Goal: Transaction & Acquisition: Purchase product/service

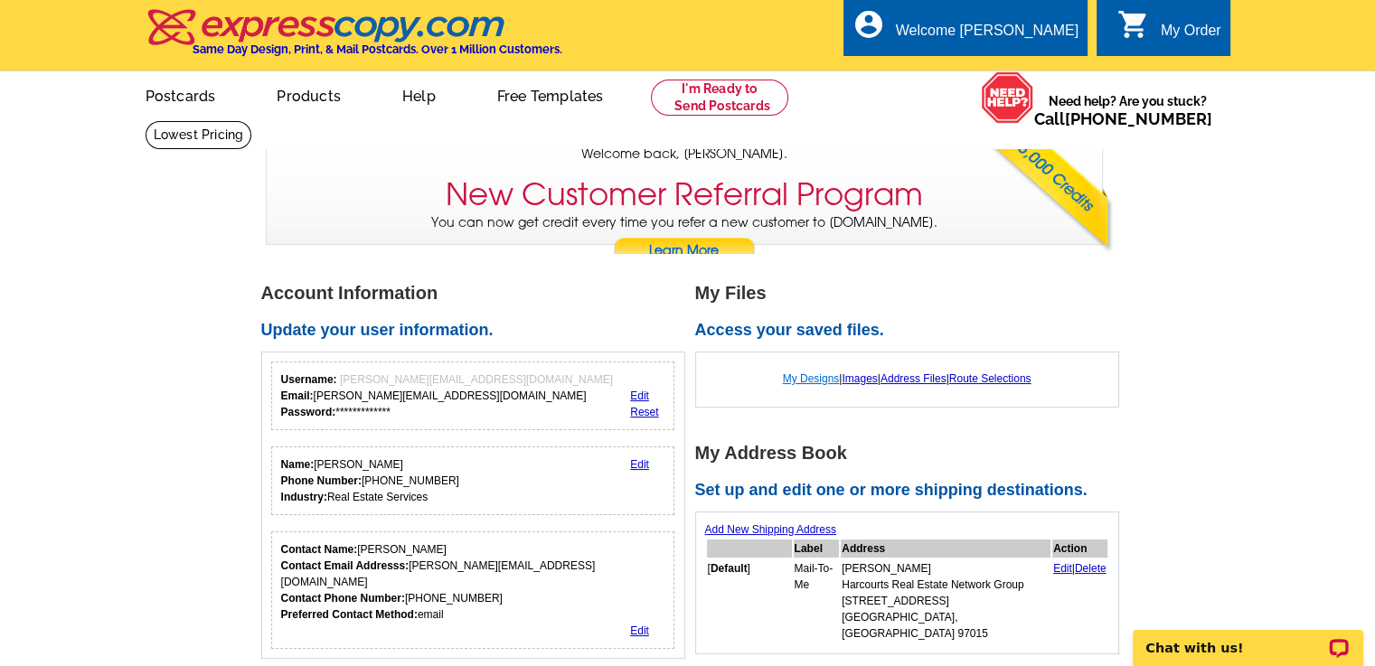
click at [819, 379] on link "My Designs" at bounding box center [811, 378] width 57 height 13
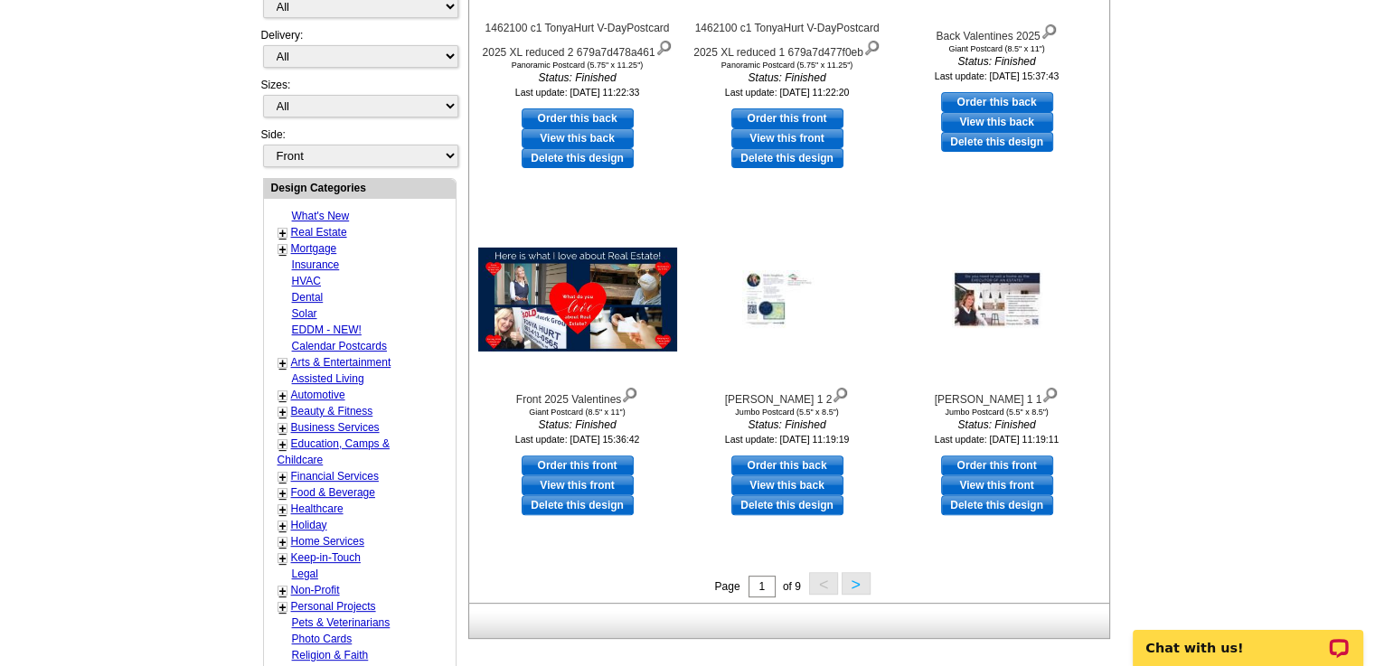
scroll to position [510, 0]
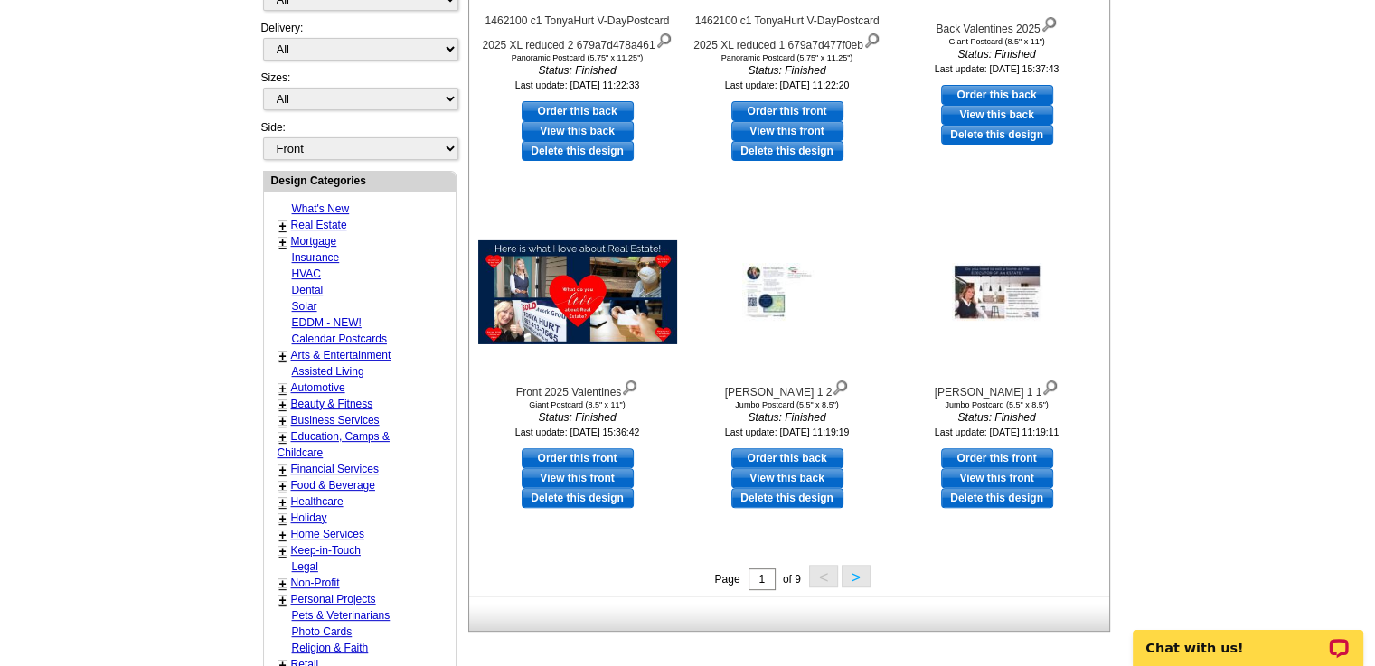
click at [1250, 376] on main "Need Help? call 800-260-5887, chat with support, or have our designers make som…" at bounding box center [687, 252] width 1375 height 1285
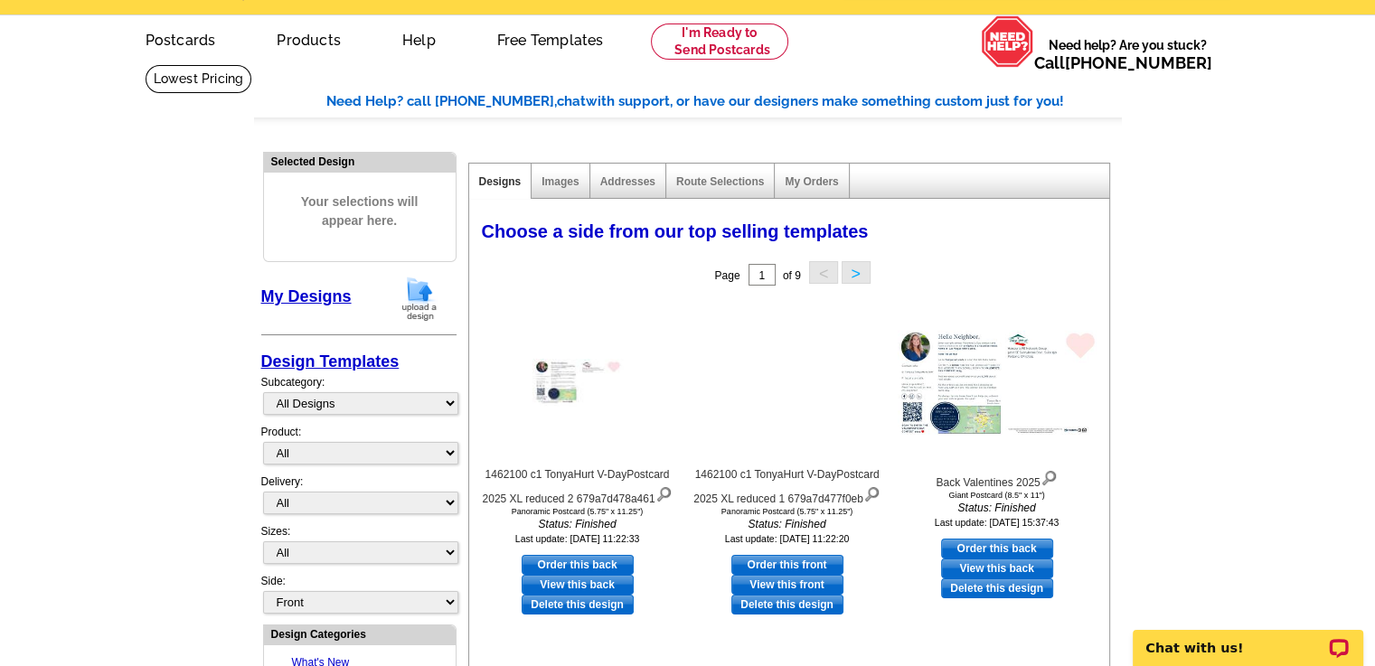
scroll to position [53, 0]
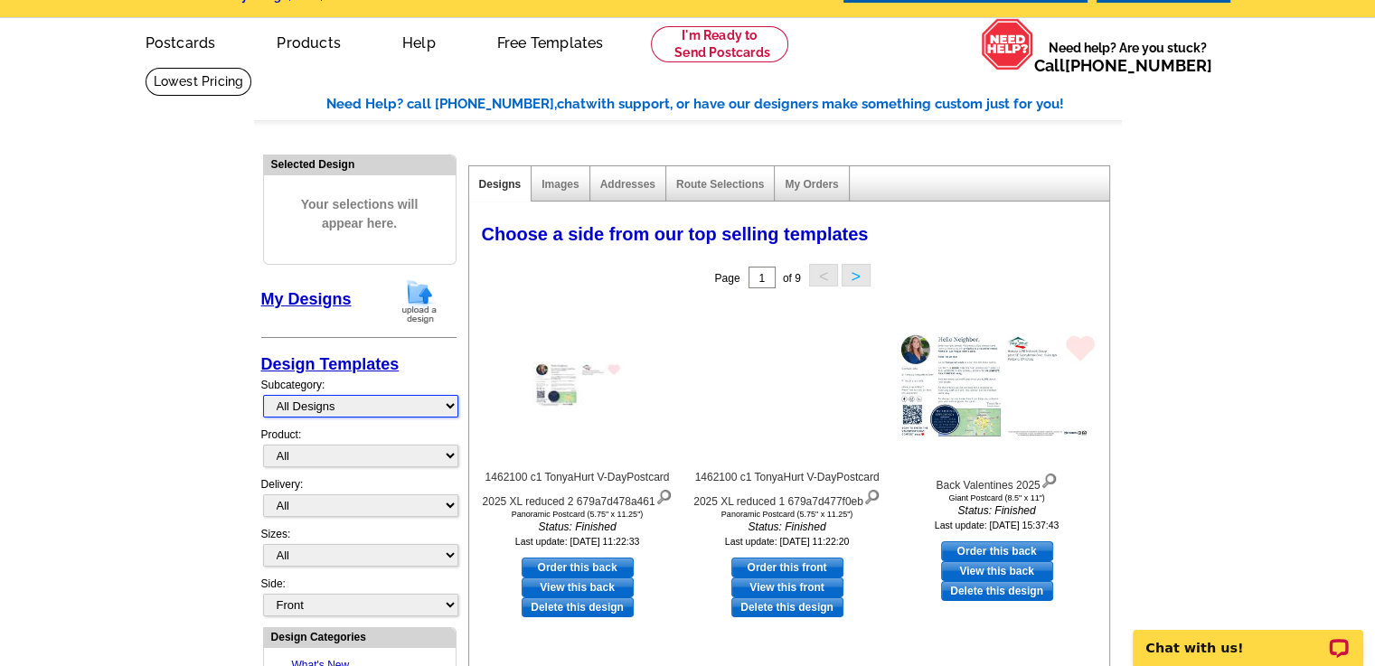
click at [410, 404] on select "All Designs Finished Designs Unfinished Designs" at bounding box center [360, 406] width 195 height 23
select select "finished"
click at [263, 395] on select "All Designs Finished Designs Unfinished Designs" at bounding box center [360, 406] width 195 height 23
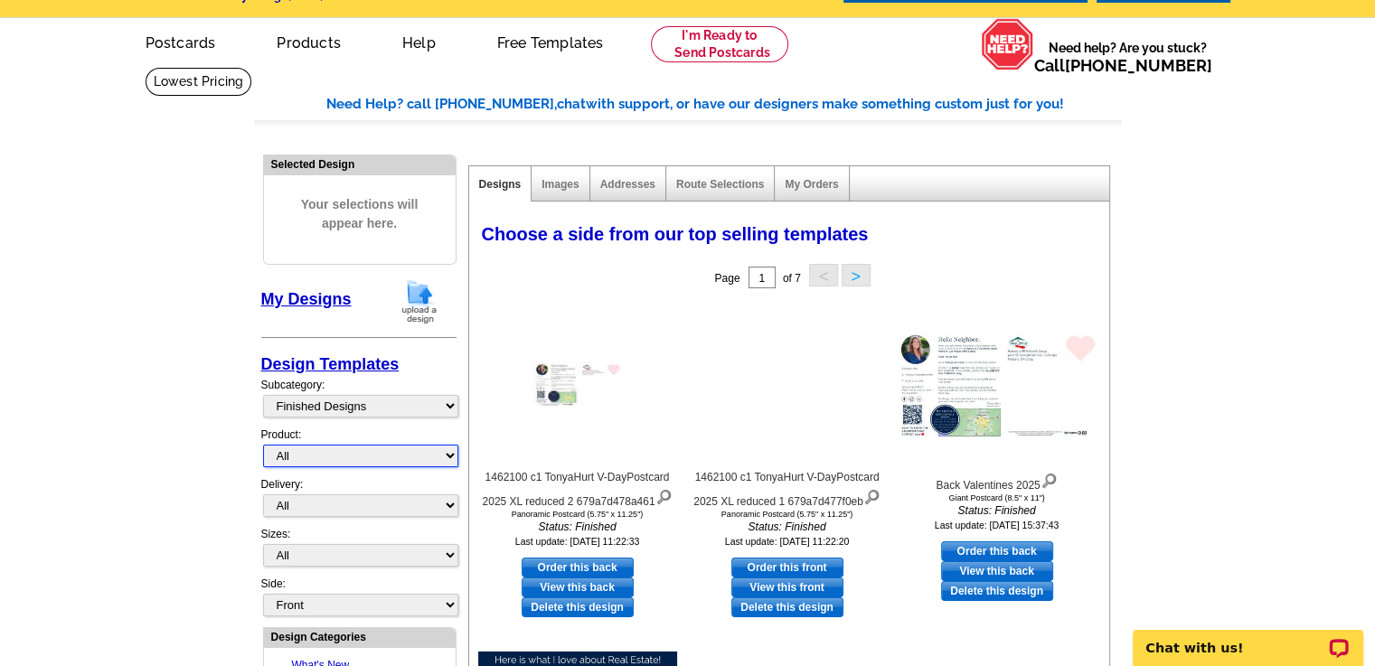
click at [379, 456] on select "All Postcards Letters and flyers Business Cards Door Hangers Greeting Cards" at bounding box center [360, 456] width 195 height 23
select select "1"
click at [263, 445] on select "All Postcards Letters and flyers Business Cards Door Hangers Greeting Cards" at bounding box center [360, 456] width 195 height 23
click at [350, 504] on select "All First Class Mail Shipped to Me EDDM Save 66% on Postage" at bounding box center [360, 505] width 195 height 23
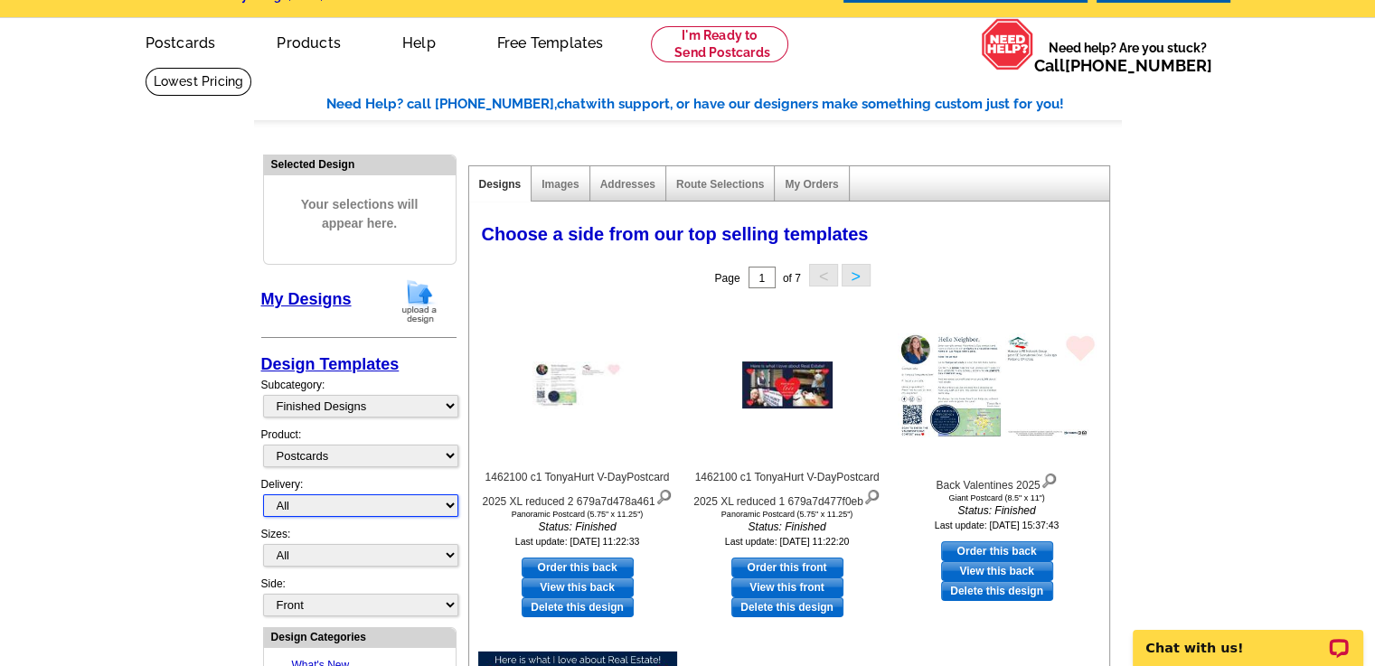
click at [350, 504] on select "All First Class Mail Shipped to Me EDDM Save 66% on Postage" at bounding box center [360, 505] width 195 height 23
click at [338, 548] on select "All Jumbo Postcard (5.5" x 8.5") Regular Postcard (4.25" x 5.6") Panoramic Post…" at bounding box center [360, 555] width 195 height 23
select select "2"
click at [263, 544] on select "All Jumbo Postcard (5.5" x 8.5") Regular Postcard (4.25" x 5.6") Panoramic Post…" at bounding box center [360, 555] width 195 height 23
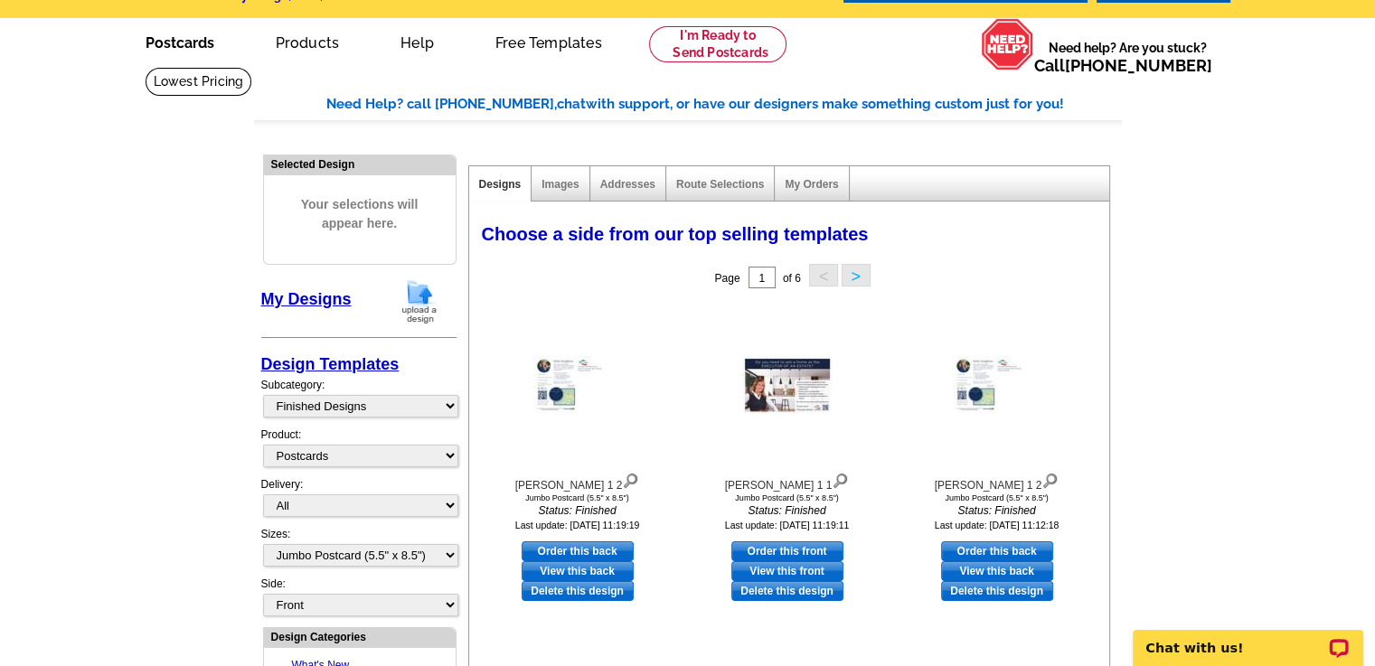
click at [196, 48] on link "Postcards" at bounding box center [180, 41] width 127 height 42
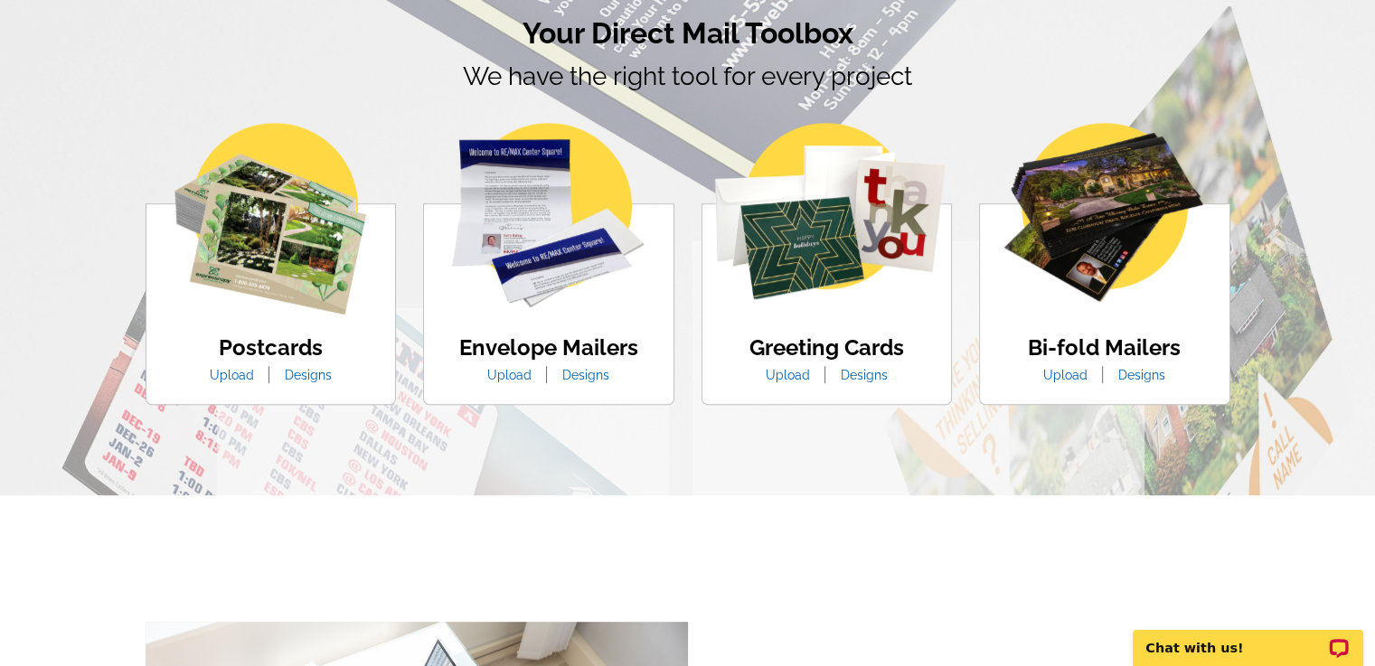
scroll to position [1069, 0]
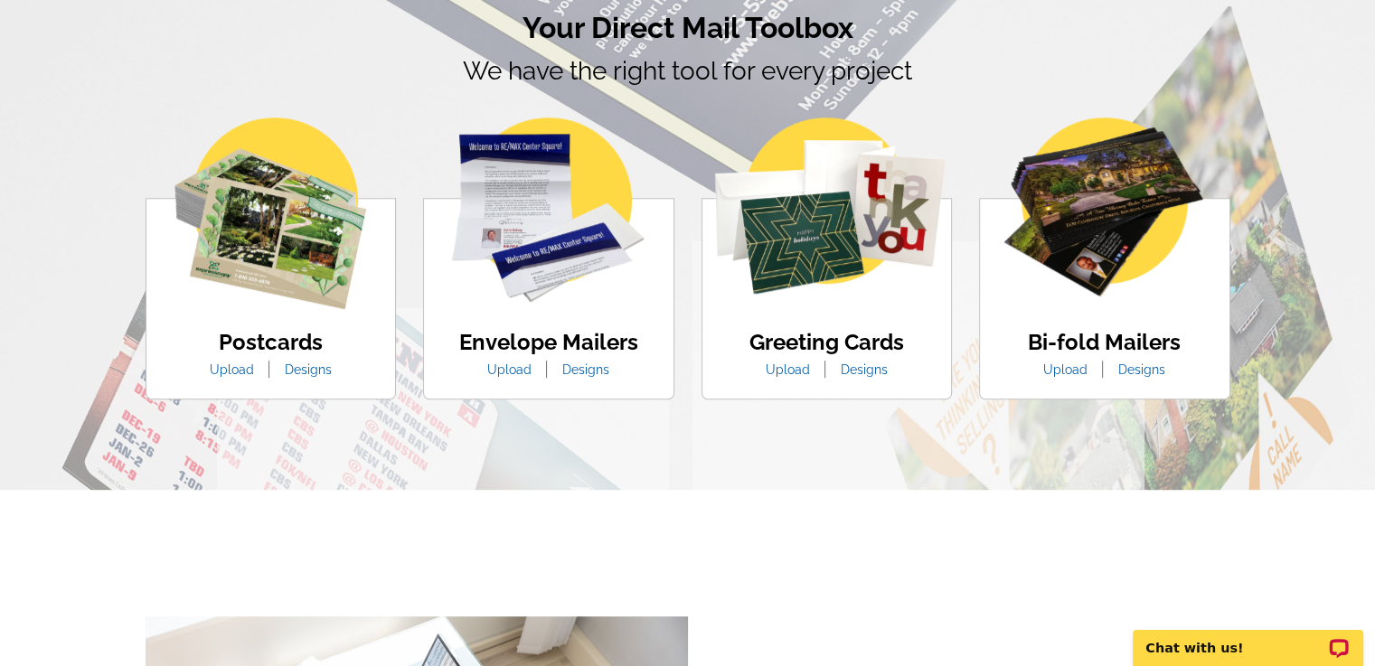
click at [303, 374] on link "Designs" at bounding box center [308, 369] width 74 height 14
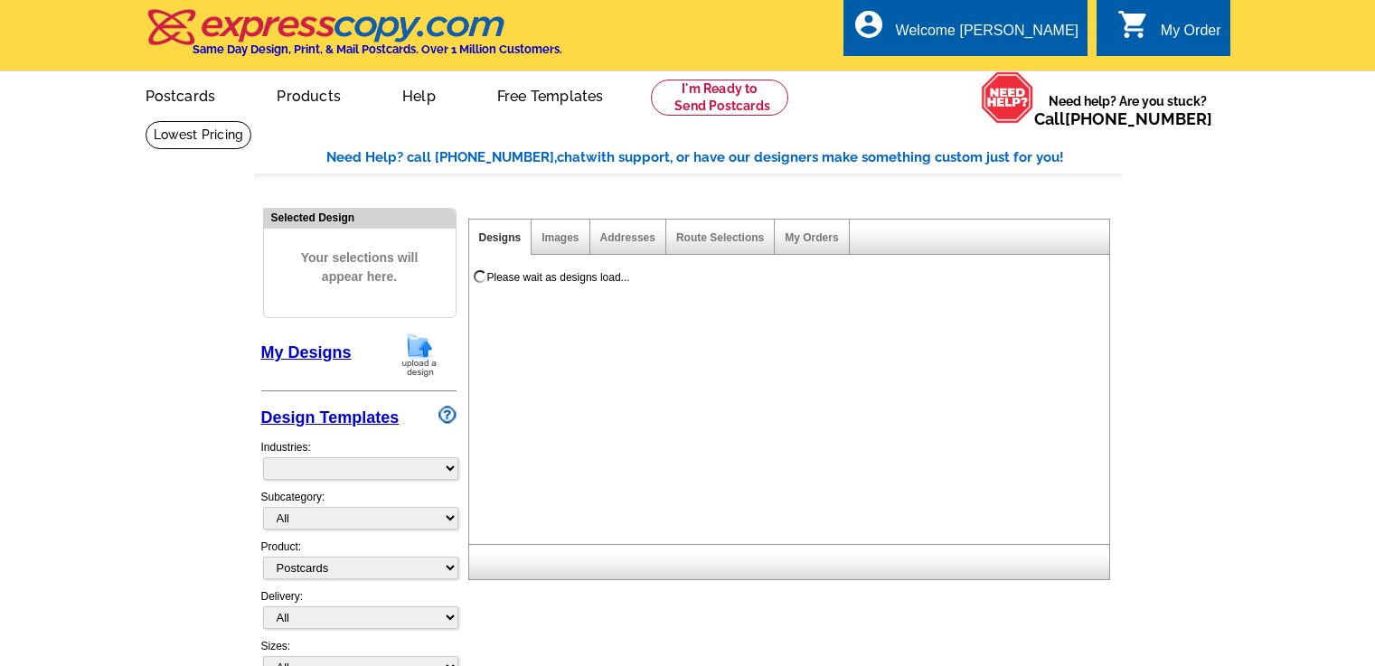
select select "1"
select select "971"
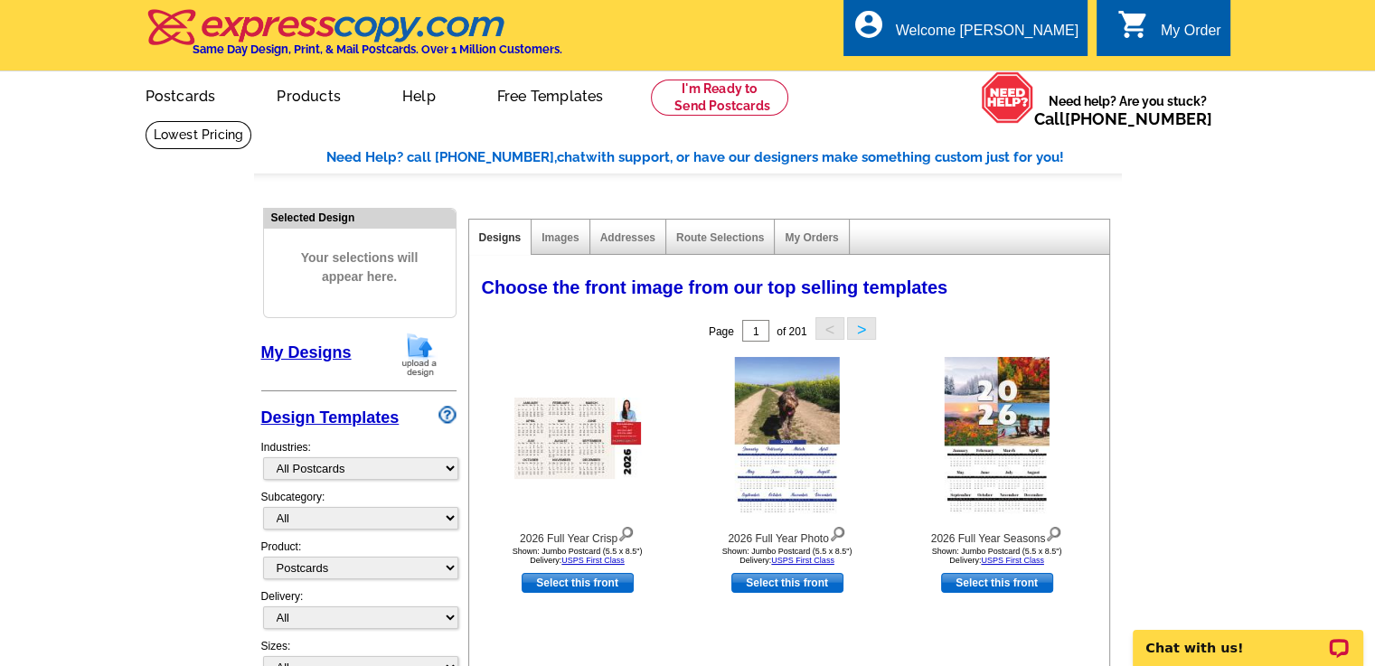
click at [303, 374] on div "My Designs" at bounding box center [358, 358] width 195 height 53
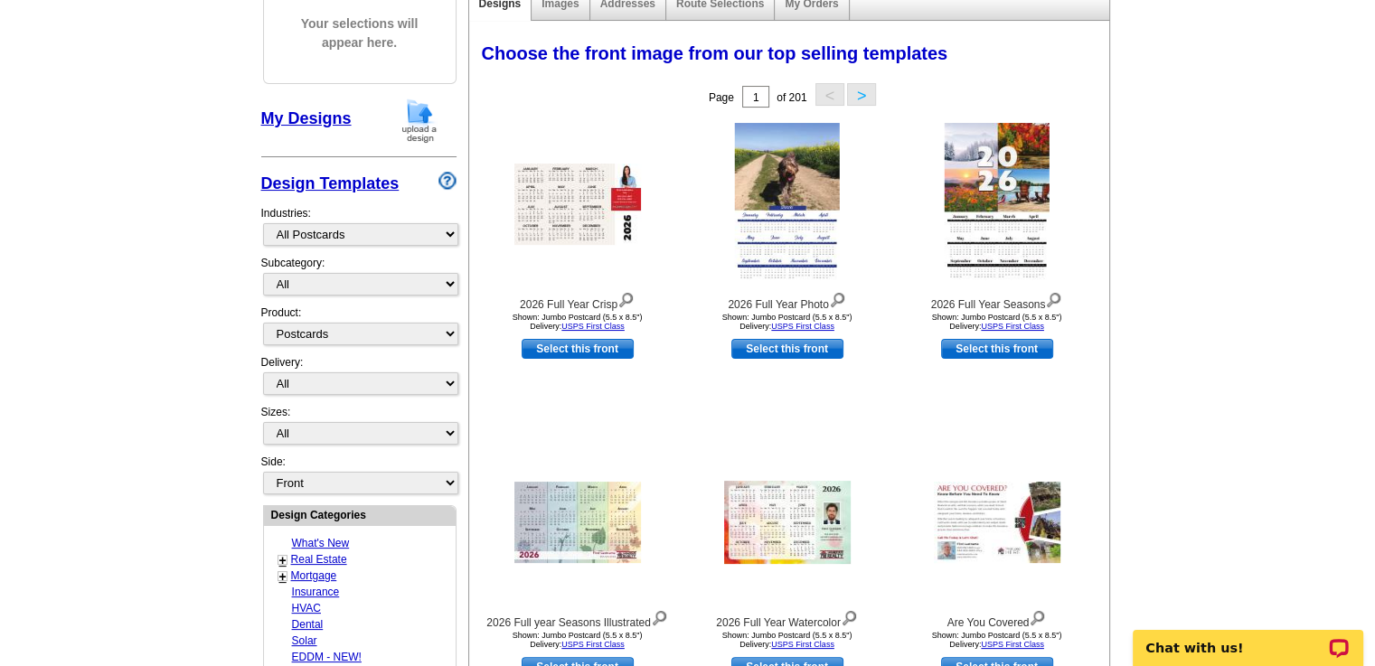
scroll to position [237, 0]
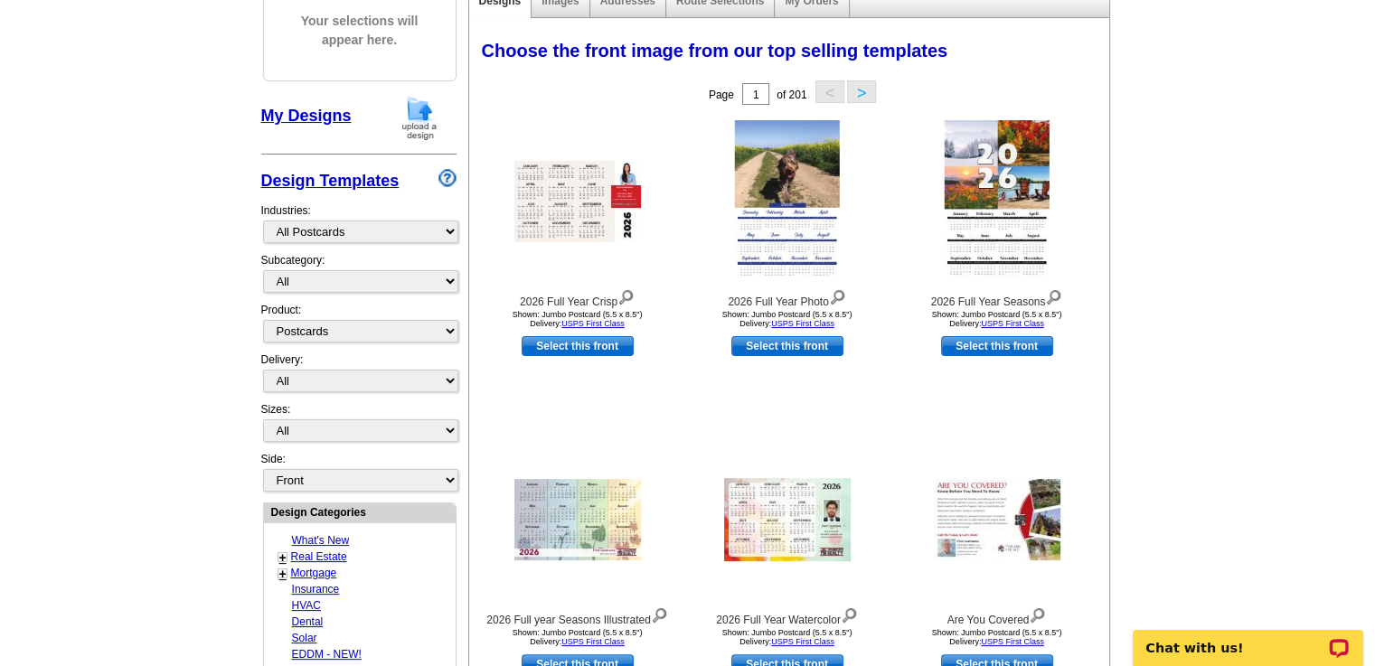
click at [862, 94] on button ">" at bounding box center [861, 91] width 29 height 23
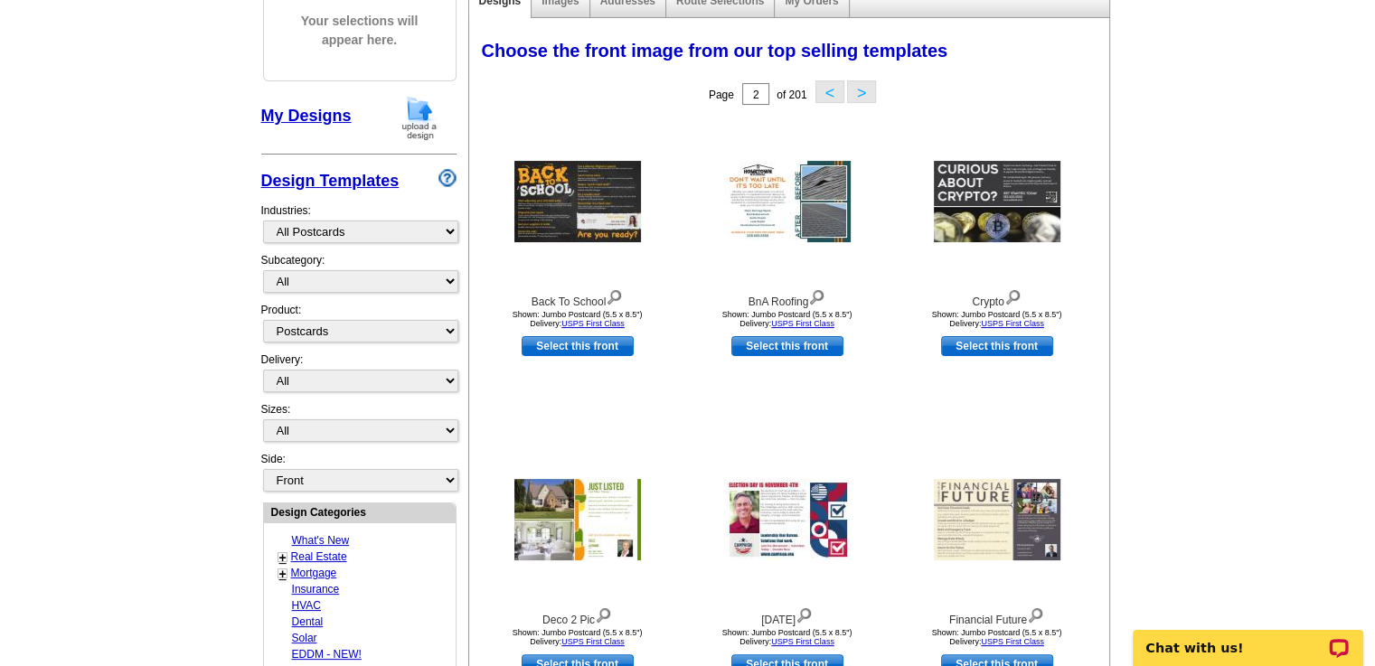
click at [862, 94] on button ">" at bounding box center [861, 91] width 29 height 23
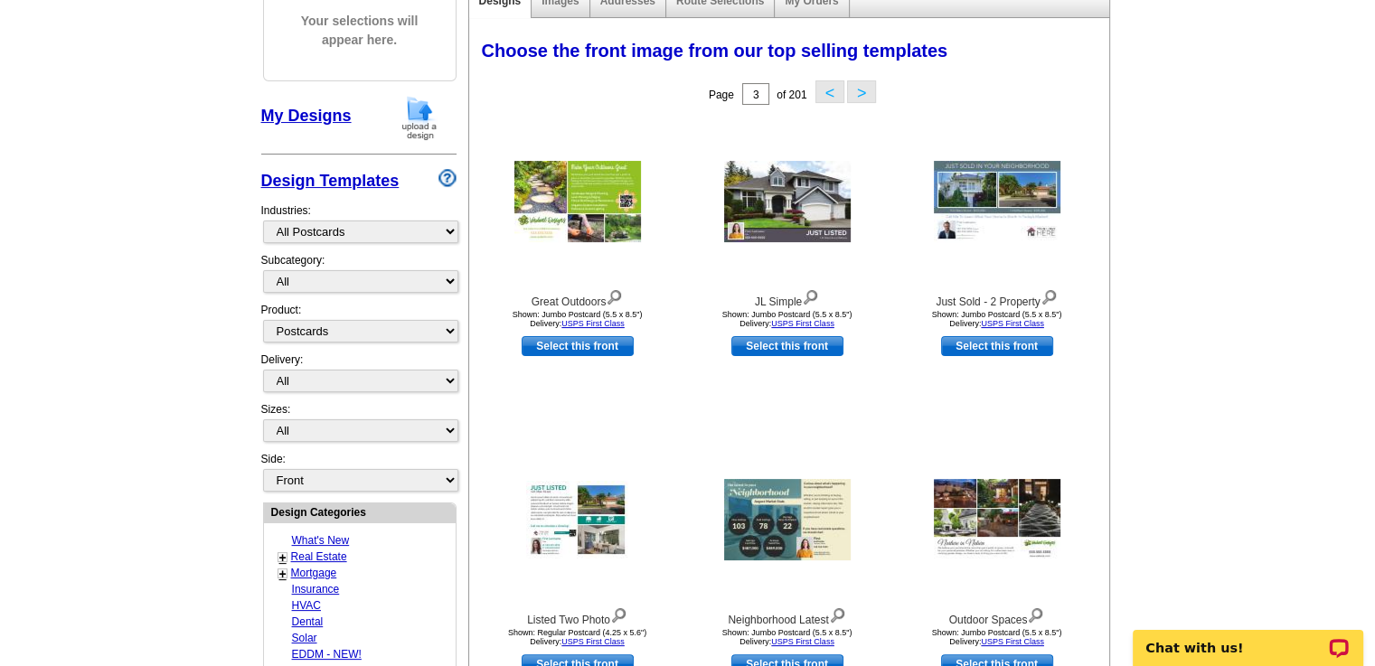
click at [862, 94] on button ">" at bounding box center [861, 91] width 29 height 23
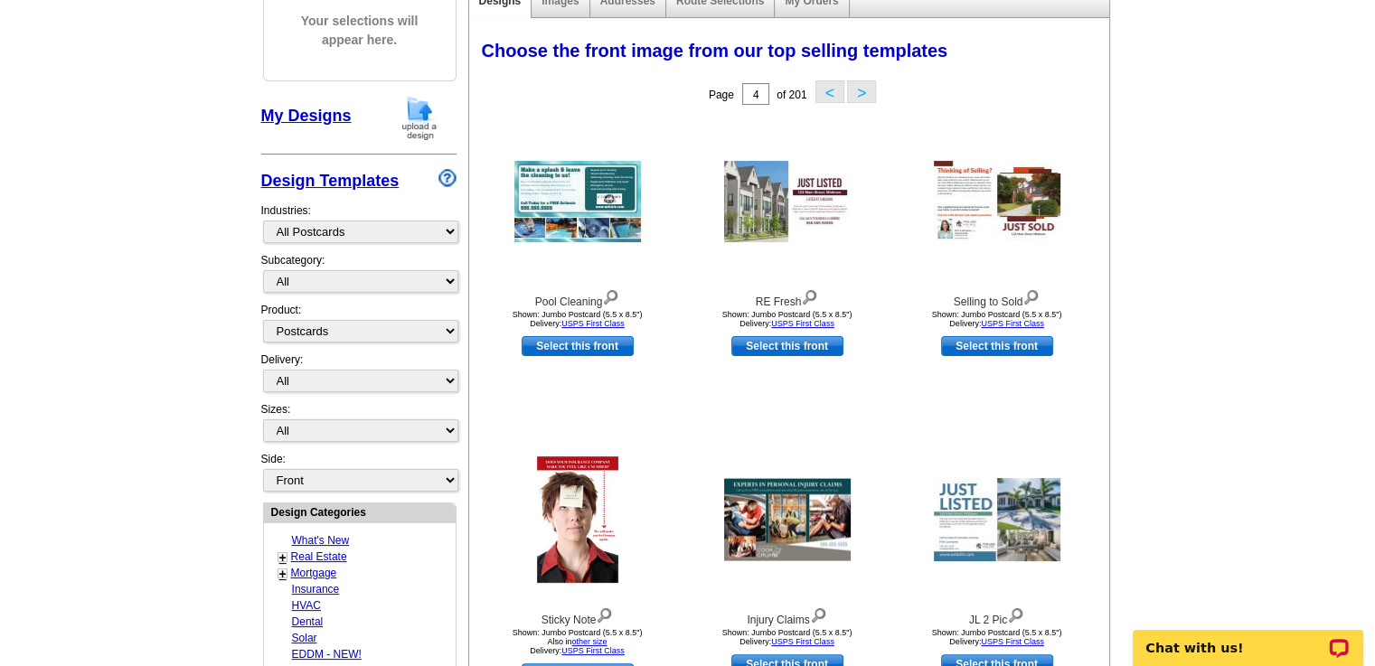
click at [862, 94] on button ">" at bounding box center [861, 91] width 29 height 23
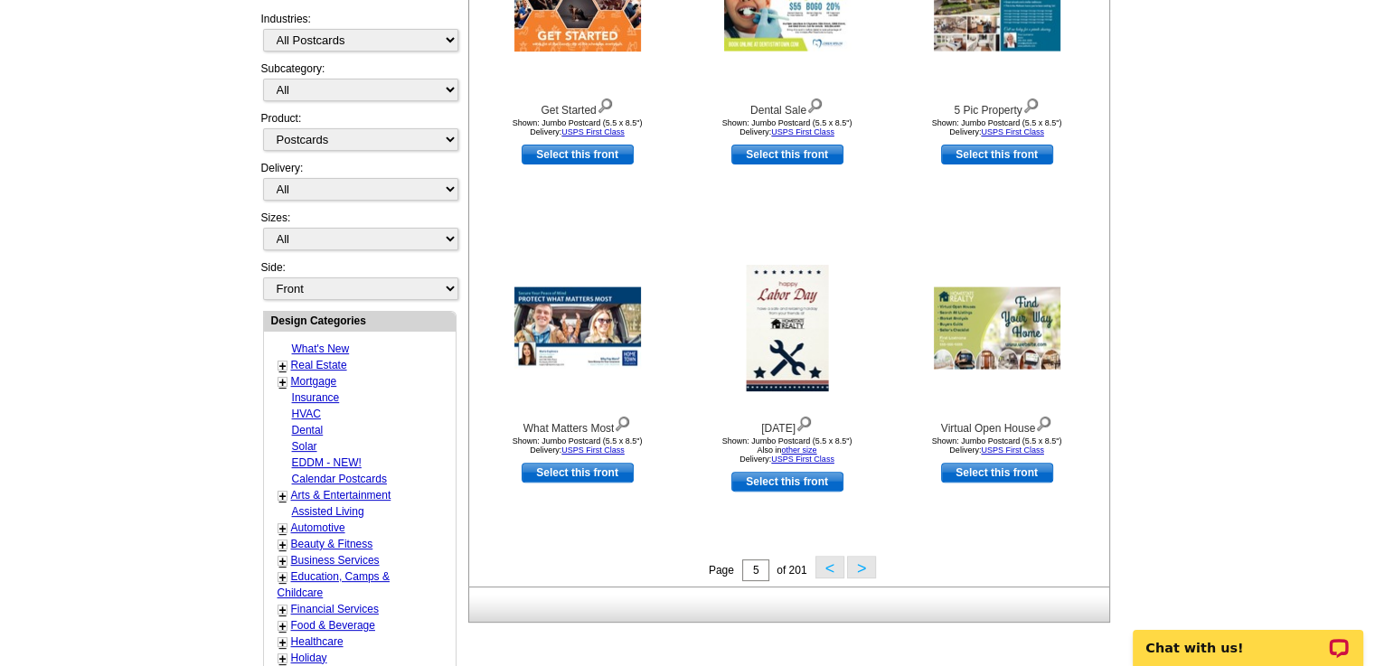
scroll to position [430, 0]
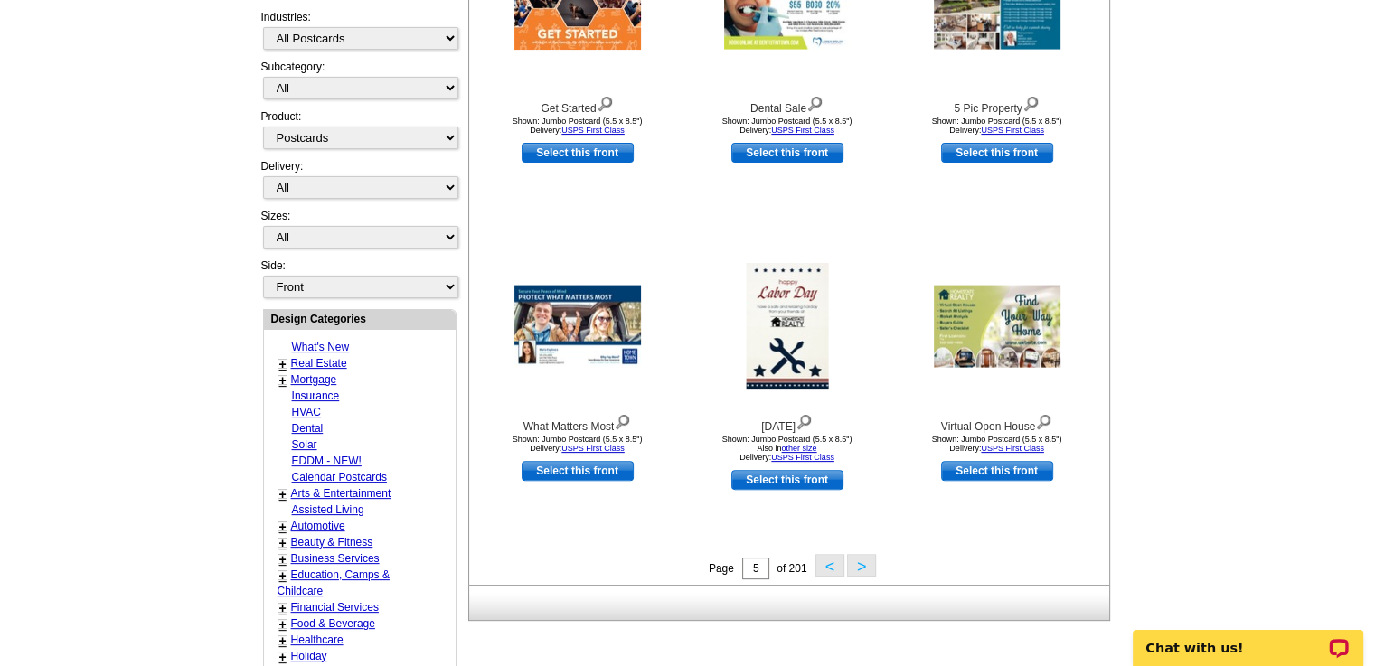
click at [857, 565] on button ">" at bounding box center [861, 565] width 29 height 23
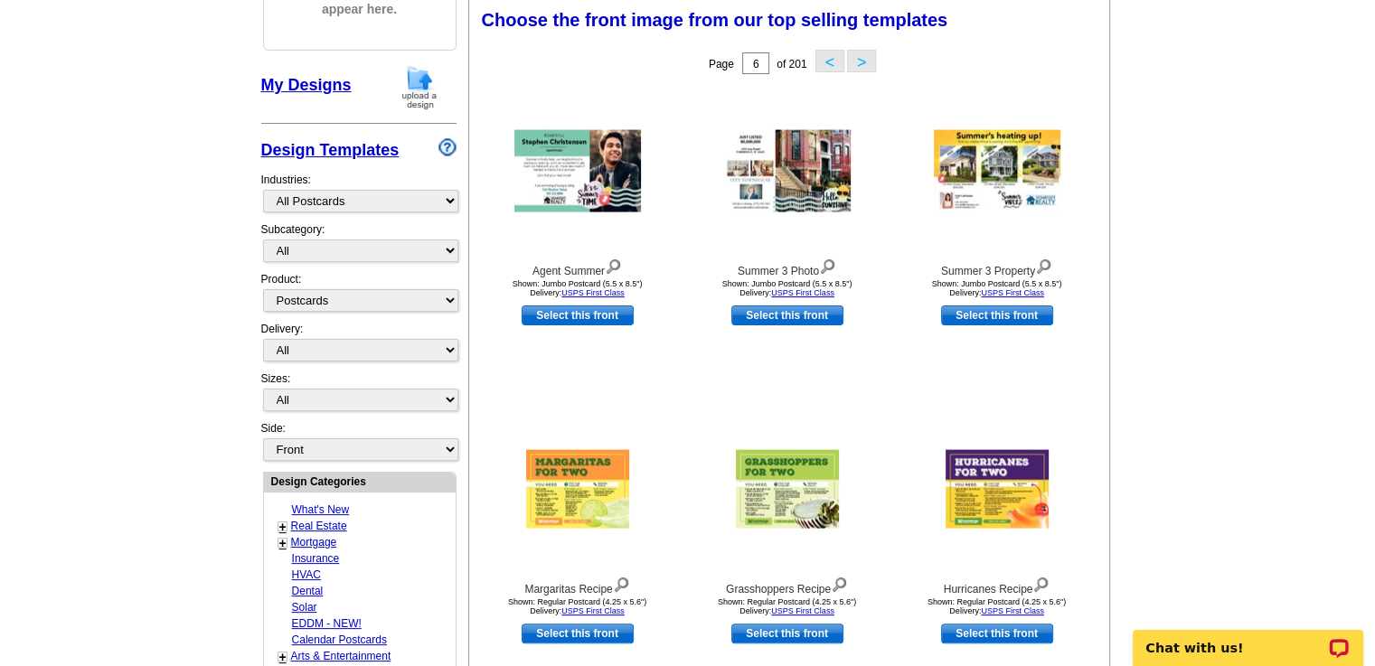
scroll to position [267, 0]
click at [861, 58] on button ">" at bounding box center [861, 62] width 29 height 23
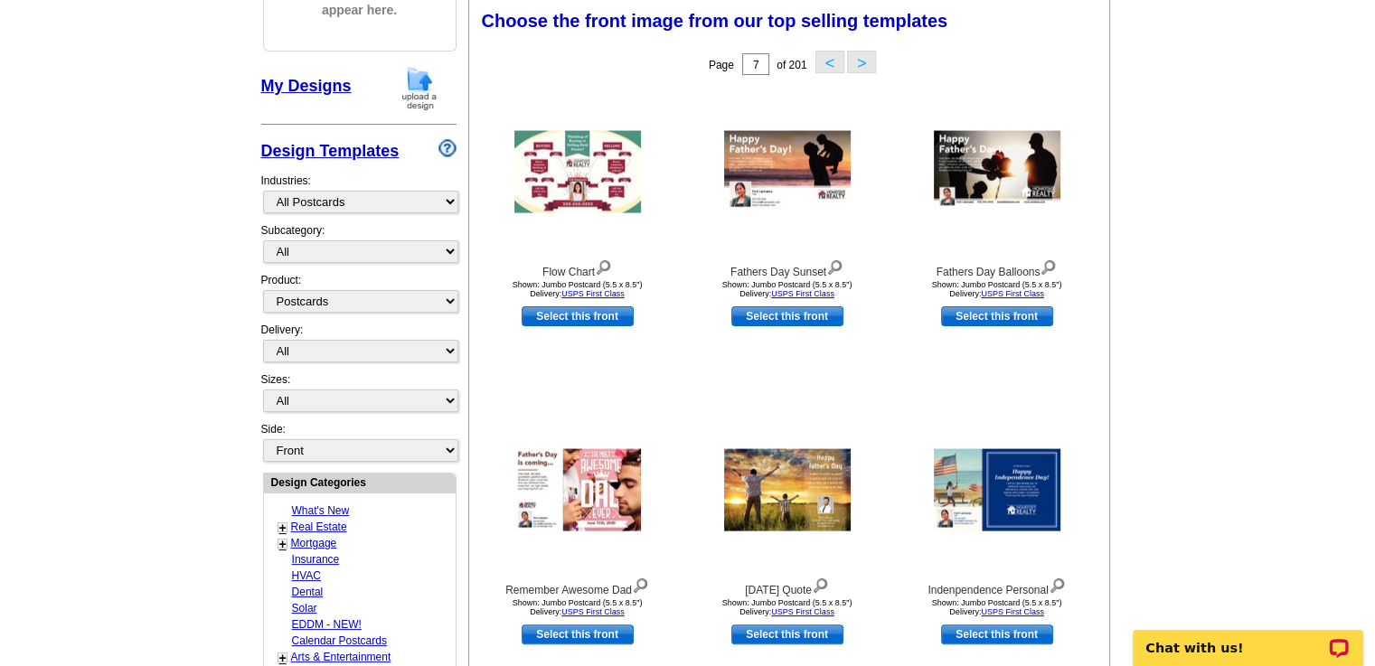
click at [861, 58] on button ">" at bounding box center [861, 62] width 29 height 23
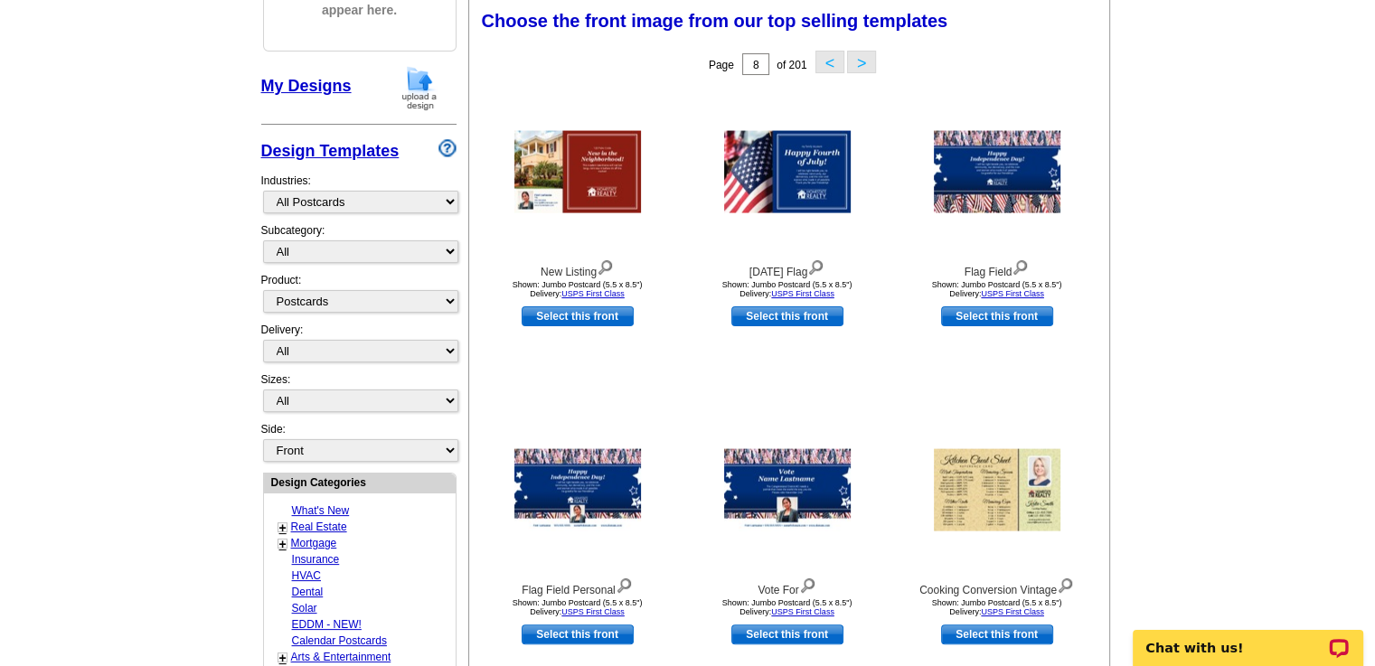
click at [861, 58] on button ">" at bounding box center [861, 62] width 29 height 23
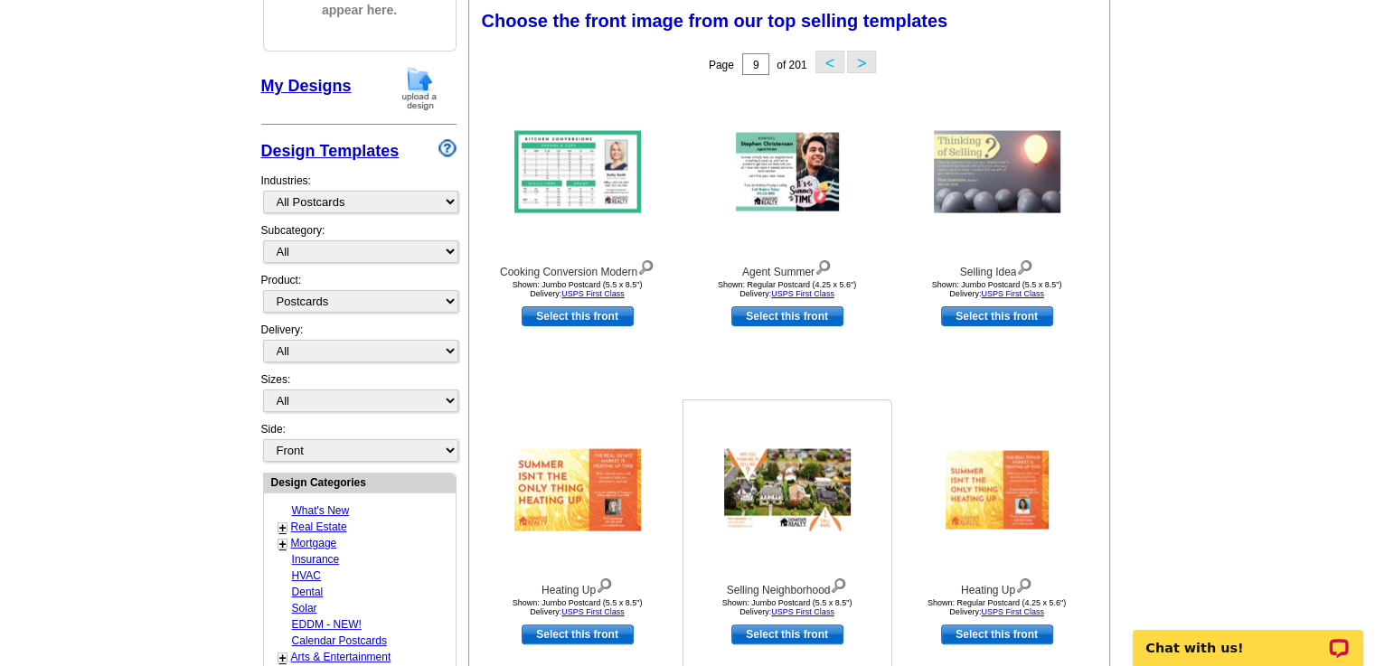
click at [794, 477] on img at bounding box center [787, 490] width 127 height 82
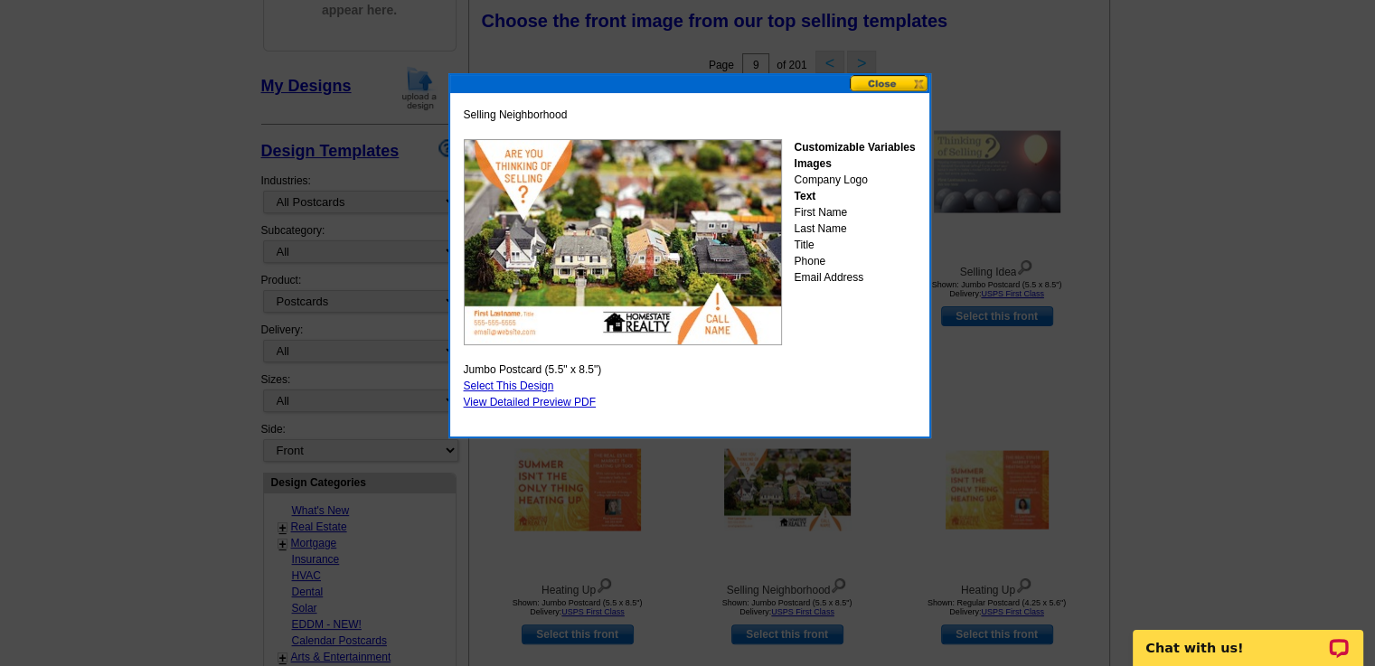
click at [532, 381] on link "Select This Design" at bounding box center [509, 386] width 90 height 13
select select "2"
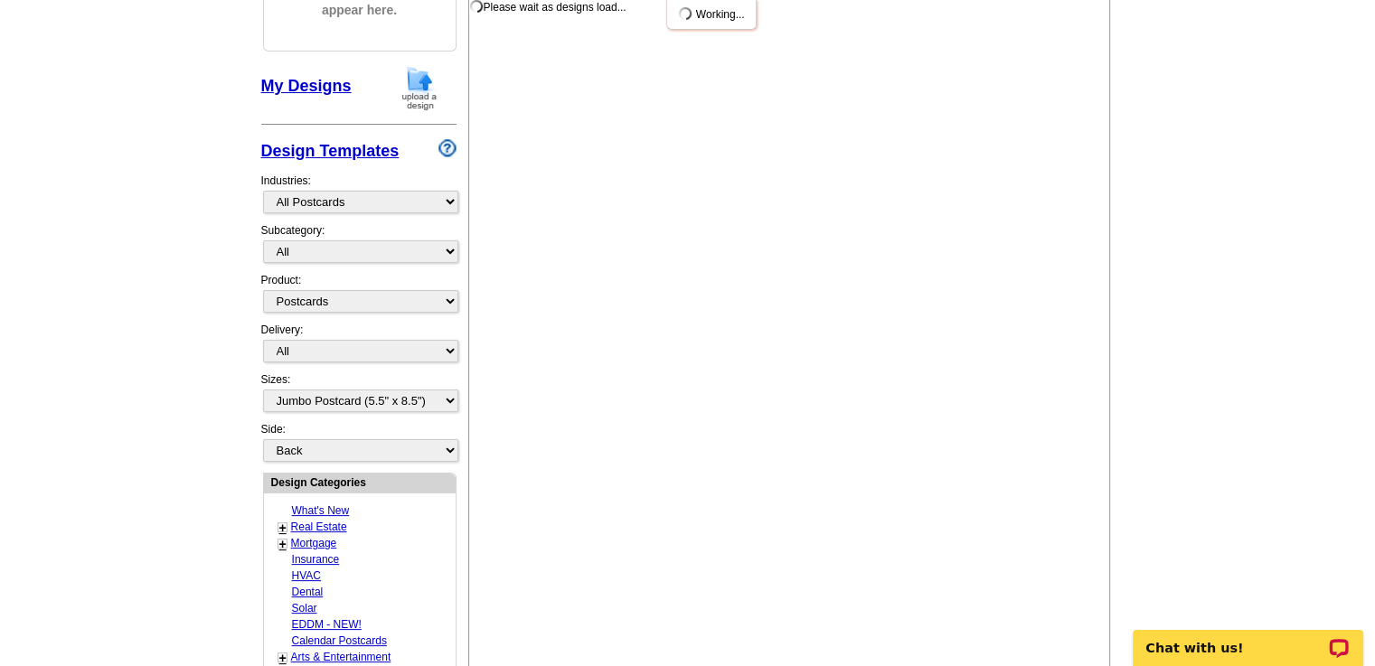
scroll to position [0, 0]
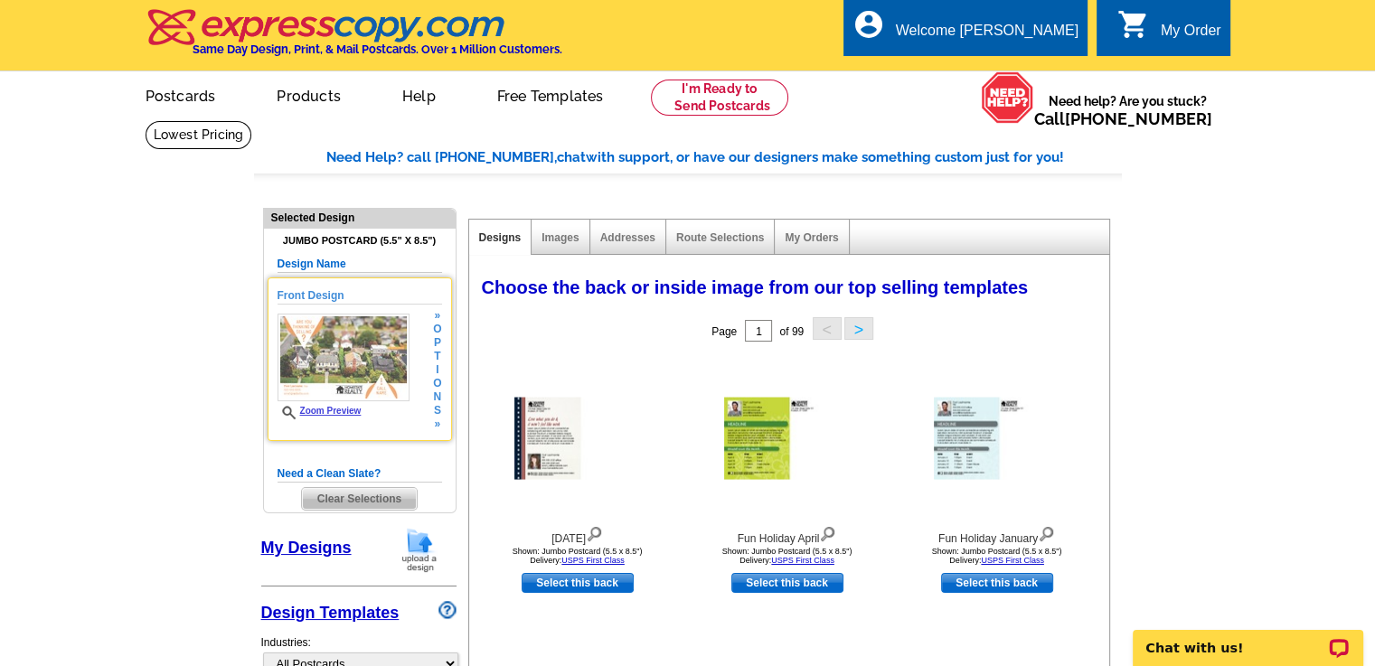
click at [348, 408] on link "Zoom Preview" at bounding box center [319, 411] width 84 height 10
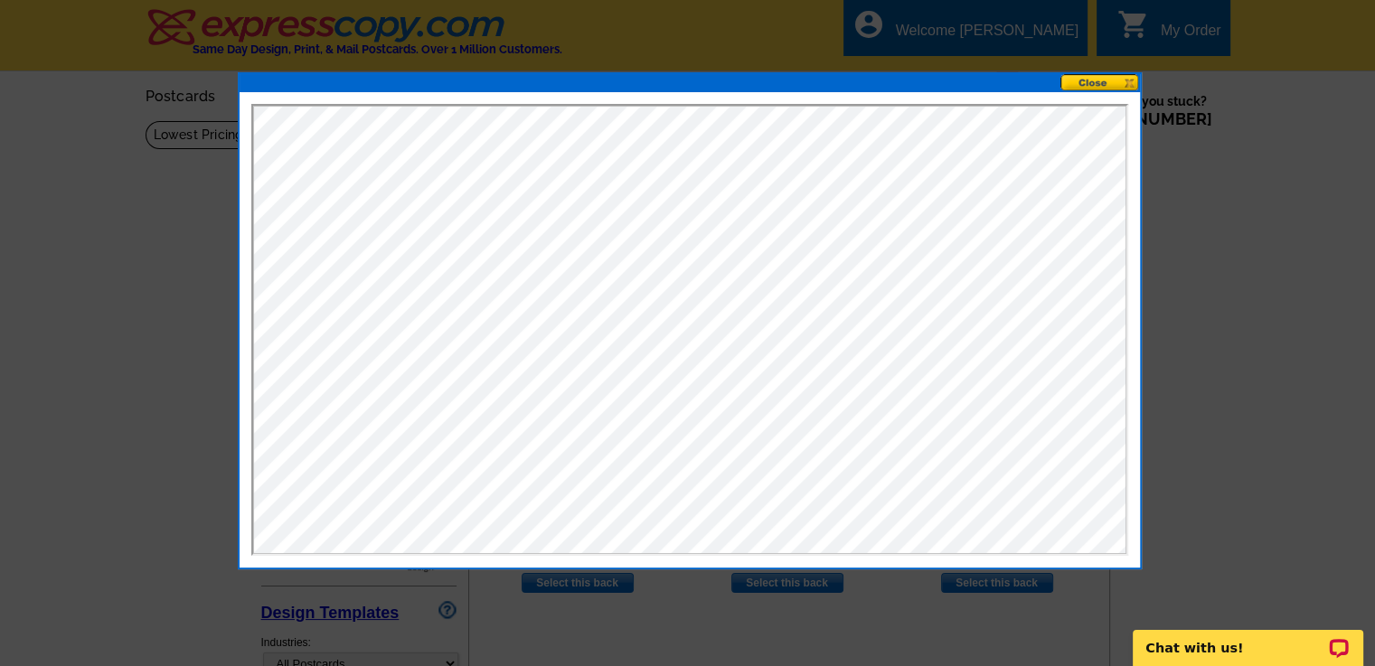
click at [1090, 80] on button at bounding box center [1100, 82] width 80 height 17
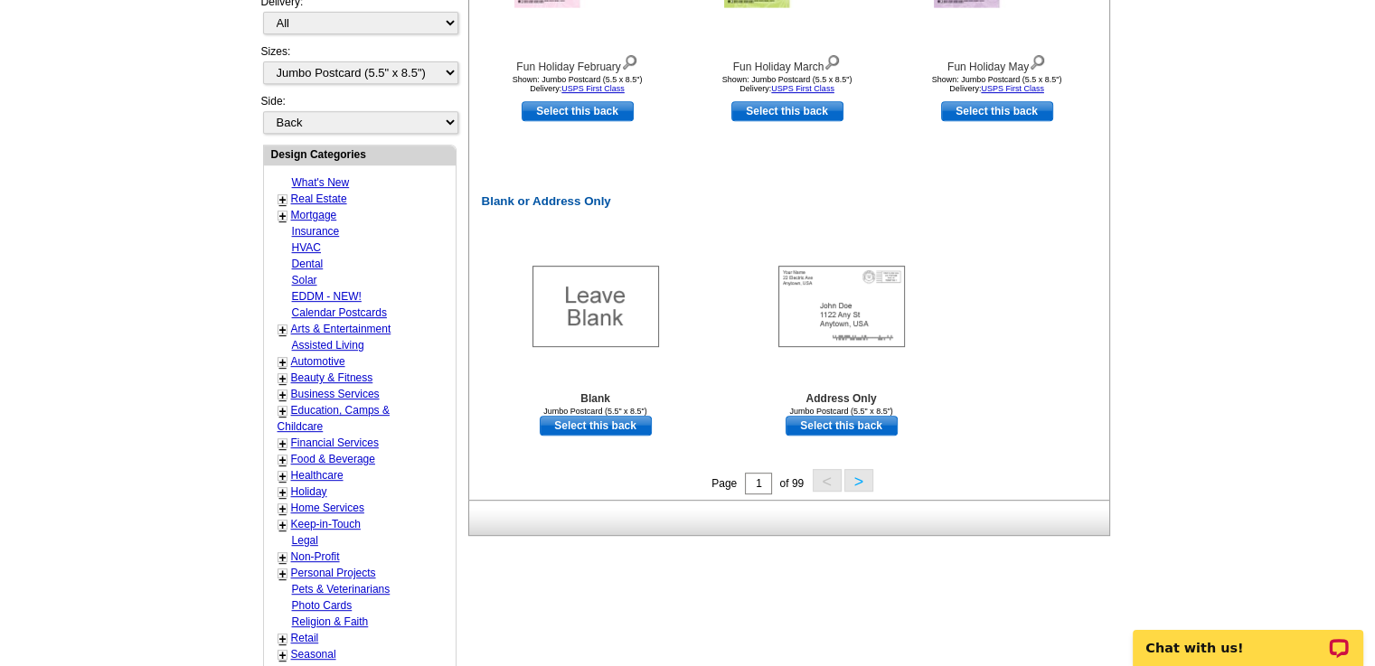
scroll to position [794, 0]
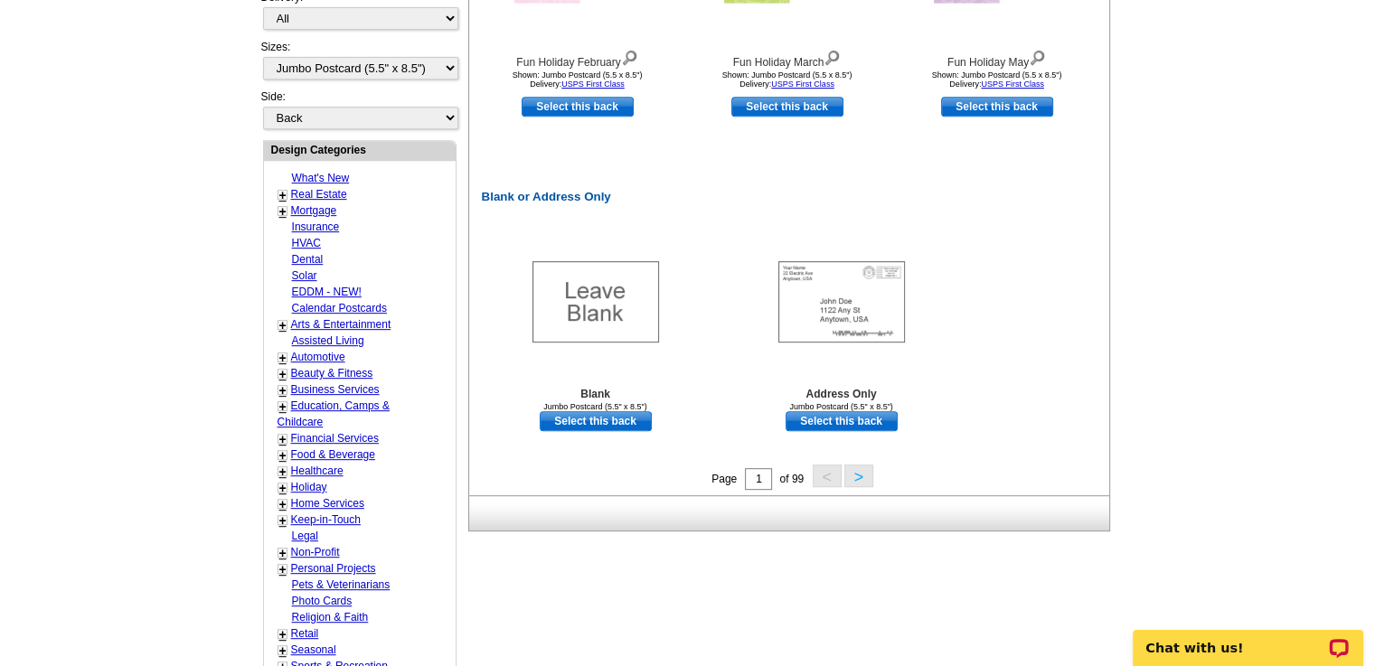
click at [857, 476] on button ">" at bounding box center [858, 476] width 29 height 23
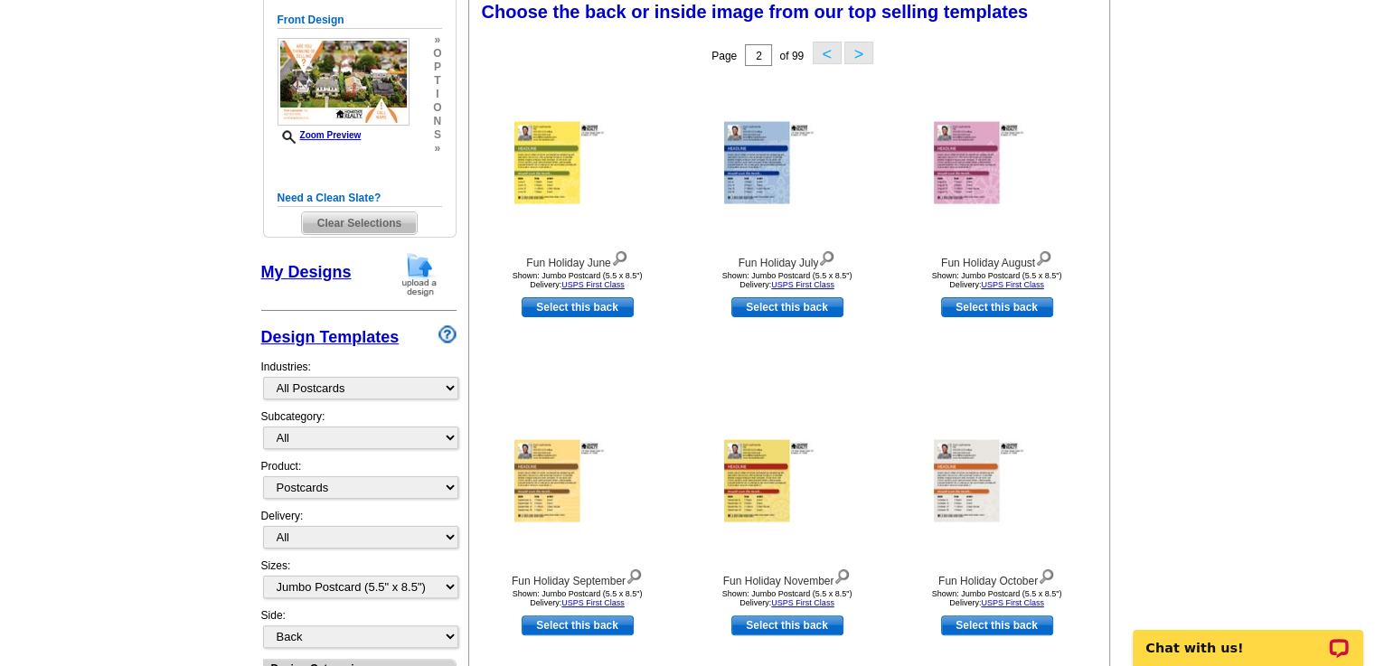
scroll to position [267, 0]
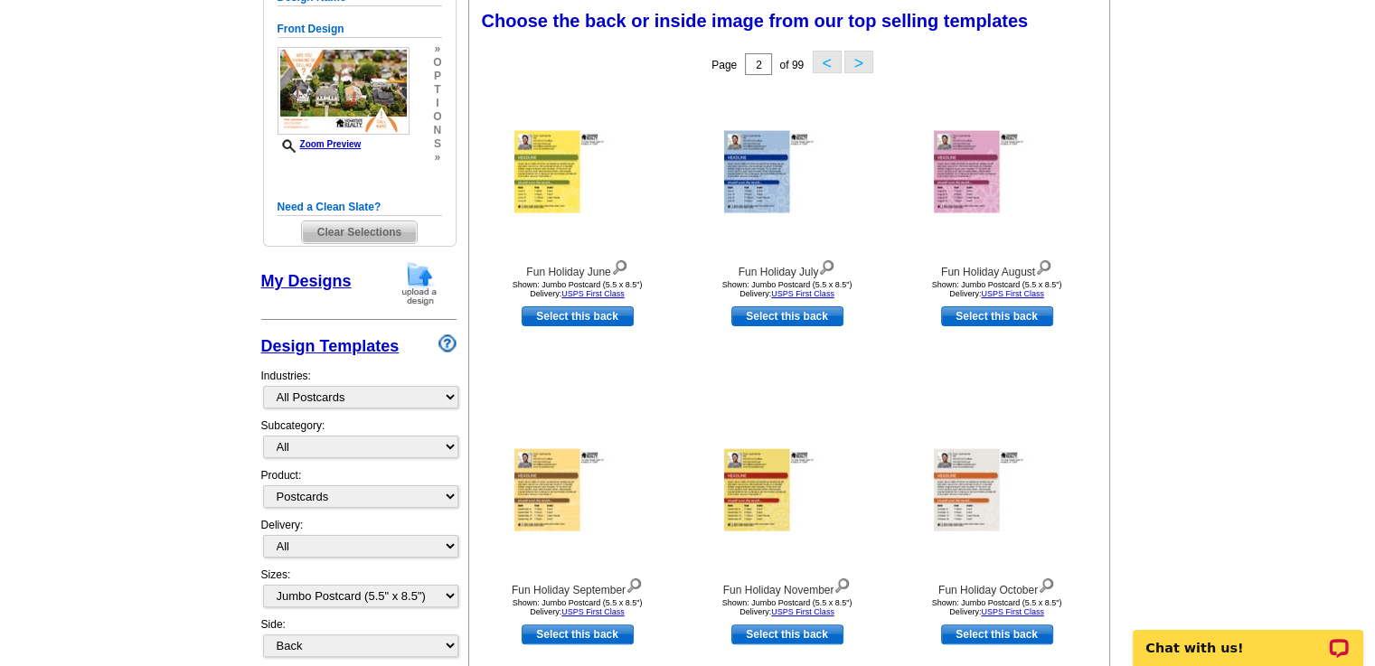
click at [857, 64] on button ">" at bounding box center [858, 62] width 29 height 23
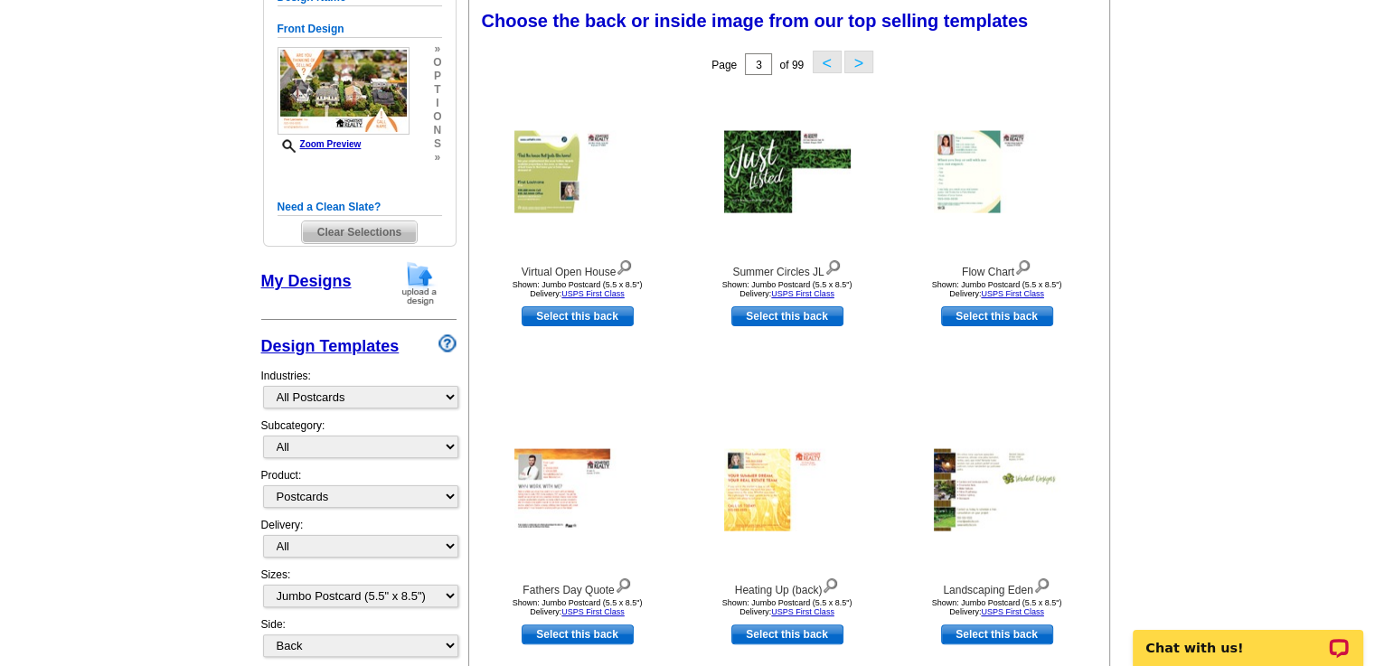
click at [863, 61] on button ">" at bounding box center [858, 62] width 29 height 23
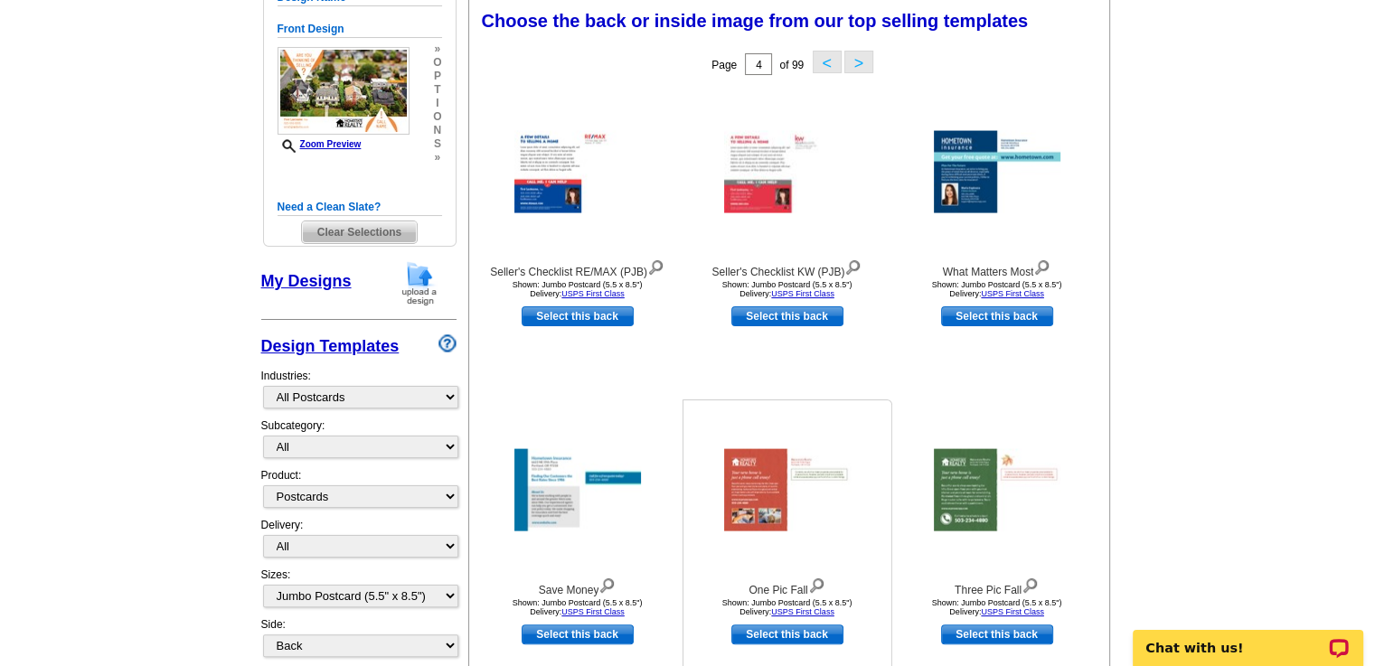
click at [755, 505] on img at bounding box center [787, 490] width 127 height 82
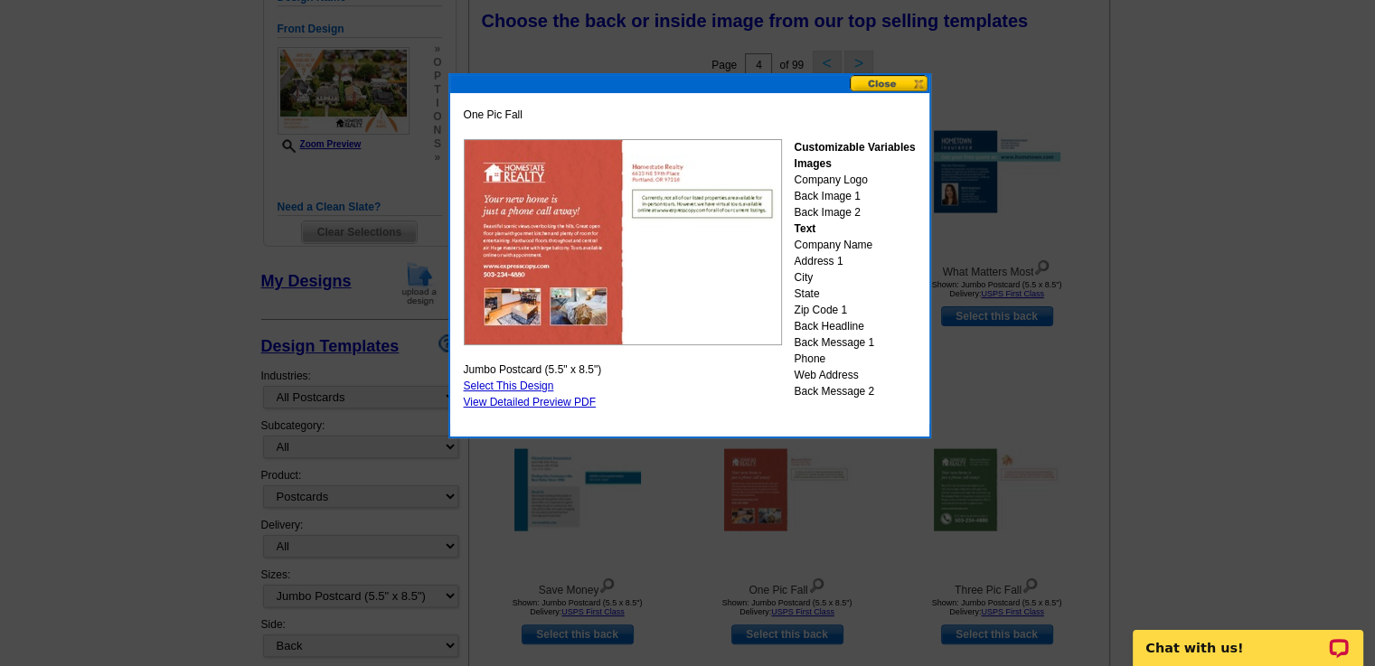
click at [885, 82] on button at bounding box center [890, 83] width 80 height 17
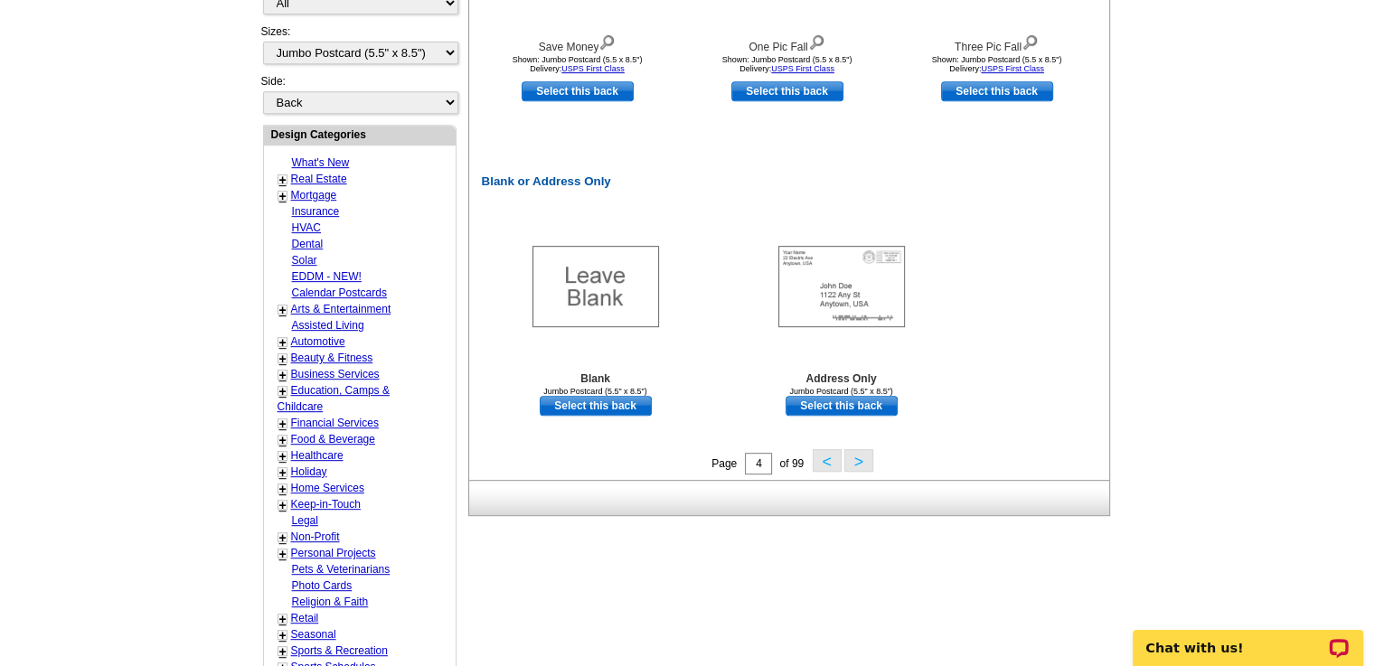
scroll to position [814, 0]
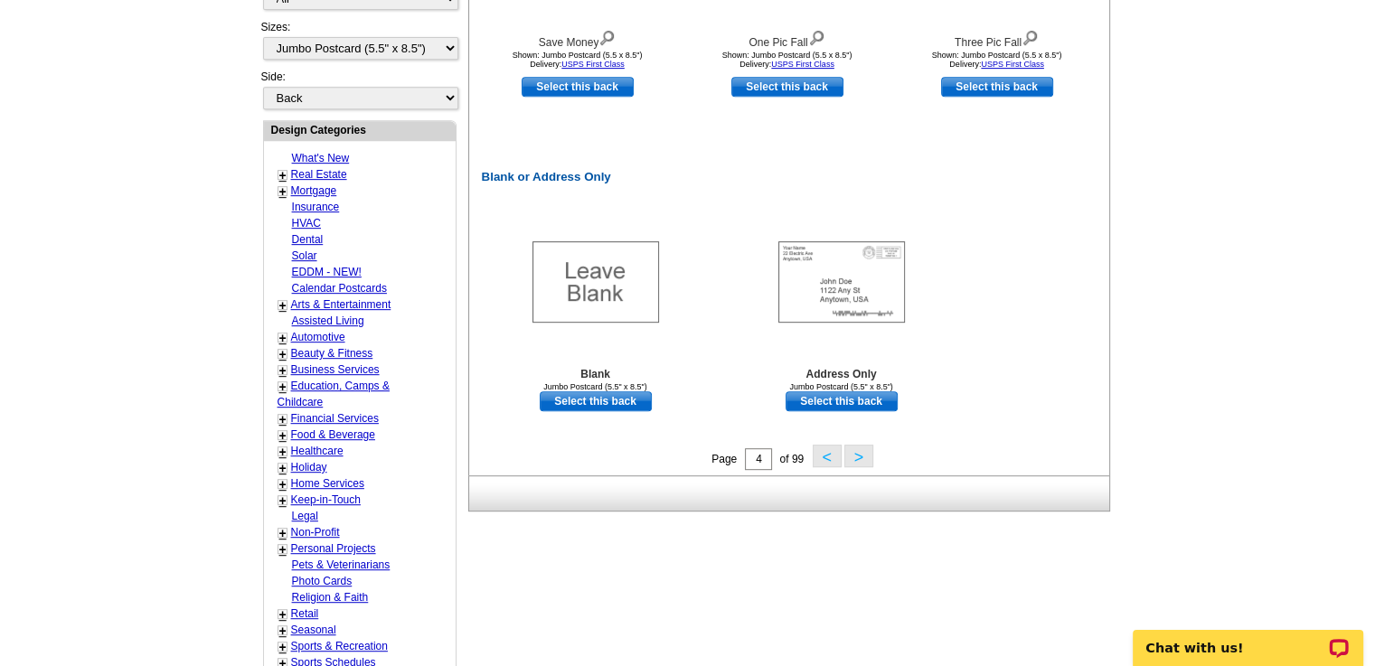
click at [859, 450] on button ">" at bounding box center [858, 456] width 29 height 23
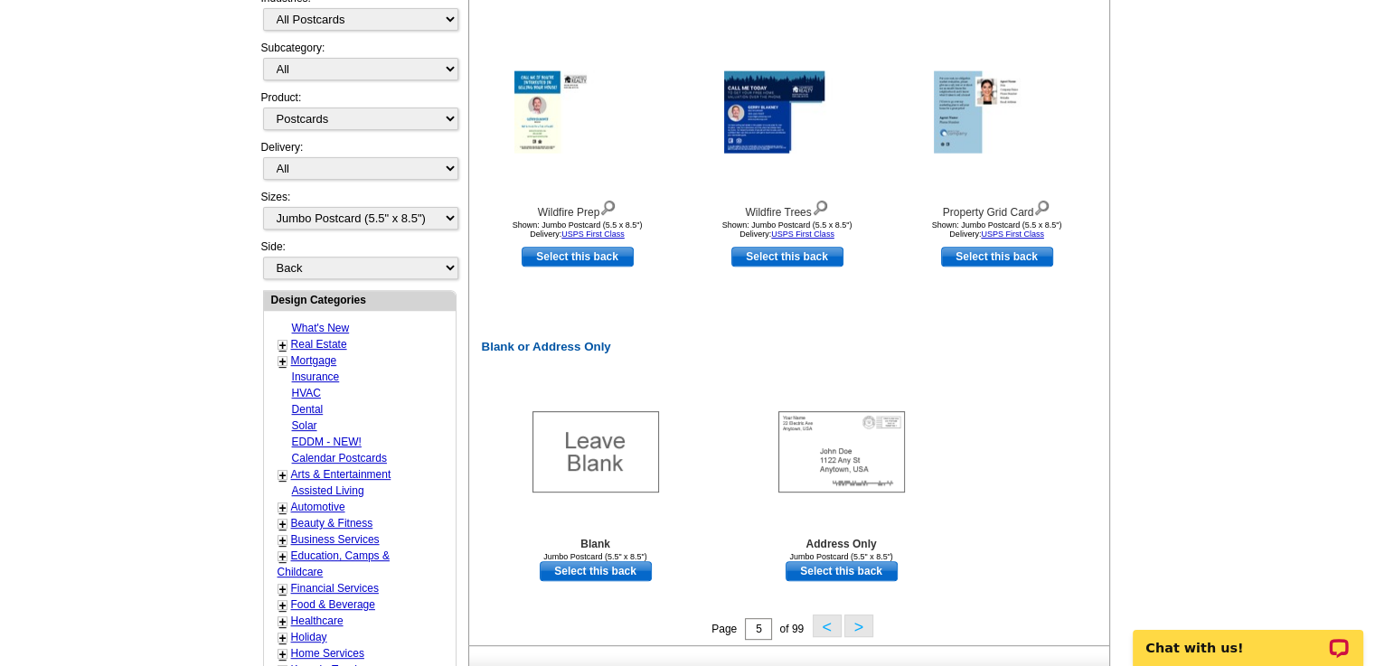
scroll to position [659, 0]
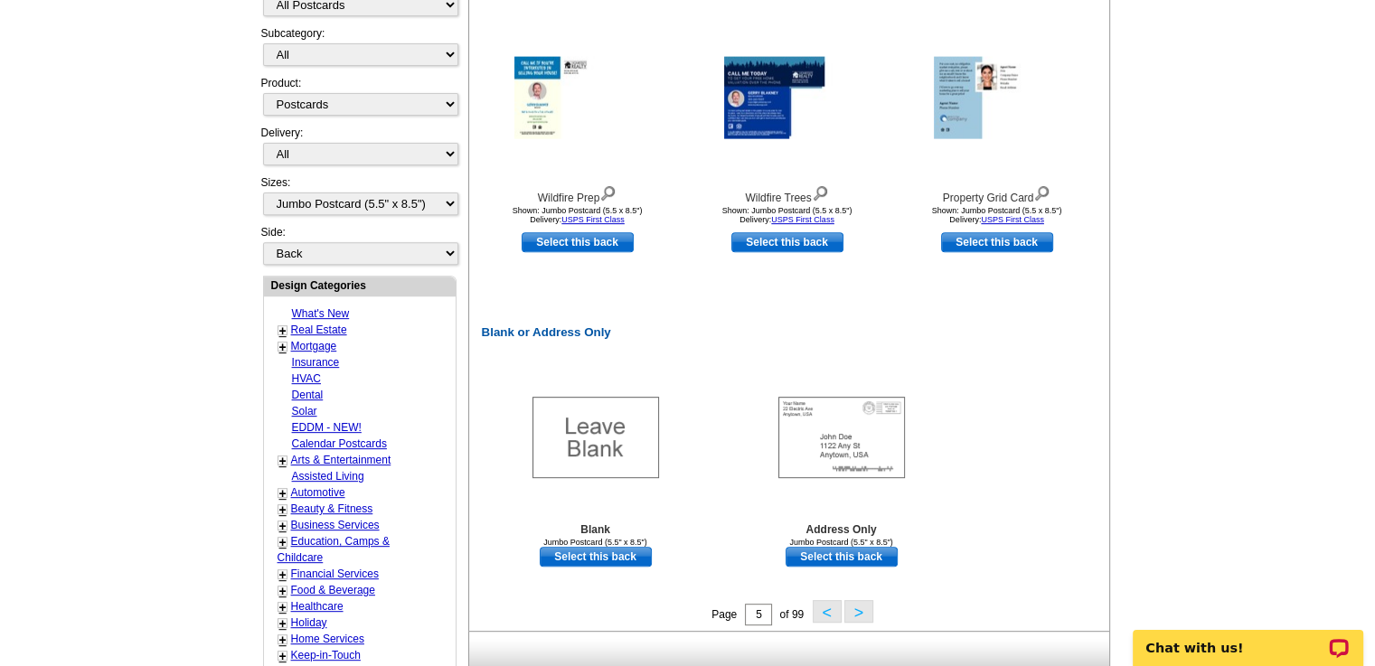
click at [857, 611] on button ">" at bounding box center [858, 611] width 29 height 23
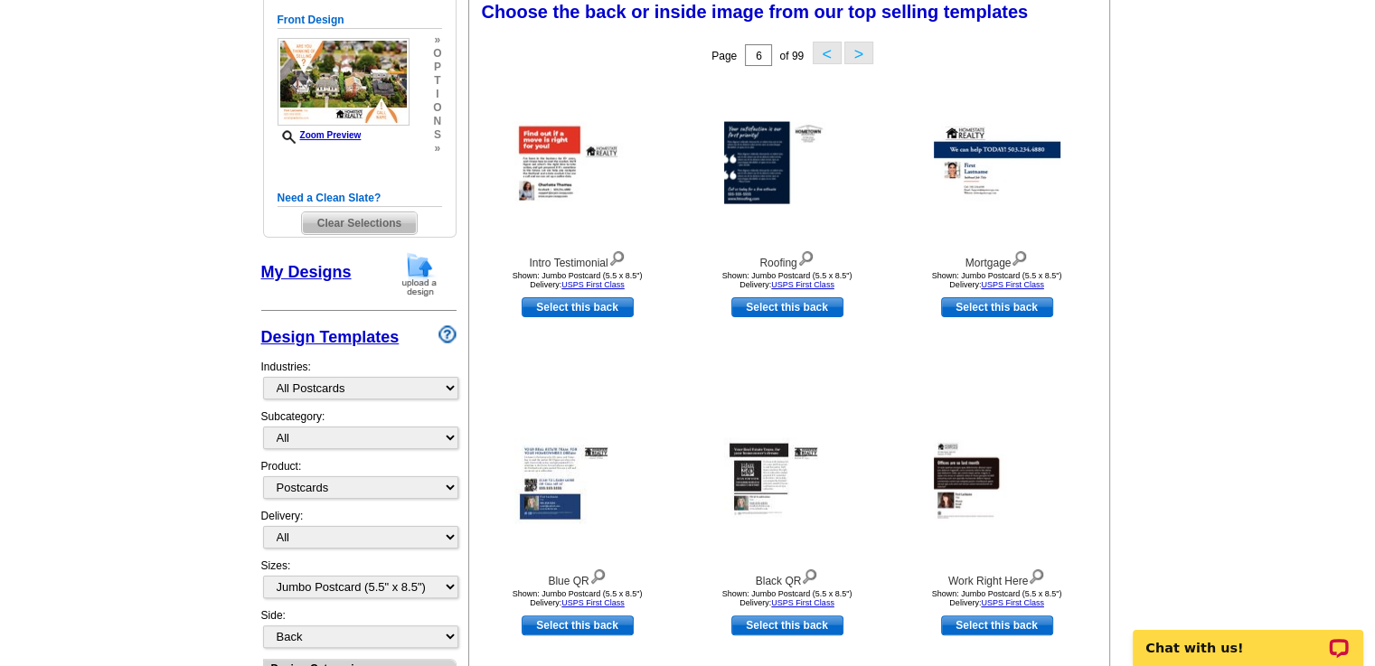
scroll to position [267, 0]
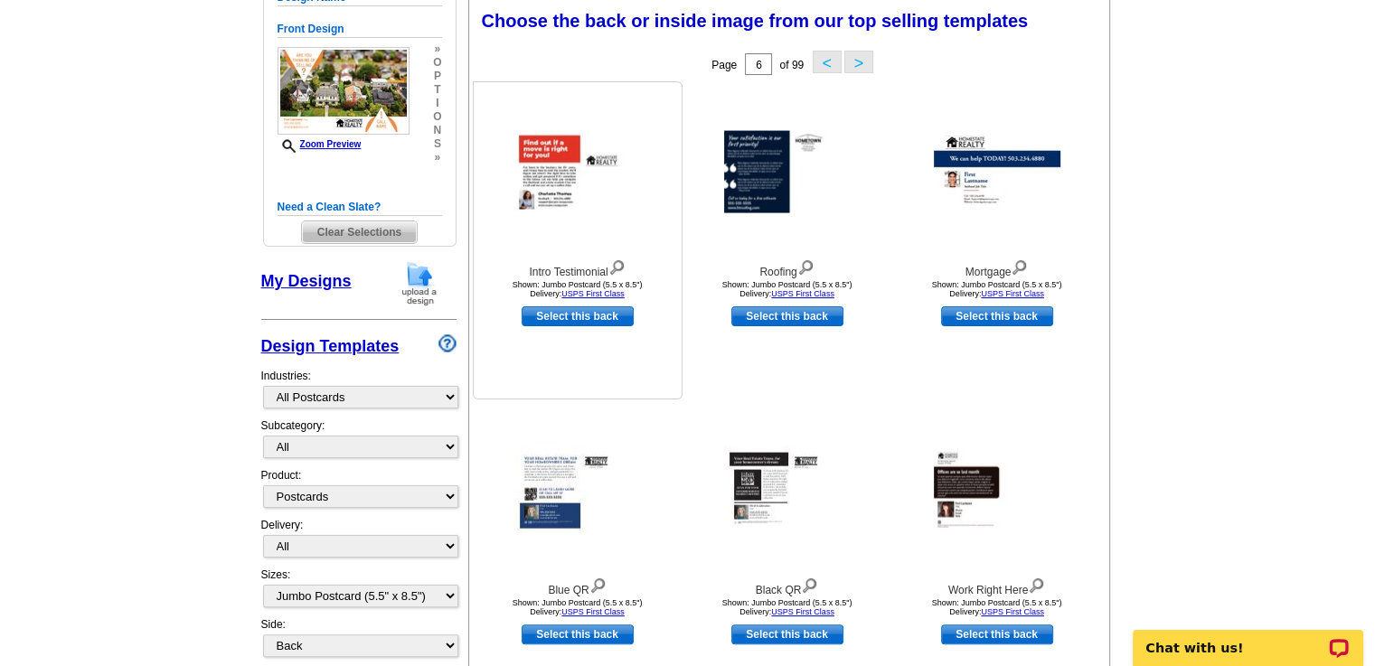
click at [543, 177] on img at bounding box center [577, 172] width 127 height 82
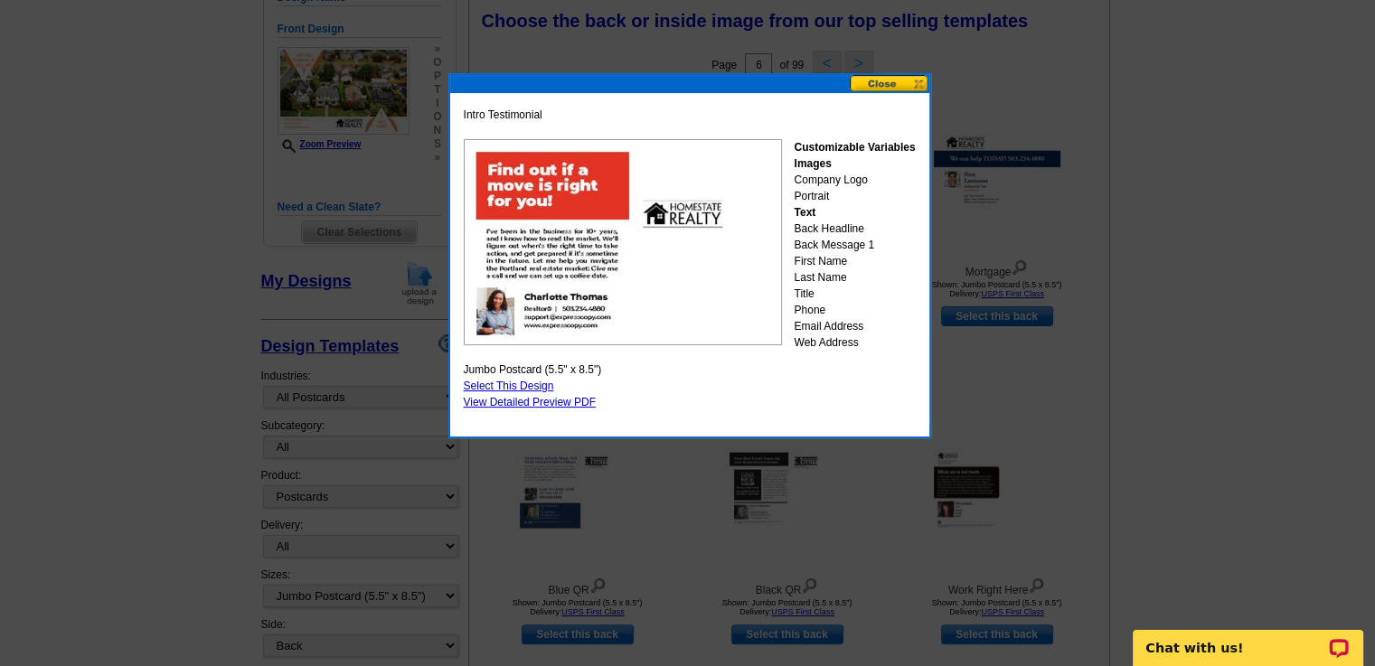
click at [889, 80] on button at bounding box center [890, 83] width 80 height 17
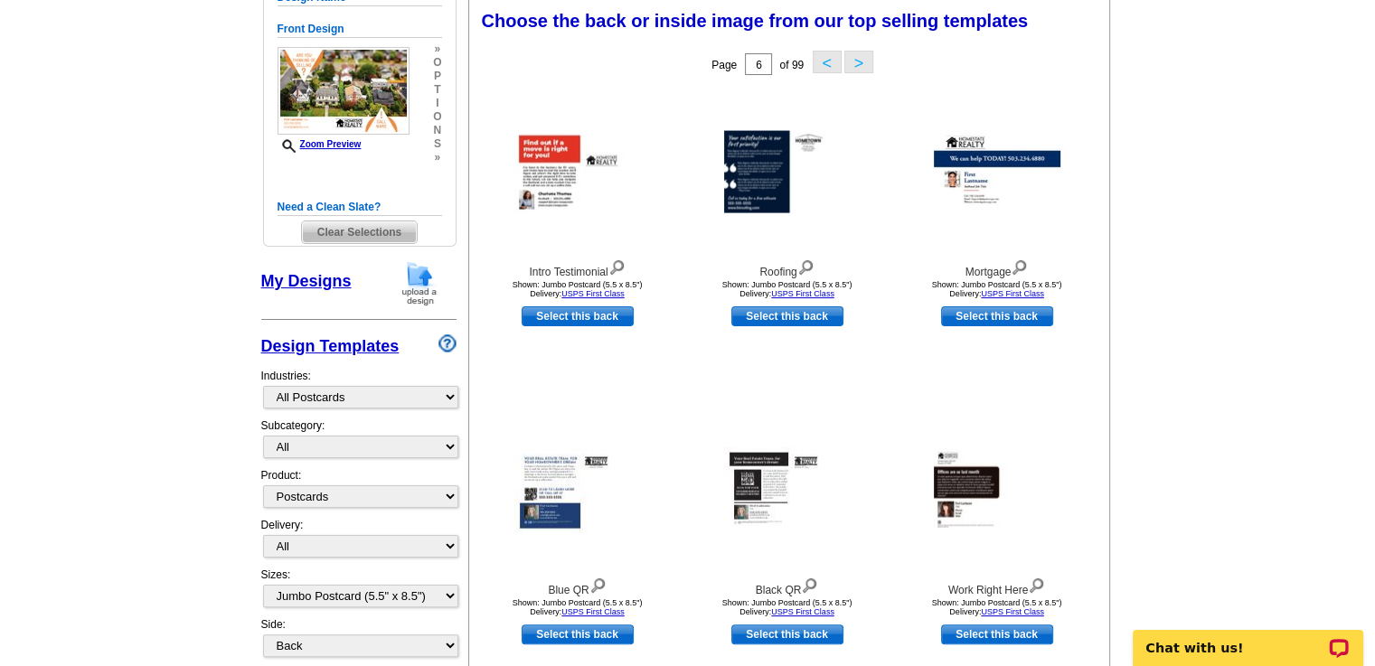
click at [857, 60] on button ">" at bounding box center [858, 62] width 29 height 23
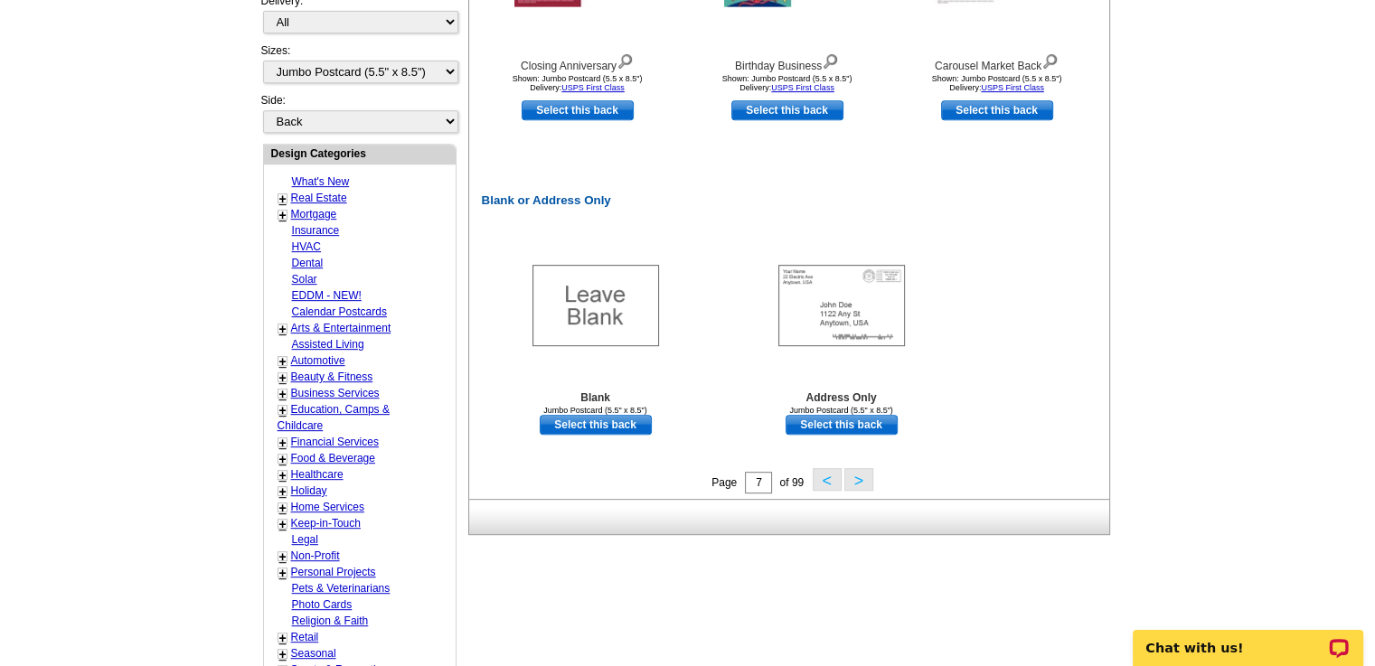
scroll to position [794, 0]
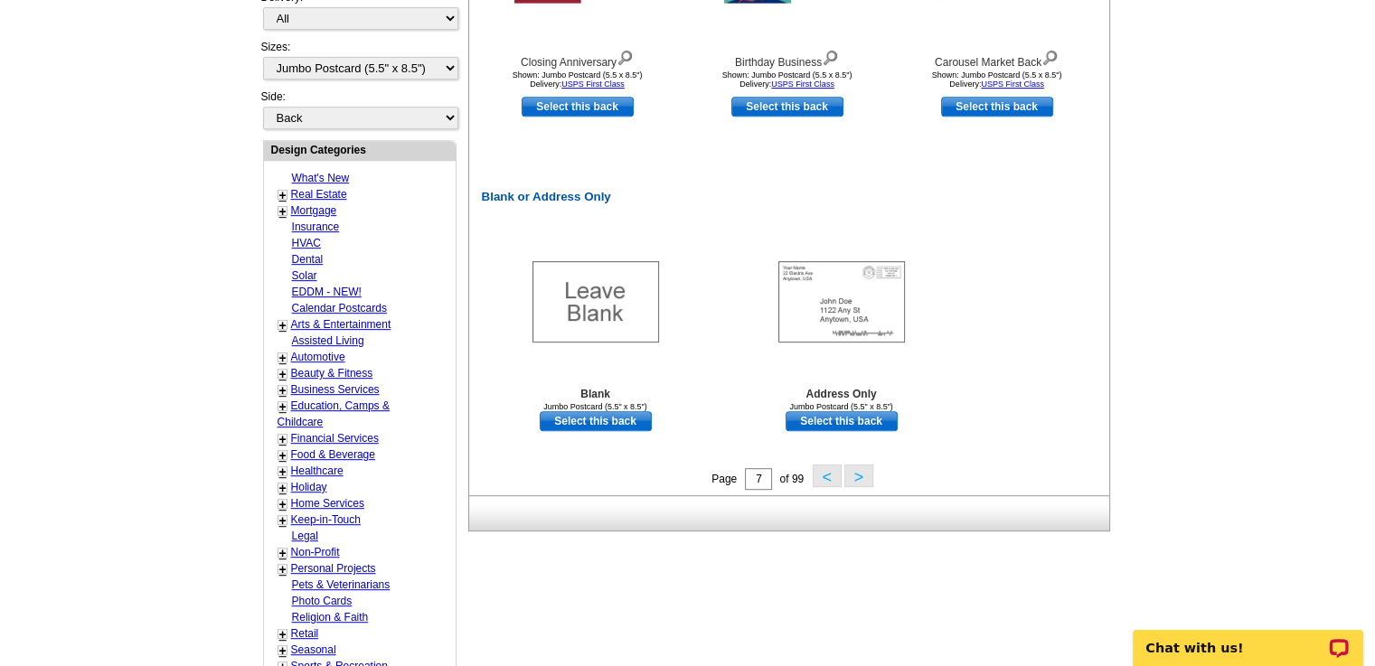
click at [856, 474] on button ">" at bounding box center [858, 476] width 29 height 23
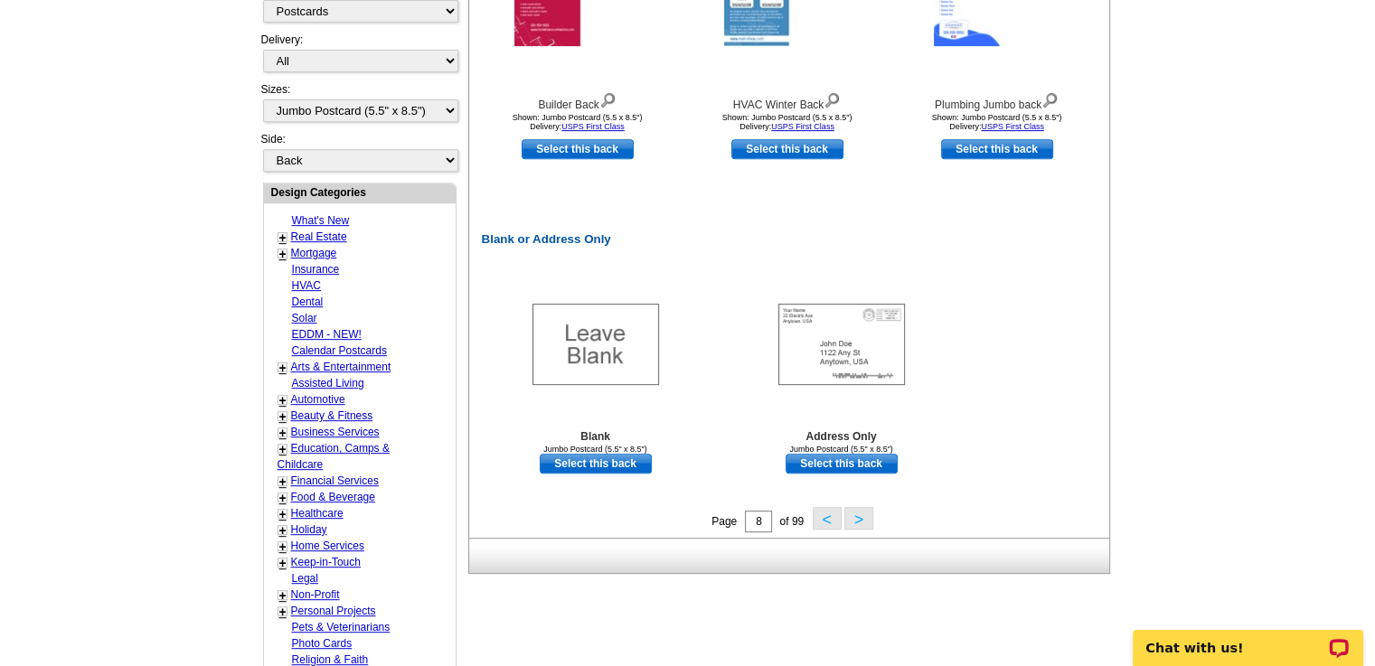
scroll to position [756, 0]
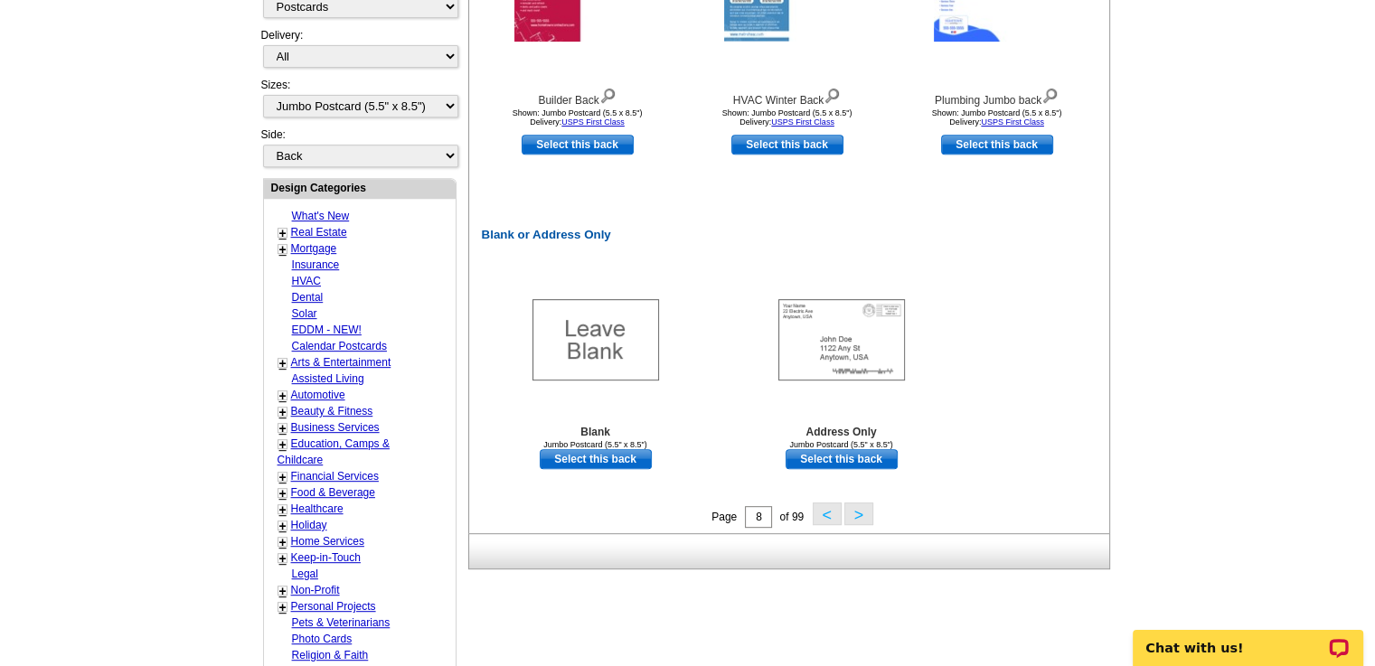
click at [858, 512] on button ">" at bounding box center [858, 514] width 29 height 23
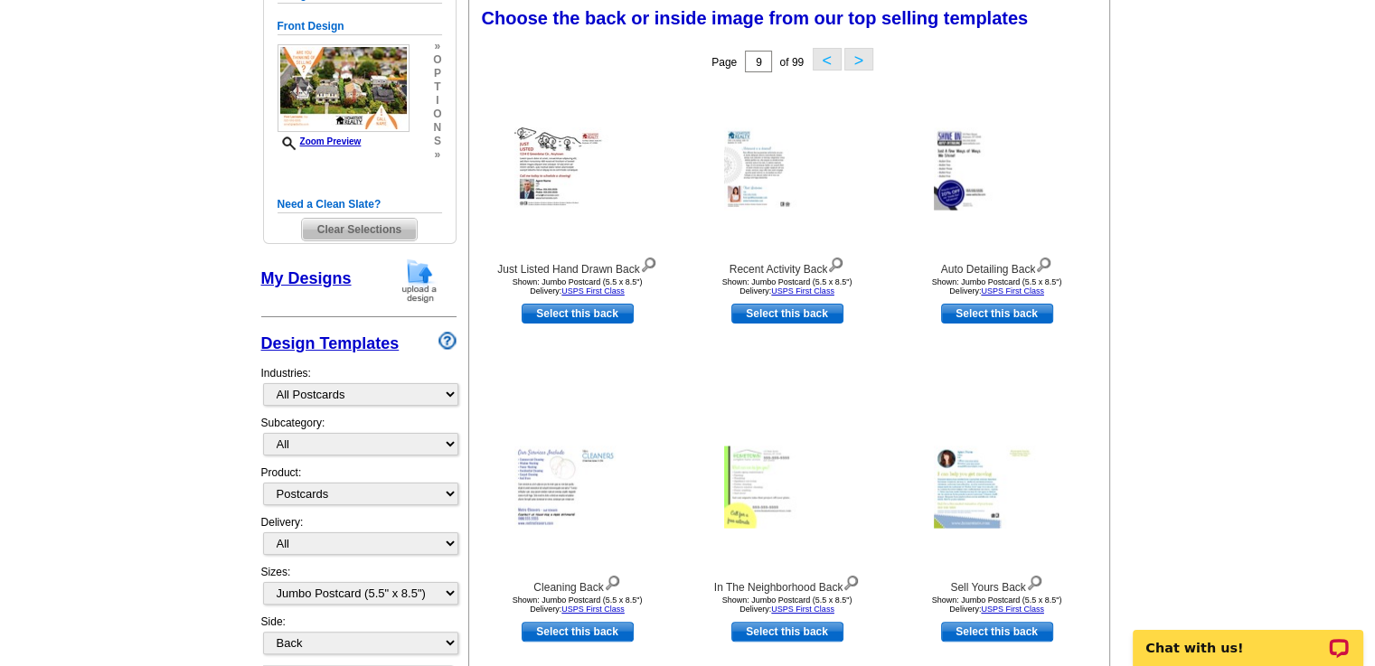
scroll to position [267, 0]
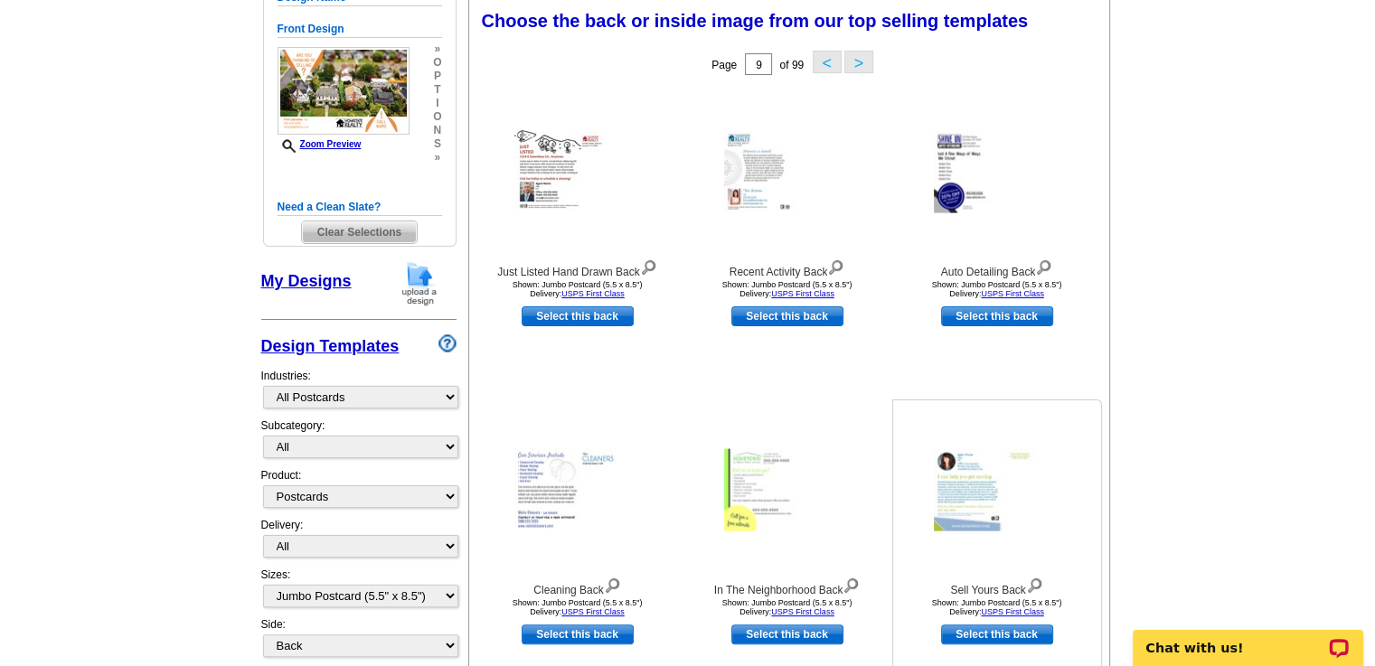
click at [982, 490] on img at bounding box center [997, 490] width 127 height 82
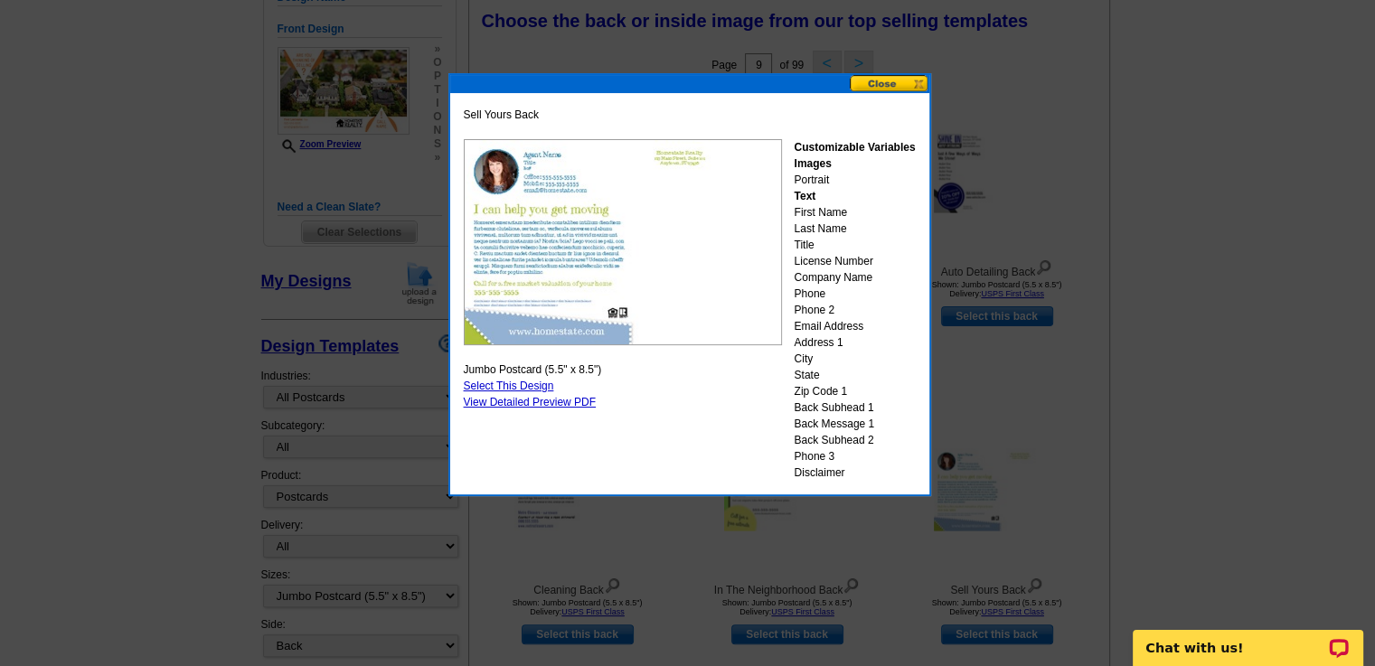
click at [880, 80] on button at bounding box center [890, 83] width 80 height 17
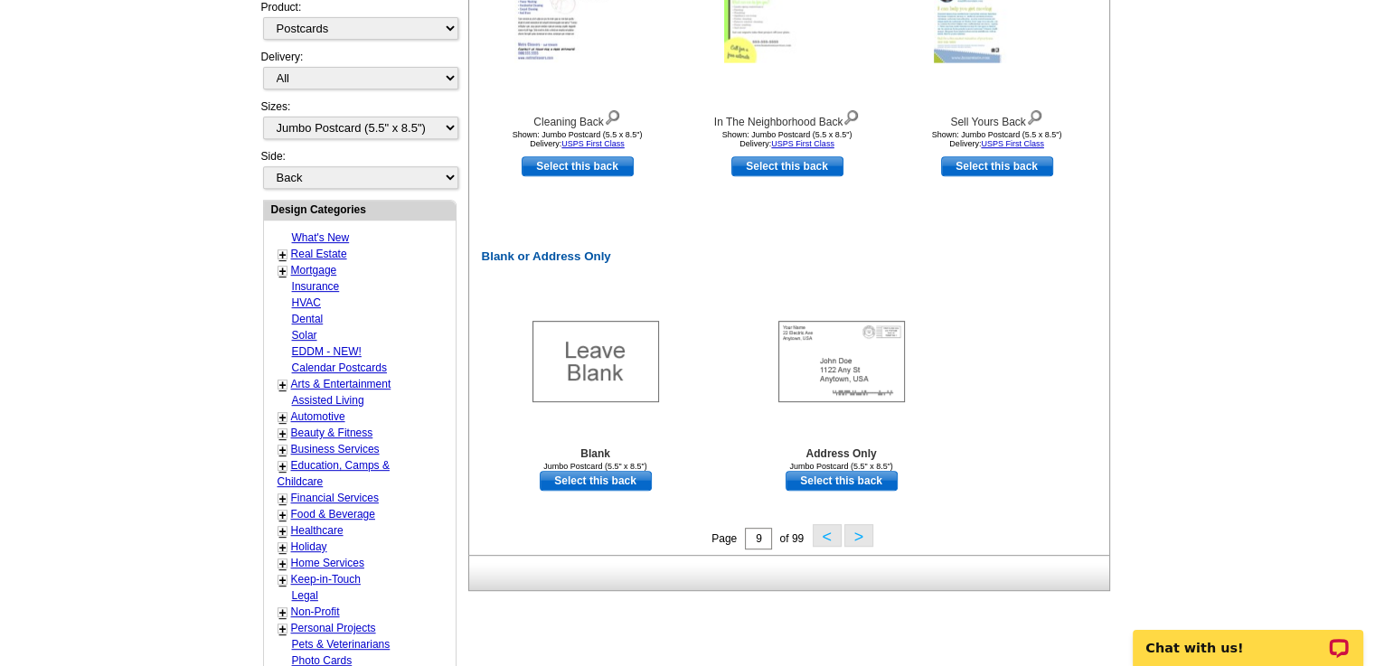
scroll to position [736, 0]
click at [855, 531] on button ">" at bounding box center [858, 534] width 29 height 23
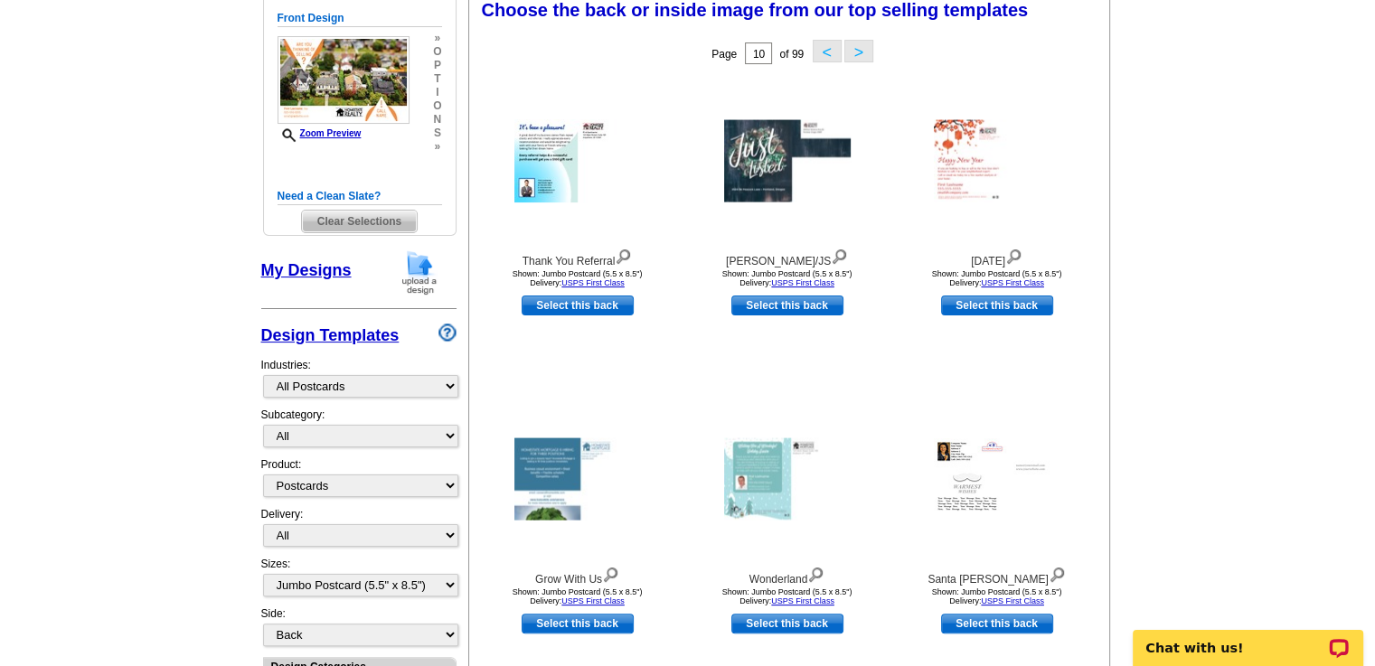
scroll to position [267, 0]
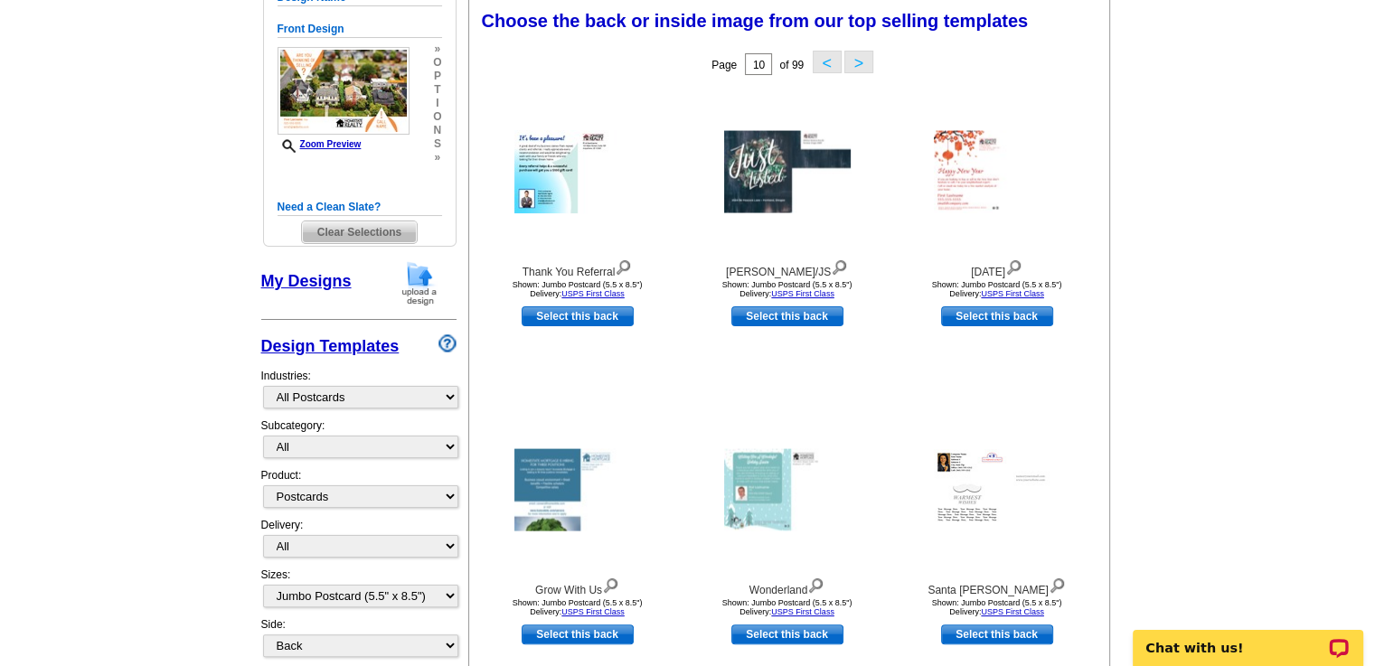
click at [857, 60] on button ">" at bounding box center [858, 62] width 29 height 23
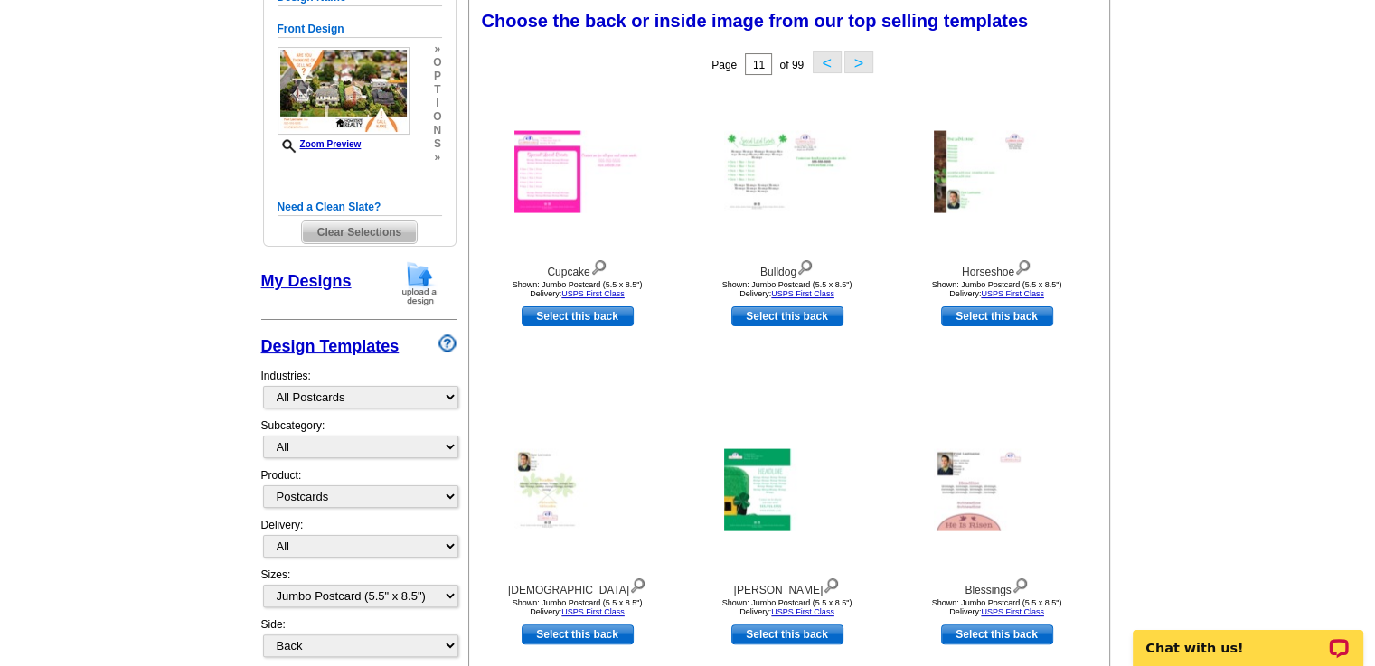
click at [857, 60] on button ">" at bounding box center [858, 62] width 29 height 23
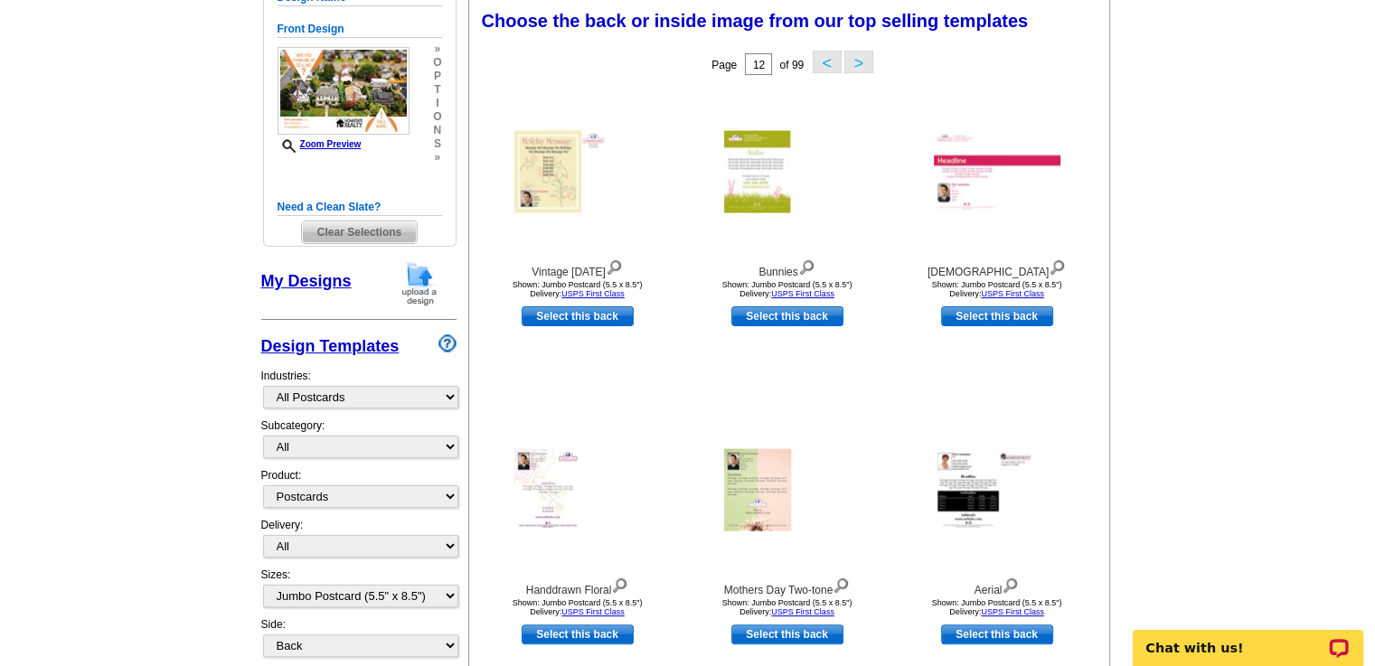
click at [857, 60] on button ">" at bounding box center [858, 62] width 29 height 23
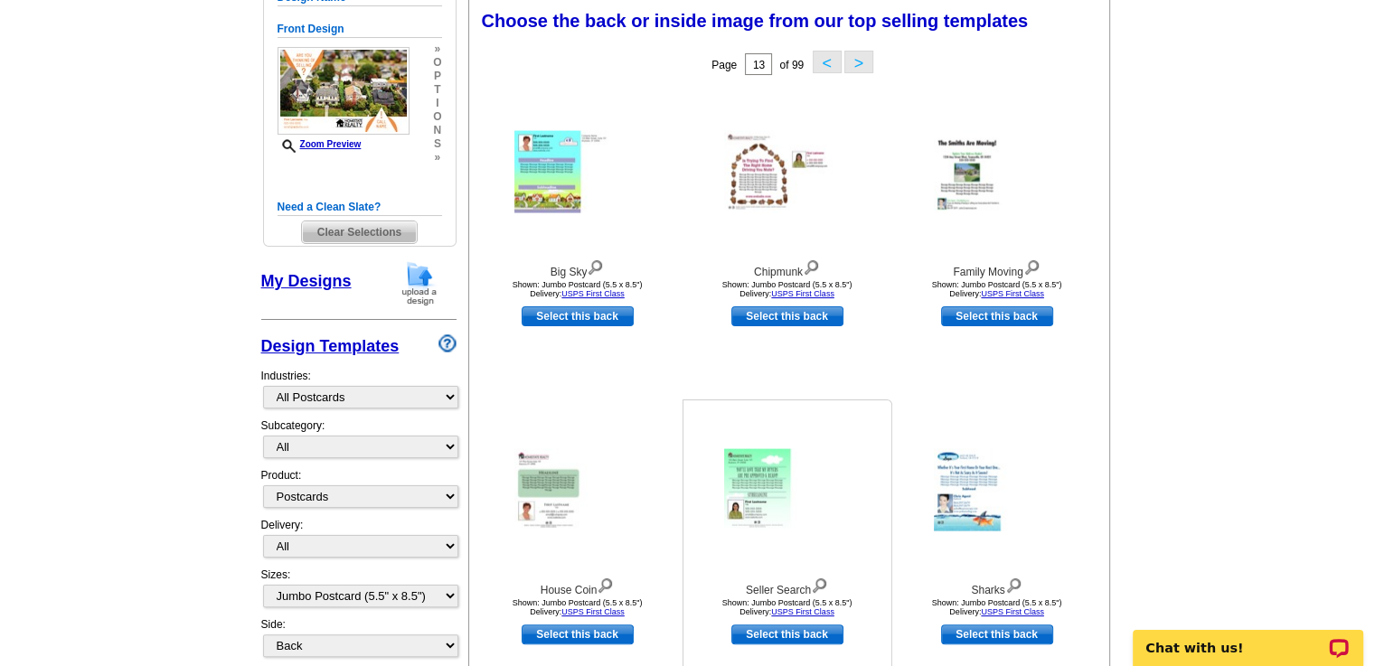
click at [777, 502] on img at bounding box center [787, 490] width 127 height 82
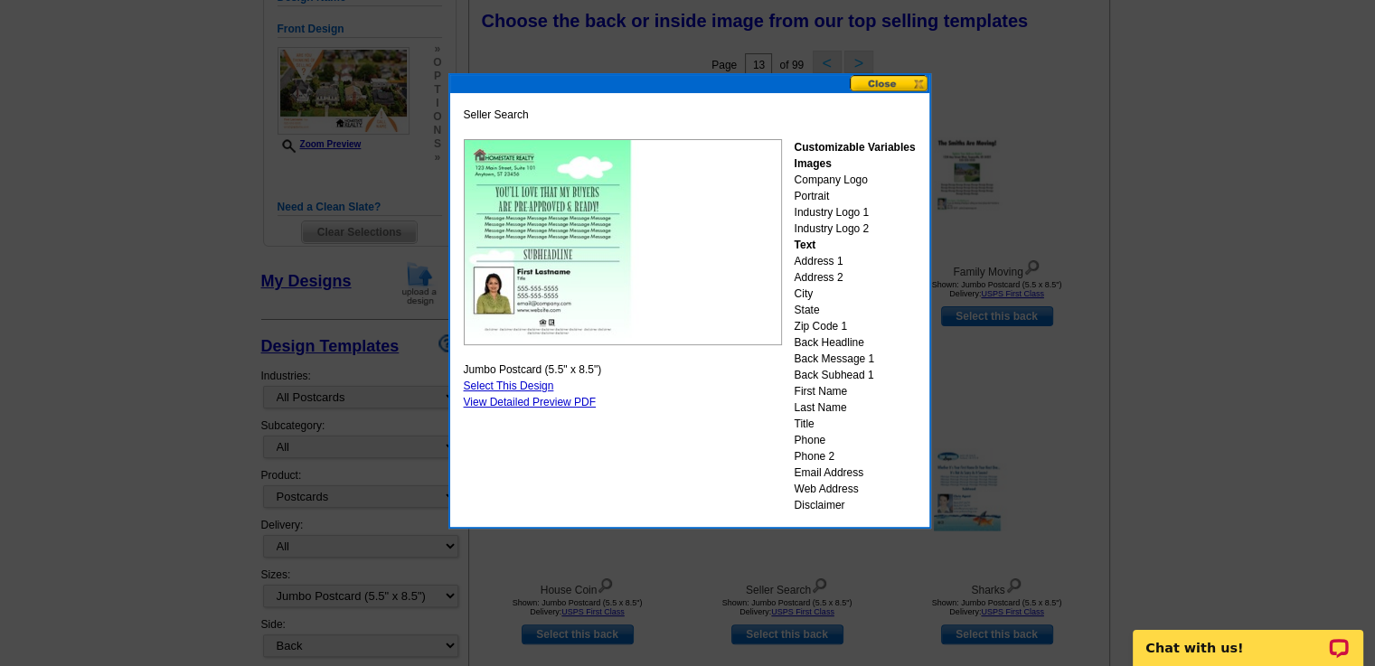
click at [883, 80] on button at bounding box center [890, 83] width 80 height 17
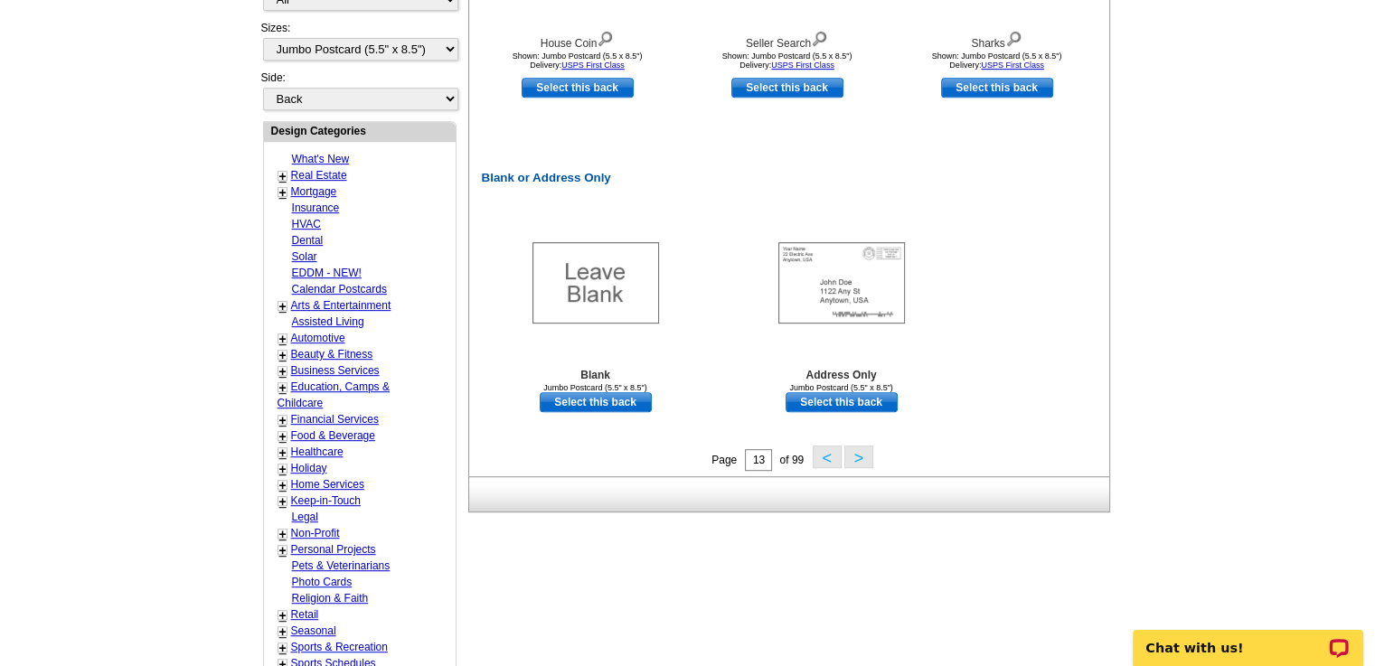
scroll to position [814, 0]
click at [858, 458] on button ">" at bounding box center [858, 456] width 29 height 23
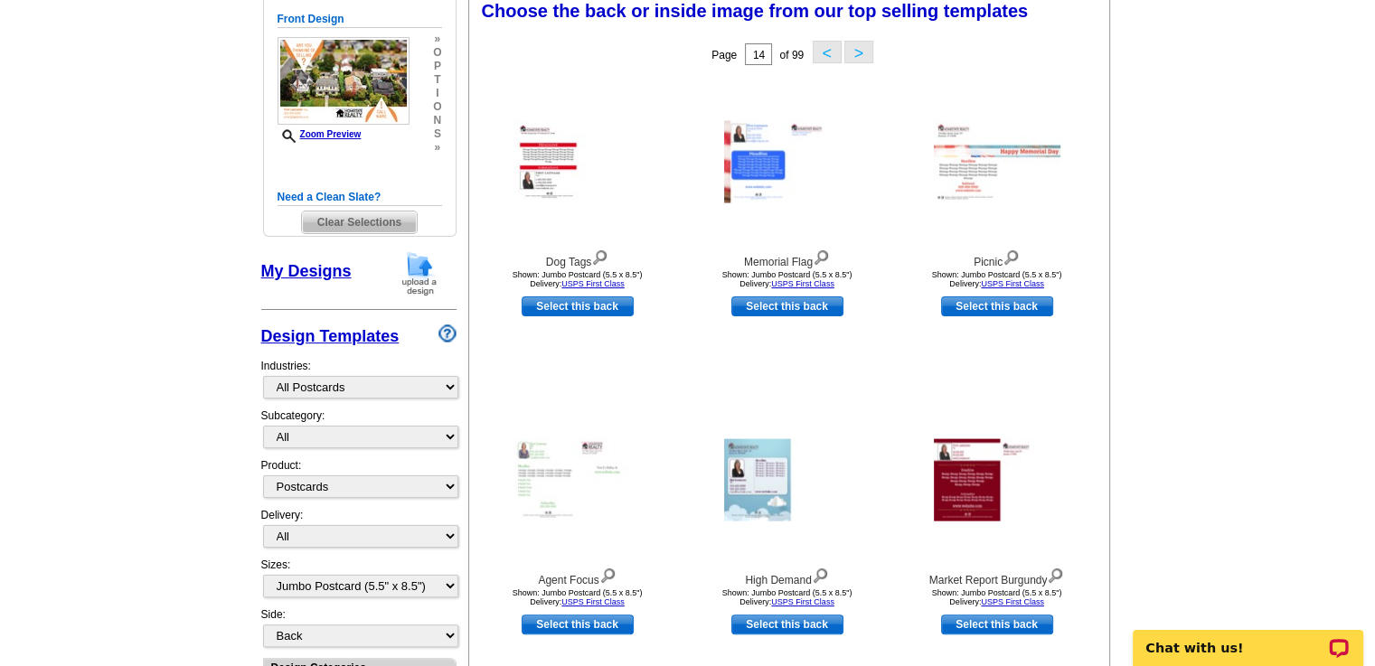
scroll to position [267, 0]
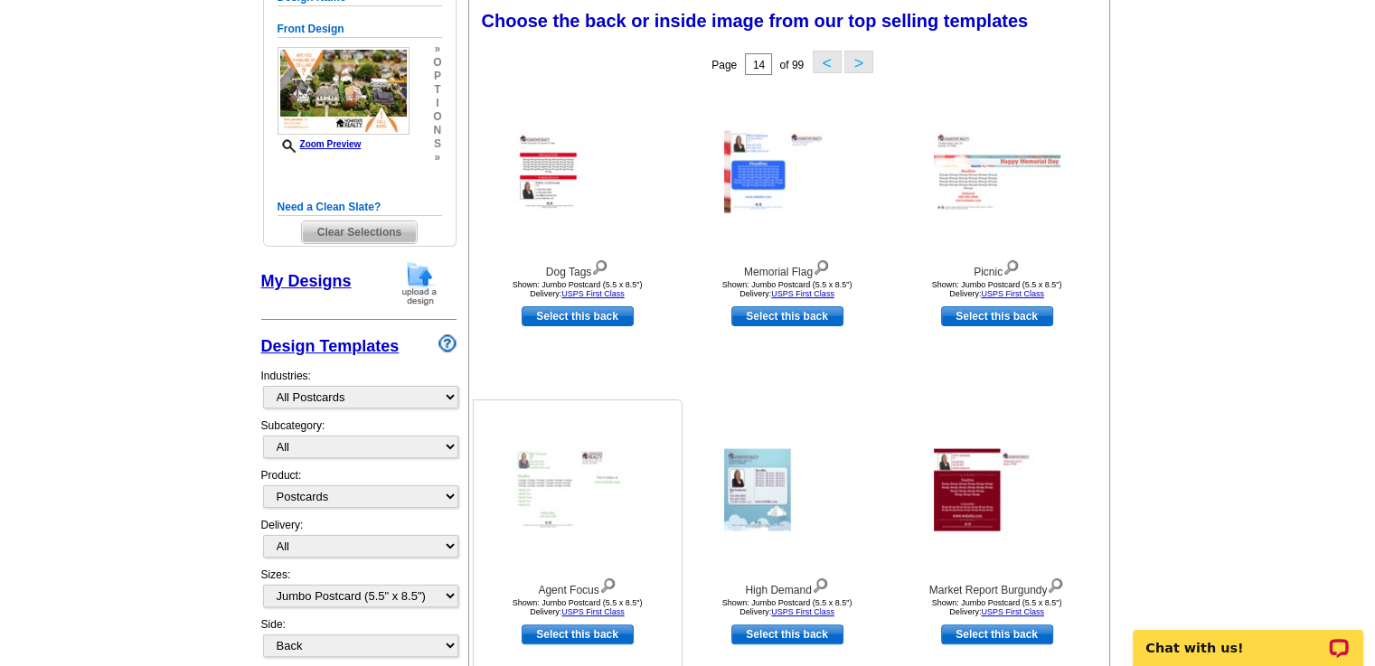
click at [574, 474] on img at bounding box center [577, 490] width 127 height 82
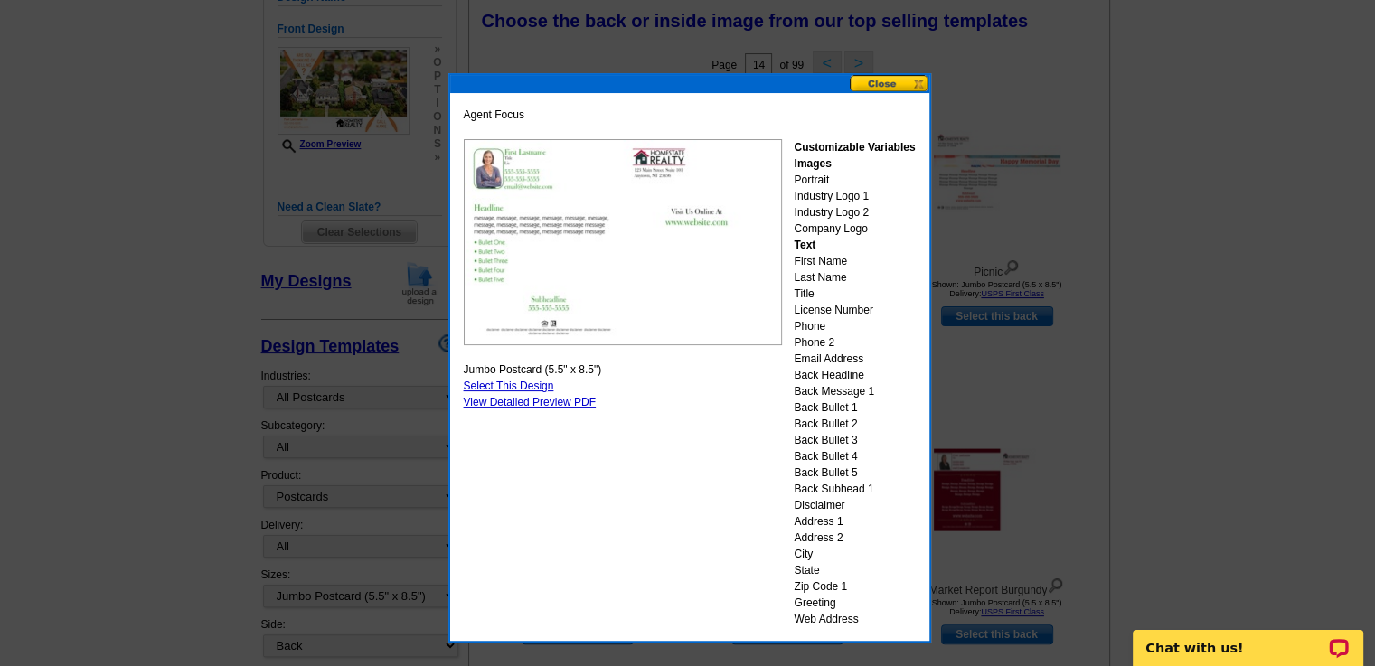
click at [884, 84] on button at bounding box center [890, 83] width 80 height 17
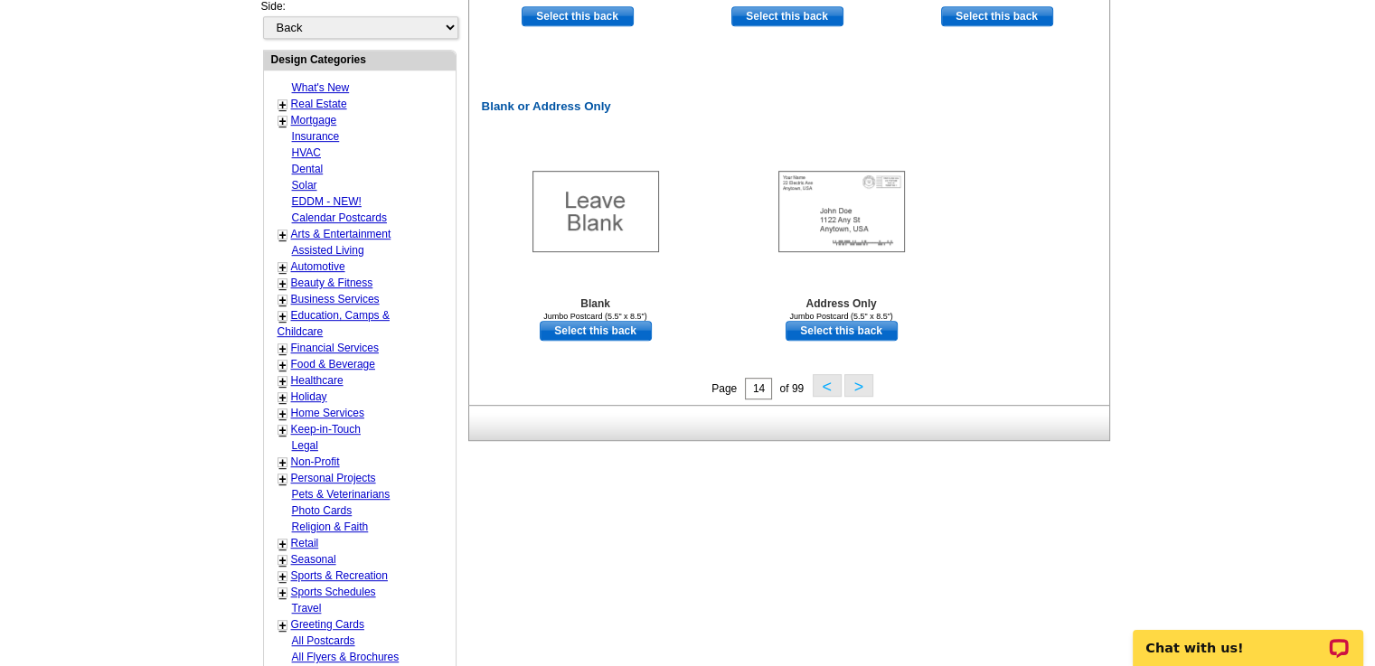
scroll to position [888, 0]
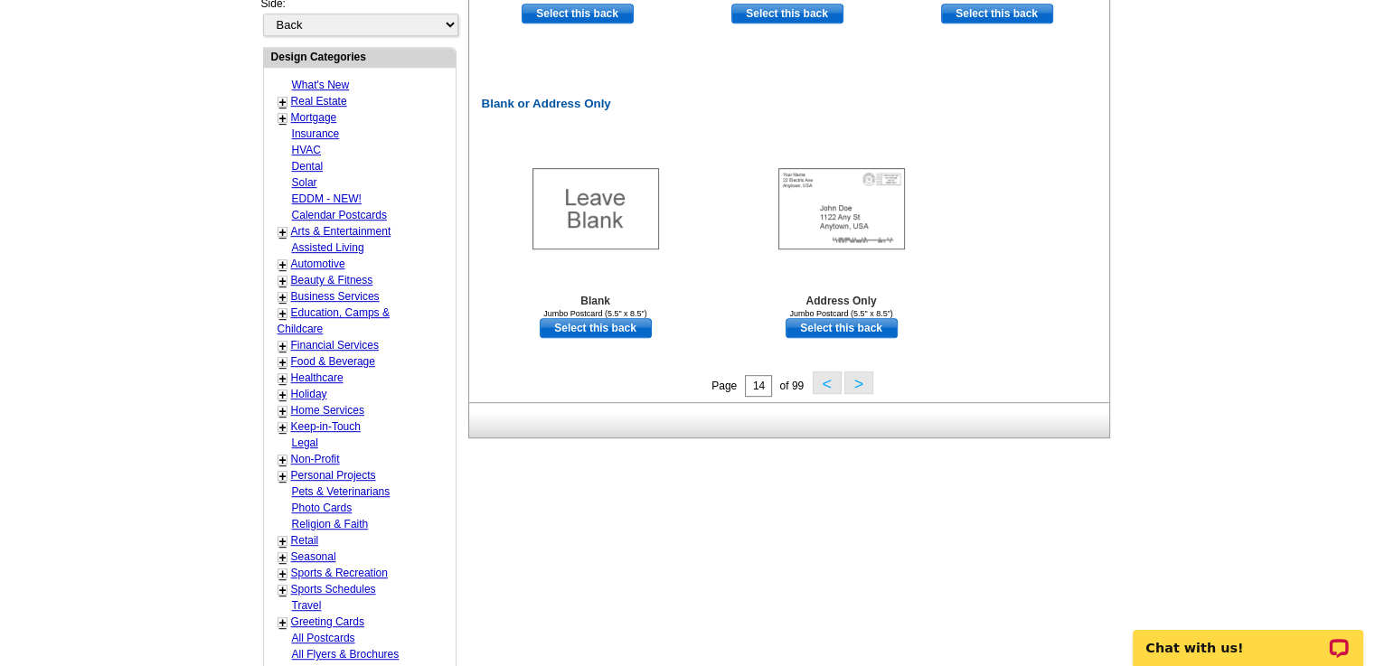
click at [858, 380] on button ">" at bounding box center [858, 382] width 29 height 23
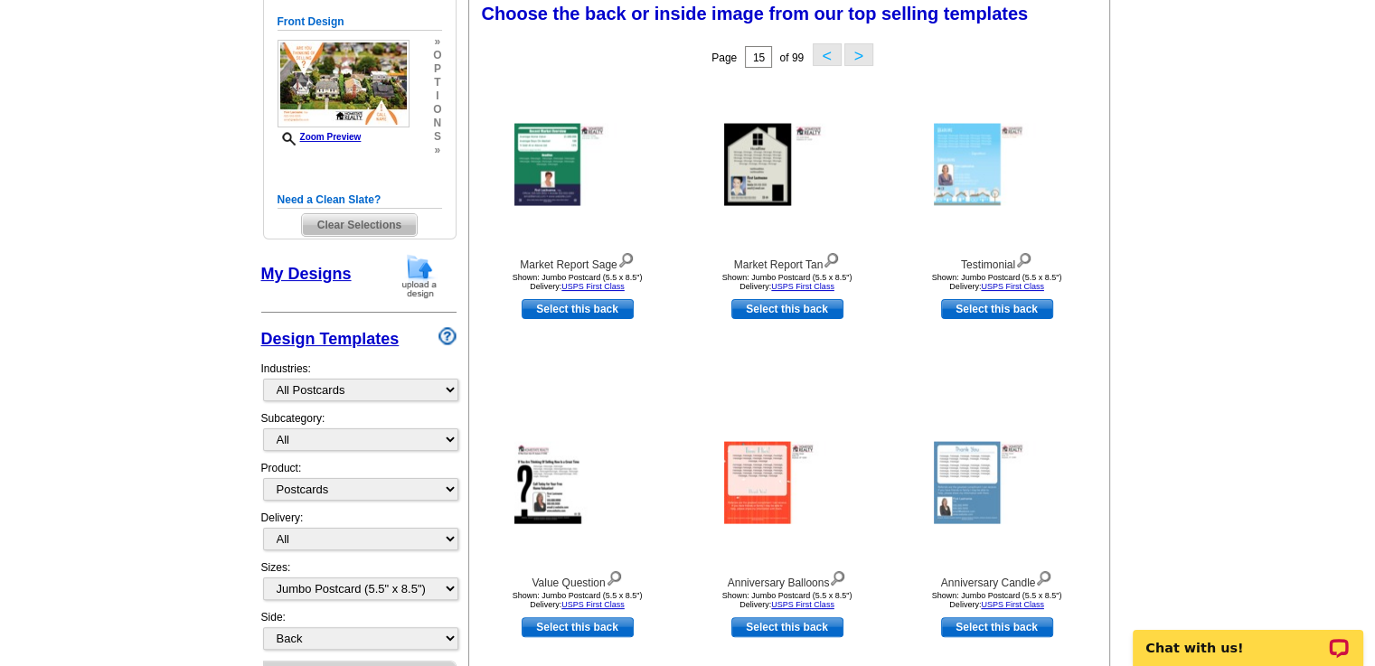
scroll to position [267, 0]
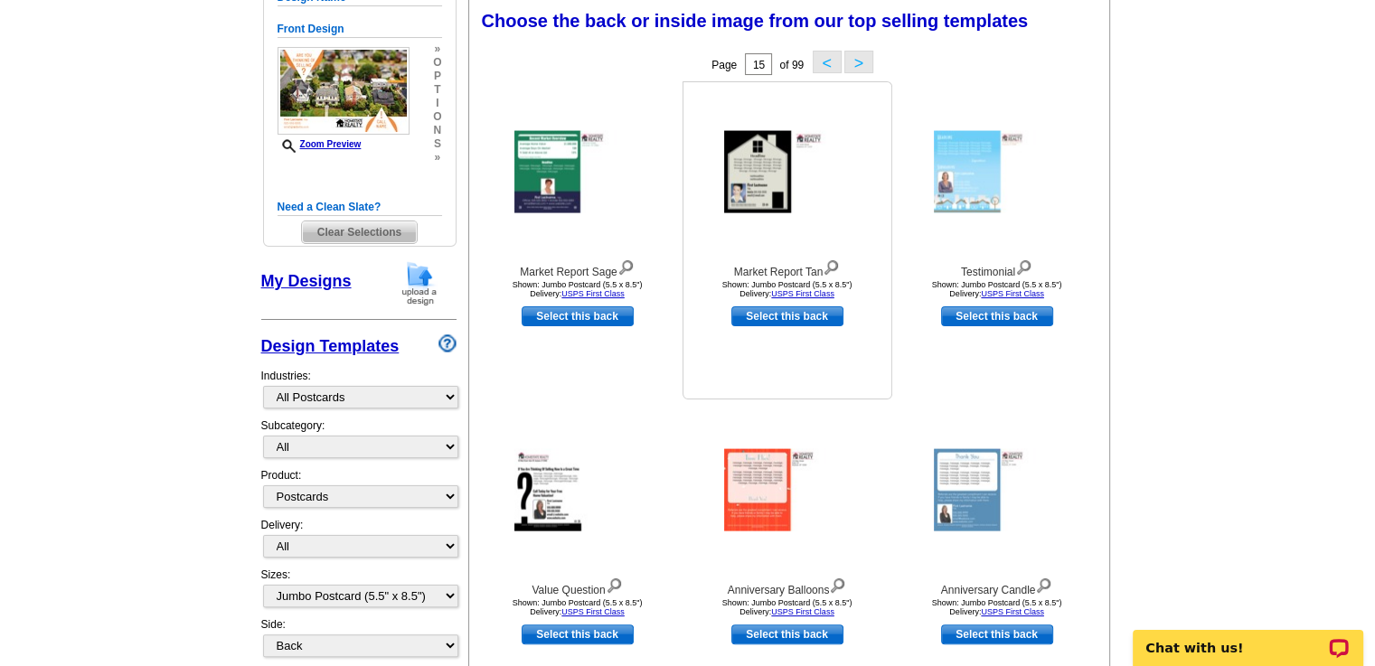
click at [749, 171] on img at bounding box center [787, 172] width 127 height 82
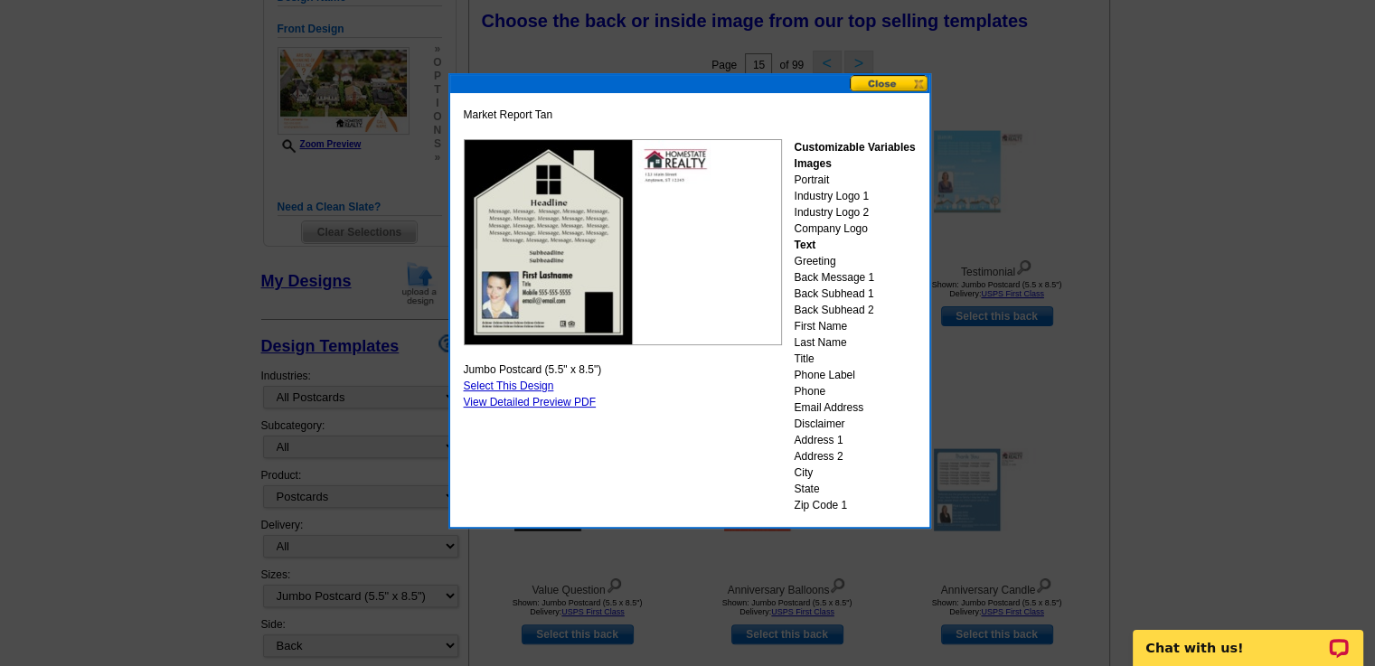
click at [884, 80] on button at bounding box center [890, 83] width 80 height 17
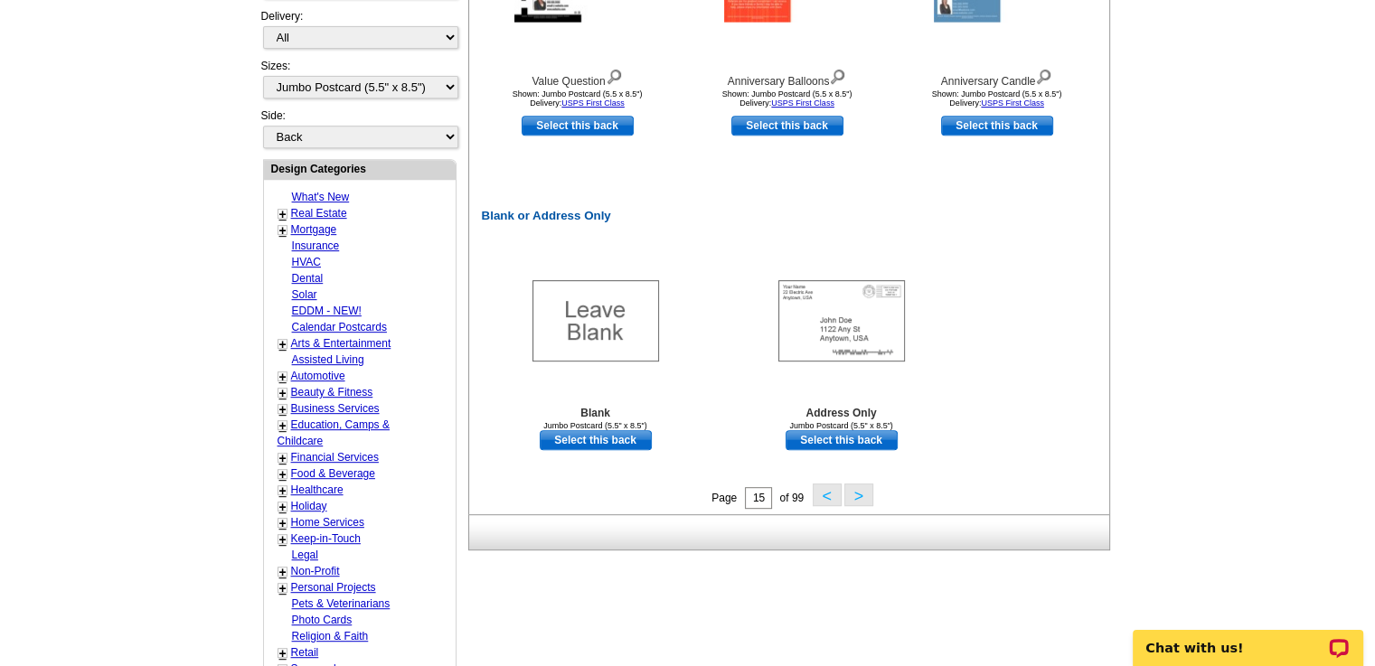
scroll to position [789, 0]
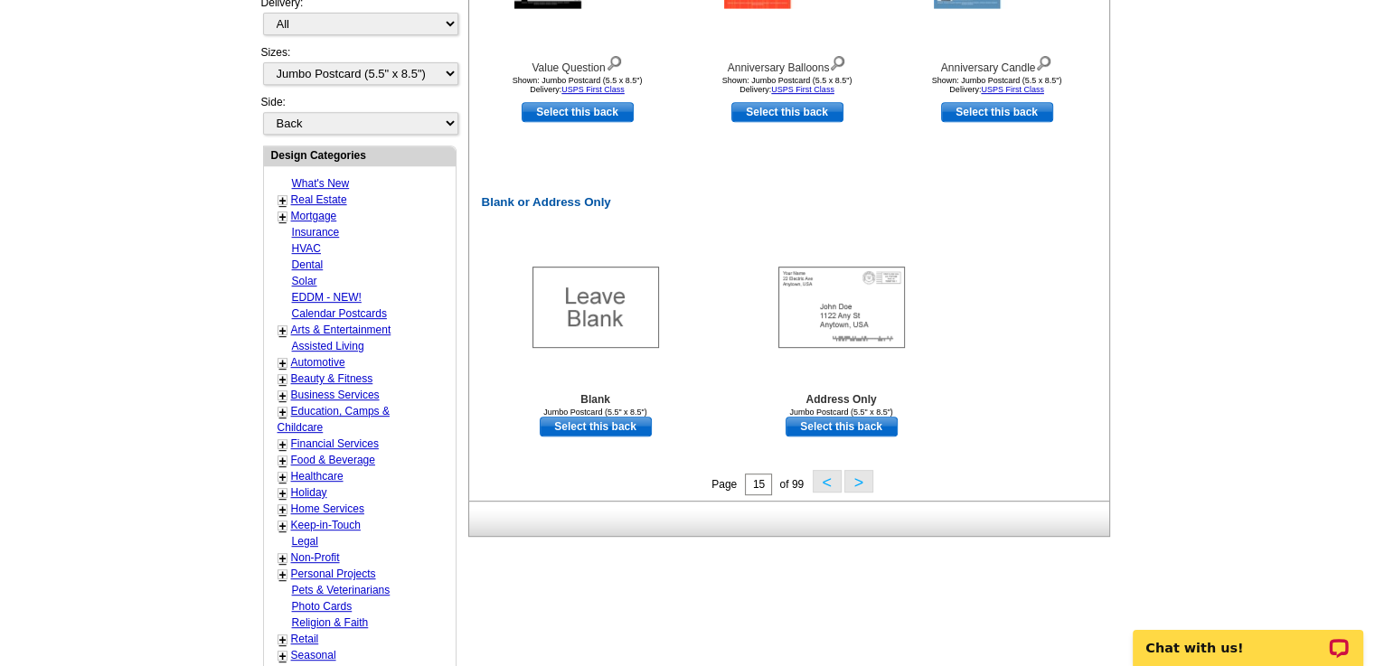
click at [857, 481] on button ">" at bounding box center [858, 481] width 29 height 23
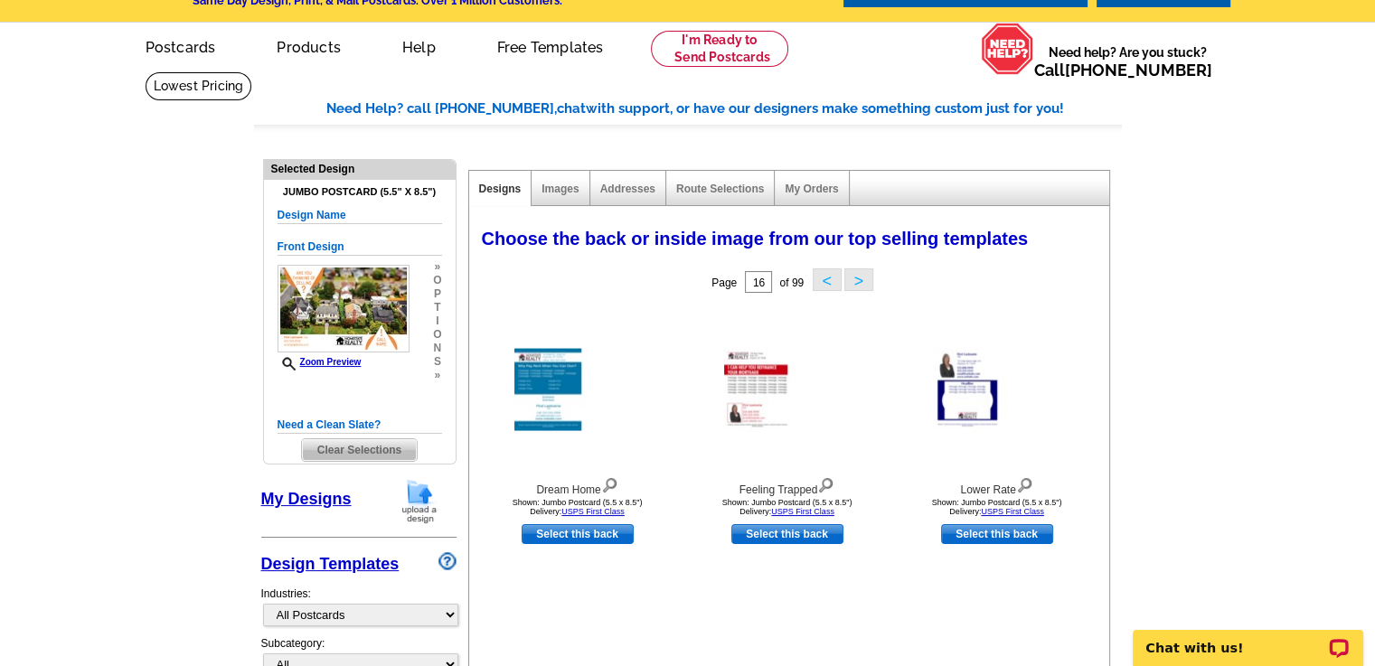
scroll to position [48, 0]
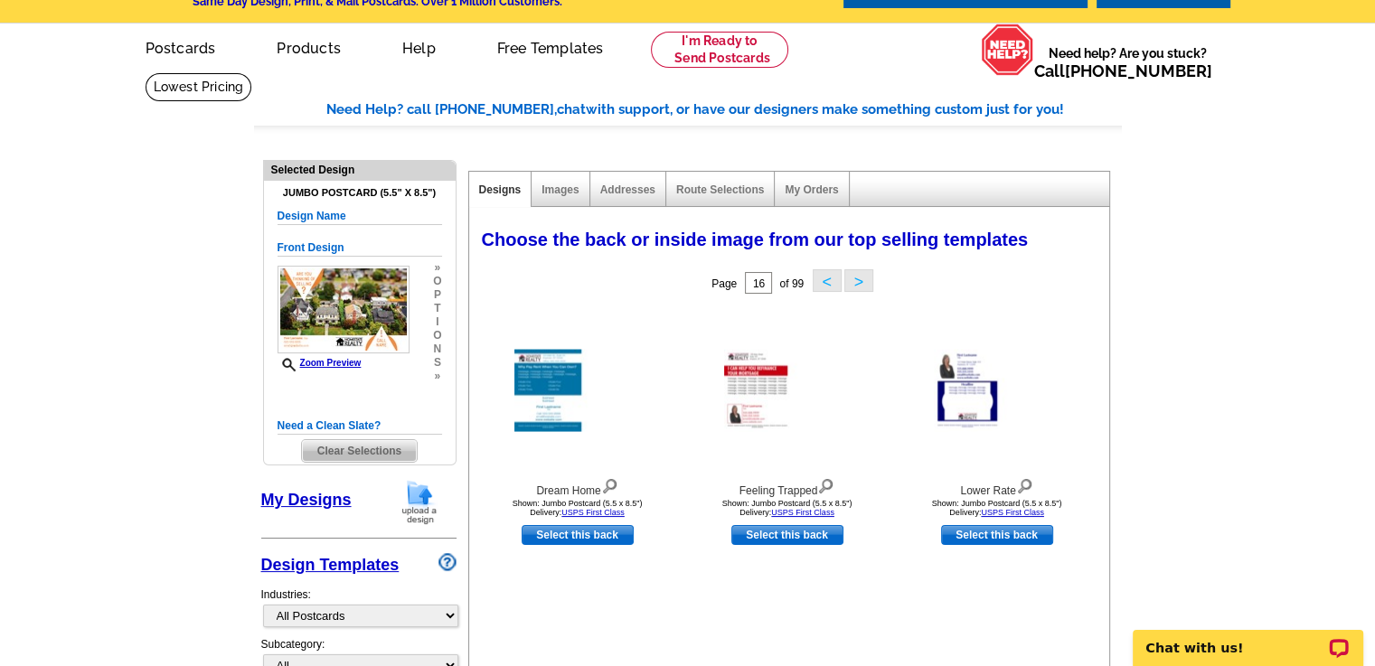
click at [858, 277] on button ">" at bounding box center [858, 280] width 29 height 23
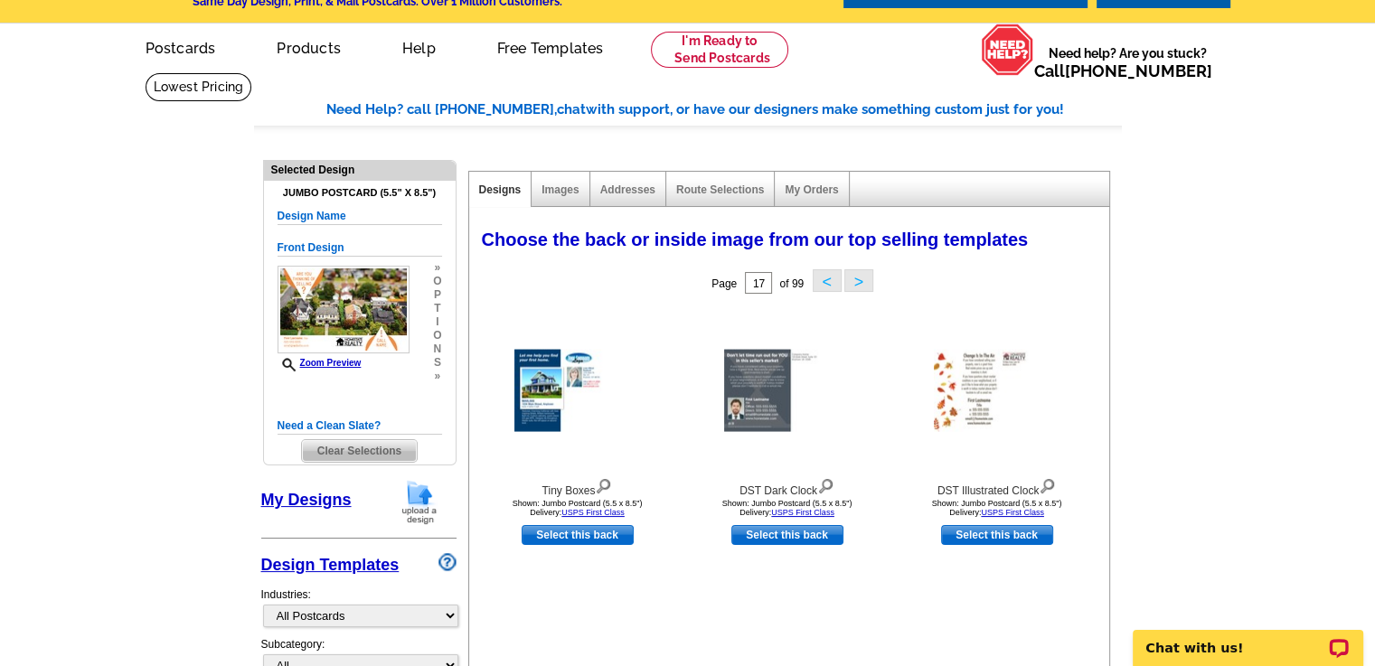
click at [858, 277] on button ">" at bounding box center [858, 280] width 29 height 23
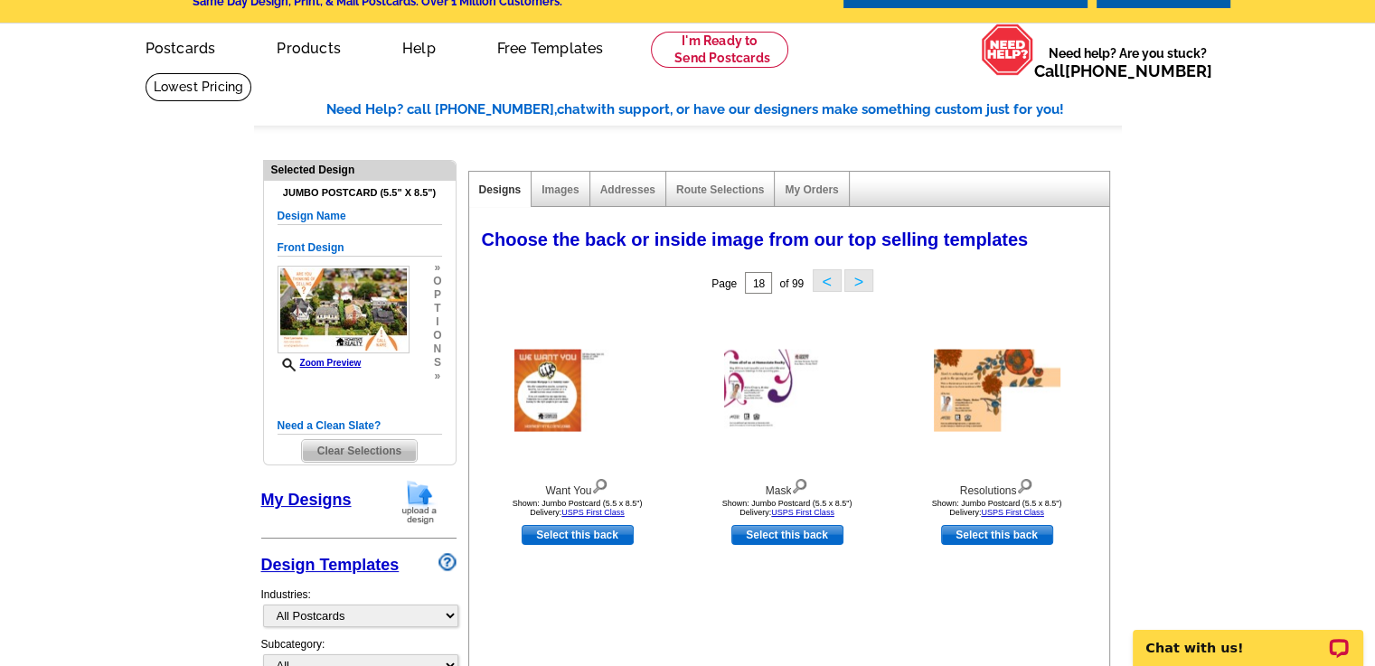
click at [858, 277] on button ">" at bounding box center [858, 280] width 29 height 23
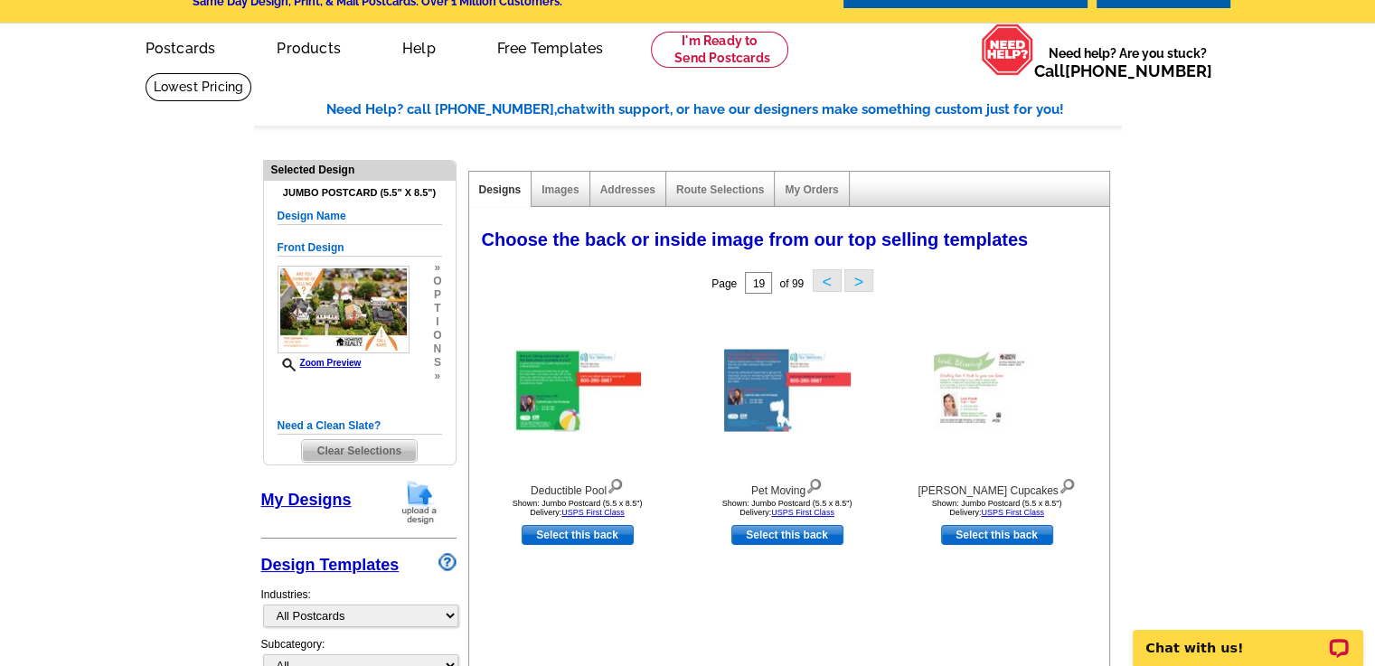
click at [858, 277] on button ">" at bounding box center [858, 280] width 29 height 23
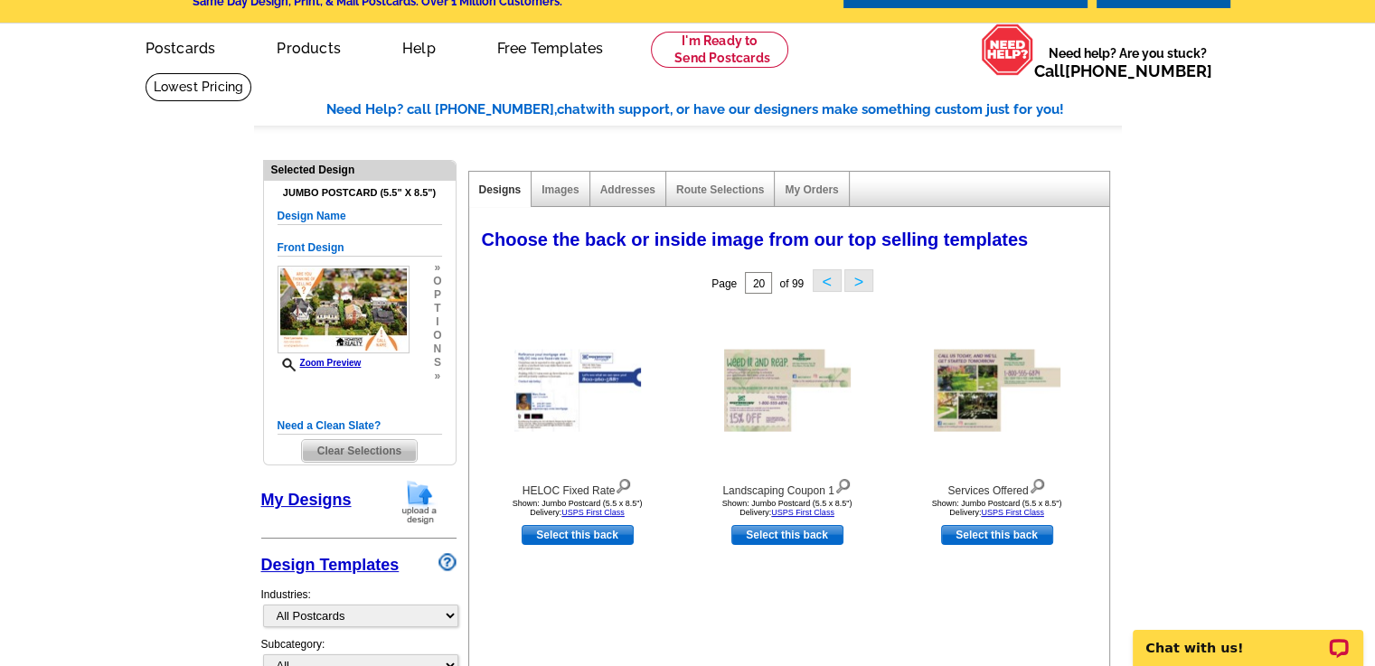
click at [858, 277] on button ">" at bounding box center [858, 280] width 29 height 23
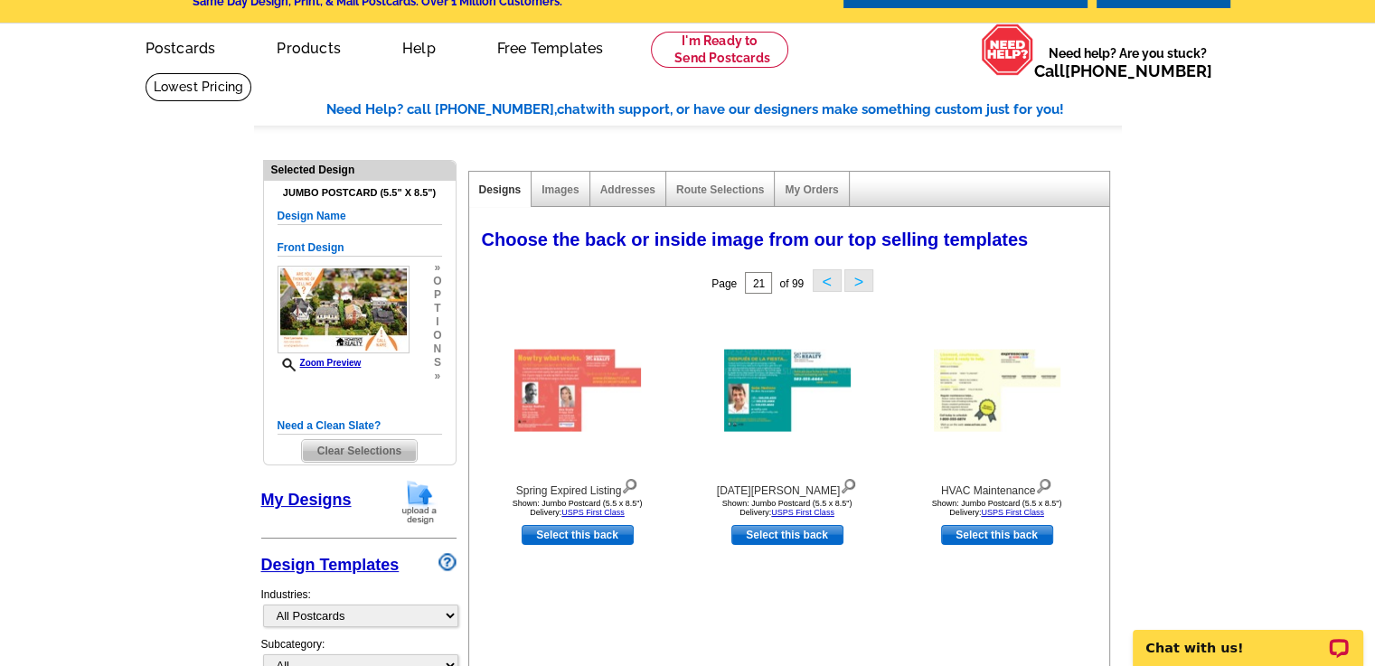
click at [858, 277] on button ">" at bounding box center [858, 280] width 29 height 23
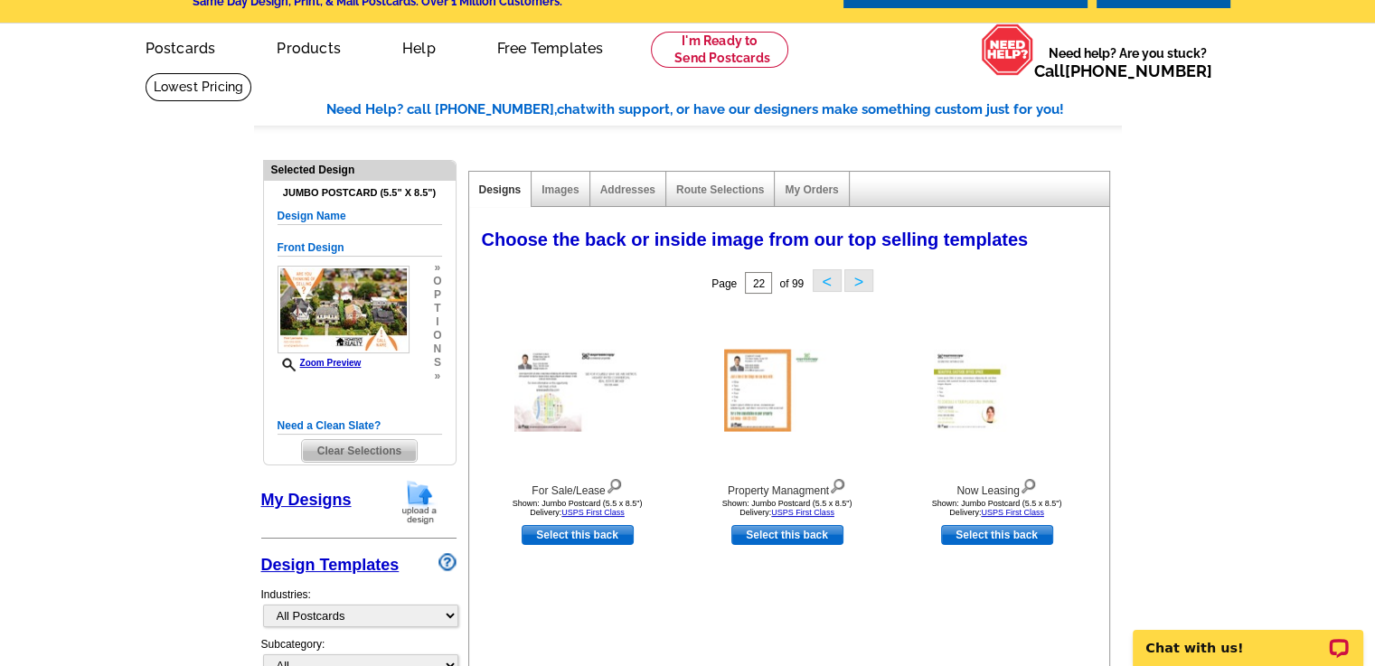
click at [858, 277] on button ">" at bounding box center [858, 280] width 29 height 23
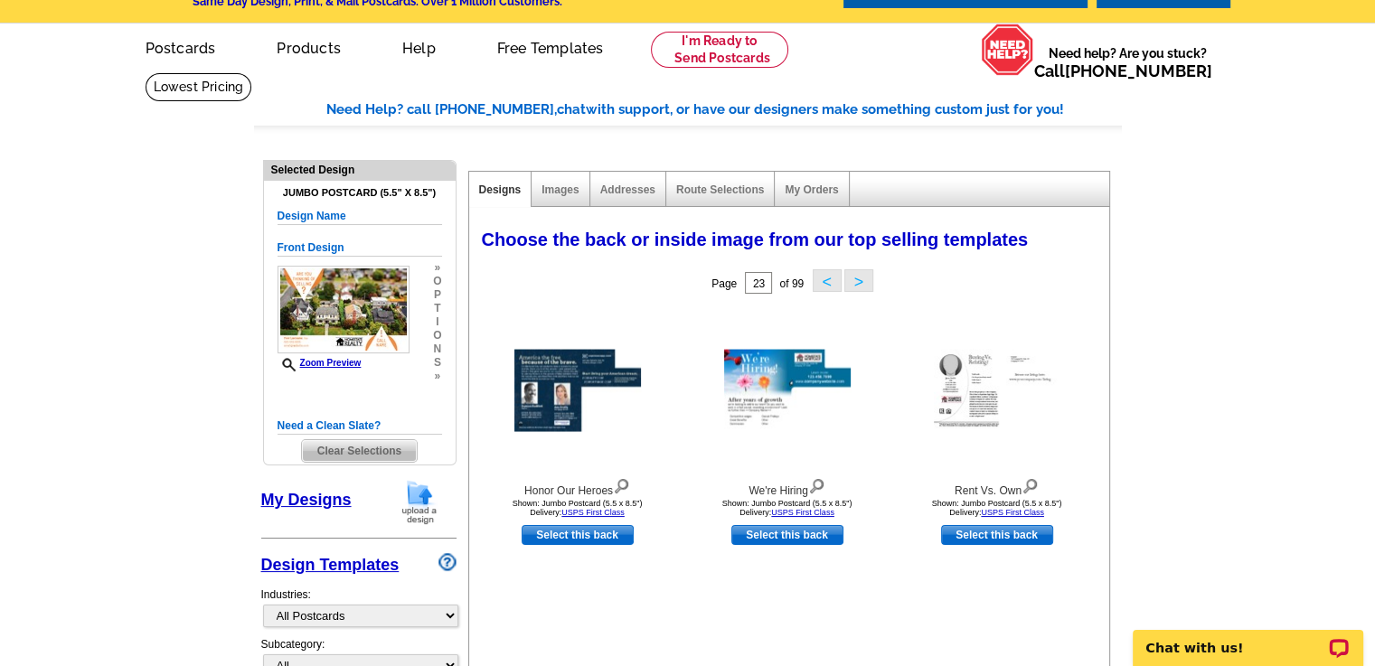
click at [858, 277] on button ">" at bounding box center [858, 280] width 29 height 23
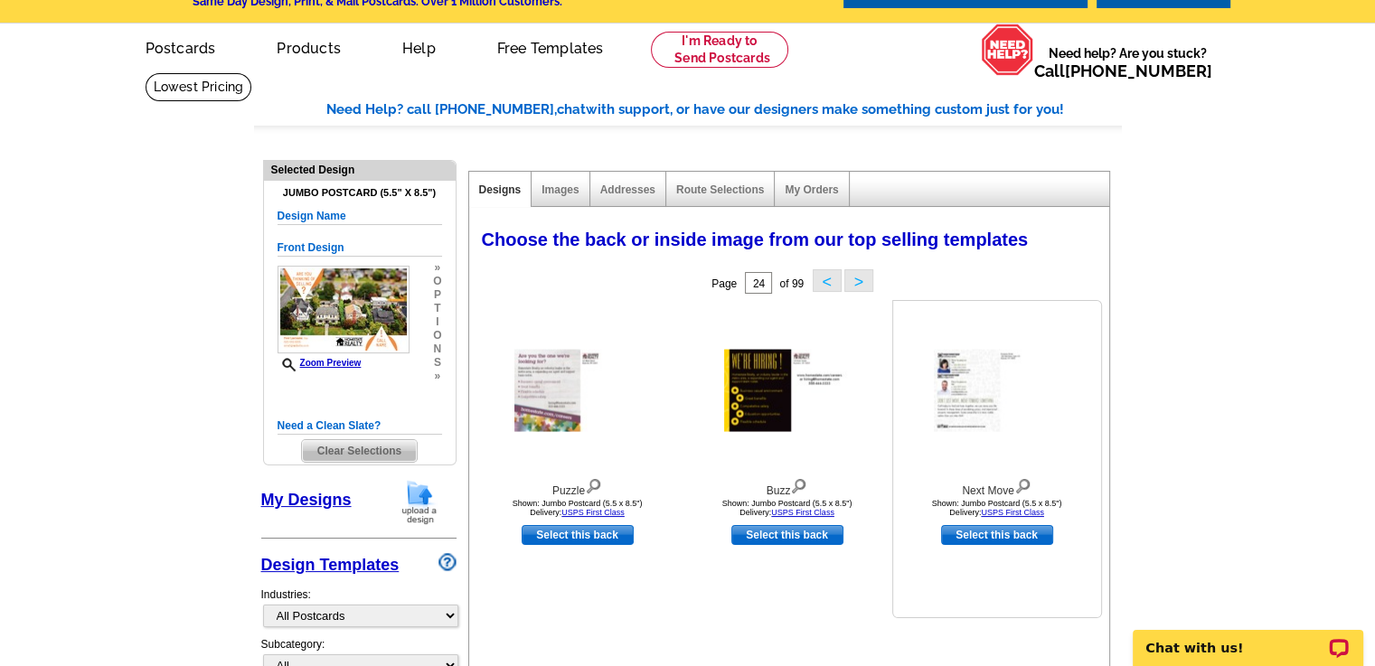
click at [960, 393] on img at bounding box center [997, 391] width 127 height 82
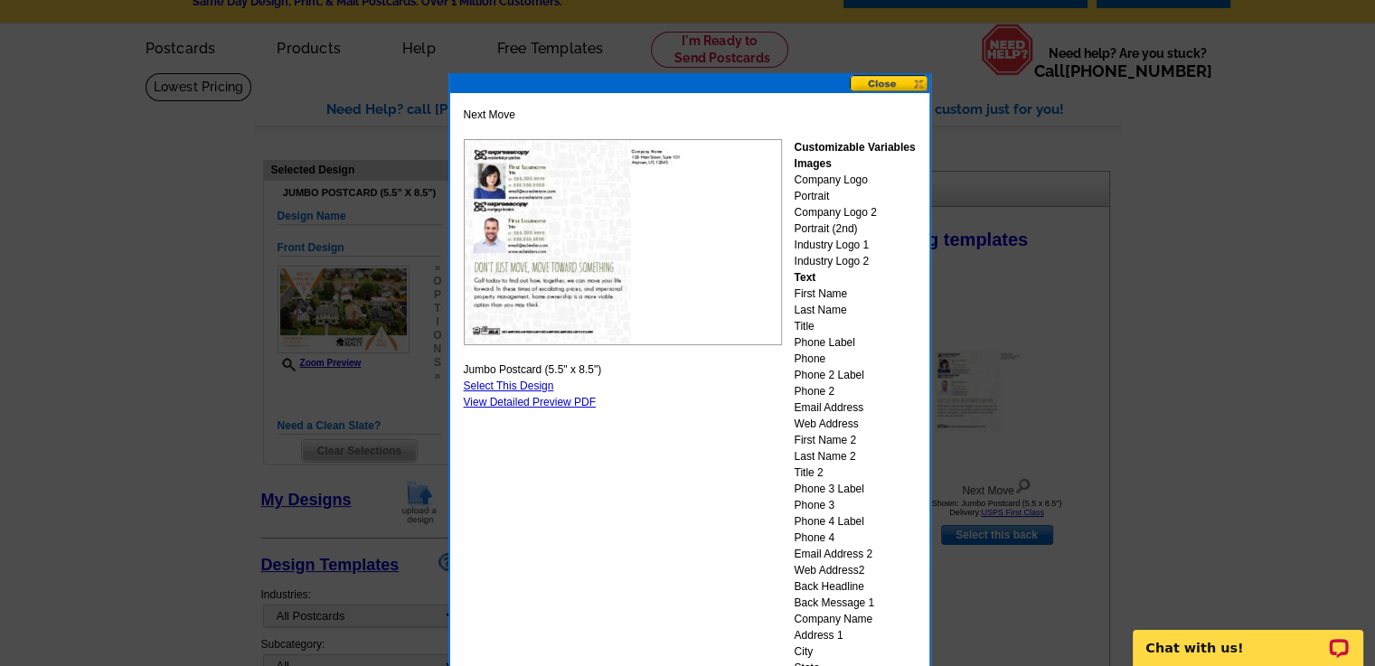
click at [535, 382] on link "Select This Design" at bounding box center [509, 386] width 90 height 13
select select "front"
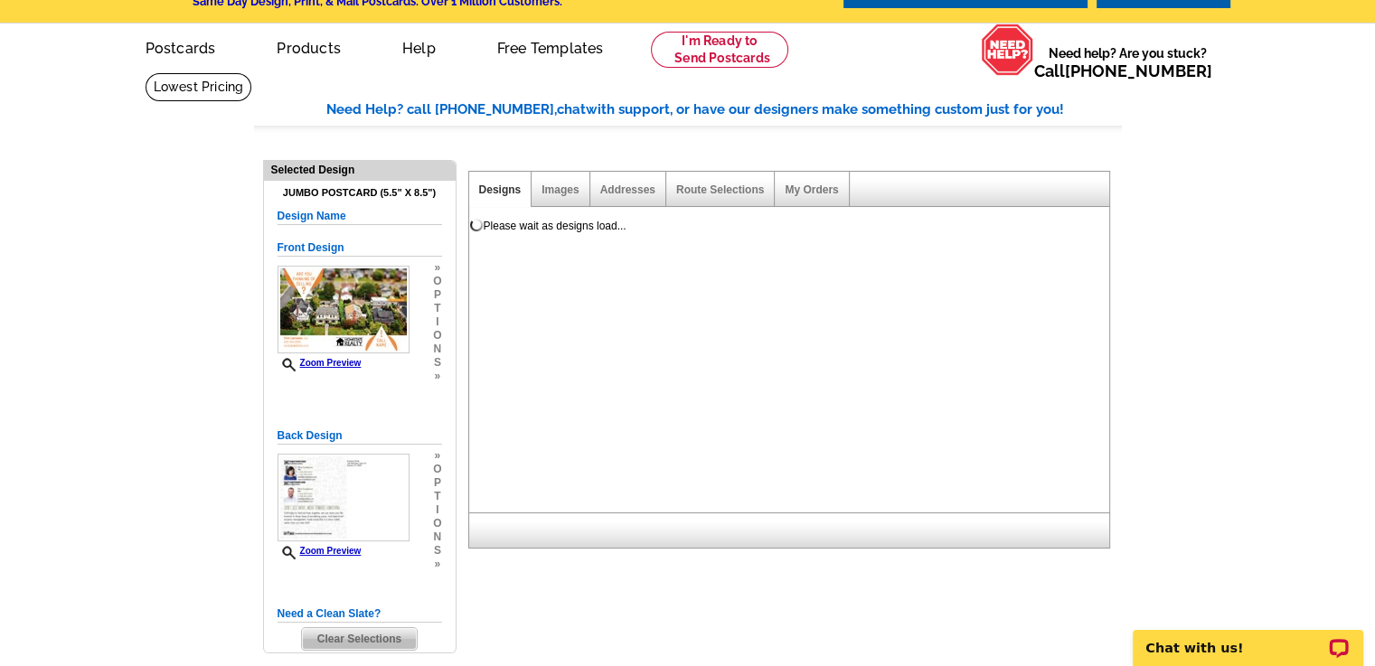
scroll to position [0, 0]
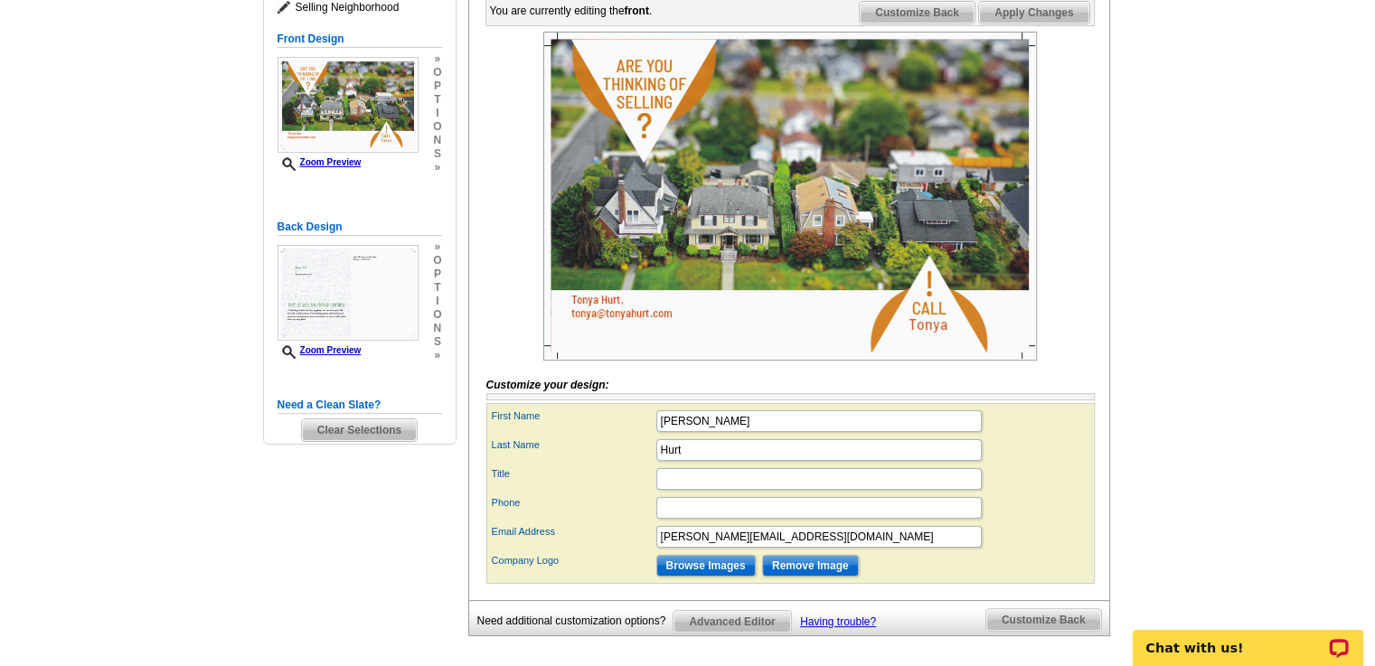
scroll to position [280, 0]
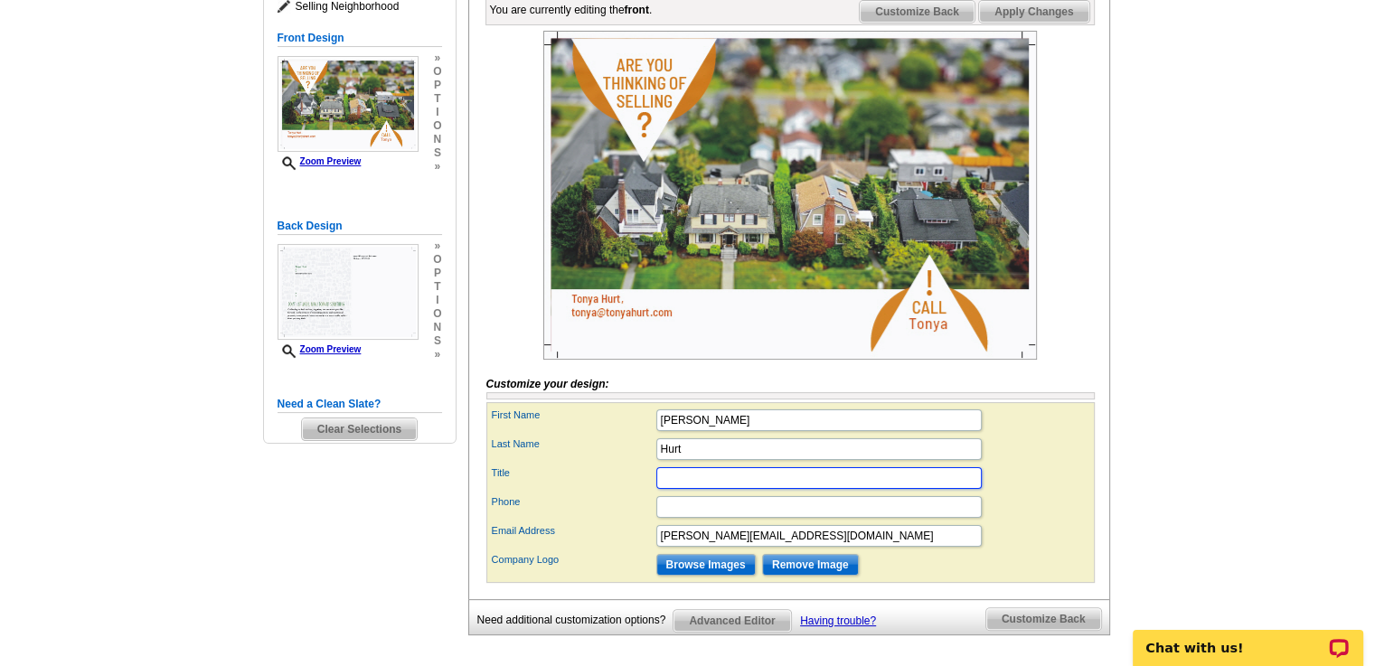
click at [698, 489] on input "Title" at bounding box center [818, 478] width 325 height 22
type input "Your Keen Realtor"
click at [698, 518] on input "Phone" at bounding box center [818, 507] width 325 height 22
click at [676, 518] on input "5034130565" at bounding box center [818, 507] width 325 height 22
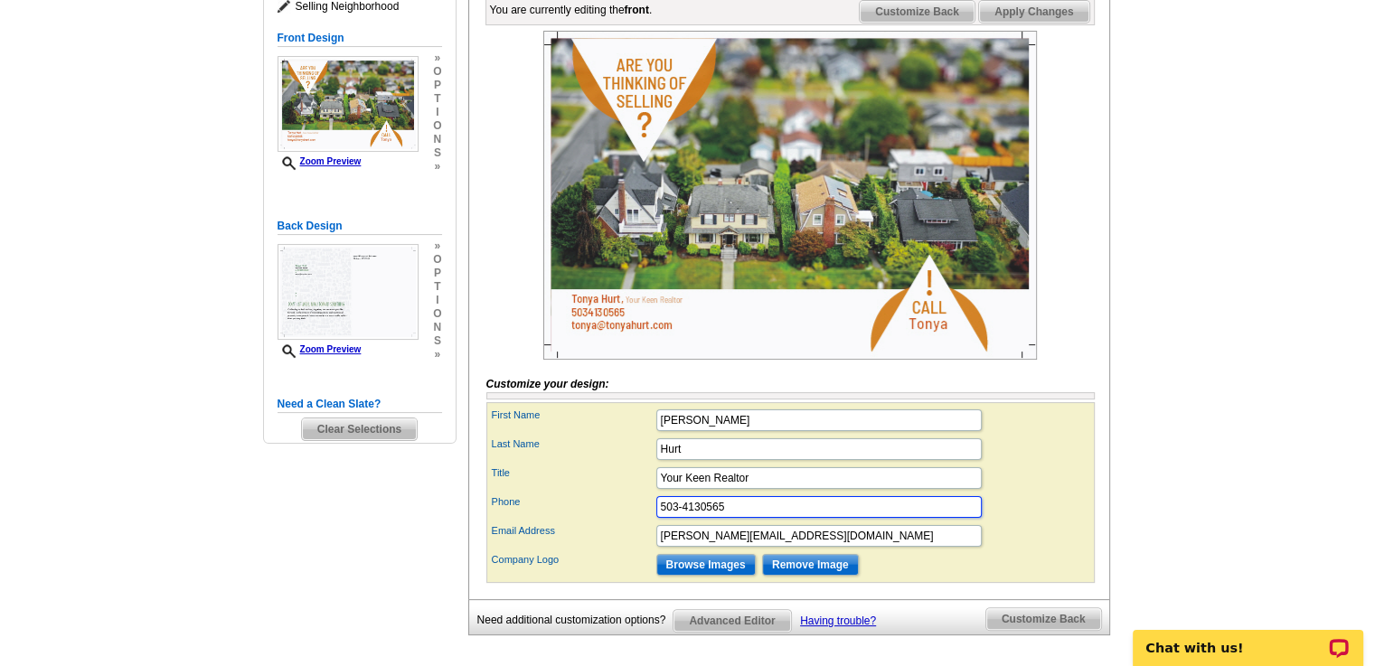
click at [698, 518] on input "503-4130565" at bounding box center [818, 507] width 325 height 22
type input "503-413-0565"
click at [989, 550] on div "Email Address tonya@tonyahurt.com" at bounding box center [790, 535] width 601 height 29
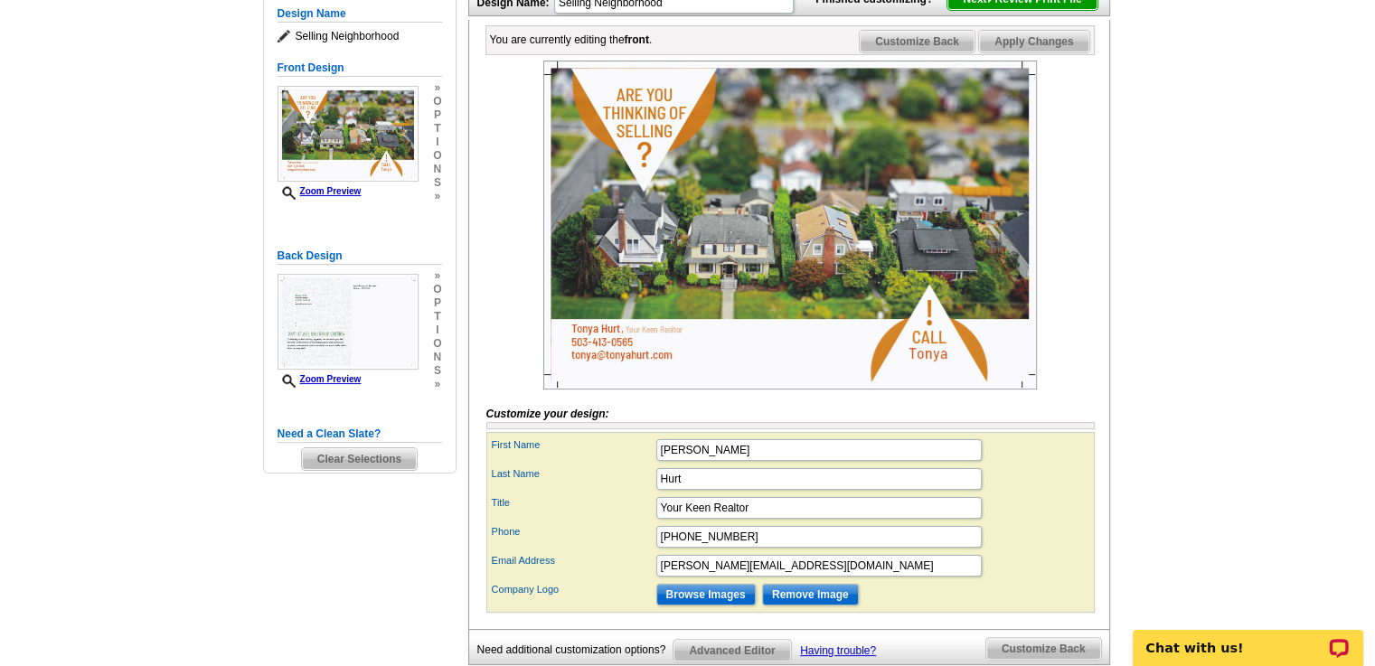
scroll to position [207, 0]
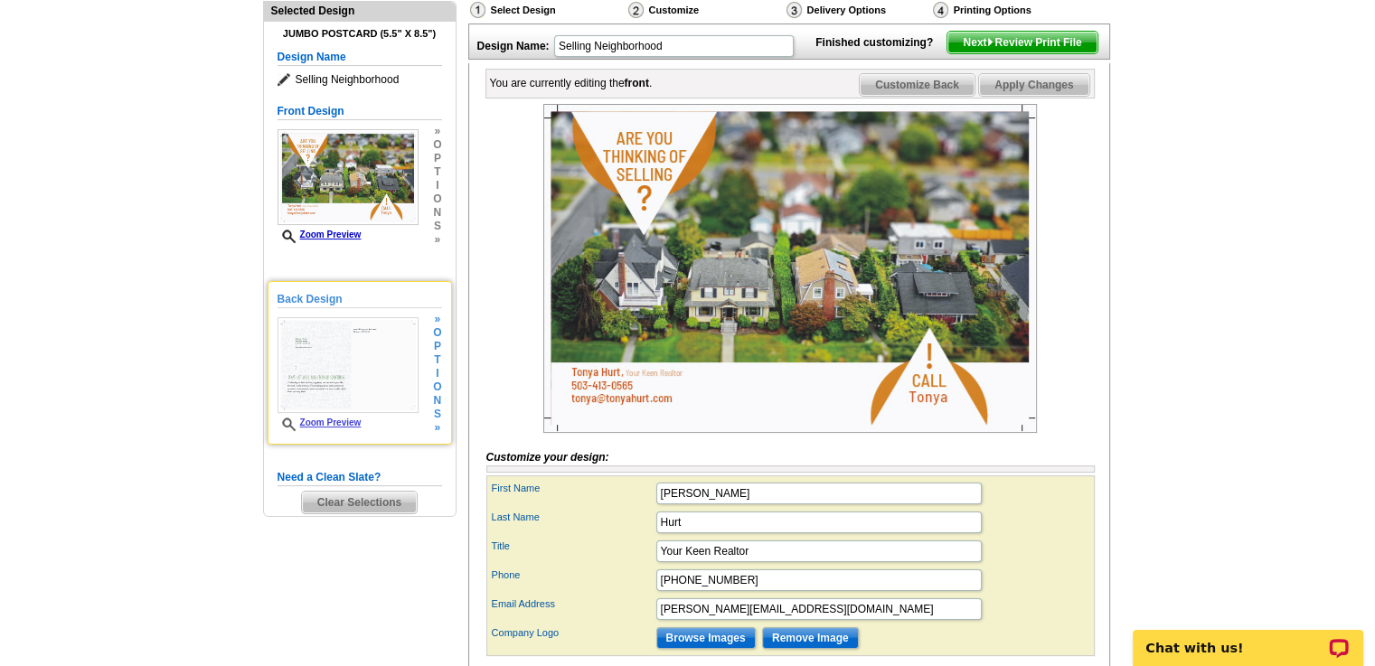
click at [351, 393] on img at bounding box center [347, 365] width 141 height 96
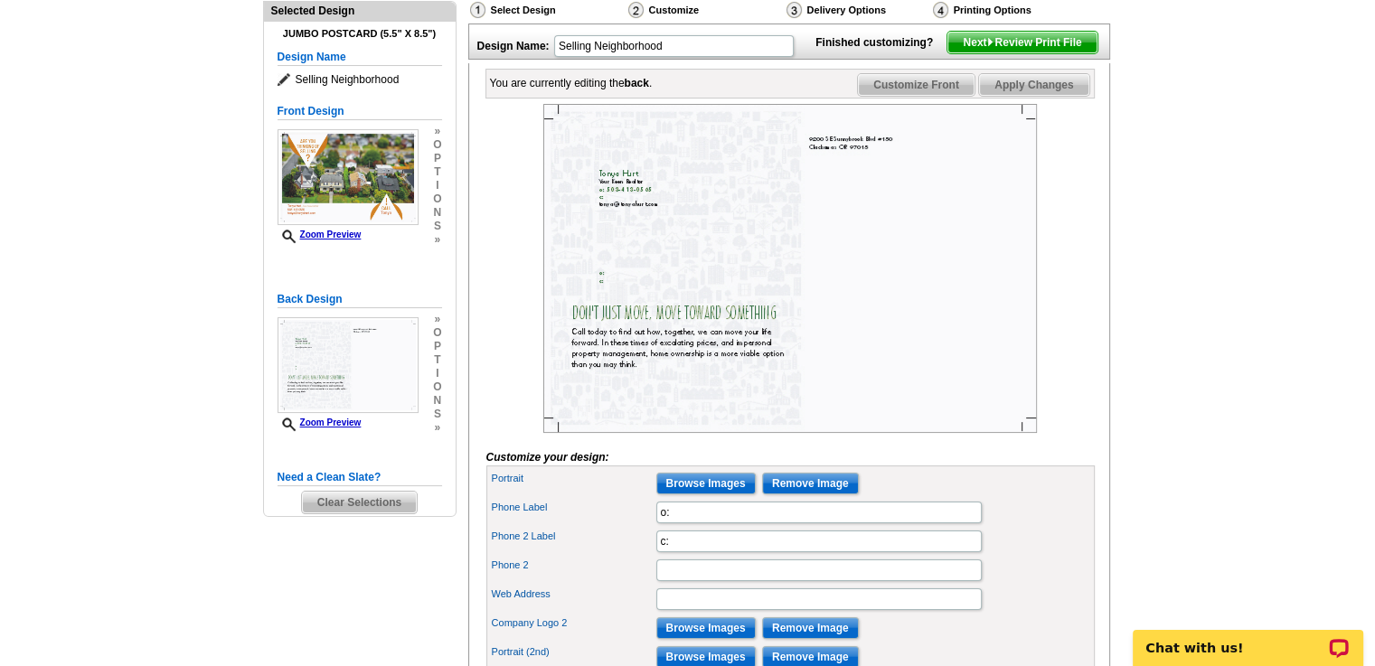
click at [730, 361] on img at bounding box center [789, 268] width 493 height 329
click at [712, 396] on img at bounding box center [789, 268] width 493 height 329
click at [676, 375] on img at bounding box center [789, 268] width 493 height 329
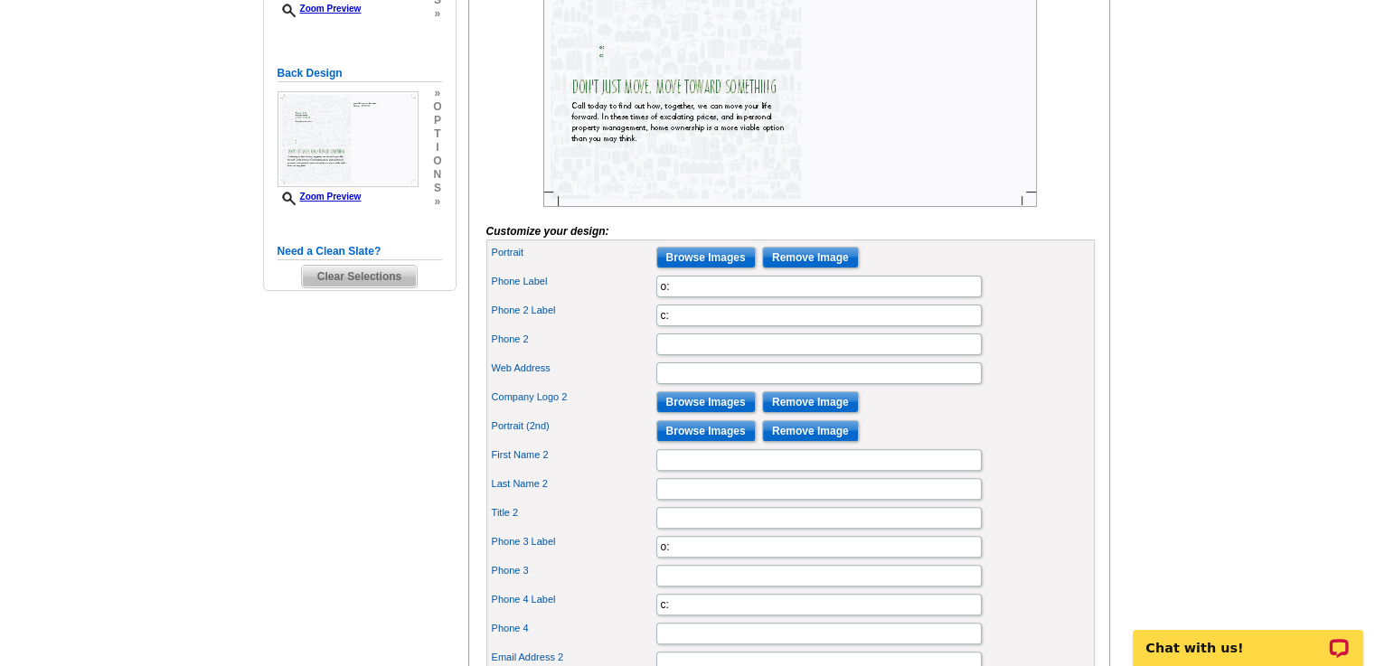
scroll to position [436, 0]
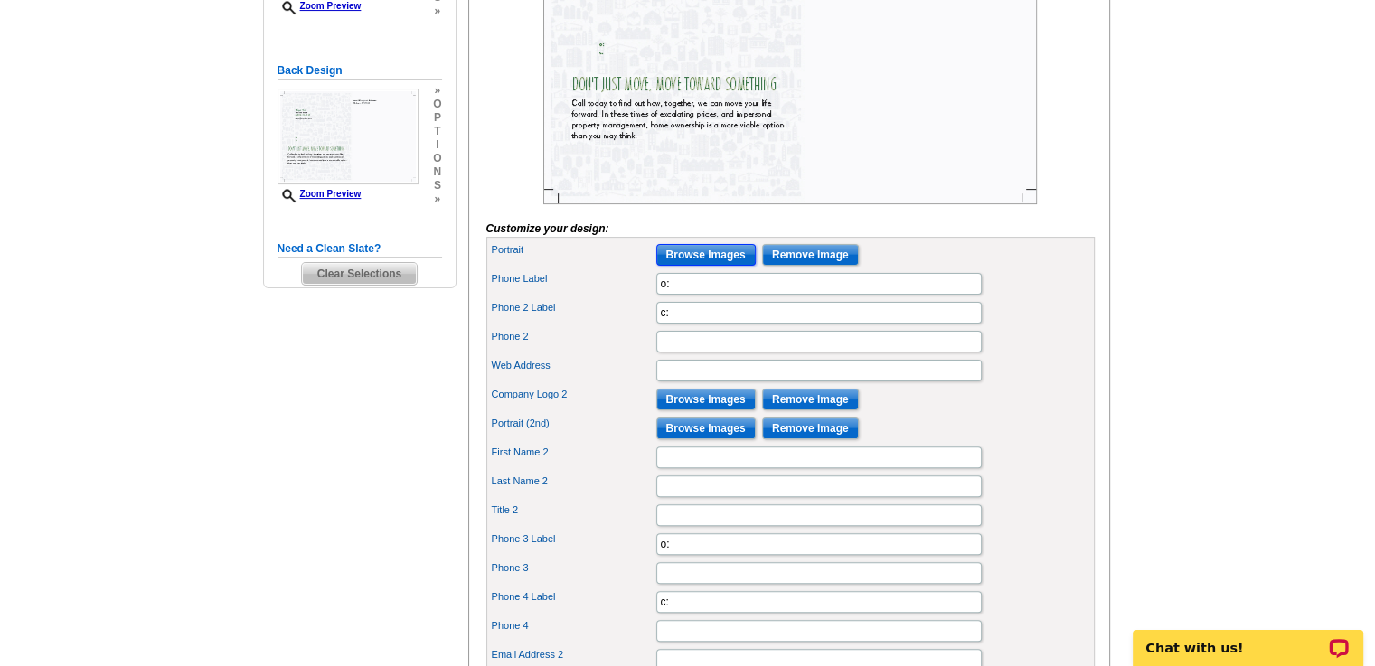
click at [699, 266] on input "Browse Images" at bounding box center [705, 255] width 99 height 22
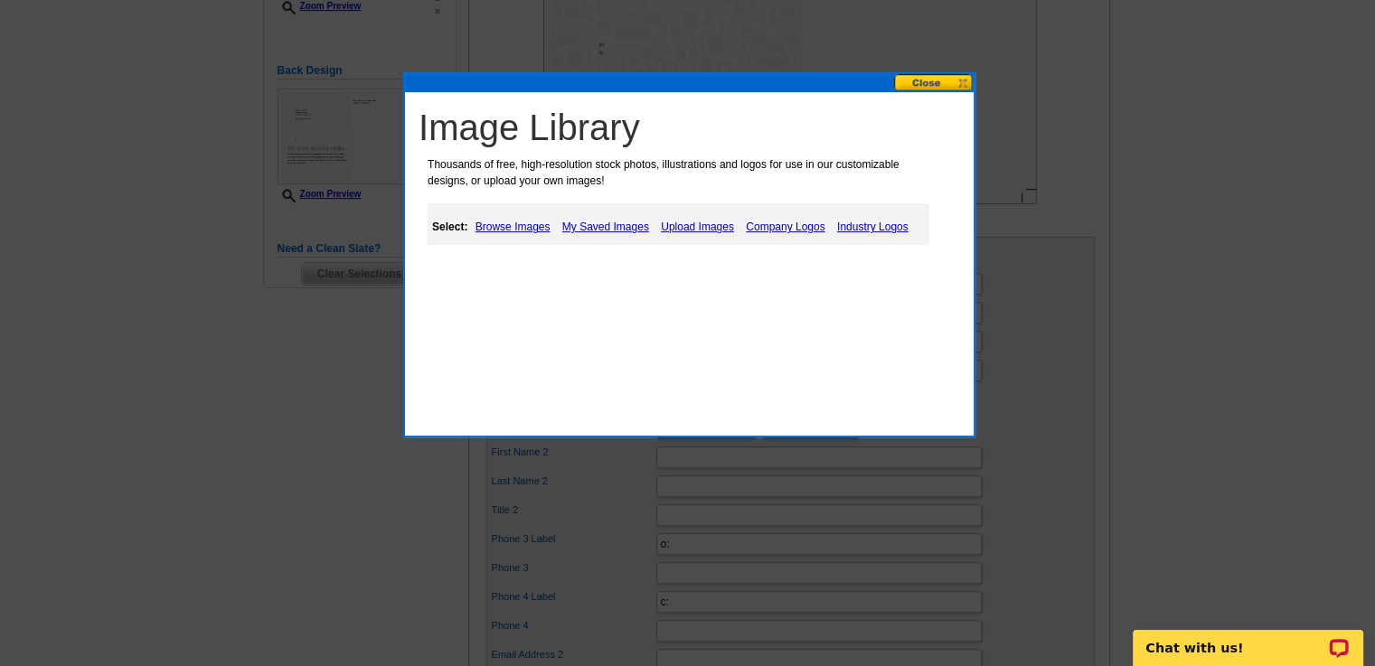
click at [524, 225] on link "Browse Images" at bounding box center [513, 227] width 84 height 22
click at [603, 224] on link "My Saved Images" at bounding box center [607, 227] width 96 height 22
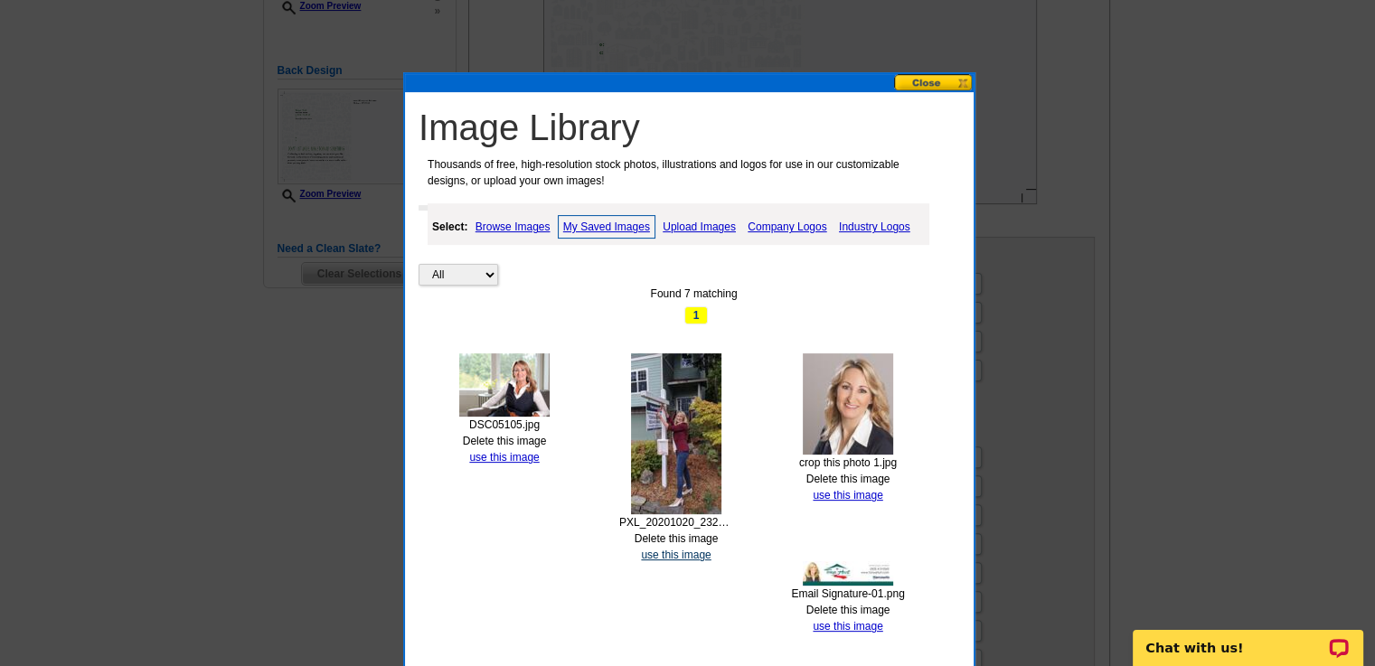
click at [665, 550] on link "use this image" at bounding box center [676, 555] width 70 height 13
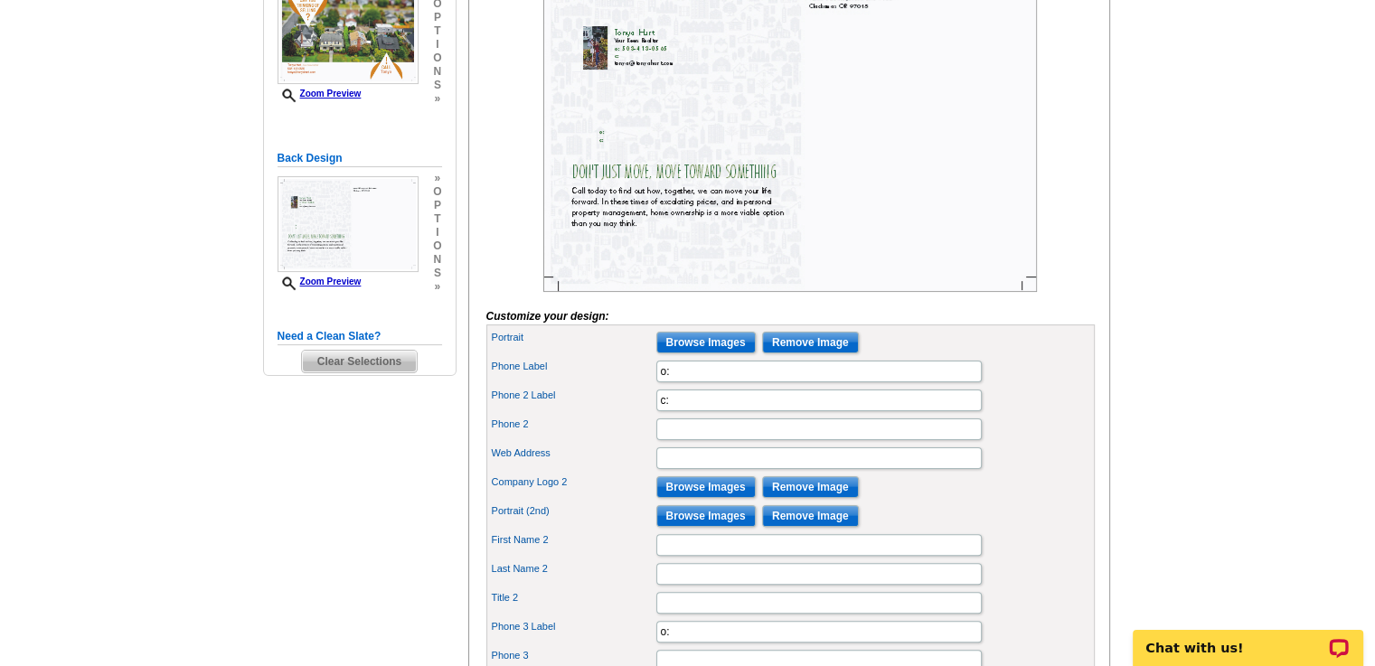
scroll to position [347, 0]
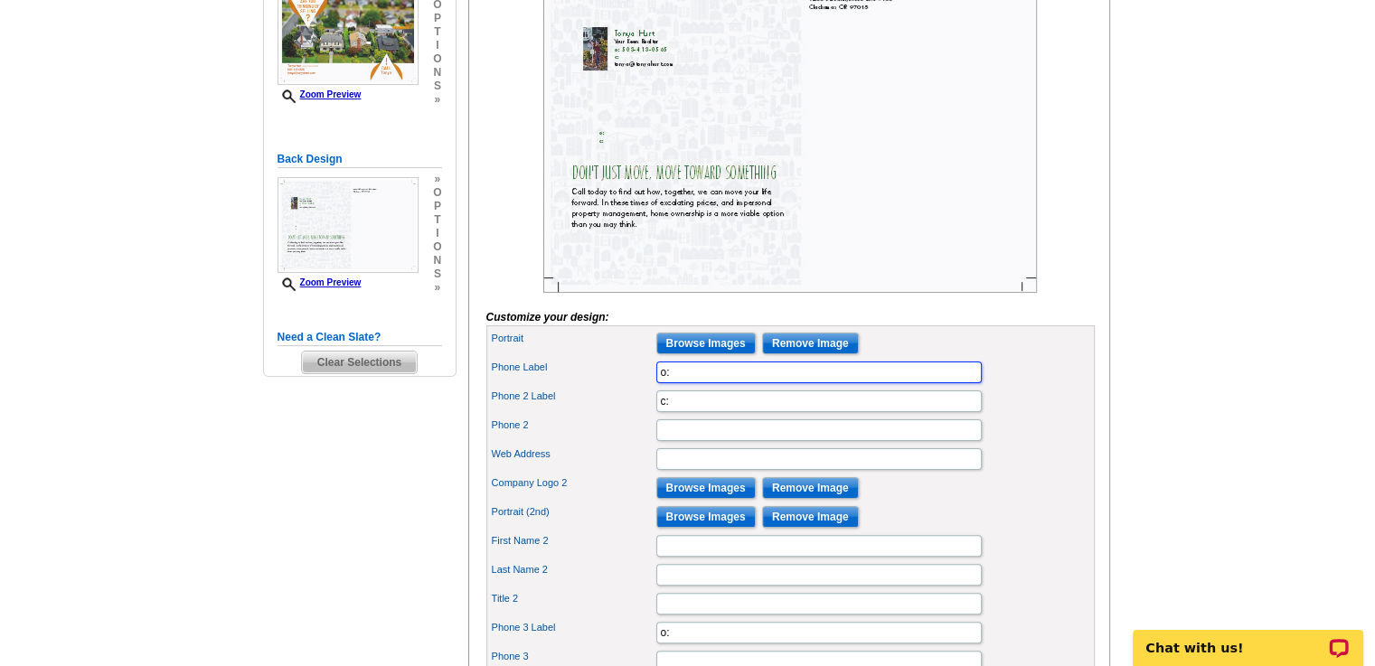
click at [675, 383] on input "o:" at bounding box center [818, 373] width 325 height 22
type input "o: 503.413.0565"
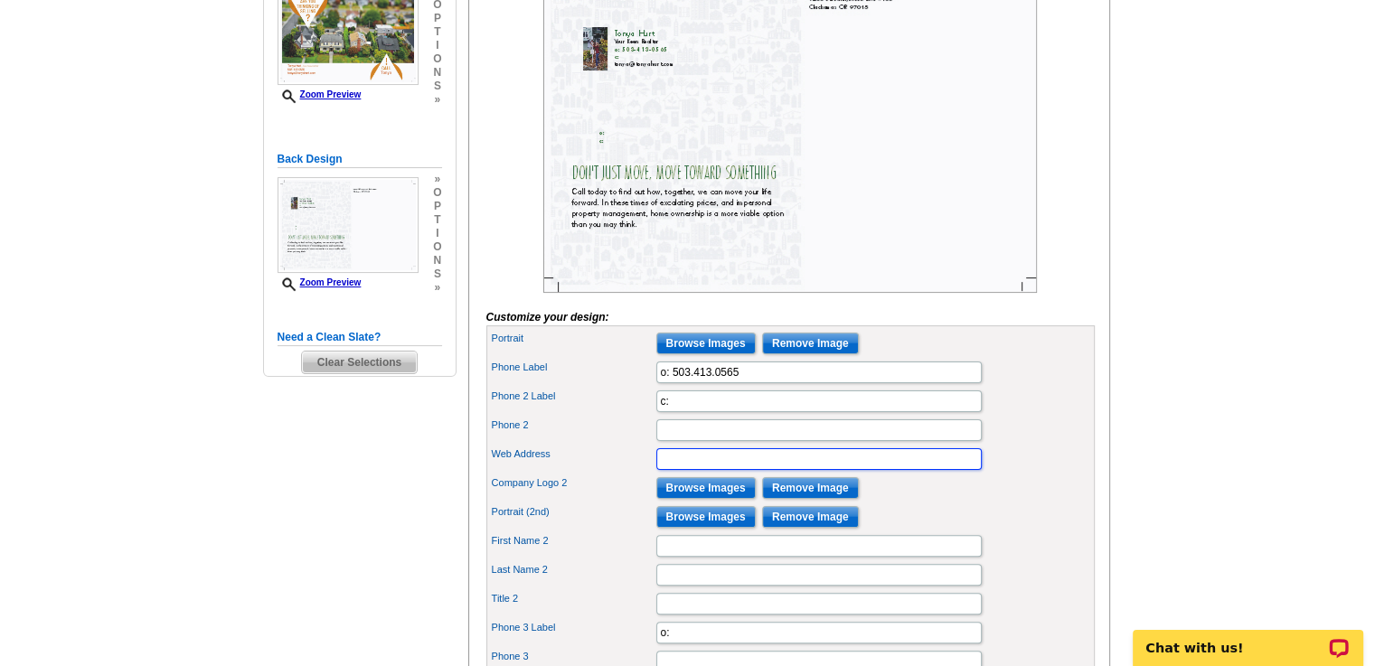
click at [703, 470] on input "Web Address" at bounding box center [818, 459] width 325 height 22
type input "t"
type input "[DOMAIN_NAME]"
click at [705, 499] on input "Browse Images" at bounding box center [705, 488] width 99 height 22
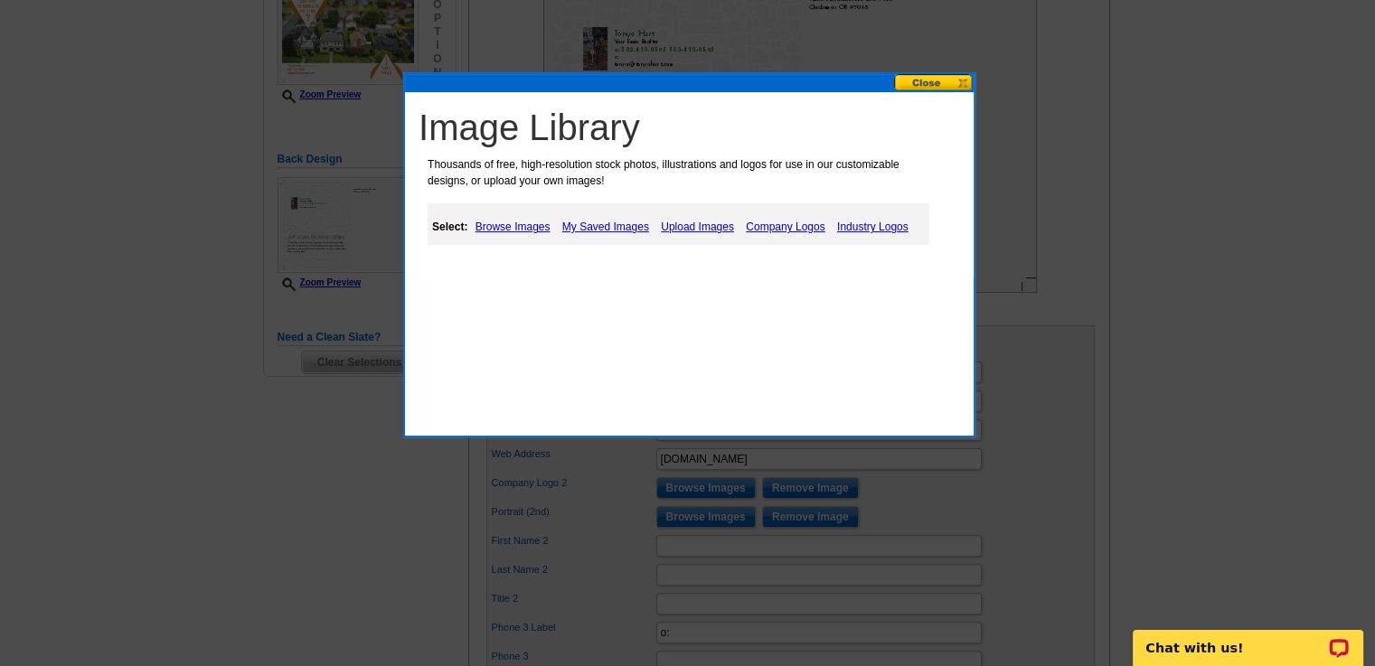
click at [711, 227] on link "Upload Images" at bounding box center [697, 227] width 82 height 22
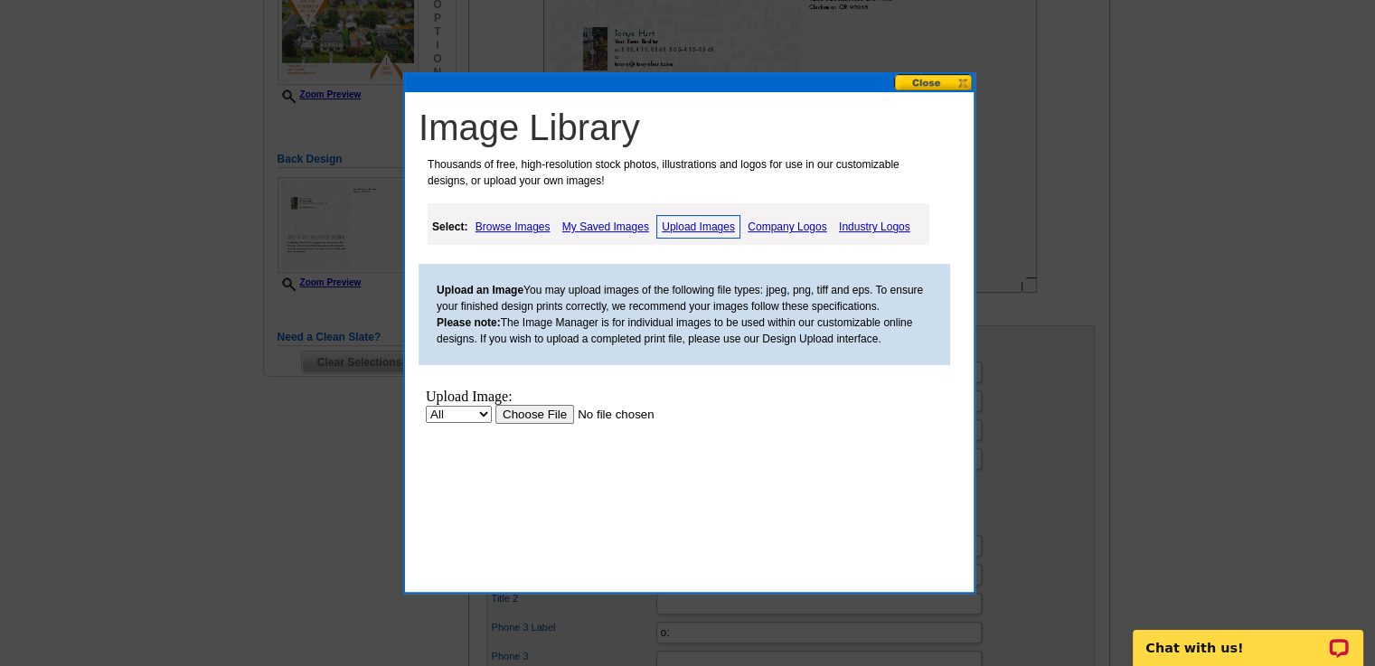
scroll to position [0, 0]
click at [626, 223] on link "My Saved Images" at bounding box center [606, 227] width 96 height 22
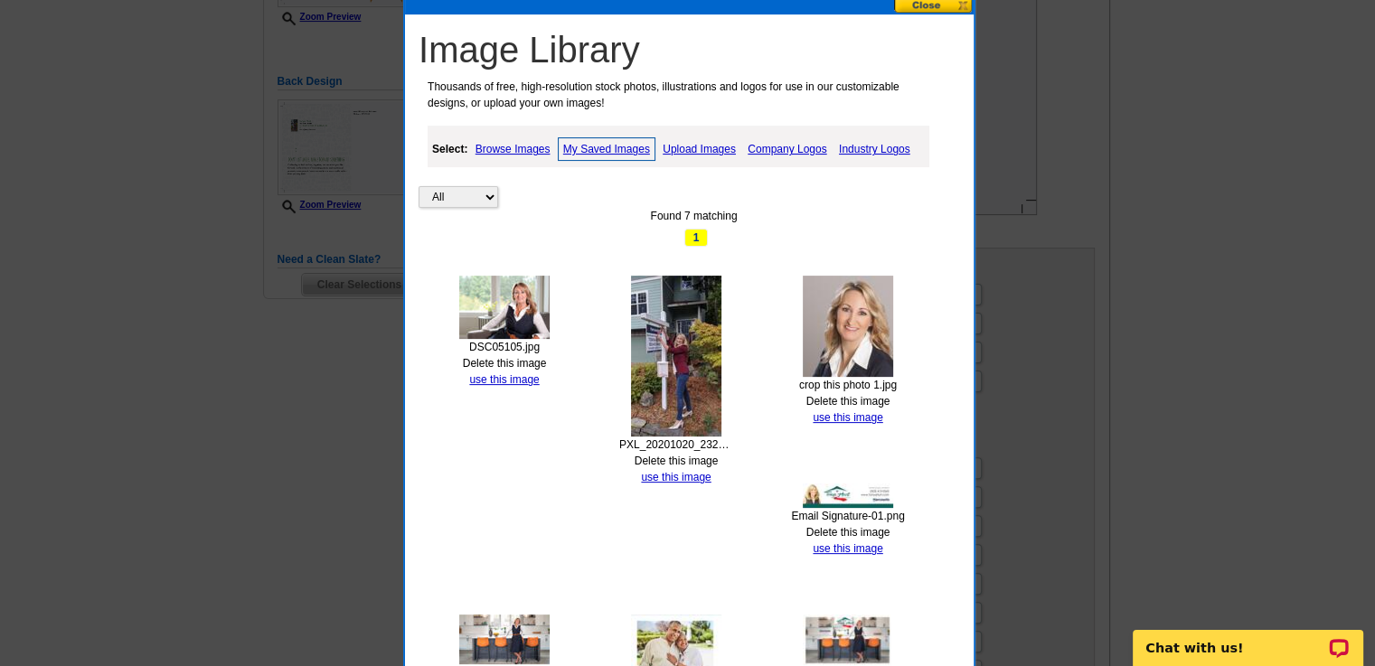
scroll to position [423, 0]
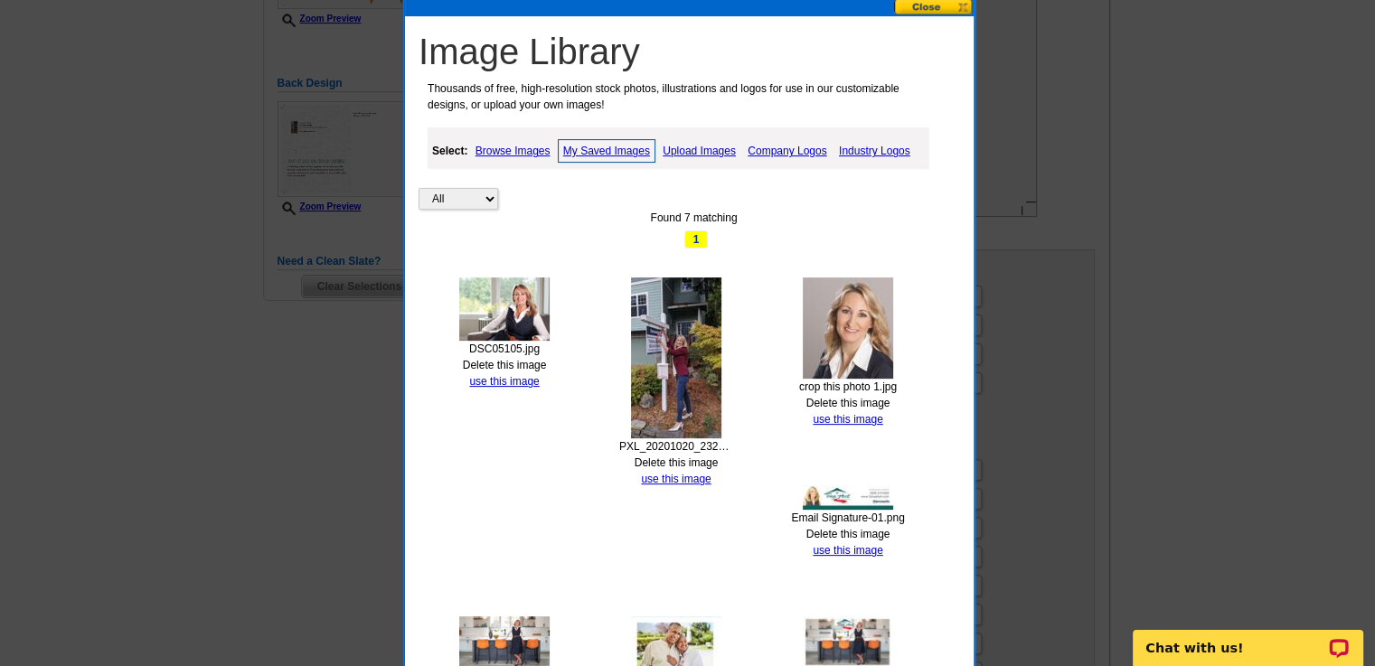
click at [710, 151] on link "Upload Images" at bounding box center [699, 151] width 82 height 22
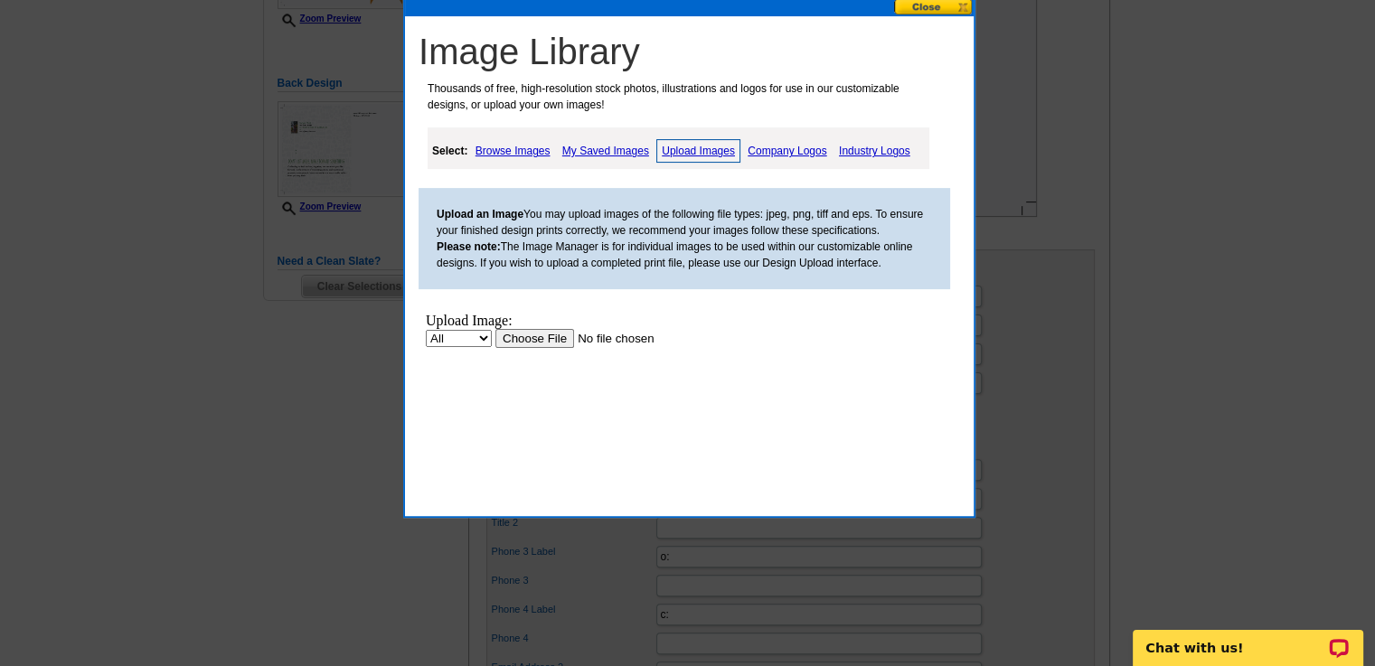
scroll to position [0, 0]
click at [548, 338] on input "file" at bounding box center [609, 338] width 229 height 19
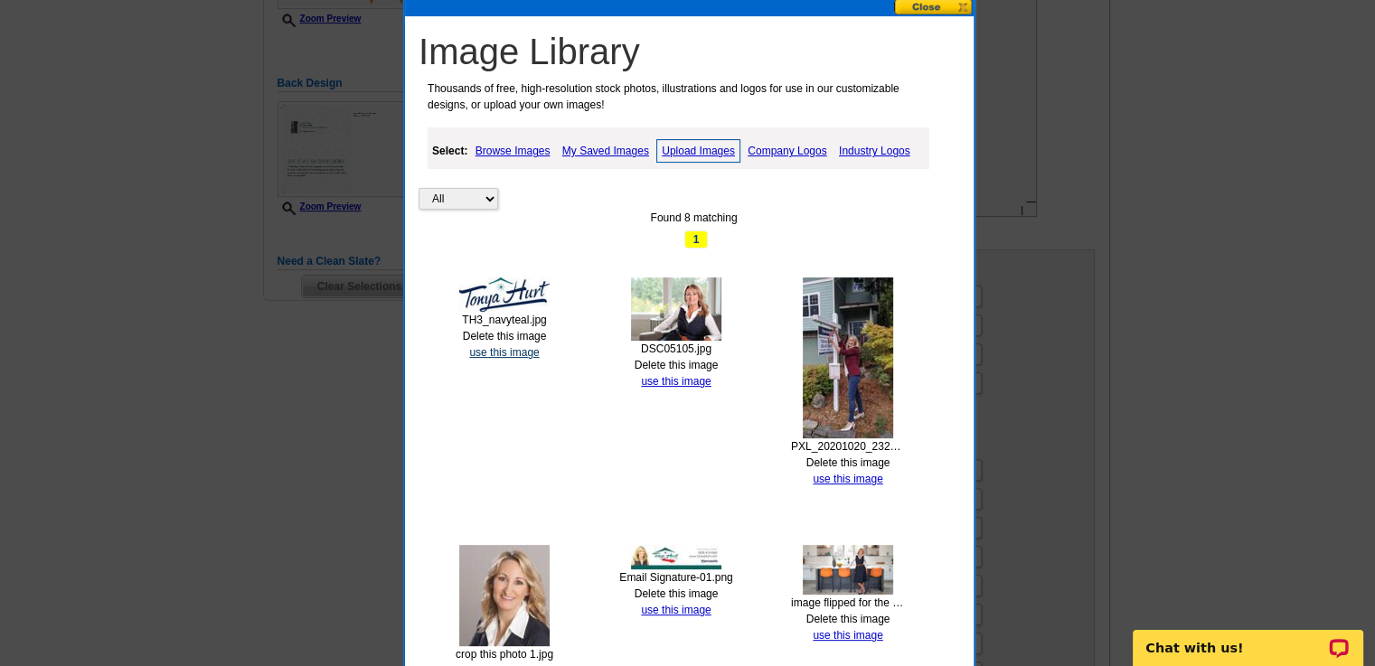
click at [512, 348] on link "use this image" at bounding box center [504, 352] width 70 height 13
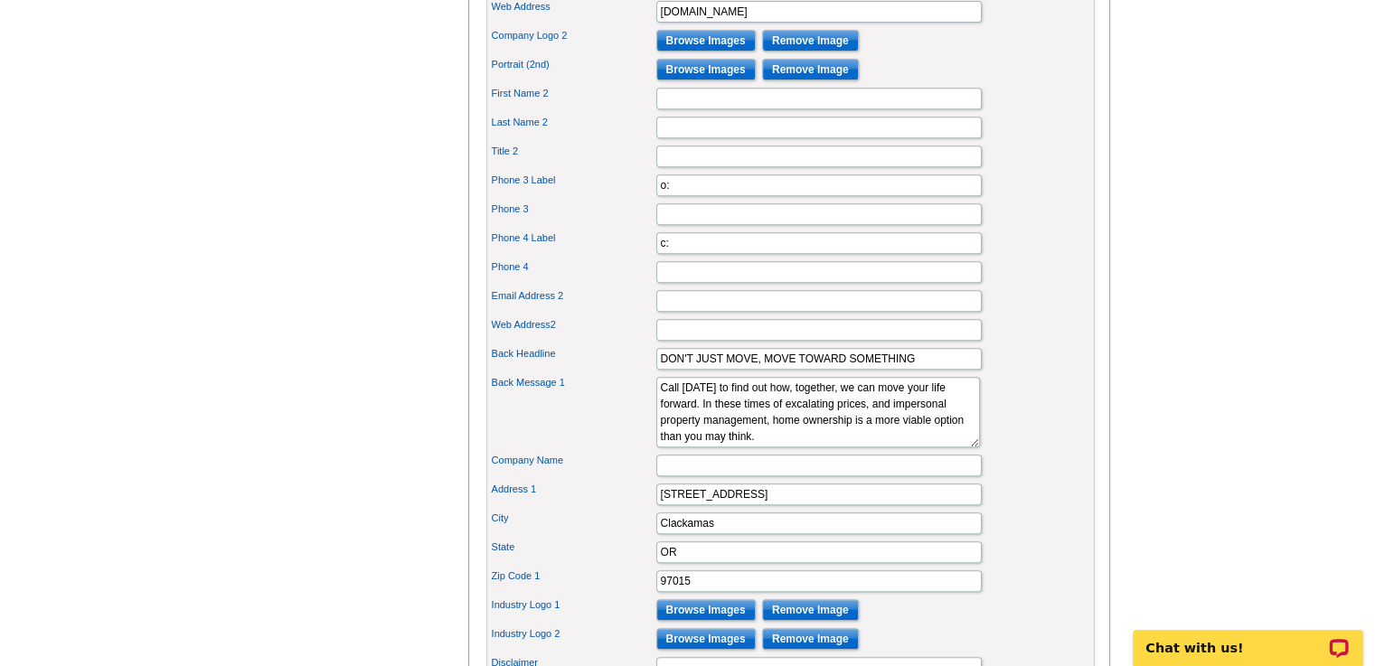
scroll to position [798, 0]
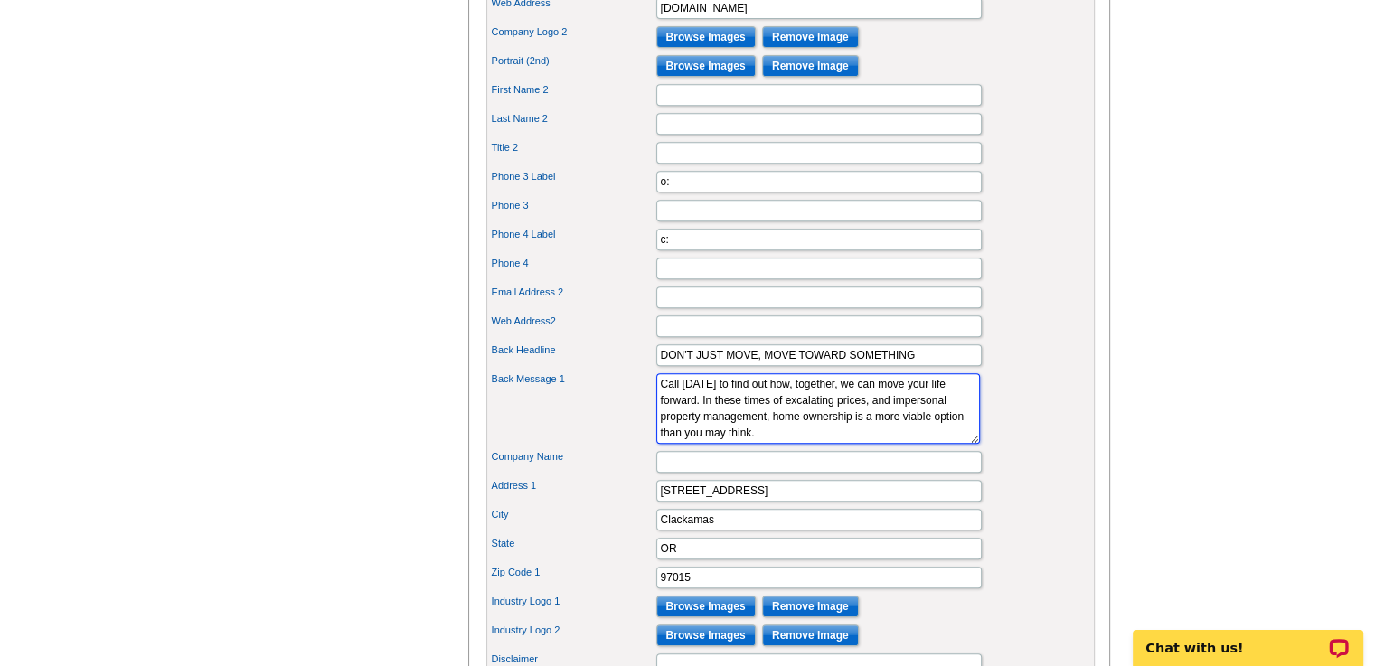
drag, startPoint x: 802, startPoint y: 423, endPoint x: 844, endPoint y: 453, distance: 51.9
click at [844, 444] on textarea "Call today to find out how, together, we can move your life forward. In these t…" at bounding box center [818, 408] width 324 height 70
drag, startPoint x: 719, startPoint y: 422, endPoint x: 740, endPoint y: 434, distance: 23.9
click at [740, 434] on textarea "Call today to find out how, together, we can move your life forward. In these t…" at bounding box center [818, 408] width 324 height 70
click at [756, 439] on textarea "Call today to find out how, together, we can move your life forward. In these t…" at bounding box center [818, 408] width 324 height 70
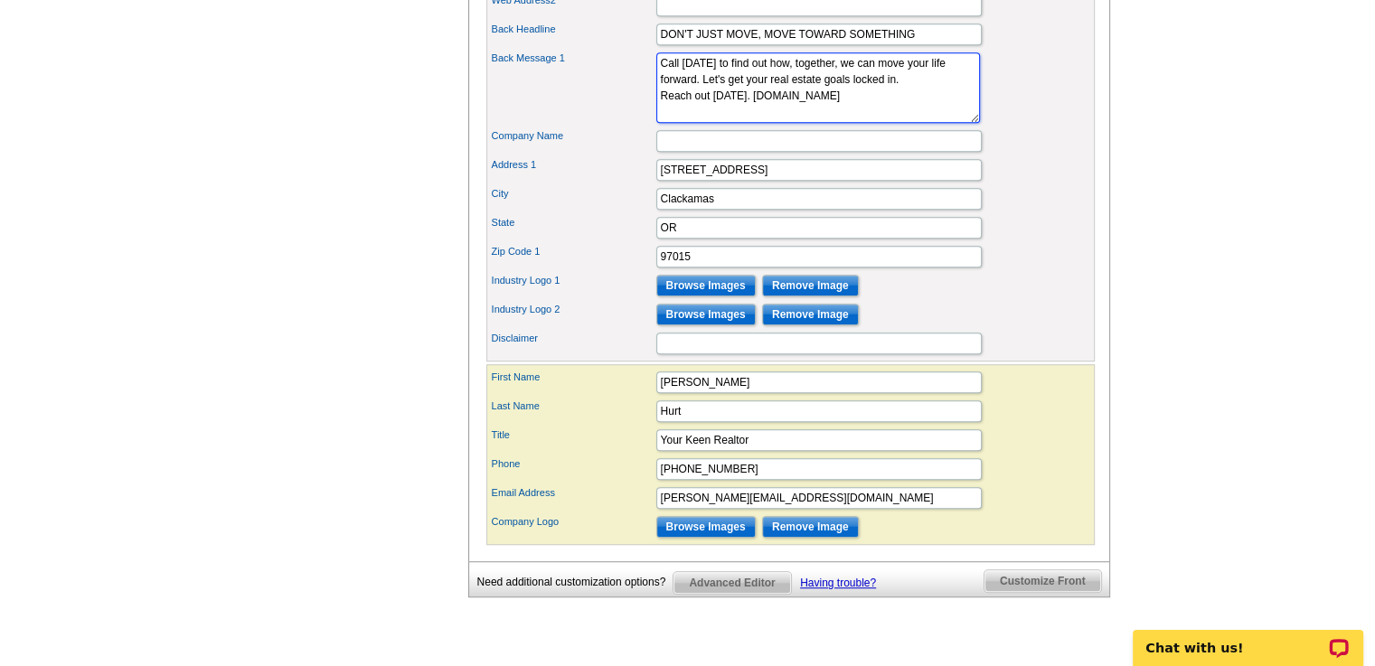
scroll to position [1122, 0]
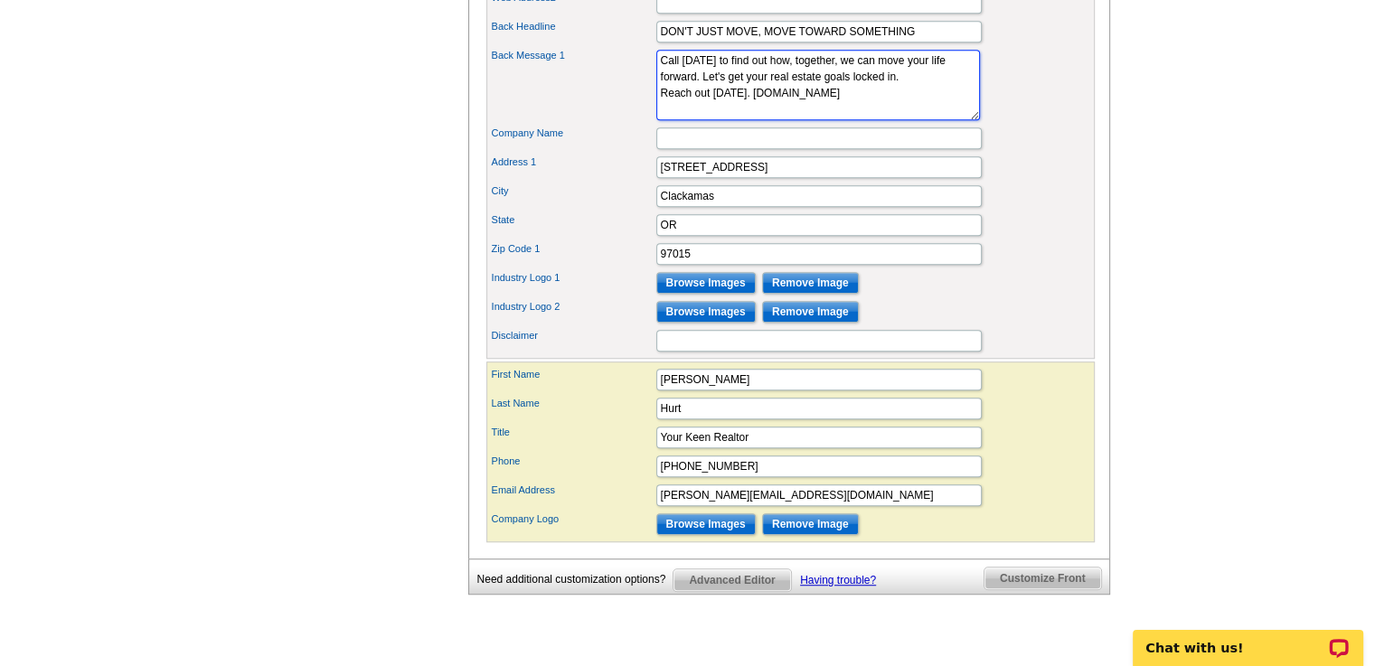
type textarea "Call today to find out how, together, we can move your life forward. Let's get …"
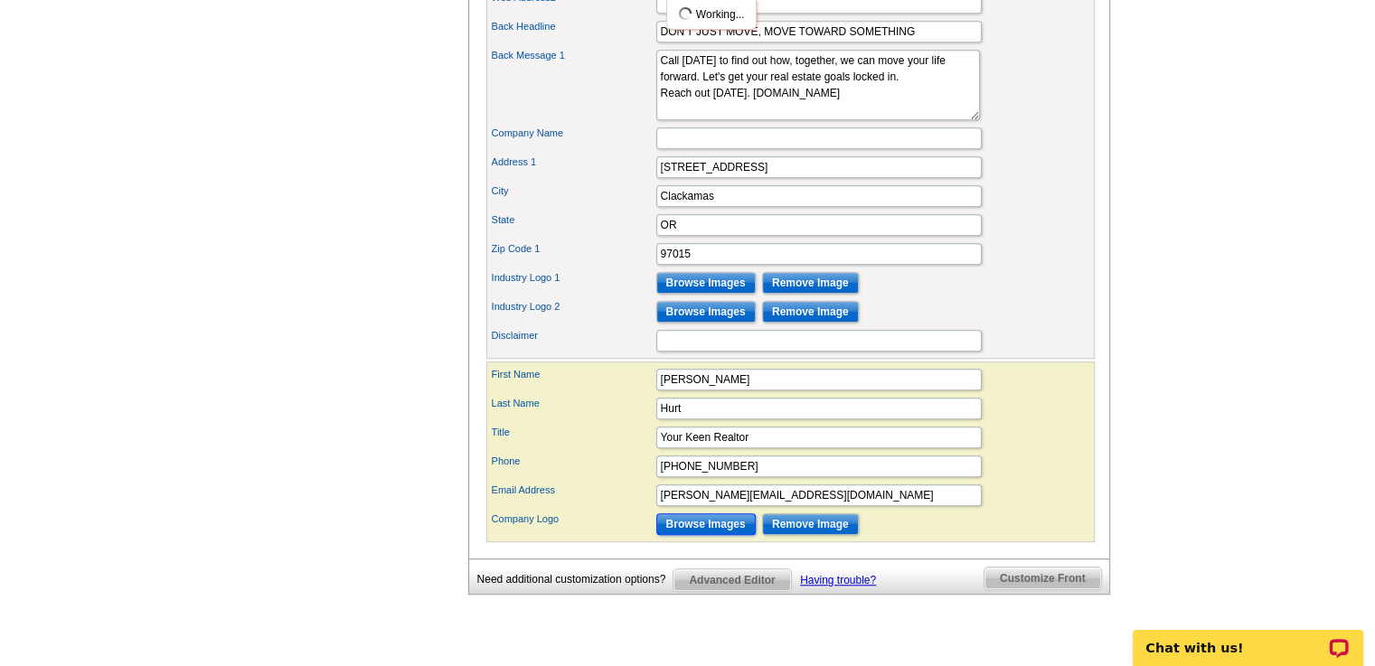
click at [715, 535] on input "Browse Images" at bounding box center [705, 524] width 99 height 22
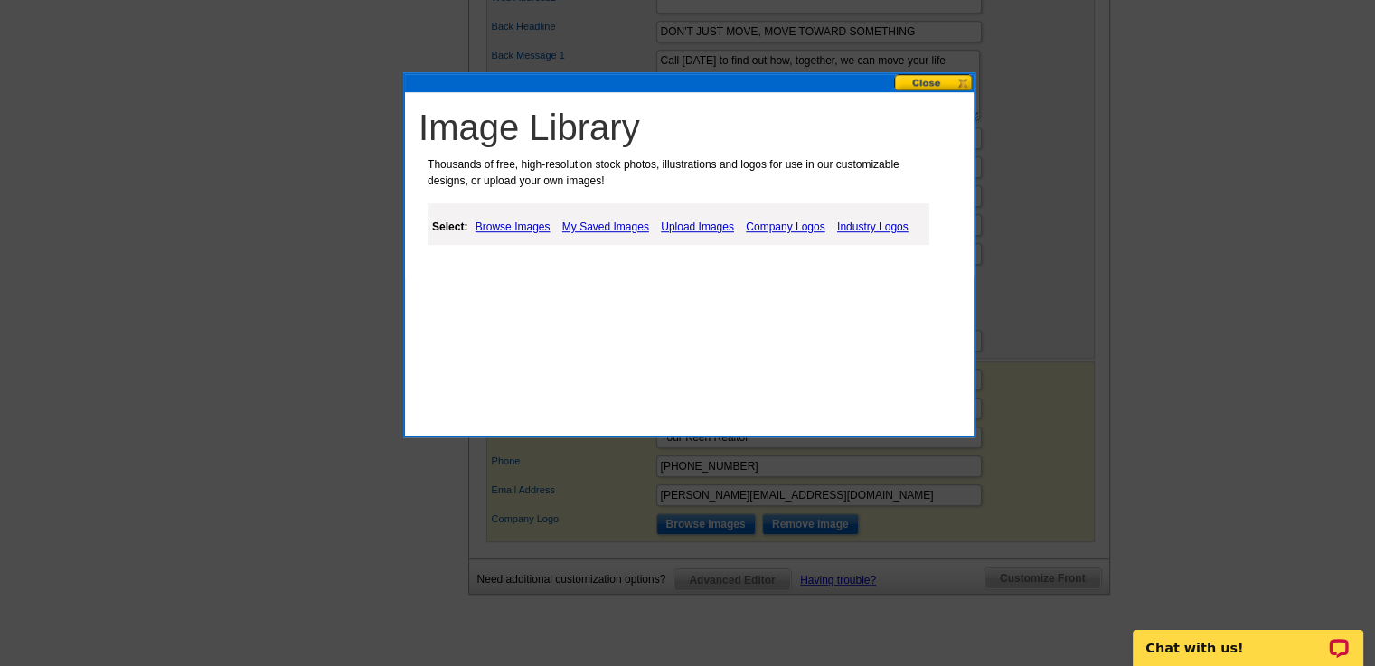
click at [634, 225] on link "My Saved Images" at bounding box center [606, 227] width 96 height 22
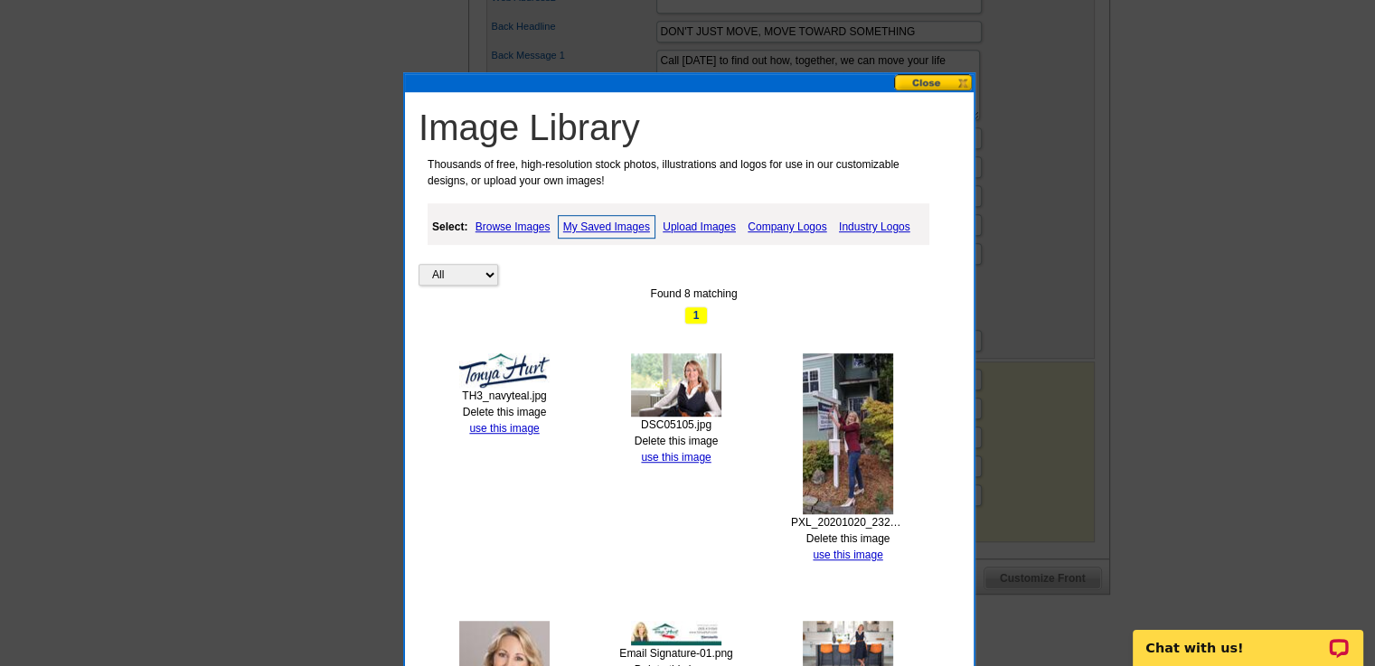
click at [663, 395] on img at bounding box center [676, 384] width 90 height 63
click at [666, 456] on link "use this image" at bounding box center [676, 457] width 70 height 13
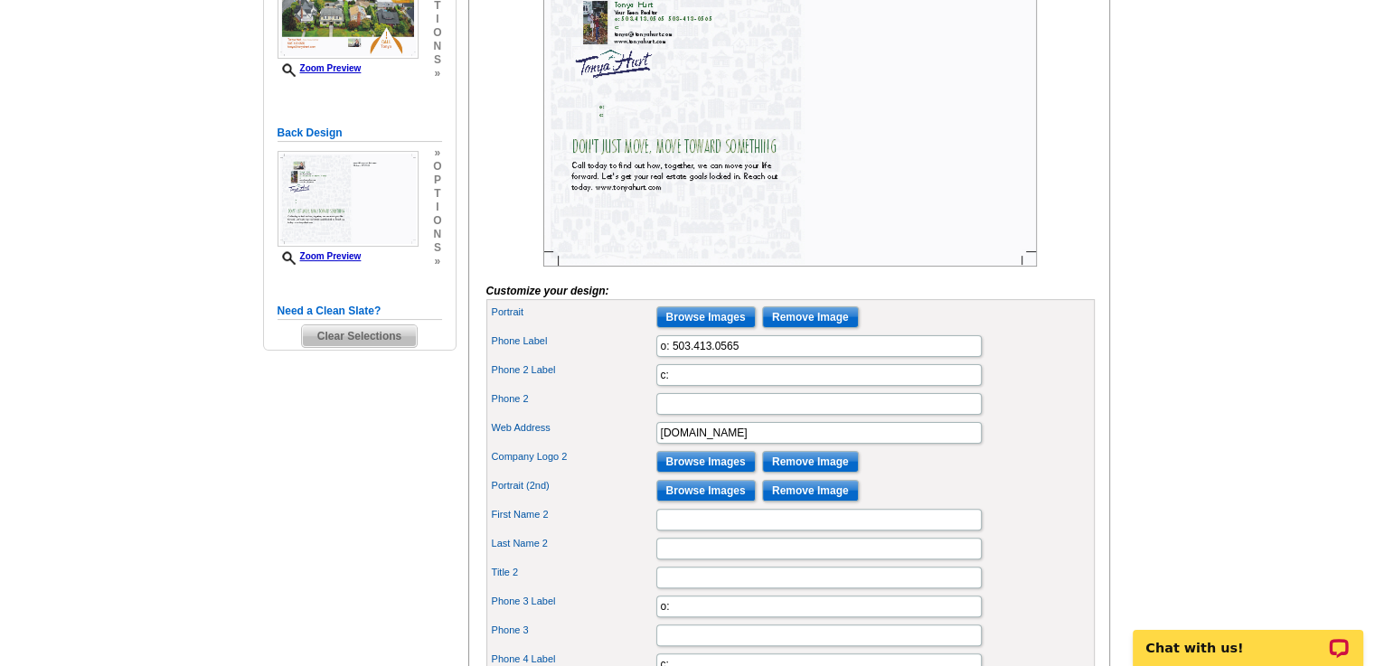
scroll to position [358, 0]
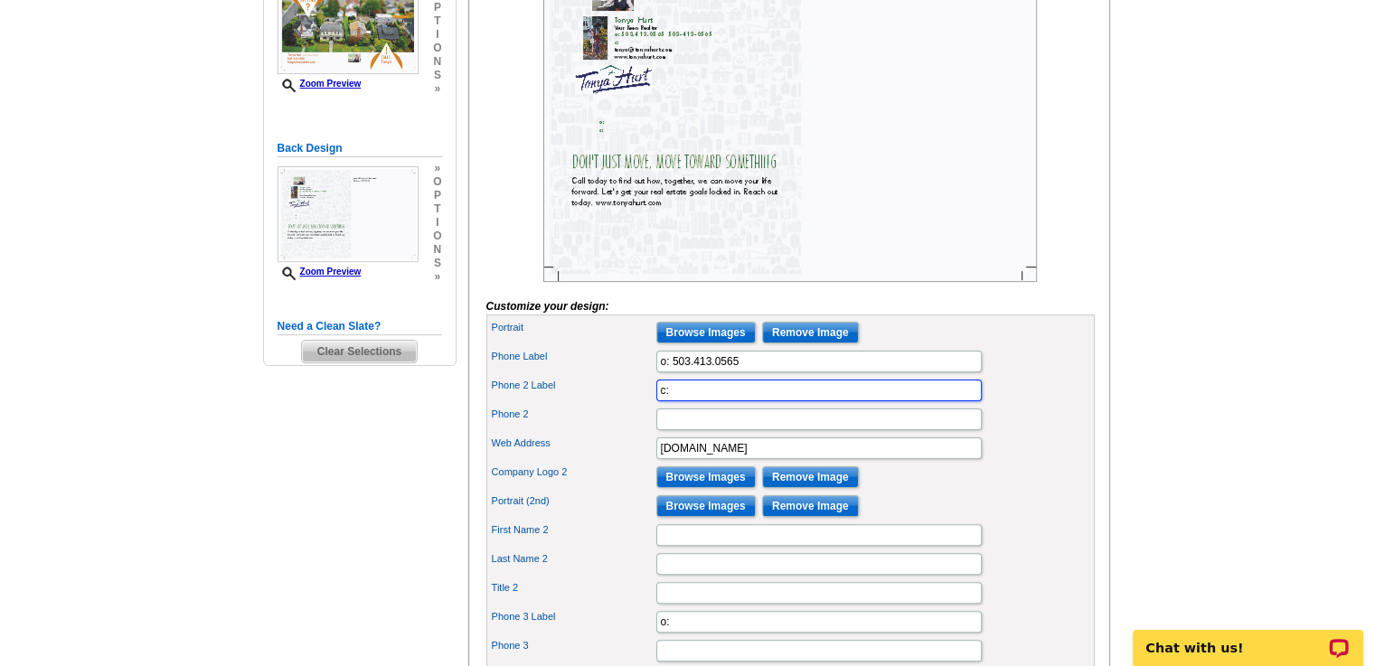
click at [680, 401] on input "c:" at bounding box center [818, 391] width 325 height 22
type input "c"
click at [1063, 434] on div "Phone 2" at bounding box center [790, 419] width 601 height 29
click at [1076, 282] on div at bounding box center [790, 117] width 608 height 329
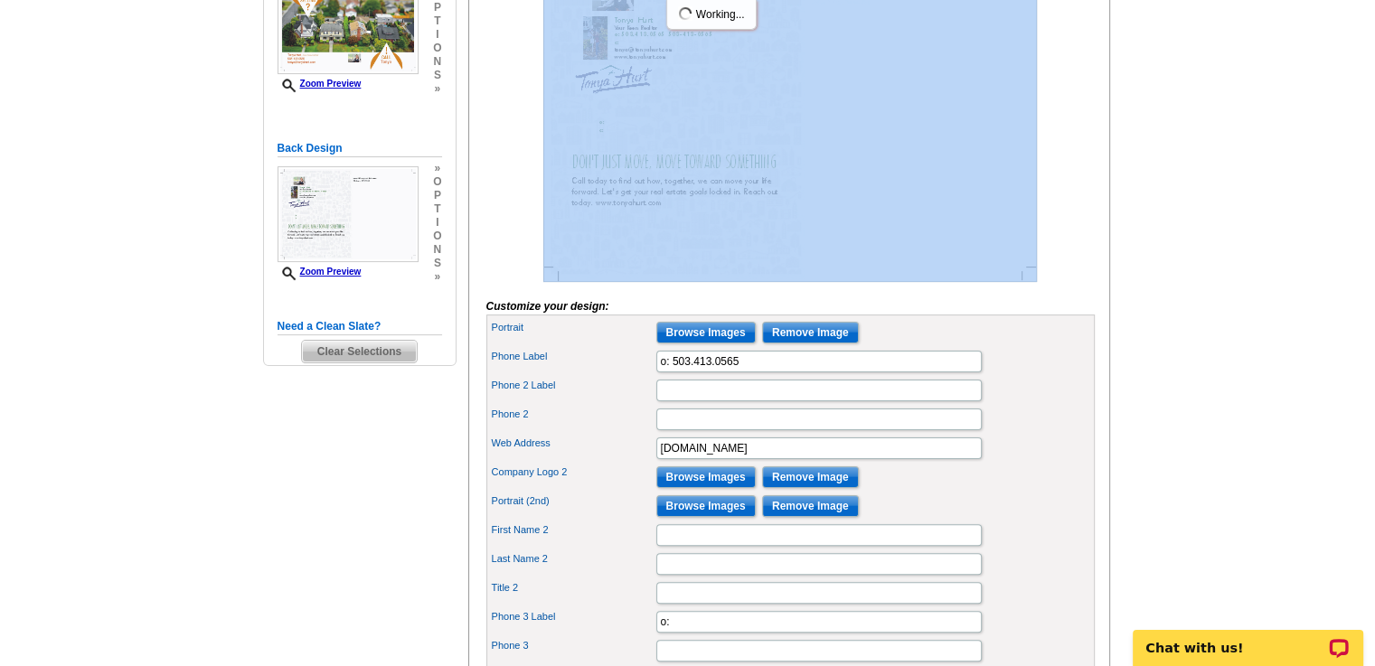
click at [1076, 282] on div at bounding box center [790, 117] width 608 height 329
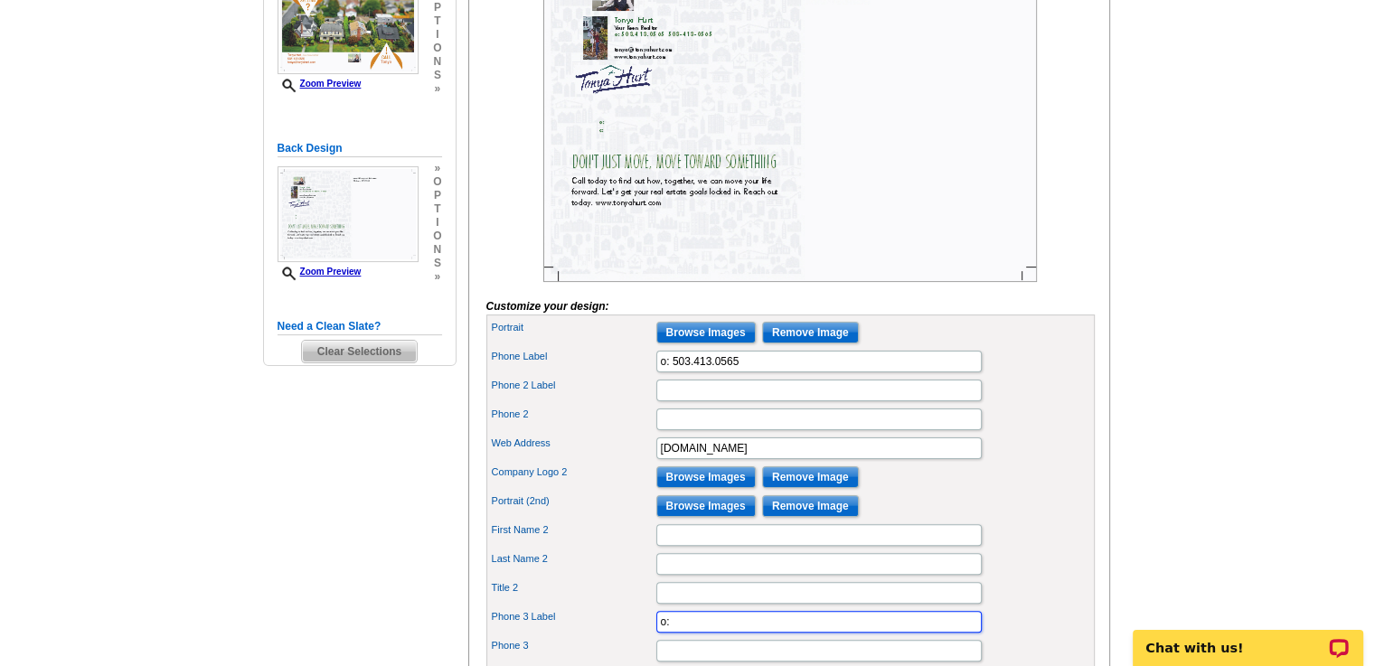
click at [677, 633] on input "o:" at bounding box center [818, 622] width 325 height 22
type input "o"
click at [677, 633] on input "o" at bounding box center [818, 622] width 325 height 22
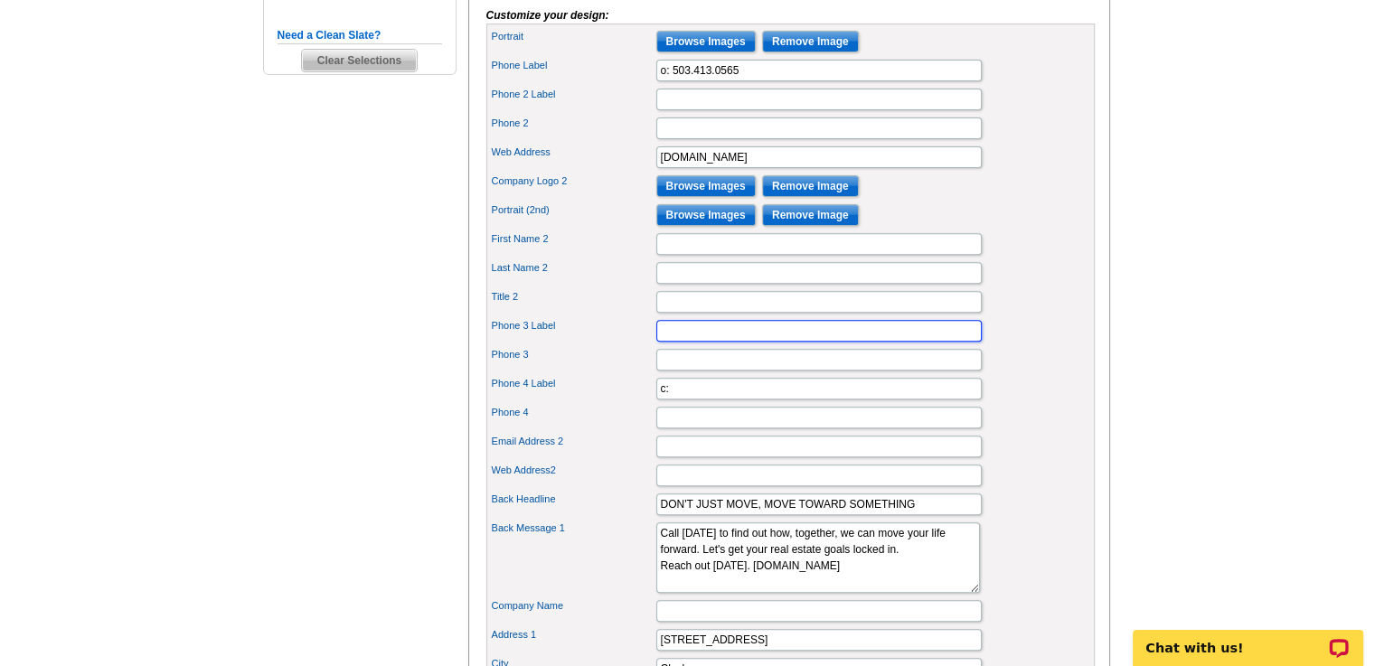
scroll to position [650, 0]
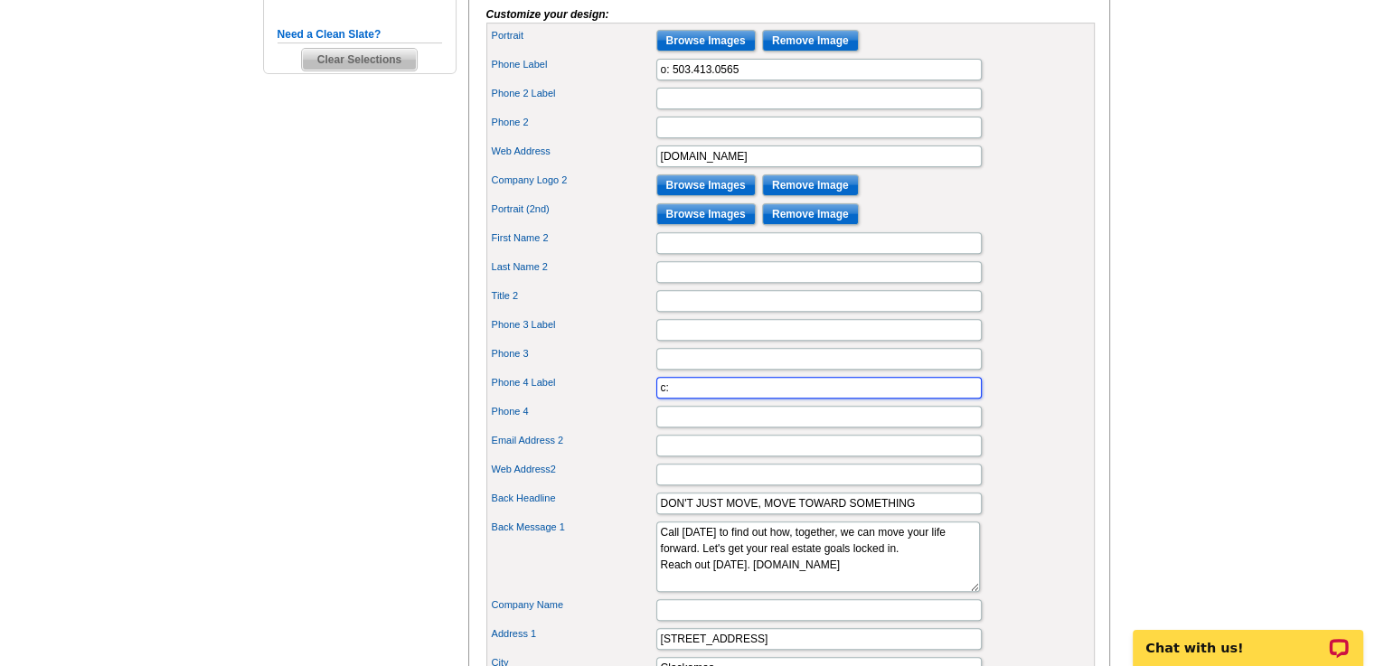
click at [669, 399] on input "c:" at bounding box center [818, 388] width 325 height 22
type input "c"
click at [669, 399] on input "c" at bounding box center [818, 388] width 325 height 22
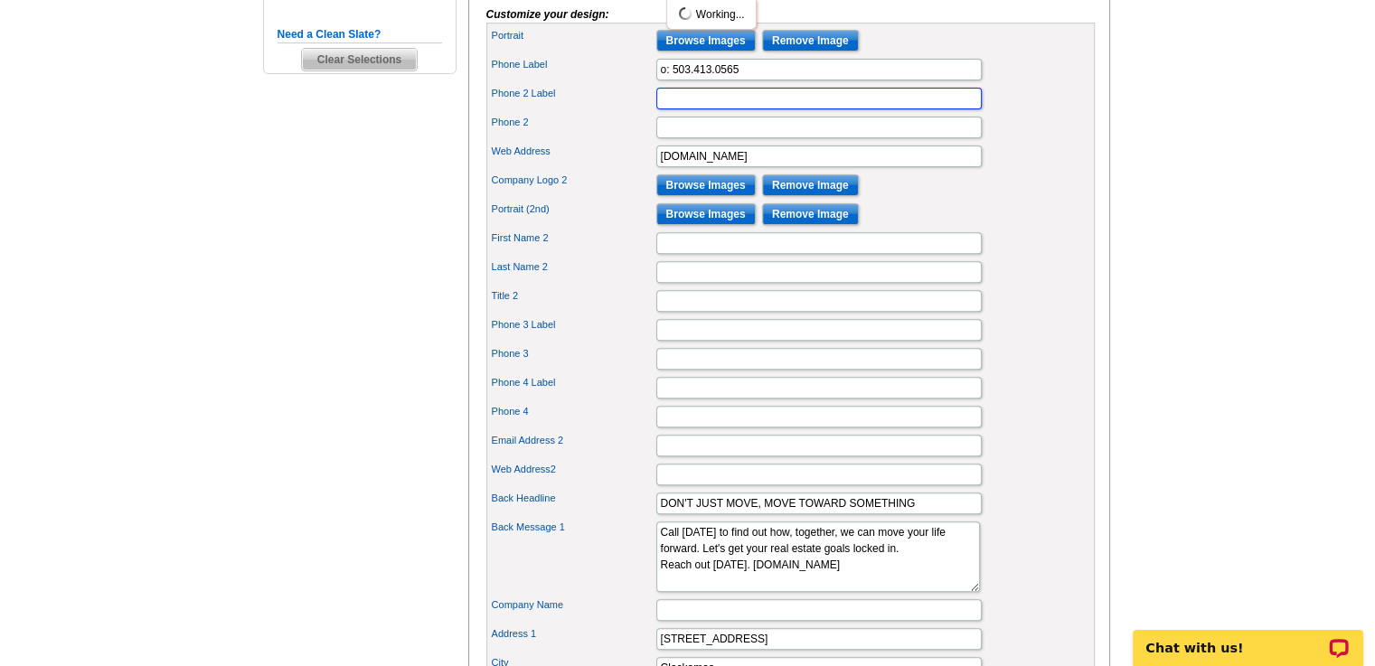
click at [688, 109] on input "Phone 2 Label" at bounding box center [818, 99] width 325 height 22
type input "[PERSON_NAME][EMAIL_ADDRESS][DOMAIN_NAME]"
click at [1035, 113] on div "Phone 2 Label tonya@tonyahurt.com" at bounding box center [790, 98] width 601 height 29
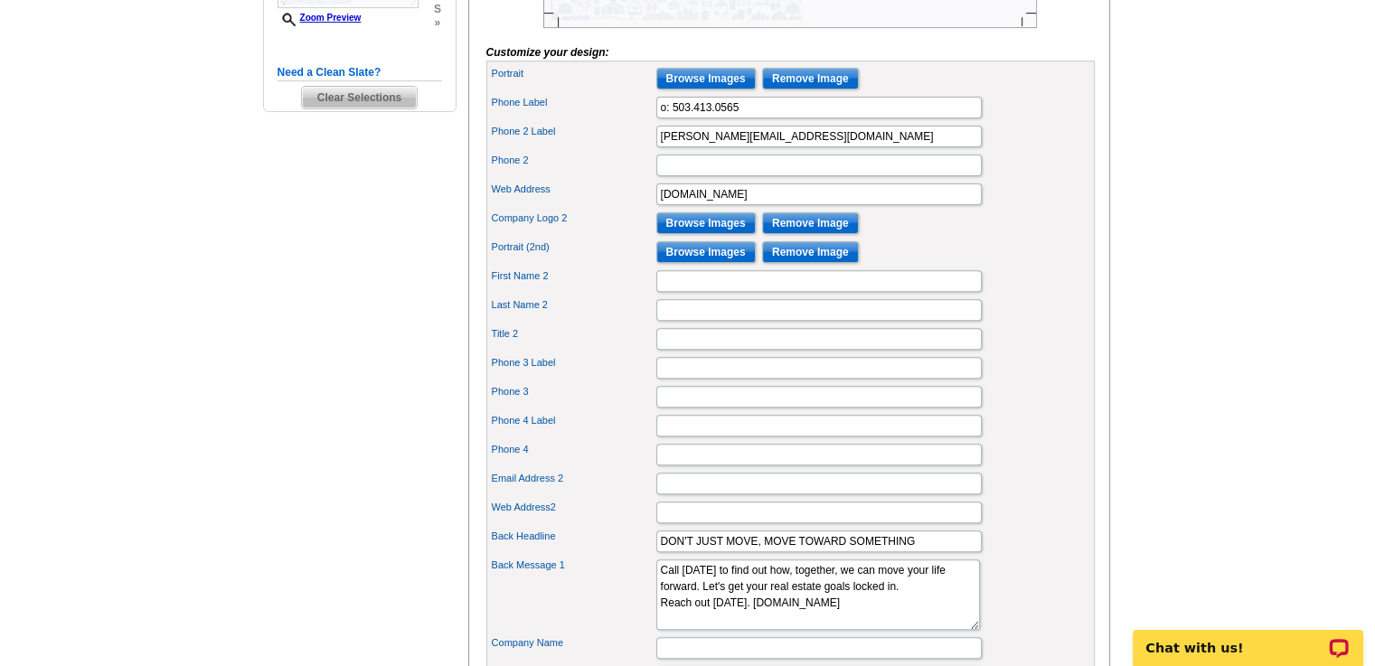
scroll to position [734, 0]
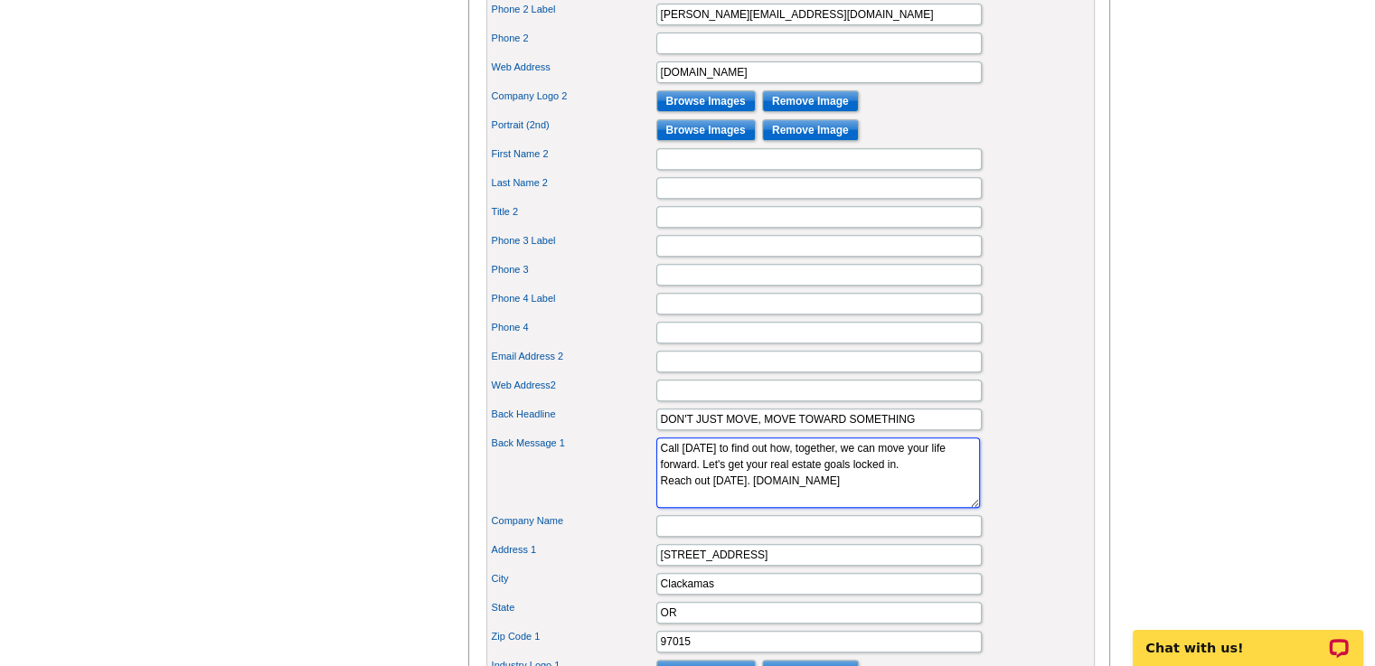
click at [919, 485] on textarea "Call today to find out how, together, we can move your life forward. In these t…" at bounding box center [818, 472] width 324 height 70
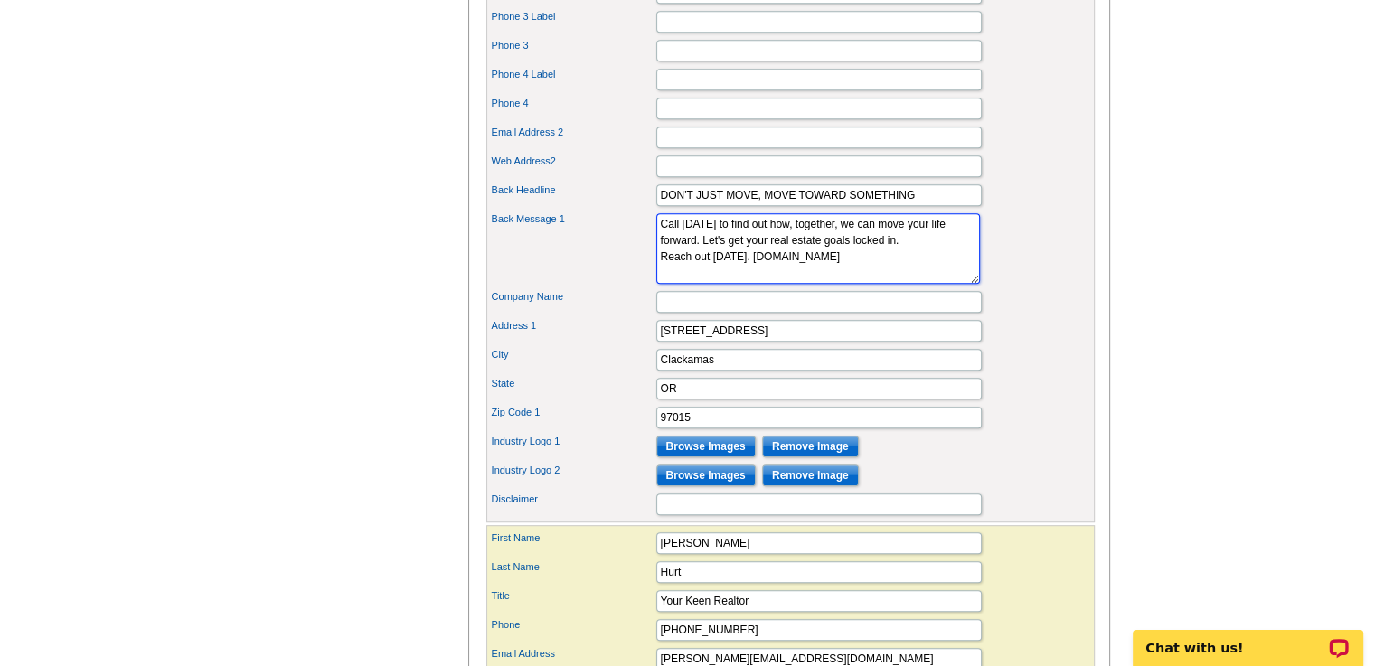
scroll to position [957, 0]
type textarea "Call today to find out how, together, we can move your life forward. Let's get …"
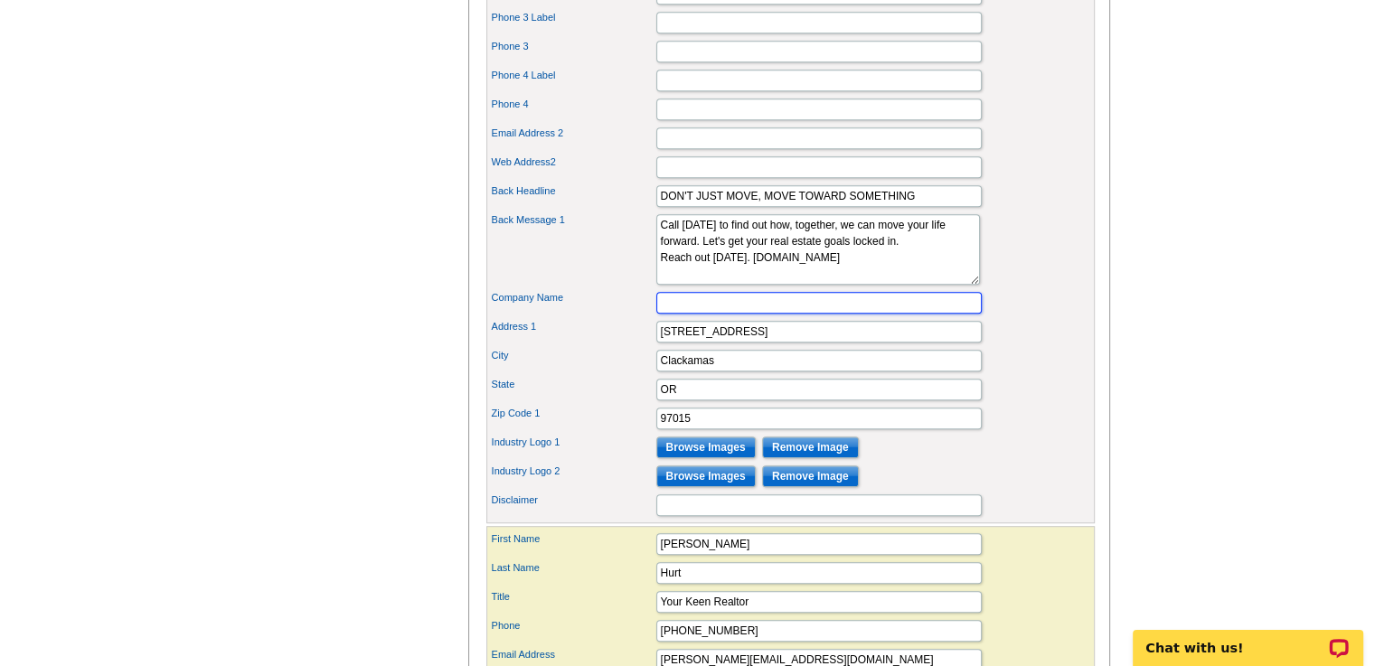
click at [763, 314] on input "Company Name" at bounding box center [818, 303] width 325 height 22
type input "Harcourts Real Estate Network Group"
click at [1042, 262] on div "Back Message 1 Call today to find out how, together, we can move your life forw…" at bounding box center [790, 250] width 601 height 78
click at [920, 262] on textarea "Call today to find out how, together, we can move your life forward. In these t…" at bounding box center [818, 249] width 324 height 70
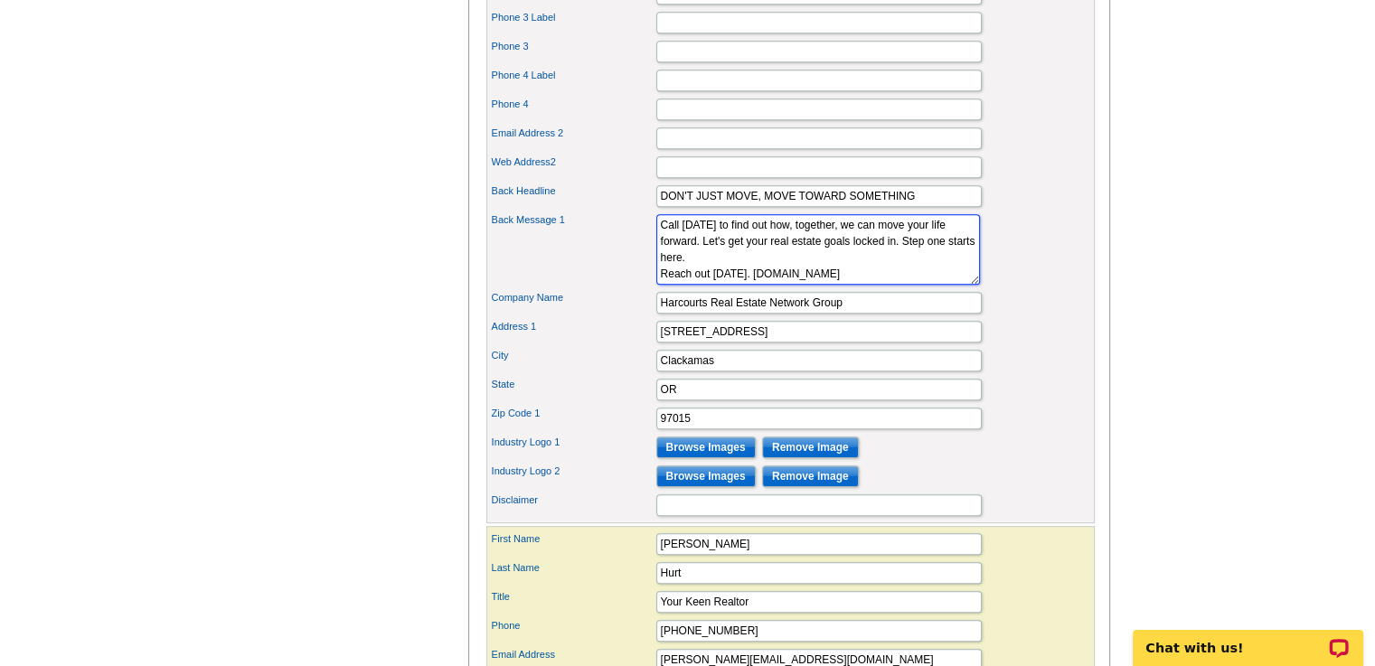
click at [660, 280] on textarea "Call today to find out how, together, we can move your life forward. In these t…" at bounding box center [818, 249] width 324 height 70
click at [657, 278] on textarea "Call today to find out how, together, we can move your life forward. In these t…" at bounding box center [818, 249] width 324 height 70
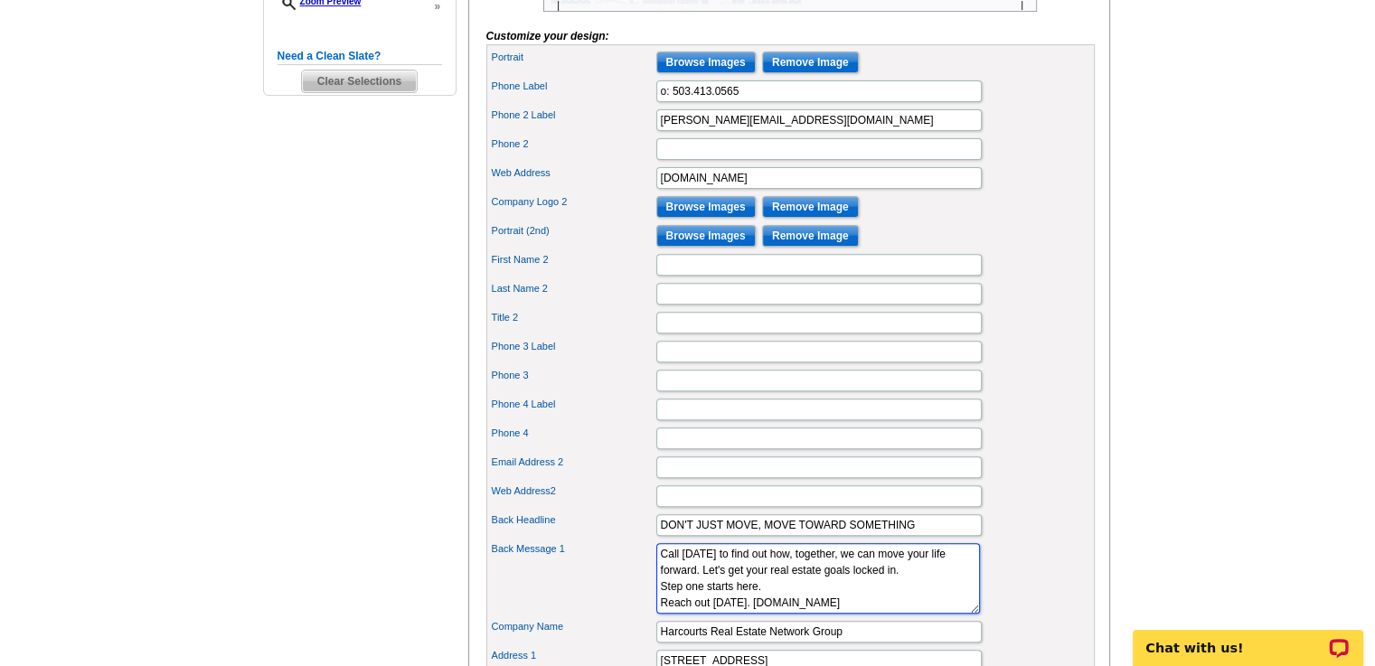
scroll to position [198, 0]
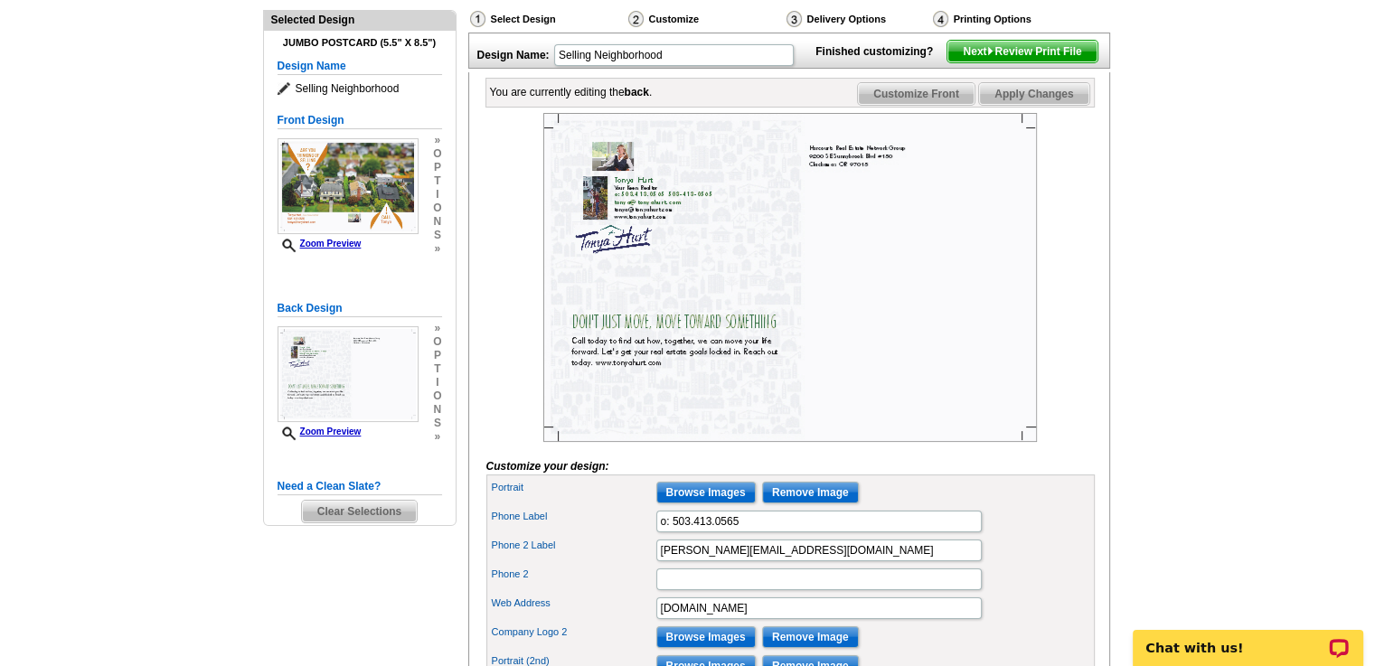
type textarea "Call today to find out how, together, we can move your life forward. Let's get …"
click at [1077, 228] on div at bounding box center [790, 277] width 608 height 329
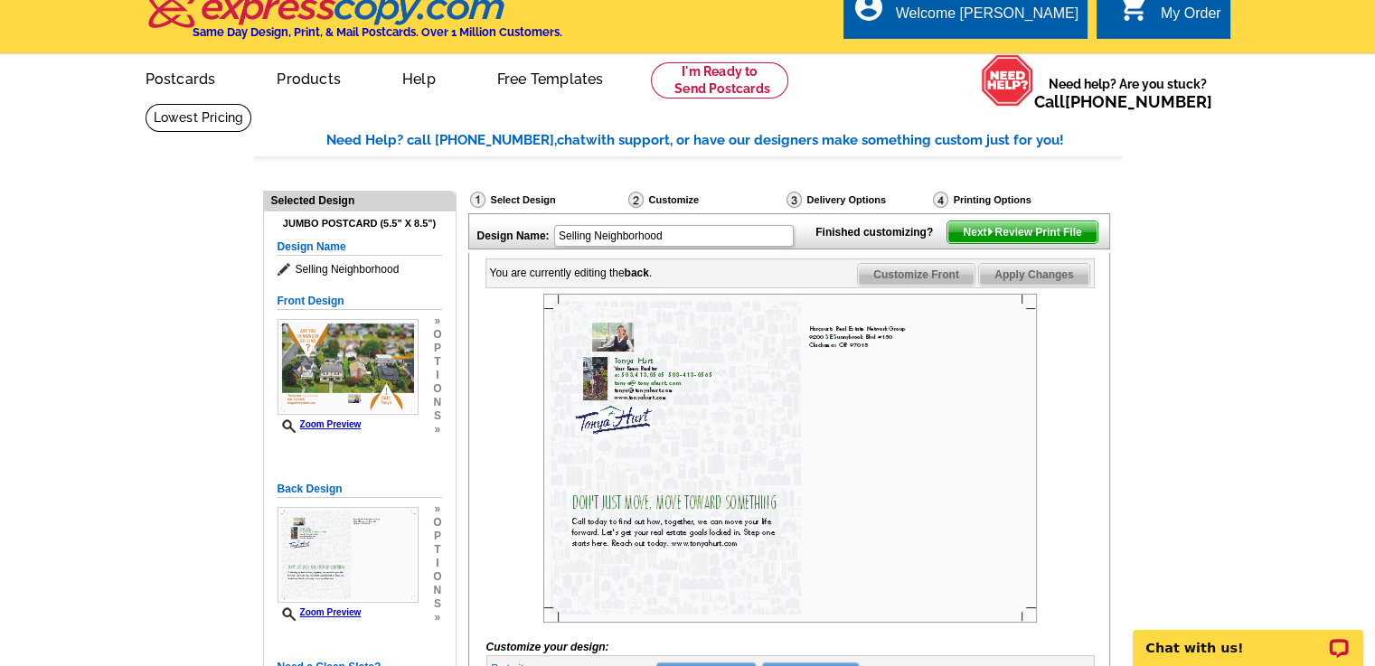
scroll to position [14, 0]
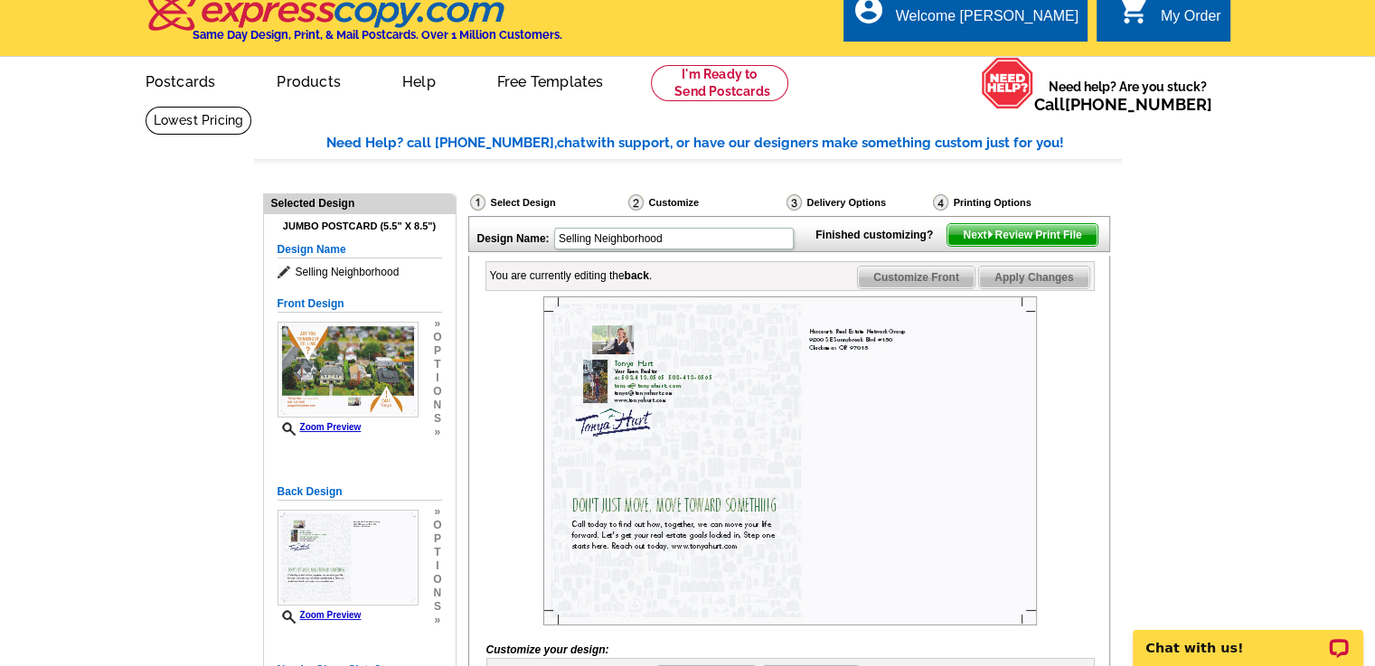
click at [986, 239] on img at bounding box center [990, 234] width 8 height 8
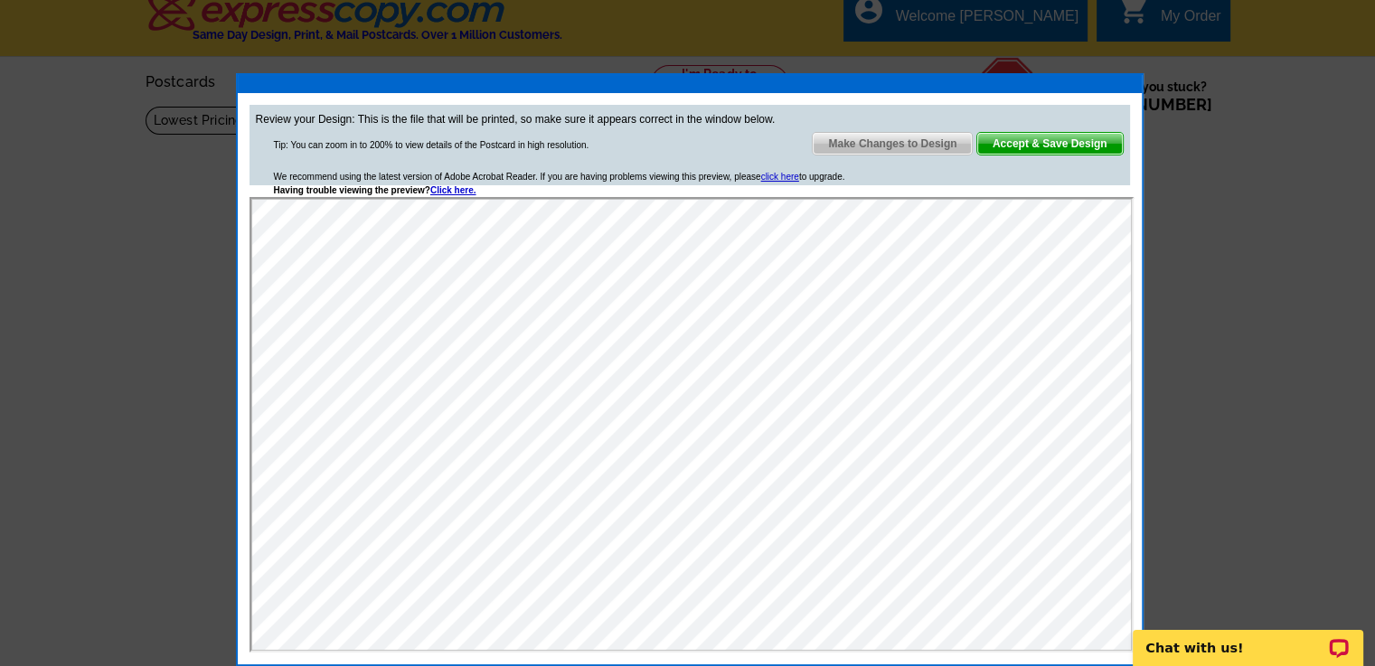
scroll to position [0, 0]
click at [888, 142] on span "Make Changes to Design" at bounding box center [891, 144] width 159 height 22
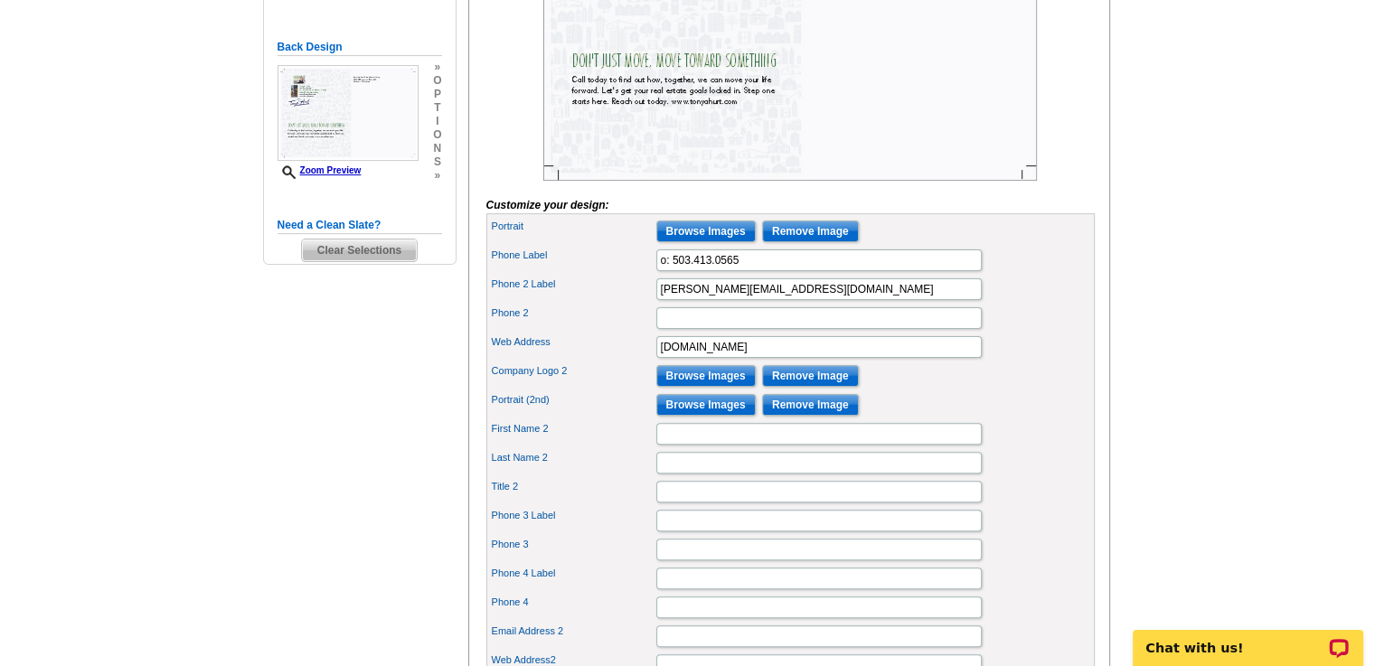
scroll to position [461, 0]
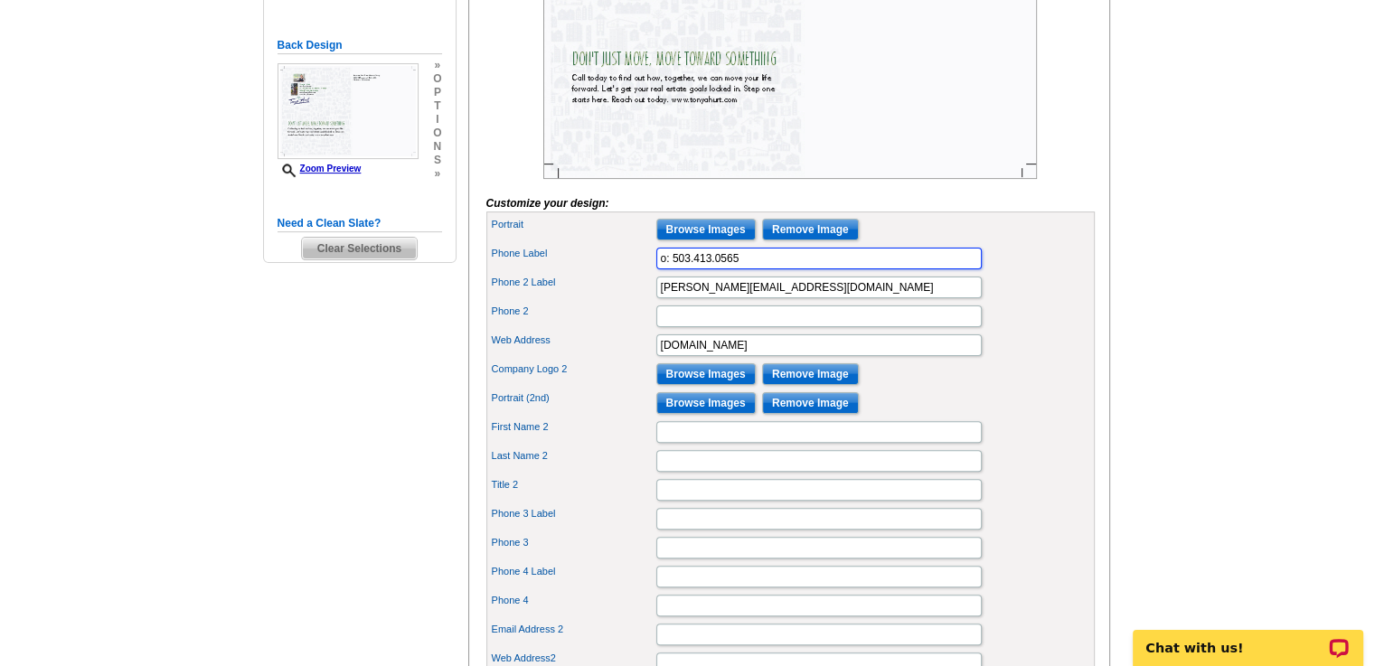
click at [671, 269] on input "o: 503.413.0565" at bounding box center [818, 259] width 325 height 22
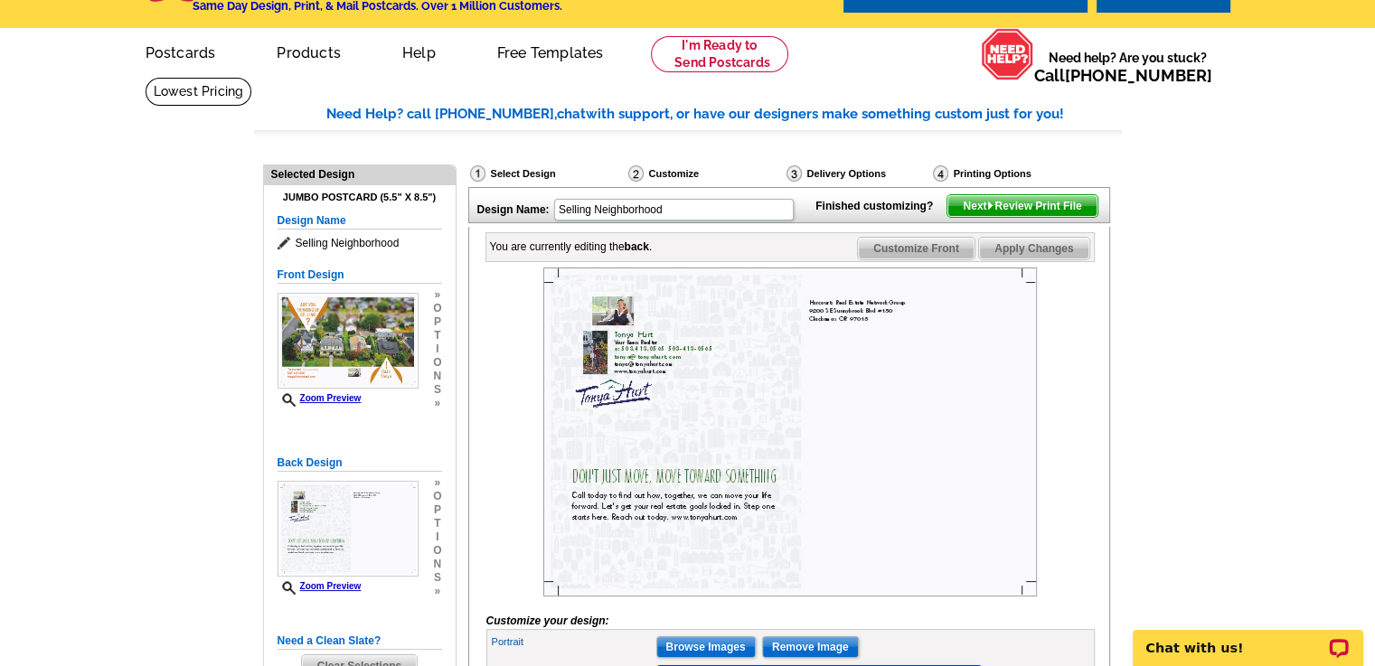
scroll to position [40, 0]
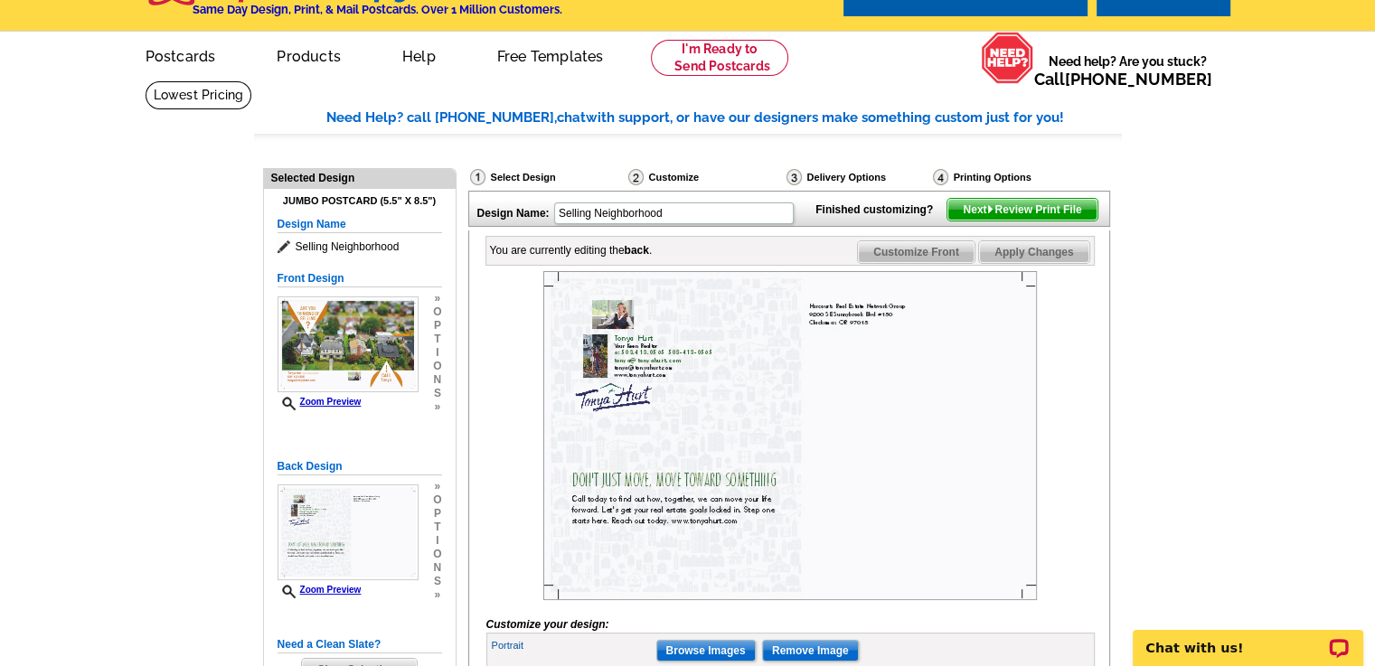
type input "503.413.0565"
click at [1006, 221] on span "Next Review Print File" at bounding box center [1021, 210] width 149 height 22
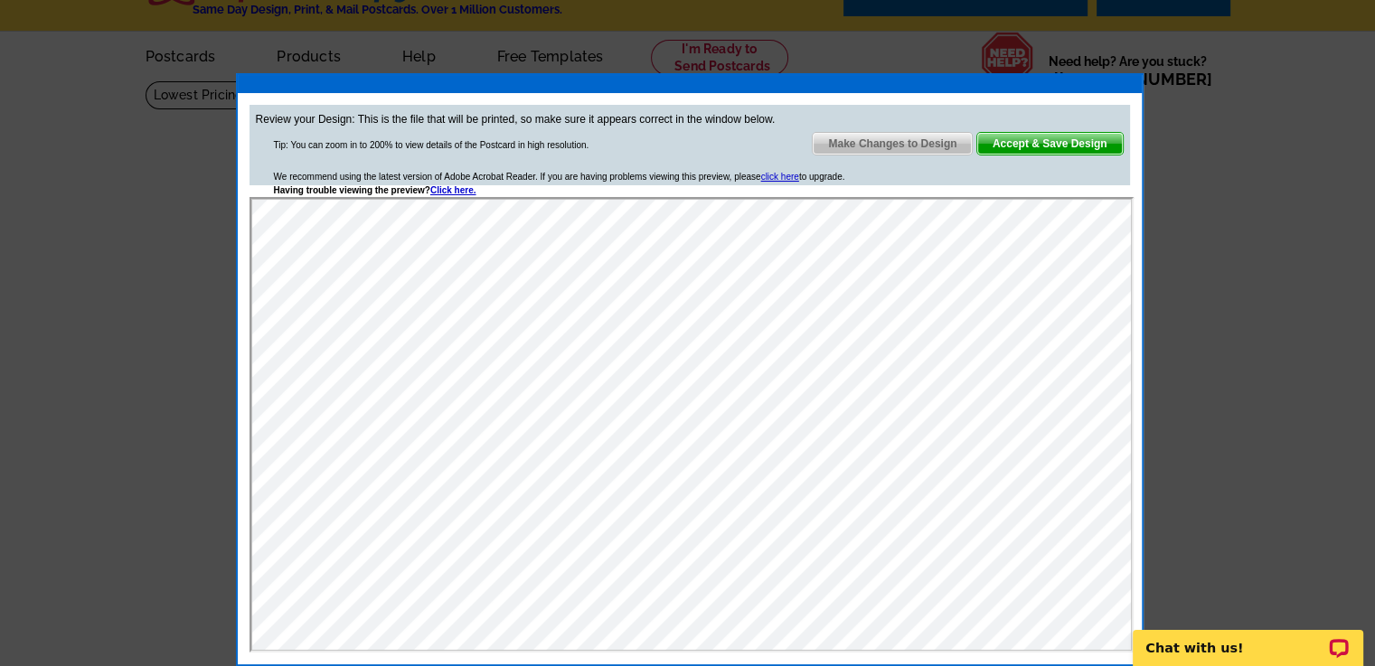
scroll to position [0, 0]
click at [926, 140] on span "Make Changes to Design" at bounding box center [891, 144] width 159 height 22
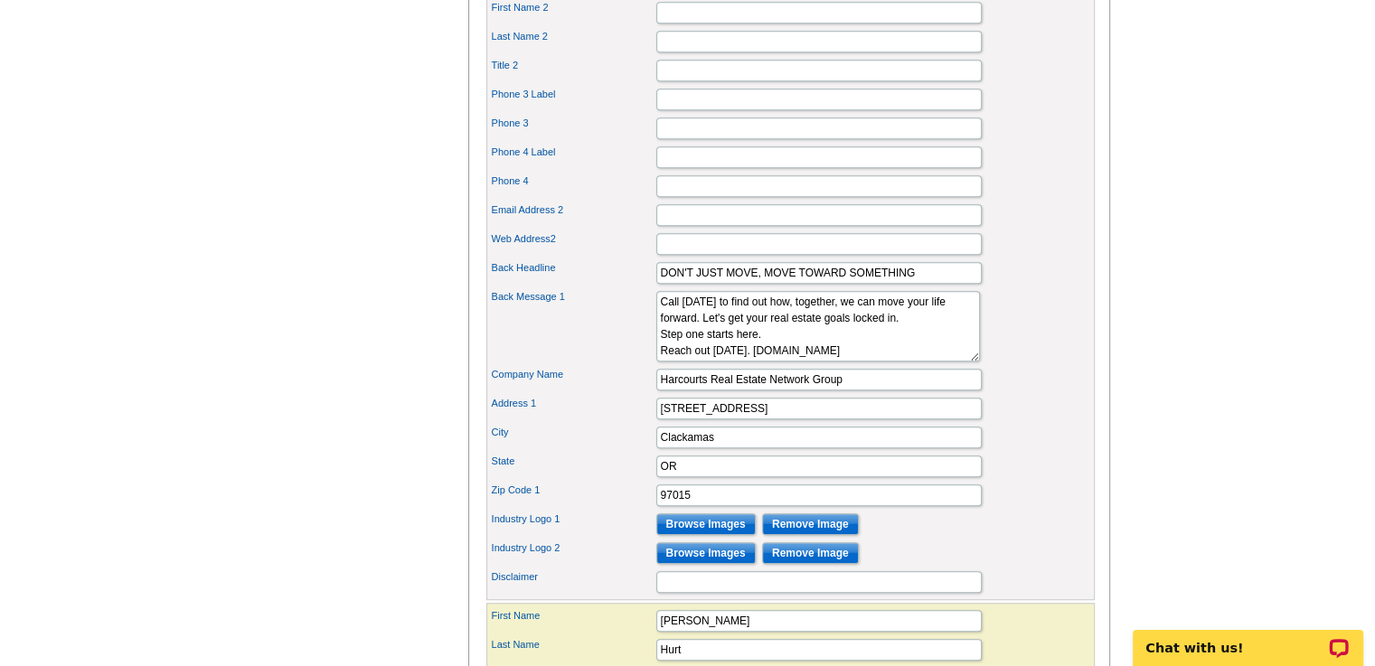
scroll to position [879, 0]
click at [743, 362] on textarea "Call today to find out how, together, we can move your life forward. In these t…" at bounding box center [818, 327] width 324 height 70
click at [659, 362] on textarea "Call today to find out how, together, we can move your life forward. In these t…" at bounding box center [818, 327] width 324 height 70
click at [883, 362] on textarea "Call today to find out how, together, we can move your life forward. In these t…" at bounding box center [818, 327] width 324 height 70
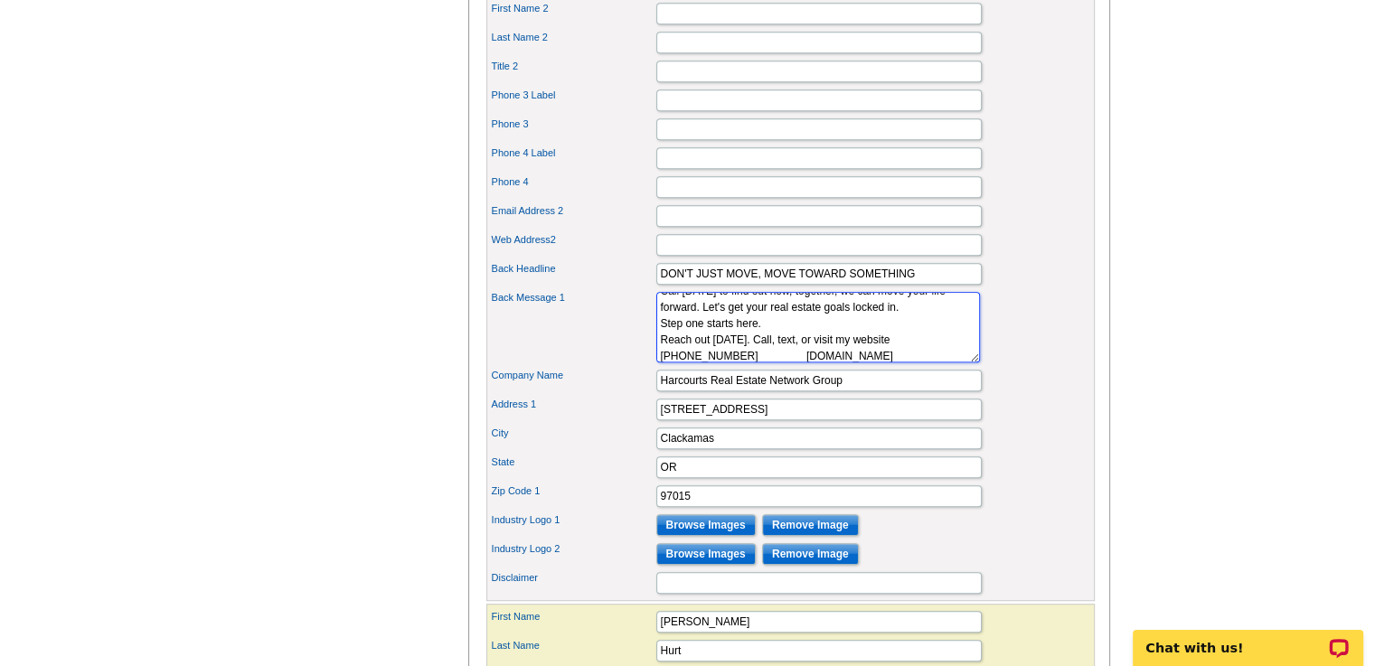
click at [774, 362] on textarea "Call today to find out how, together, we can move your life forward. In these t…" at bounding box center [818, 327] width 324 height 70
click at [868, 391] on input "Harcourts Real Estate Network Group" at bounding box center [818, 381] width 325 height 22
click at [878, 362] on textarea "Call today to find out how, together, we can move your life forward. In these t…" at bounding box center [818, 327] width 324 height 70
click at [765, 359] on textarea "Call today to find out how, together, we can move your life forward. In these t…" at bounding box center [818, 327] width 324 height 70
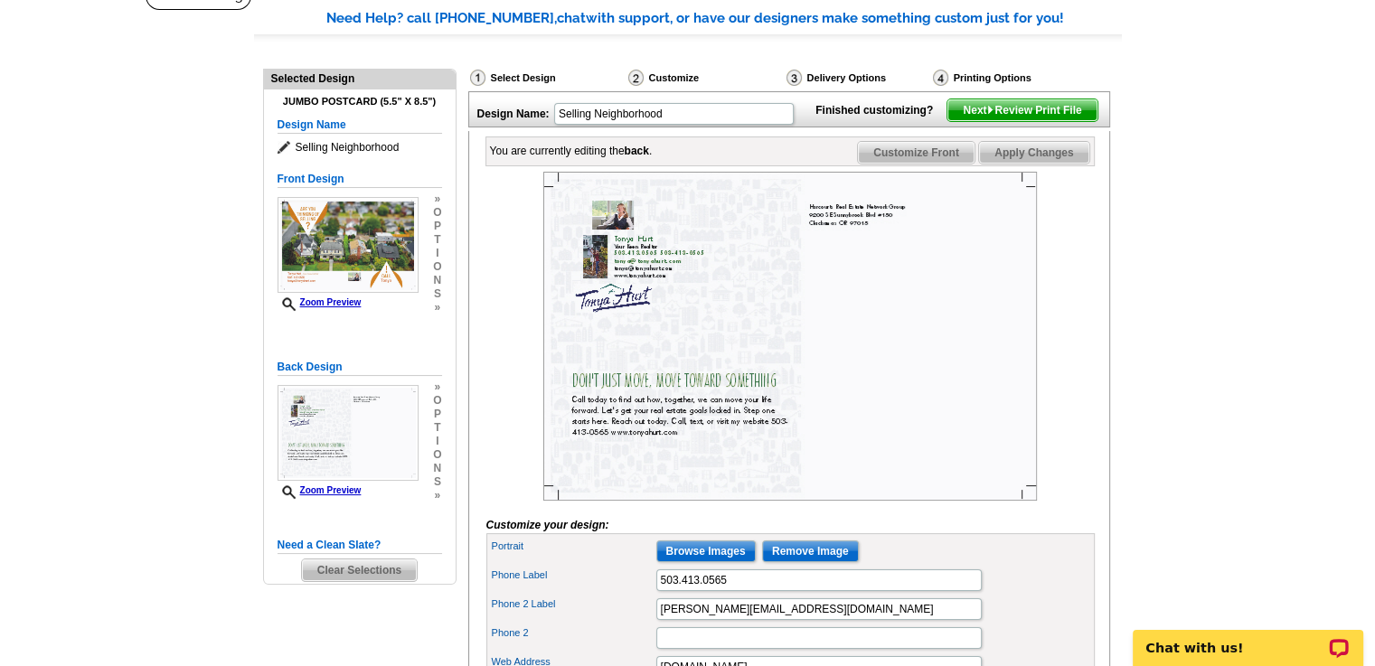
scroll to position [127, 0]
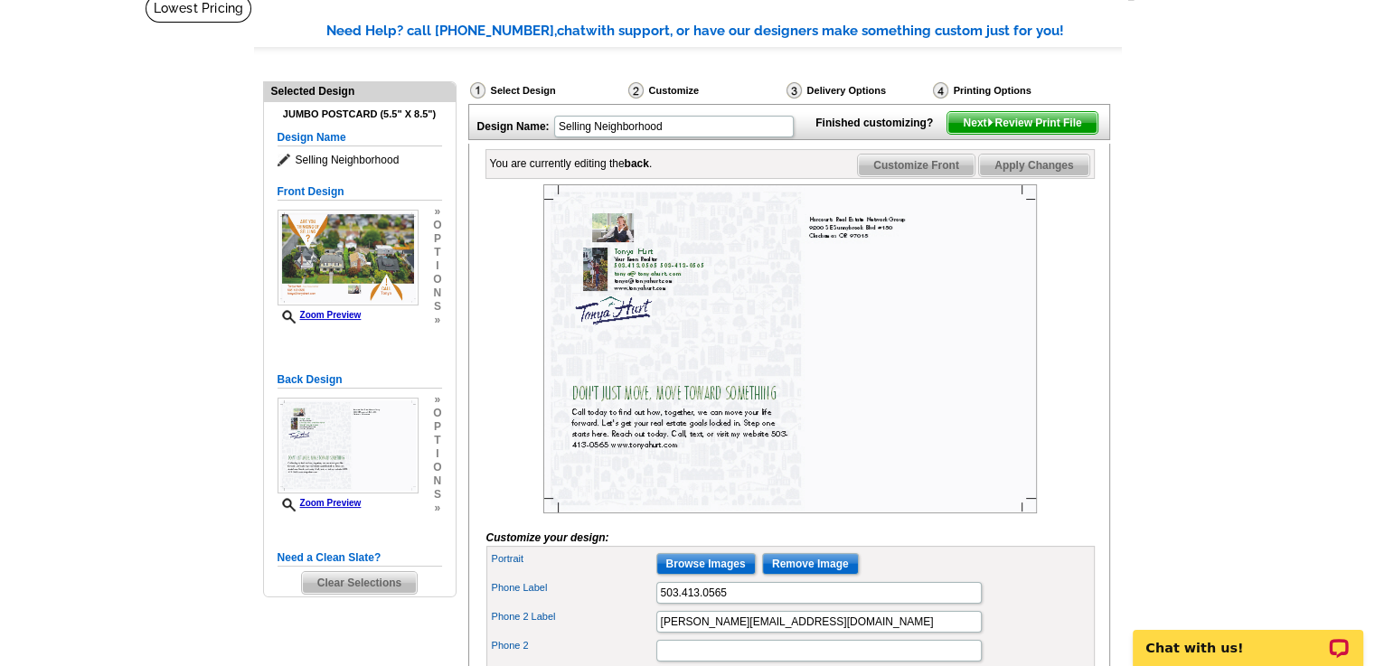
click at [978, 134] on span "Next Review Print File" at bounding box center [1021, 123] width 149 height 22
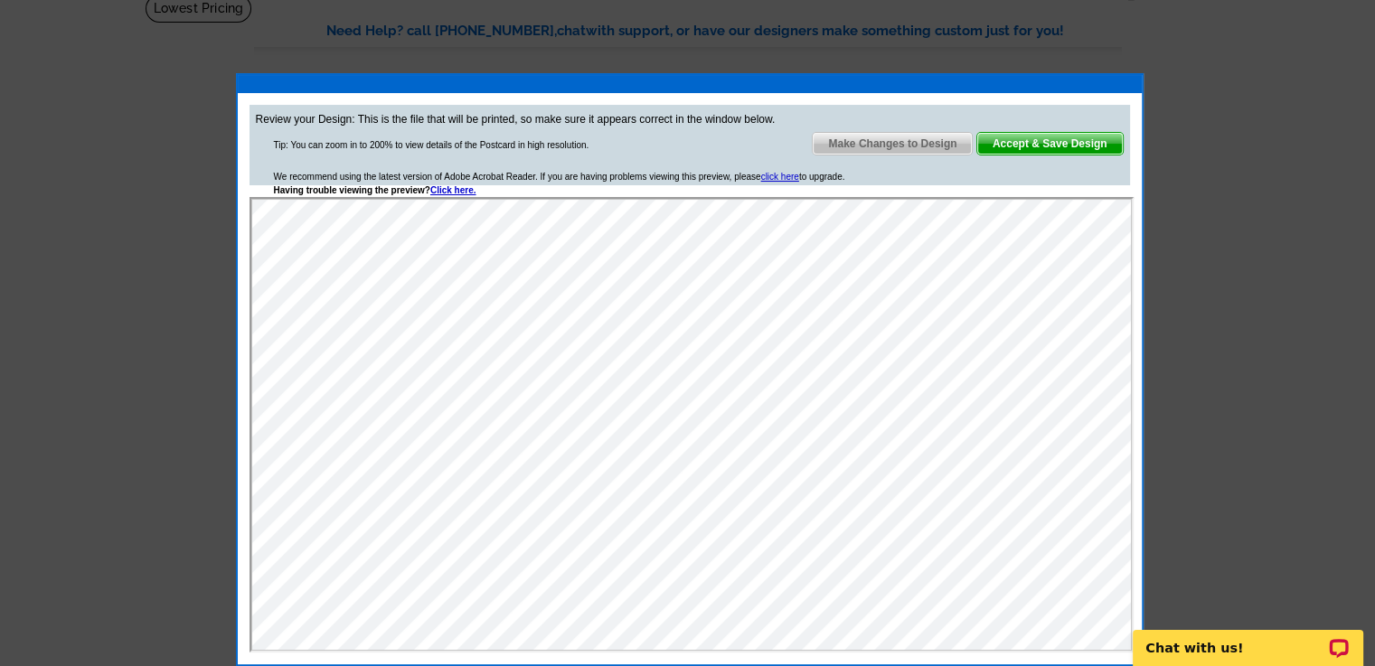
scroll to position [0, 0]
click at [893, 138] on span "Make Changes to Design" at bounding box center [891, 144] width 159 height 22
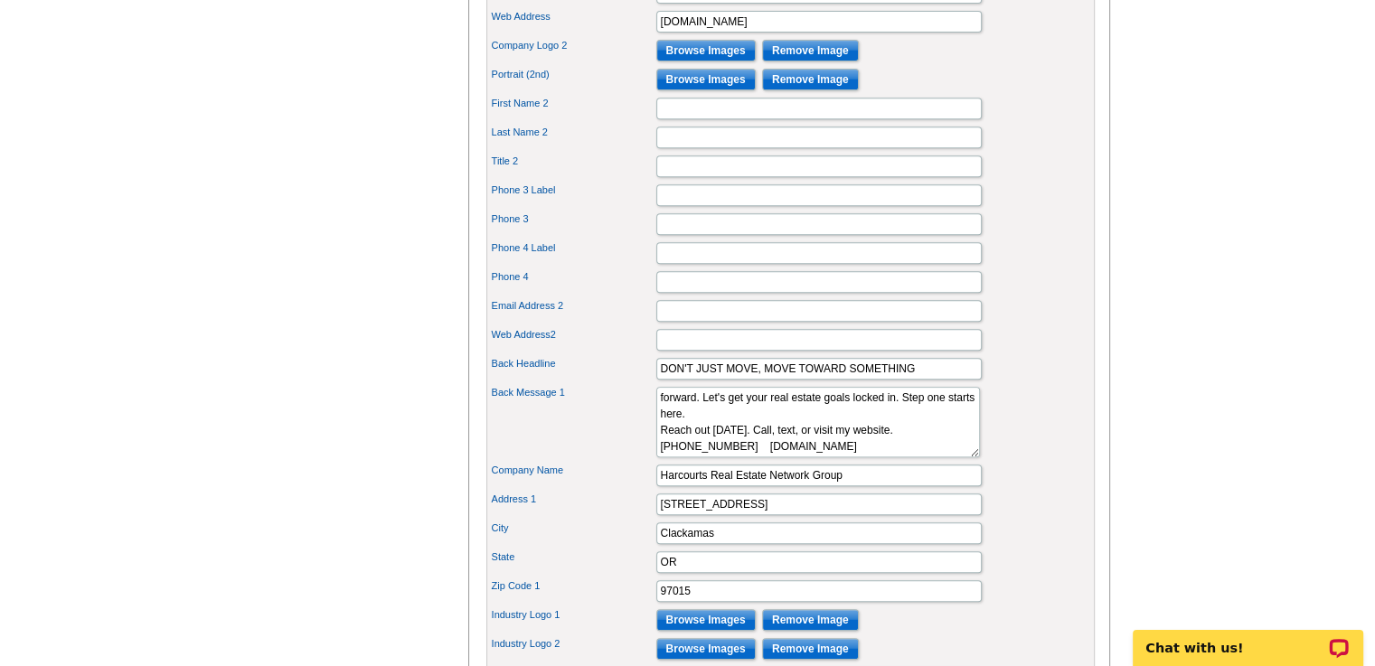
scroll to position [787, 0]
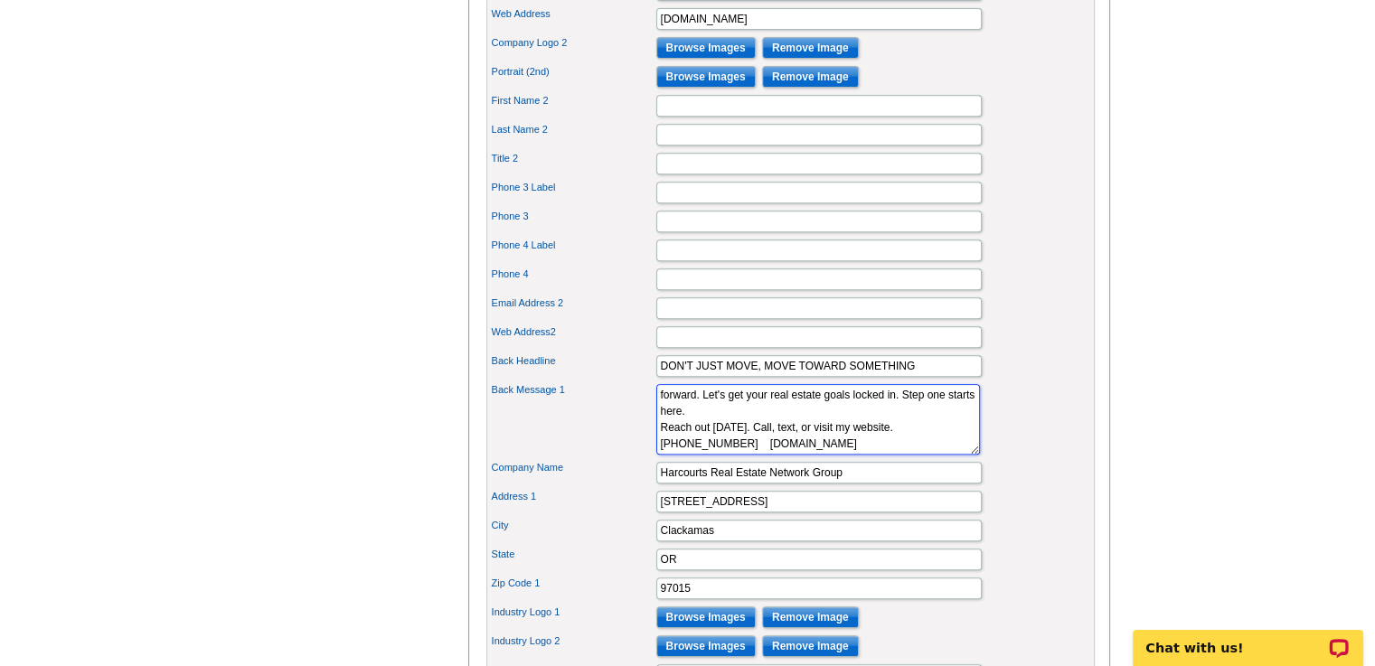
click at [660, 455] on textarea "Call today to find out how, together, we can move your life forward. In these t…" at bounding box center [818, 419] width 324 height 70
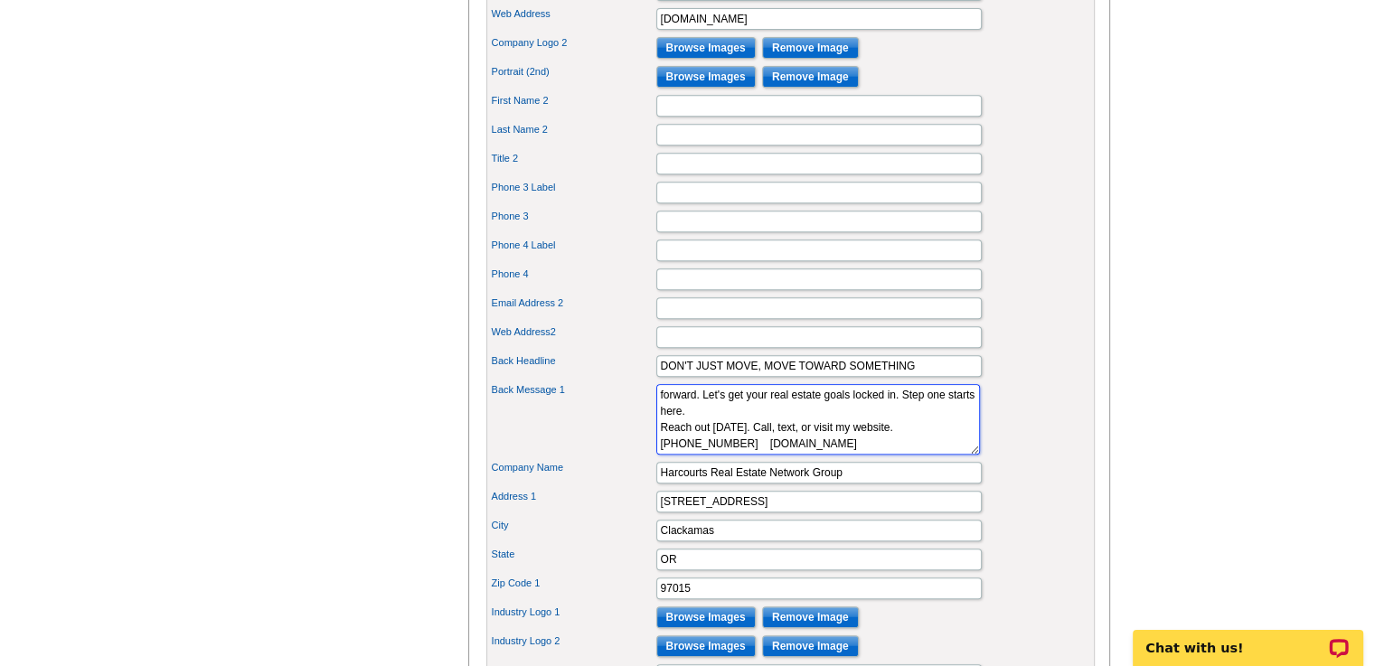
click at [660, 455] on textarea "Call today to find out how, together, we can move your life forward. In these t…" at bounding box center [818, 419] width 324 height 70
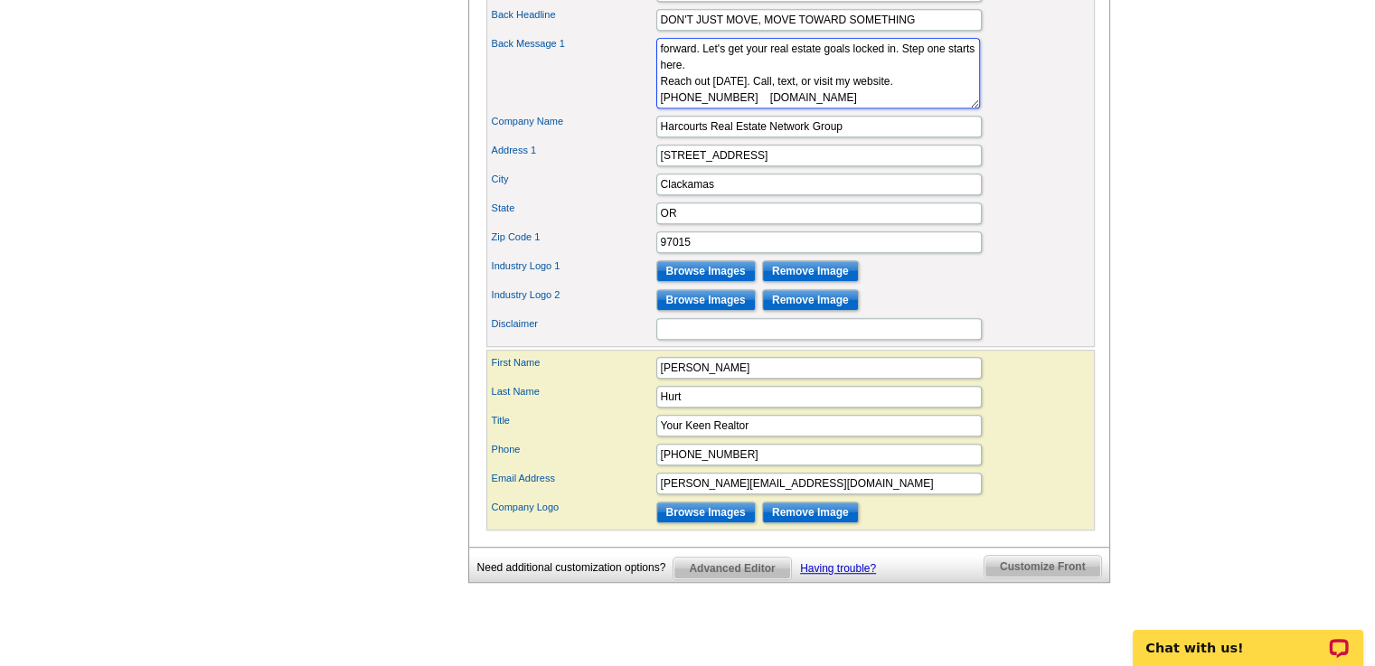
scroll to position [0, 0]
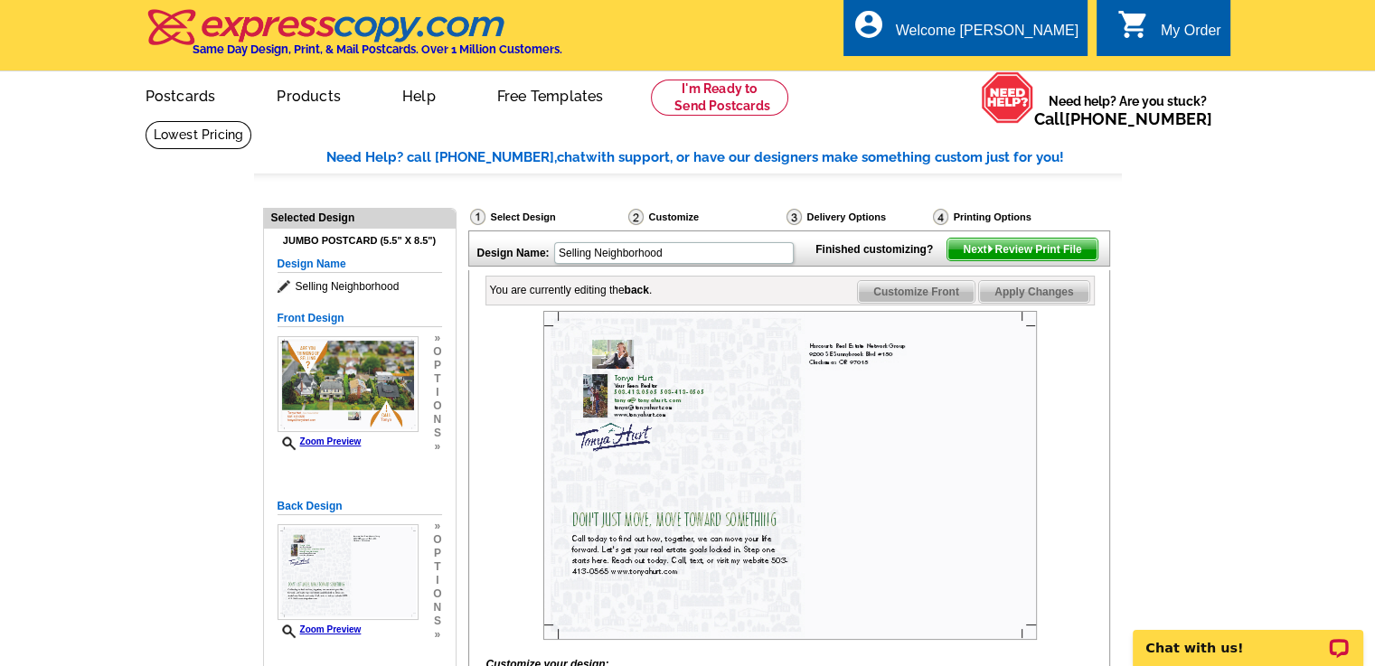
type textarea "Call today to find out how, together, we can move your life forward. Let's get …"
click at [969, 260] on span "Next Review Print File" at bounding box center [1021, 250] width 149 height 22
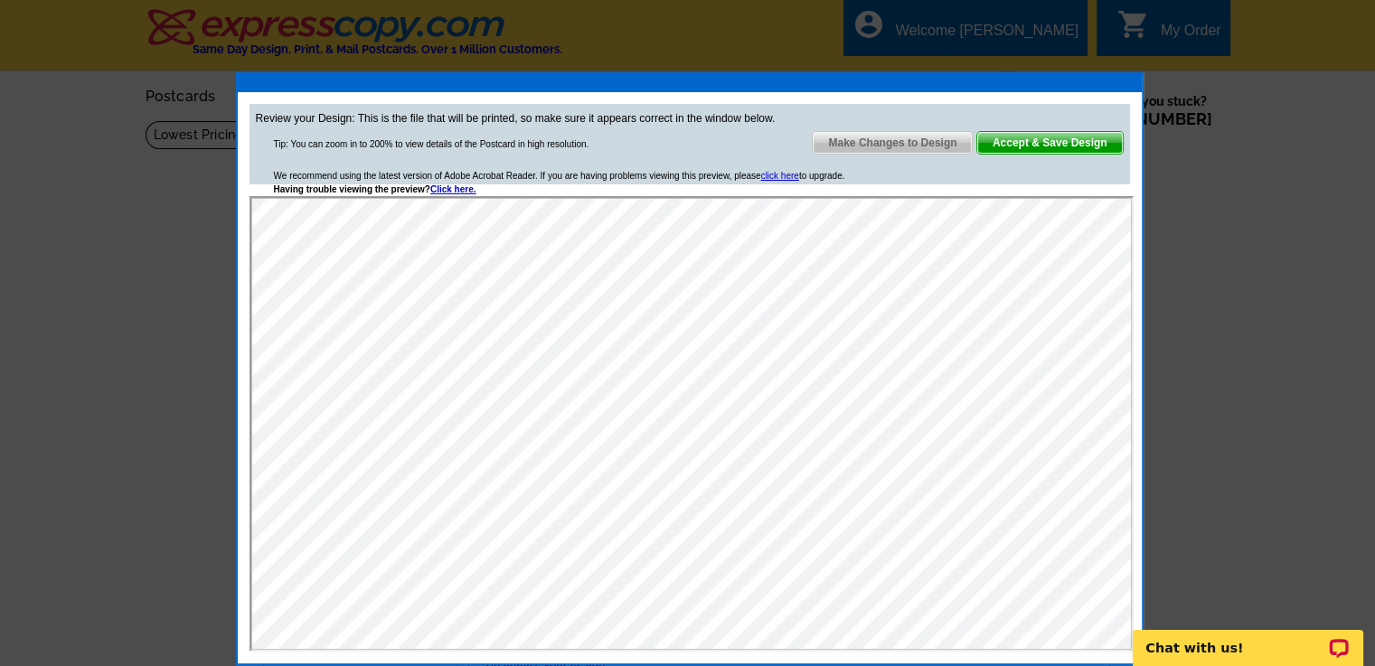
click at [902, 137] on span "Make Changes to Design" at bounding box center [891, 143] width 159 height 22
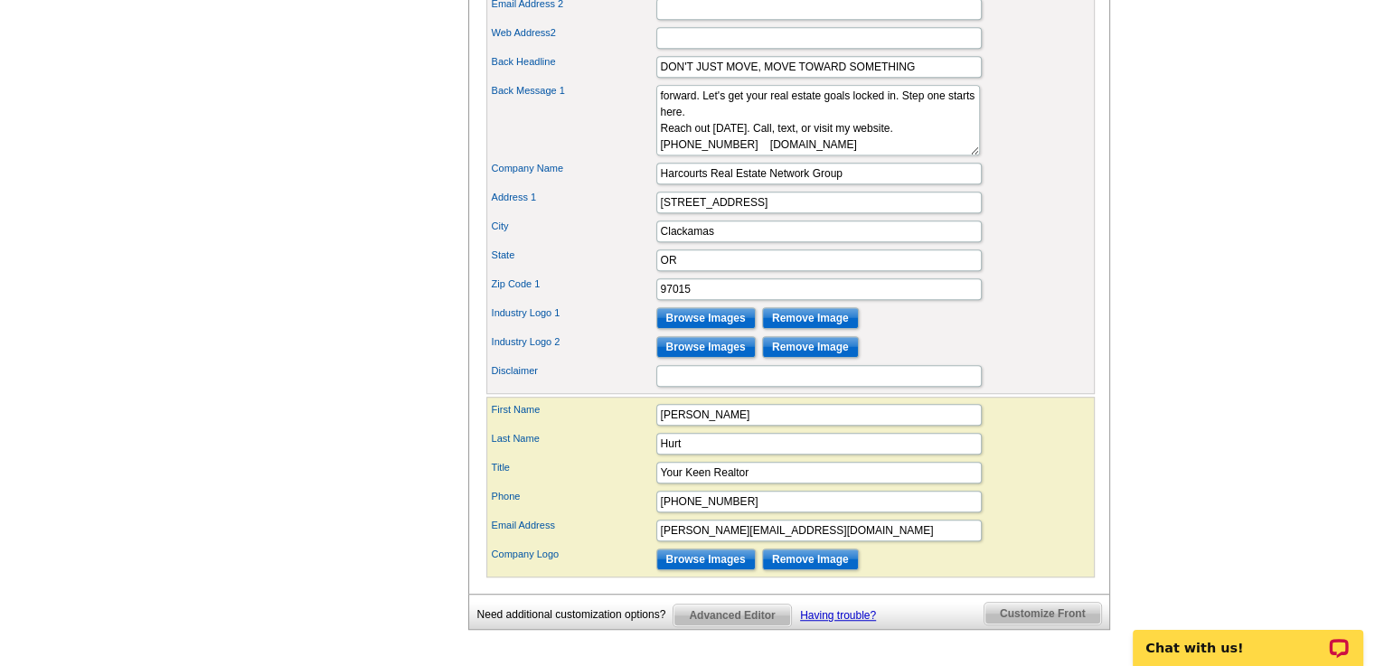
scroll to position [1106, 0]
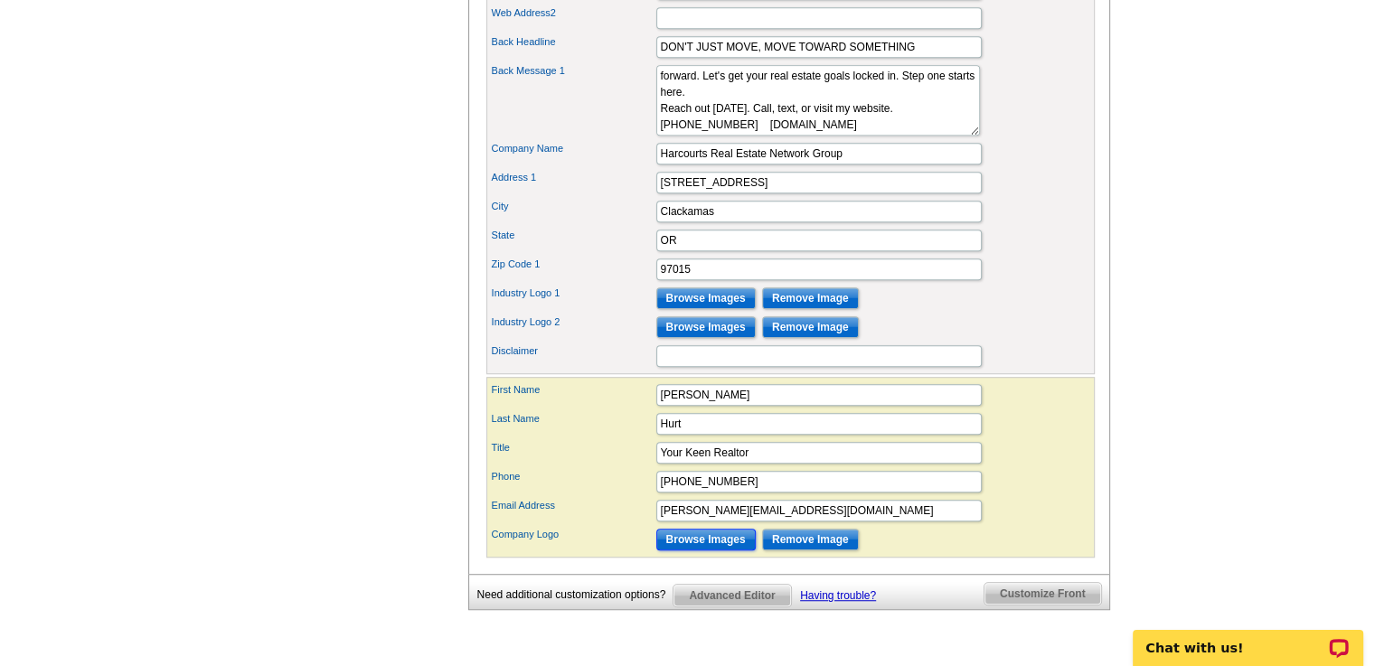
click at [703, 550] on input "Browse Images" at bounding box center [705, 540] width 99 height 22
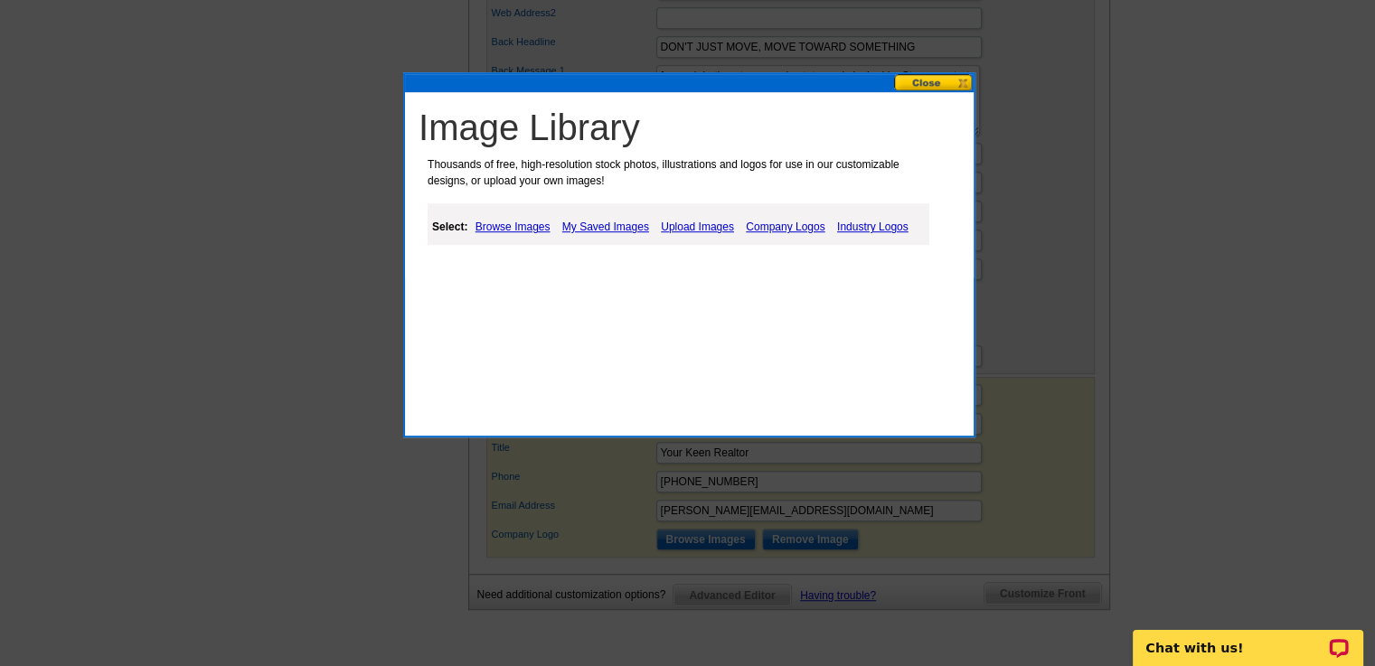
click at [721, 224] on link "Upload Images" at bounding box center [697, 227] width 82 height 22
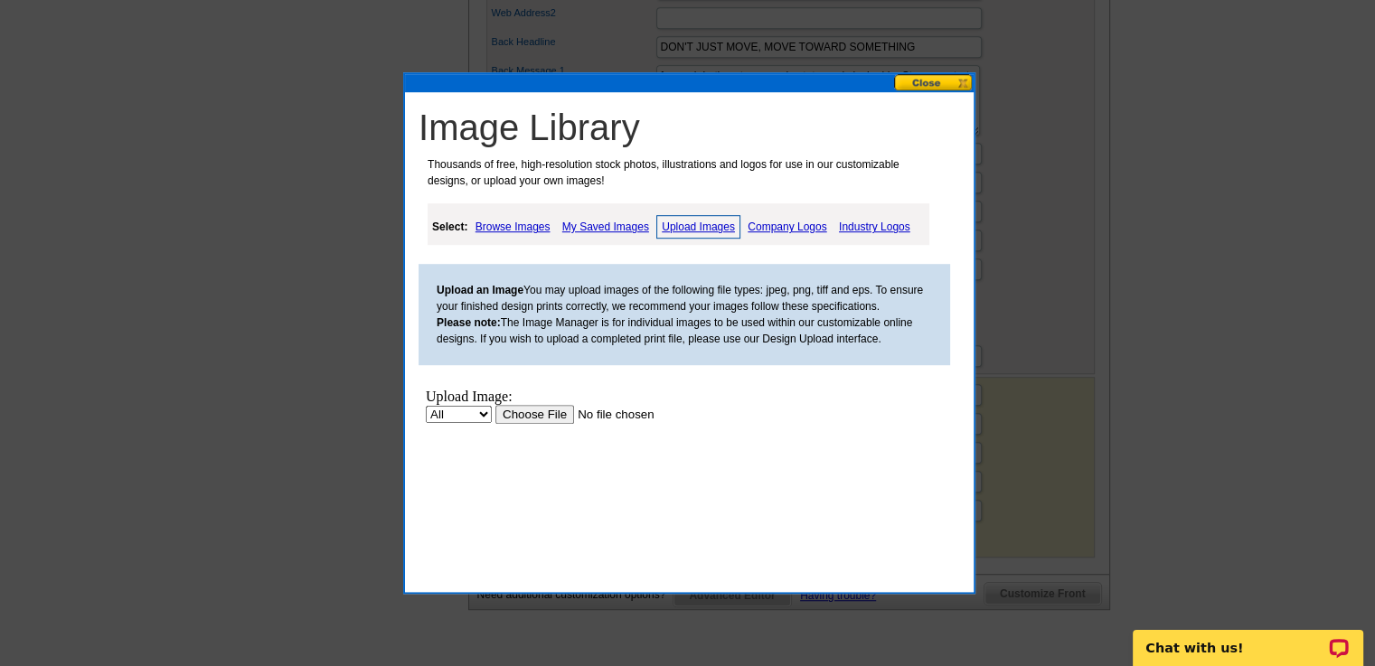
scroll to position [0, 0]
click at [607, 222] on link "My Saved Images" at bounding box center [606, 227] width 96 height 22
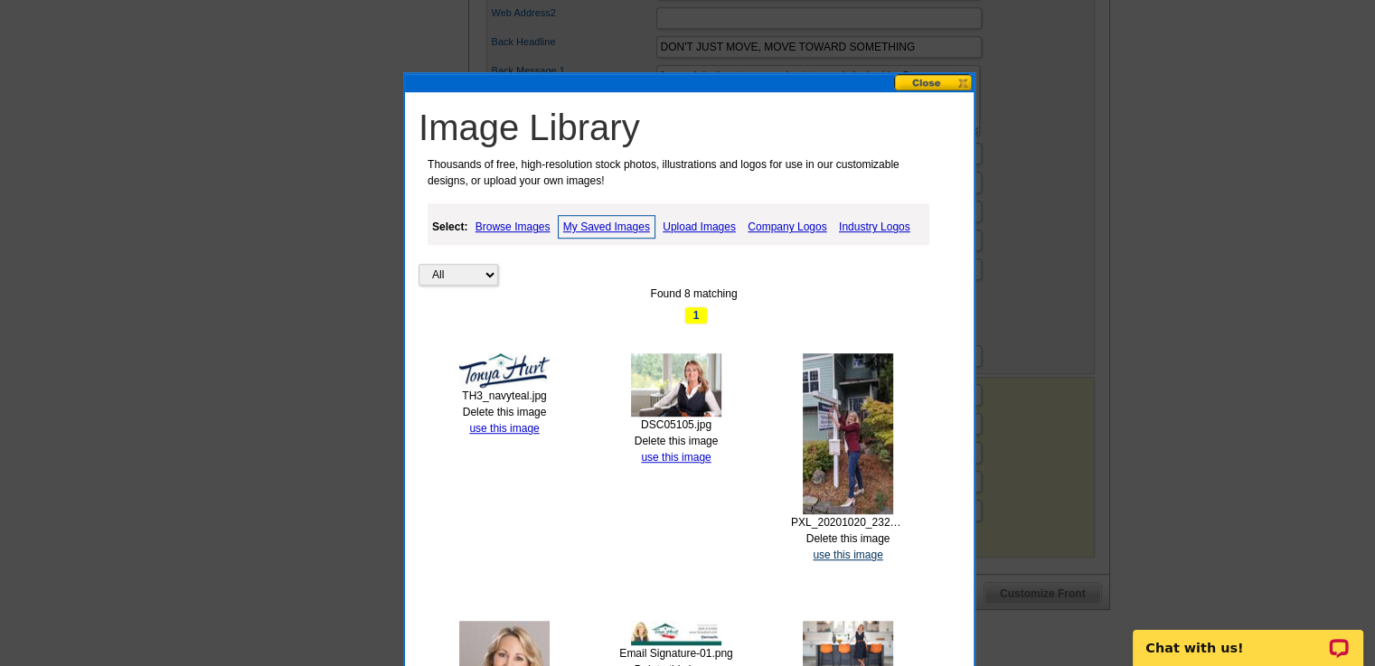
click at [825, 552] on link "use this image" at bounding box center [847, 555] width 70 height 13
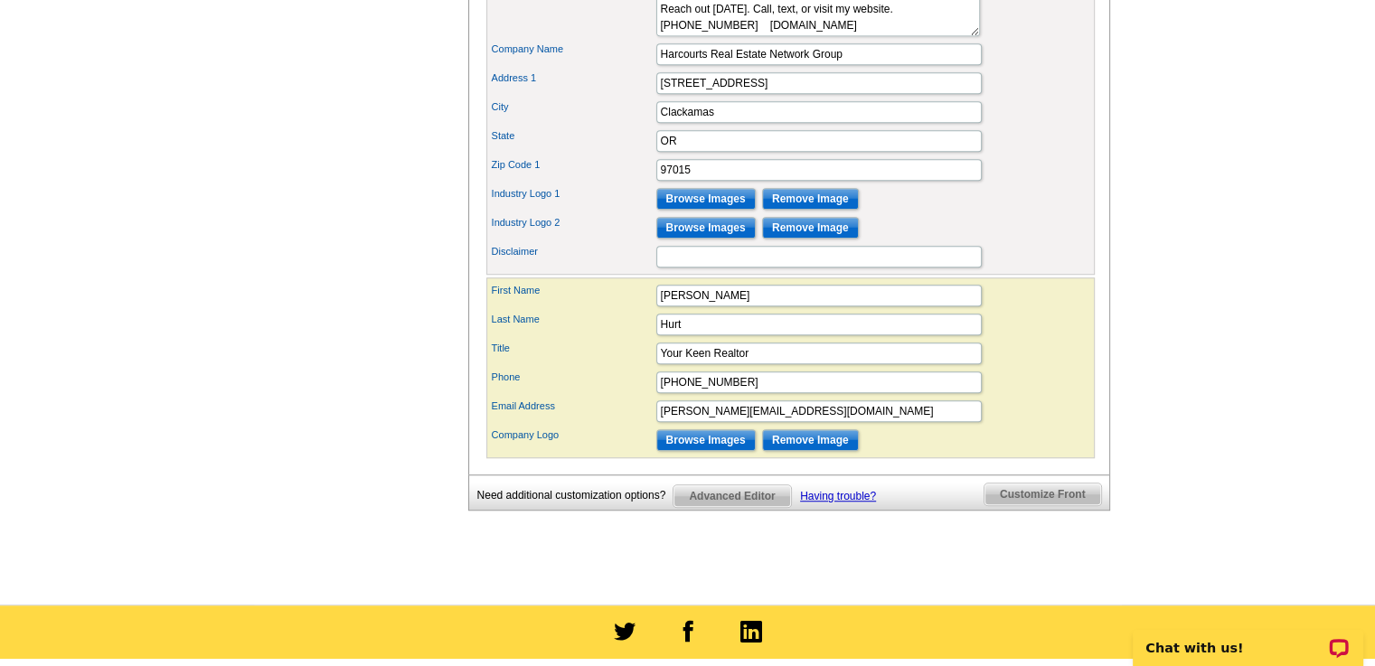
scroll to position [1253, 0]
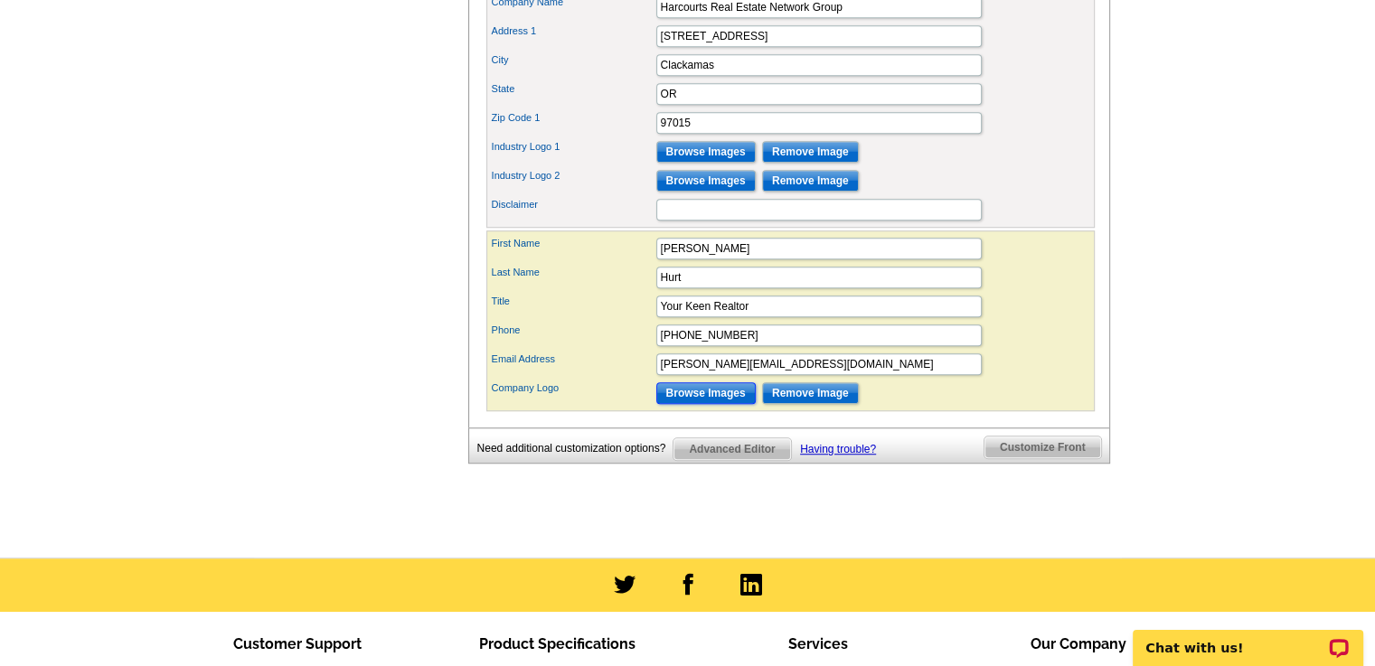
click at [712, 404] on input "Browse Images" at bounding box center [705, 393] width 99 height 22
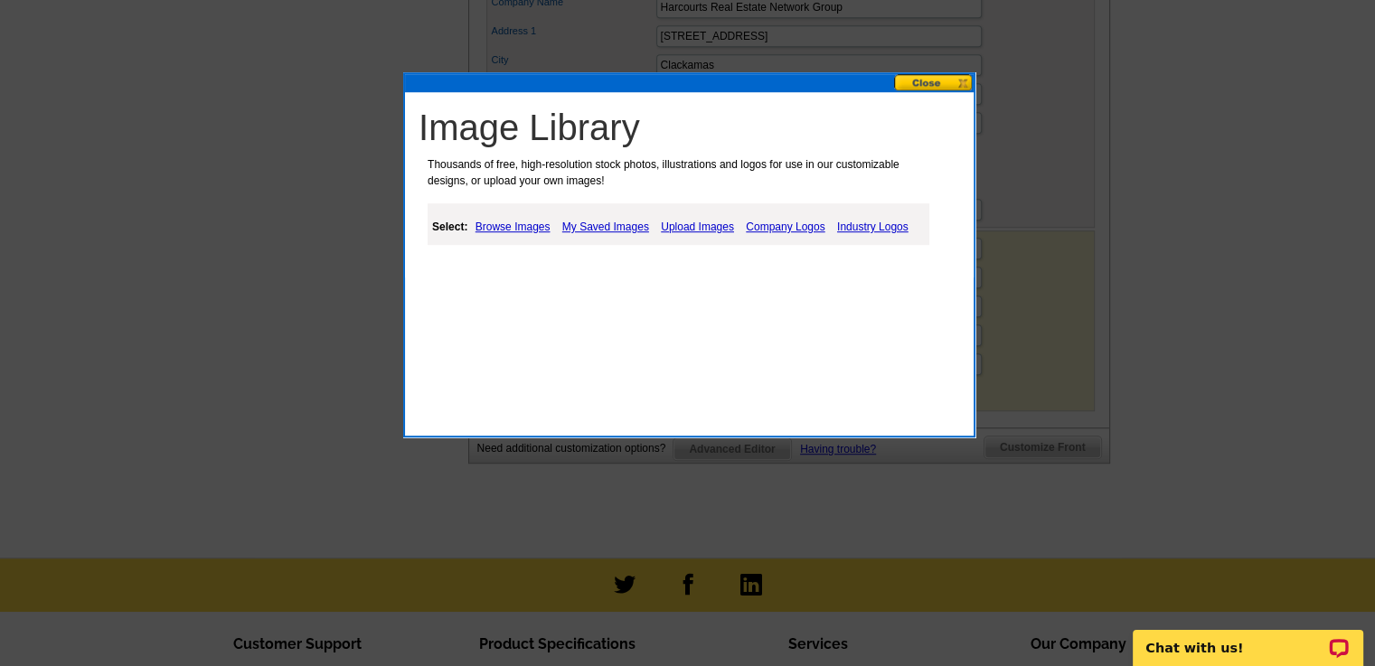
click at [639, 224] on link "My Saved Images" at bounding box center [606, 227] width 96 height 22
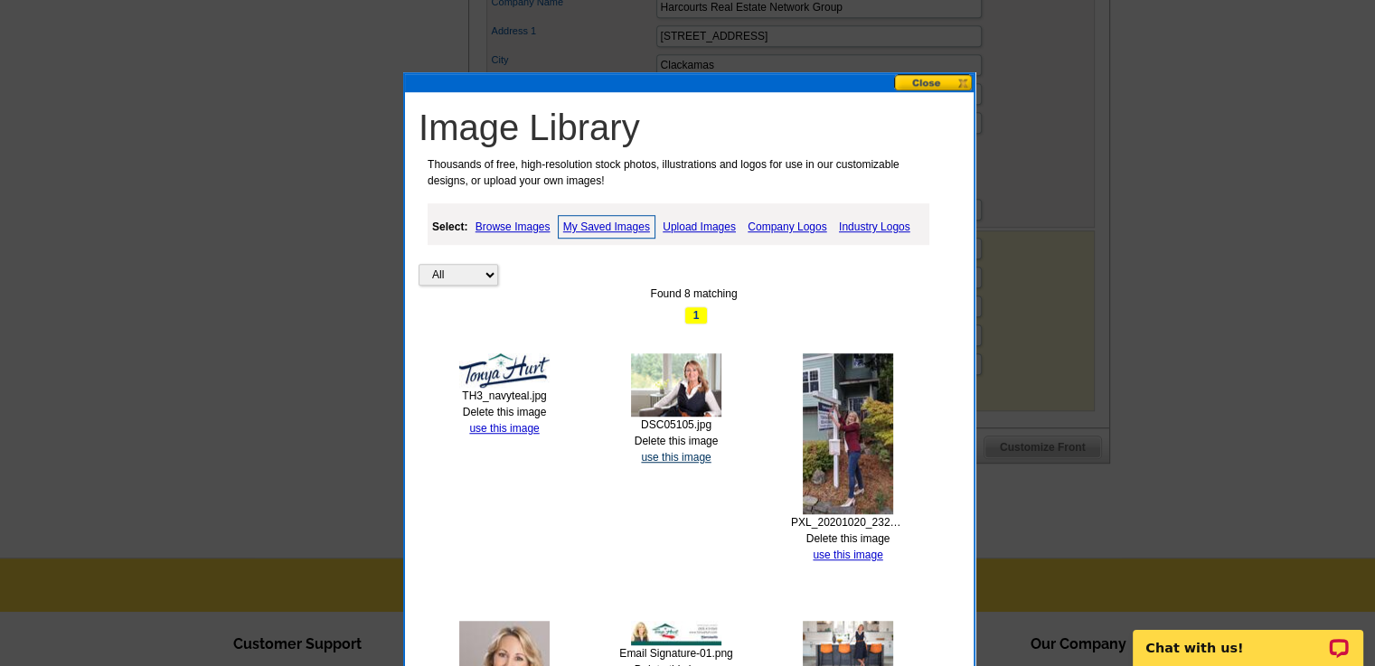
click at [662, 455] on link "use this image" at bounding box center [676, 457] width 70 height 13
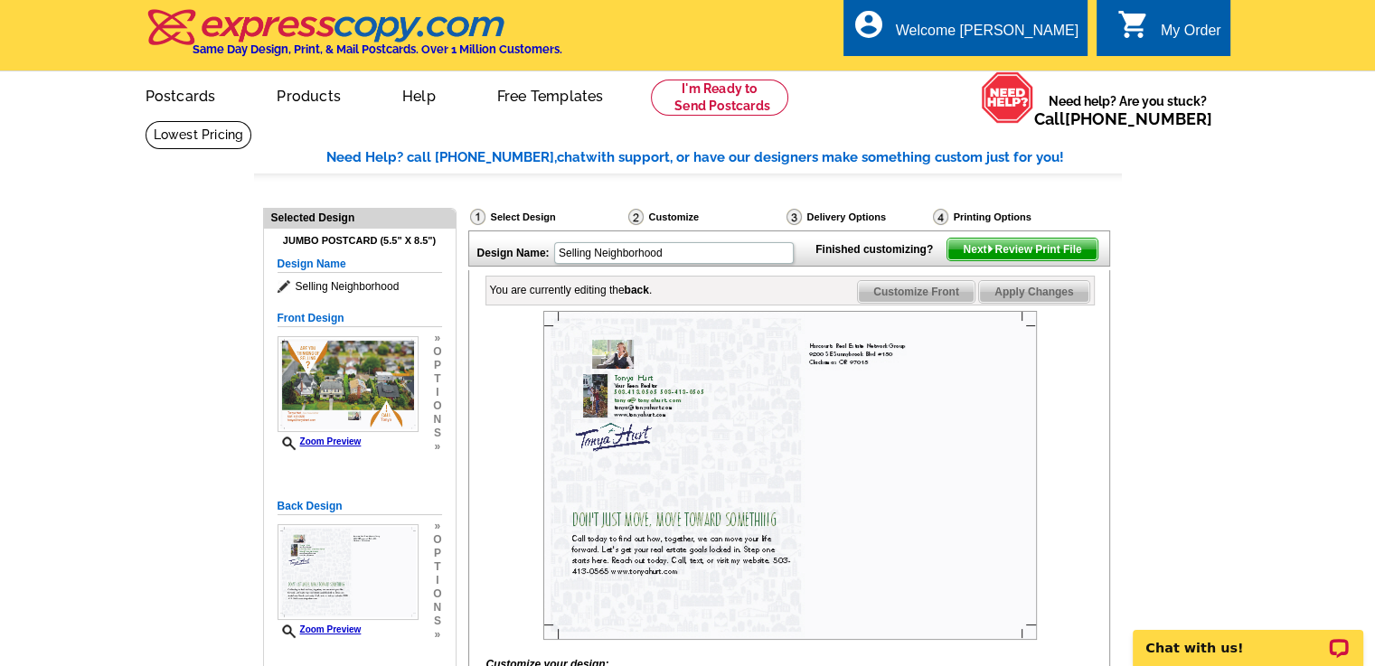
click at [1059, 260] on span "Next Review Print File" at bounding box center [1021, 250] width 149 height 22
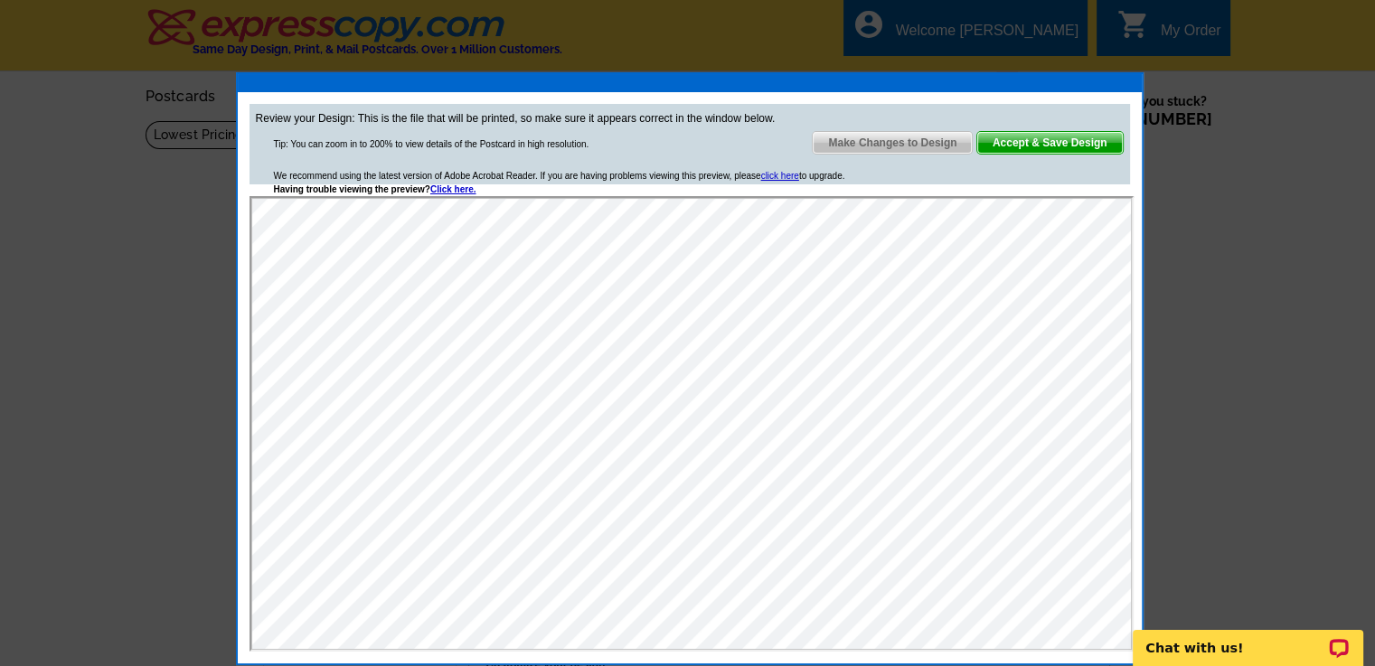
click at [1052, 138] on span "Accept & Save Design" at bounding box center [1050, 143] width 146 height 22
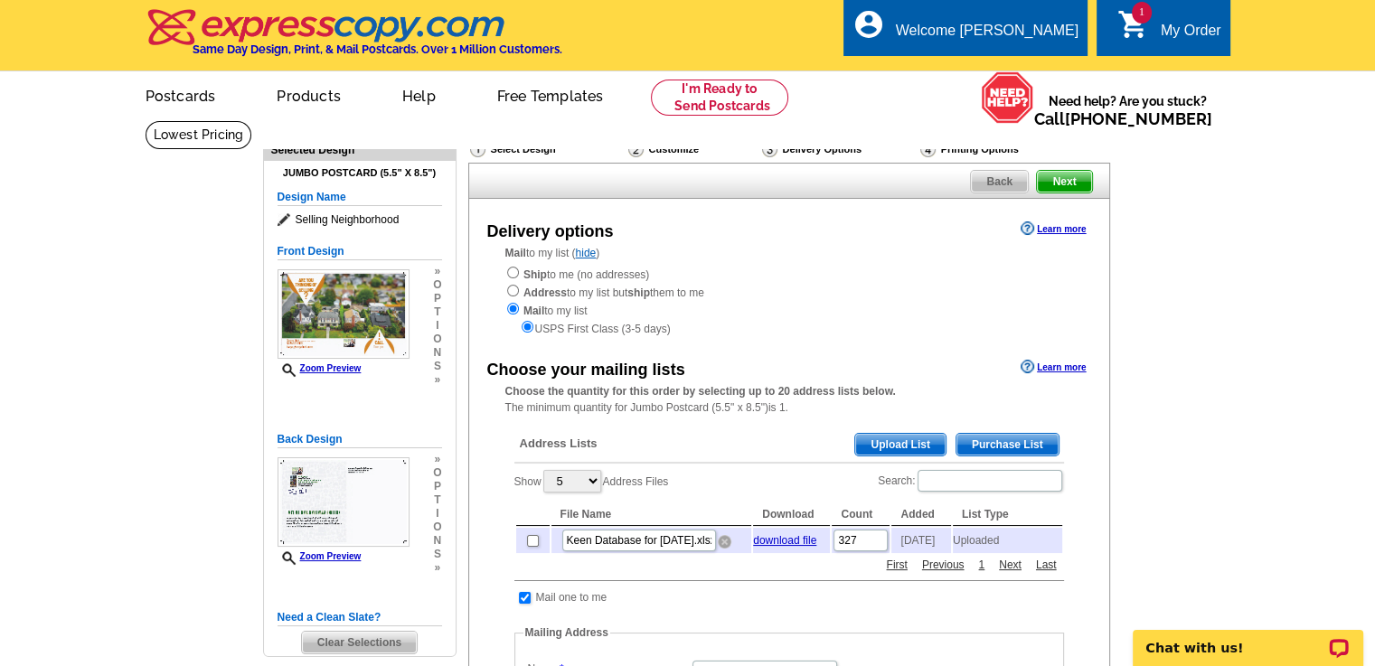
click at [723, 541] on img at bounding box center [725, 542] width 14 height 14
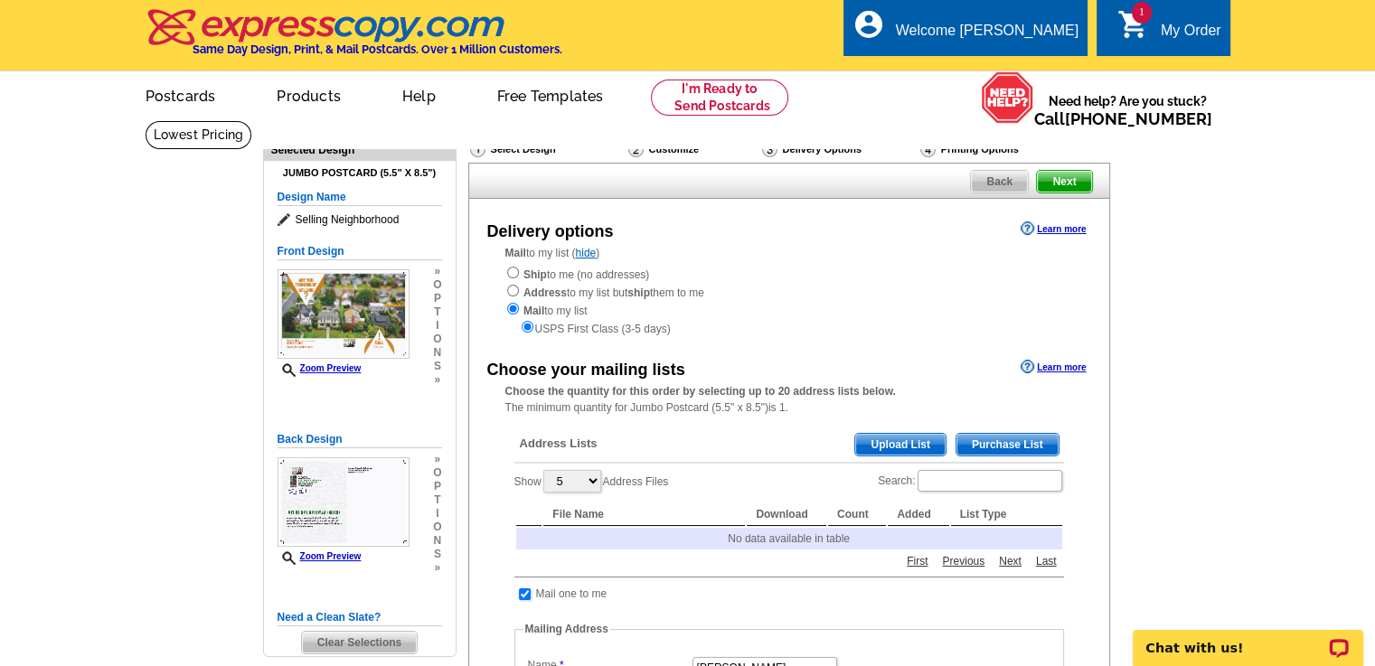
click at [883, 446] on span "Upload List" at bounding box center [899, 445] width 89 height 22
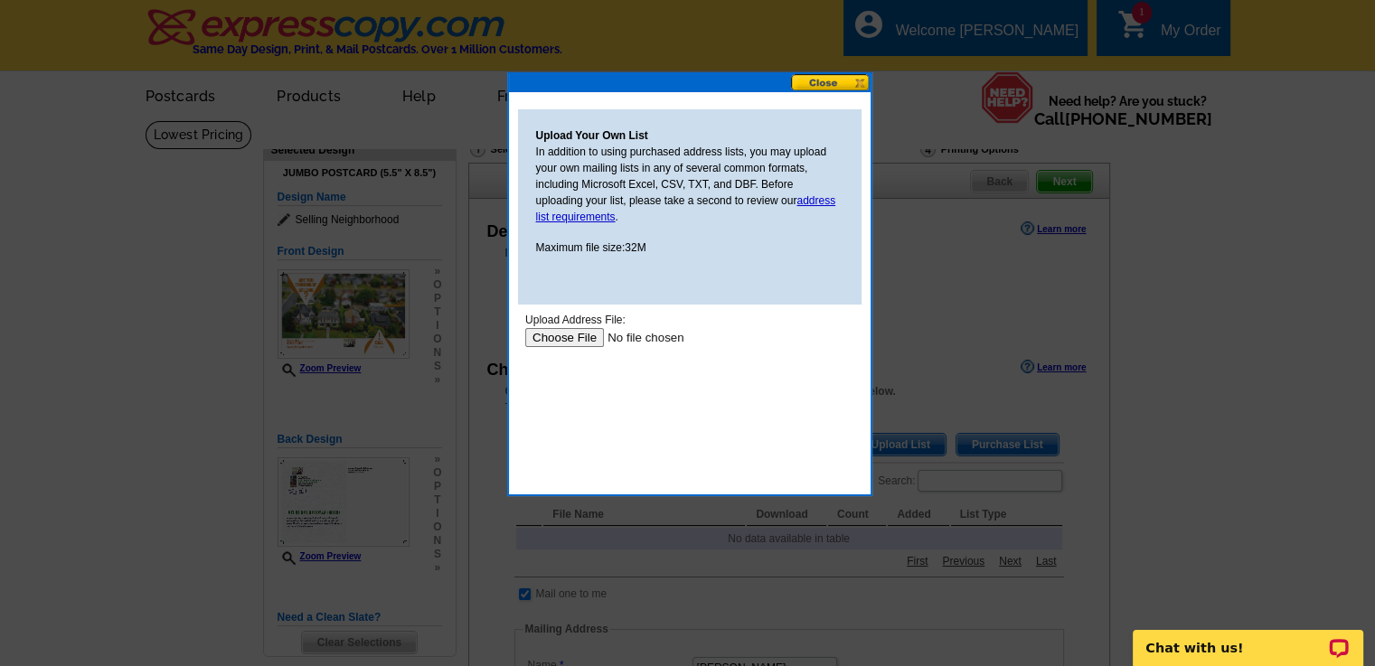
click at [593, 335] on input "file" at bounding box center [638, 337] width 229 height 19
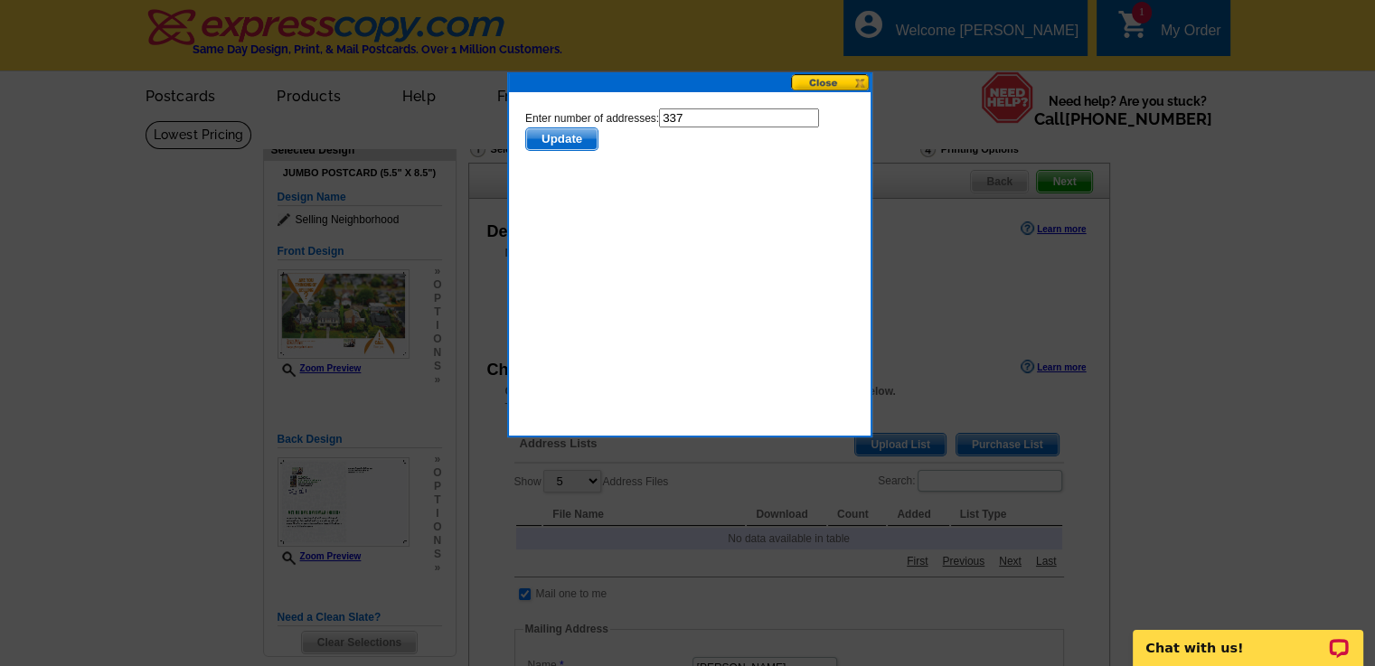
click at [573, 139] on span "Update" at bounding box center [560, 139] width 71 height 22
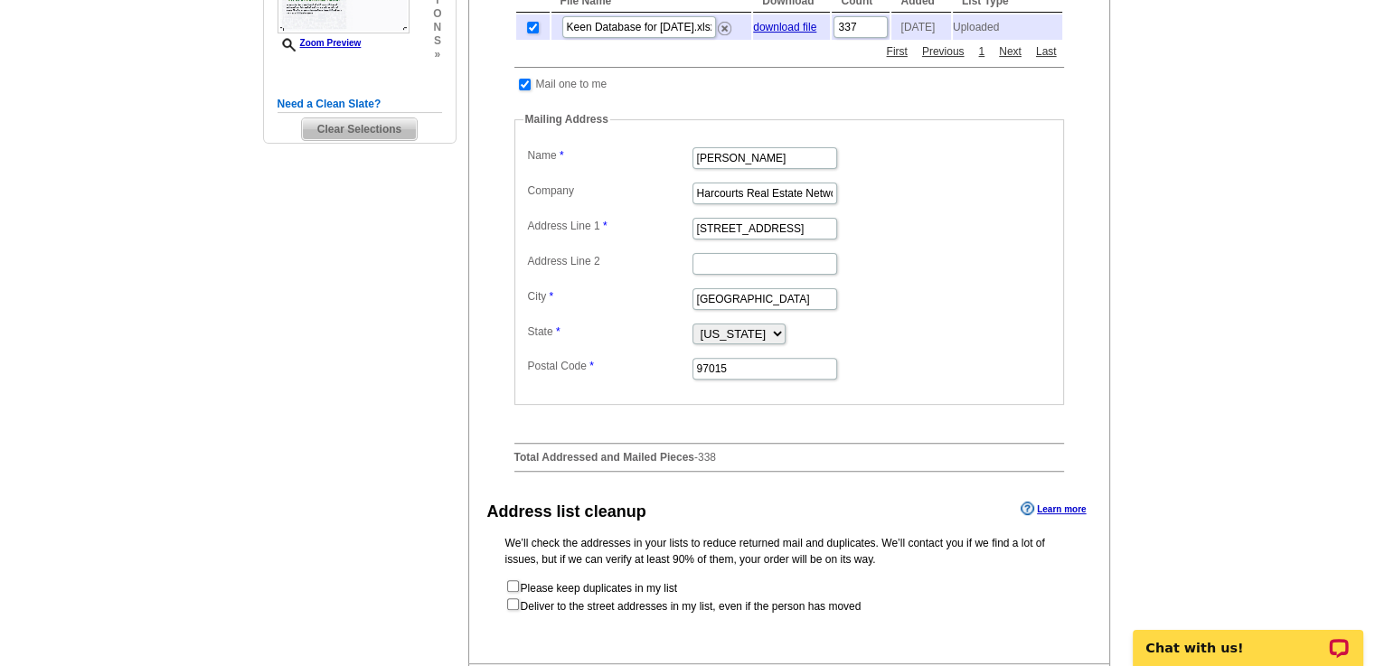
scroll to position [516, 0]
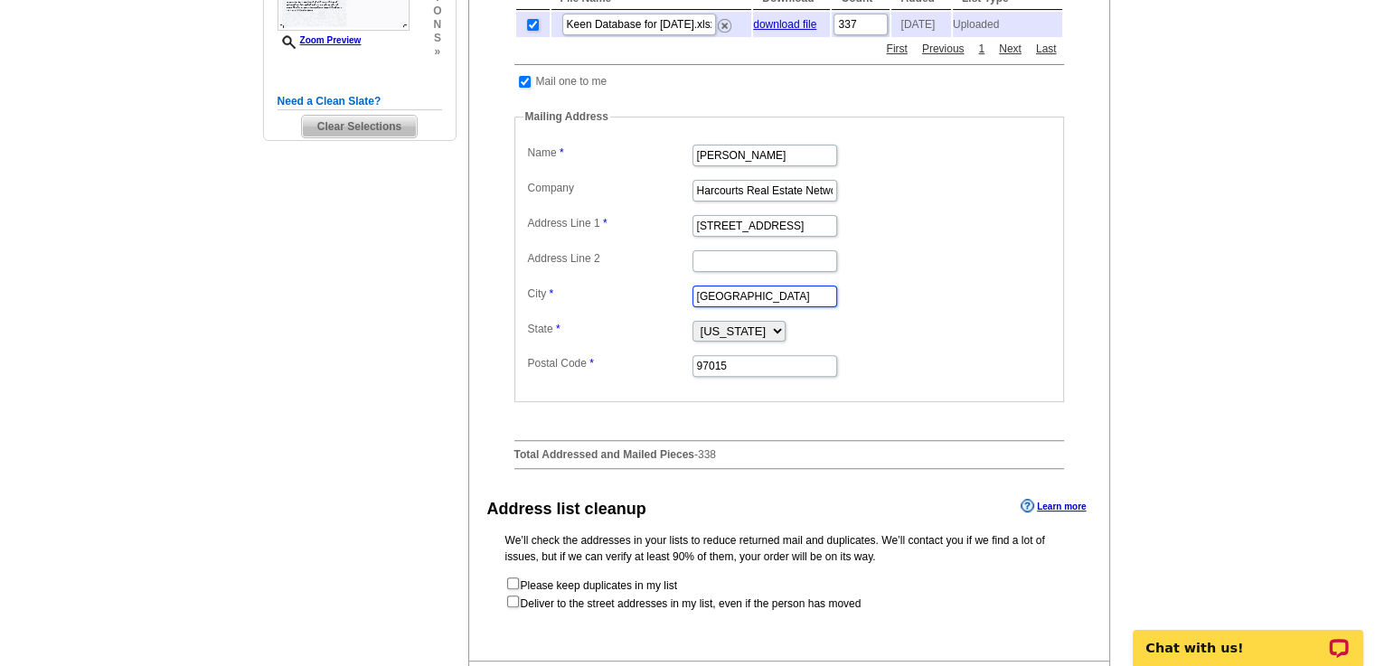
drag, startPoint x: 748, startPoint y: 300, endPoint x: 580, endPoint y: 292, distance: 168.3
click at [580, 292] on dl "Label Mail-To-Me Name Tonya Hurt Company Harcourts Real Estate Network Group Ad…" at bounding box center [788, 259] width 531 height 239
type input "Clackamas"
click at [897, 302] on dd "Clackamas" at bounding box center [788, 295] width 531 height 28
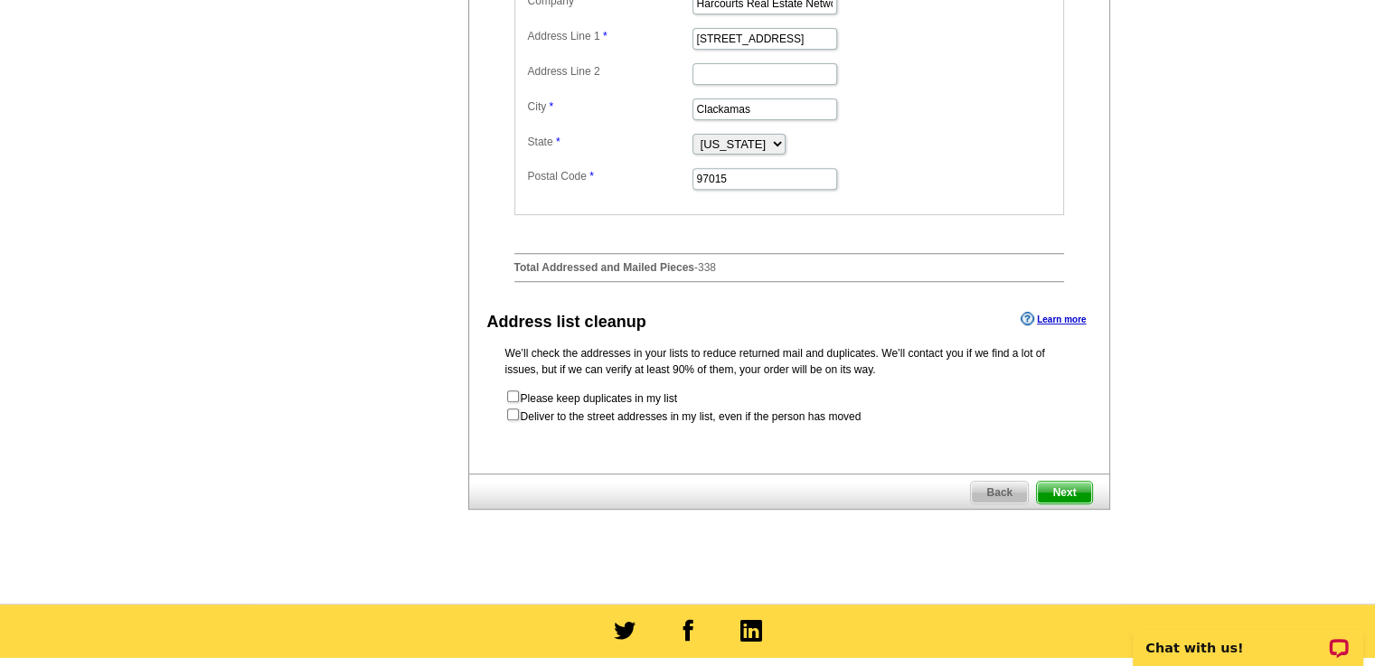
scroll to position [707, 0]
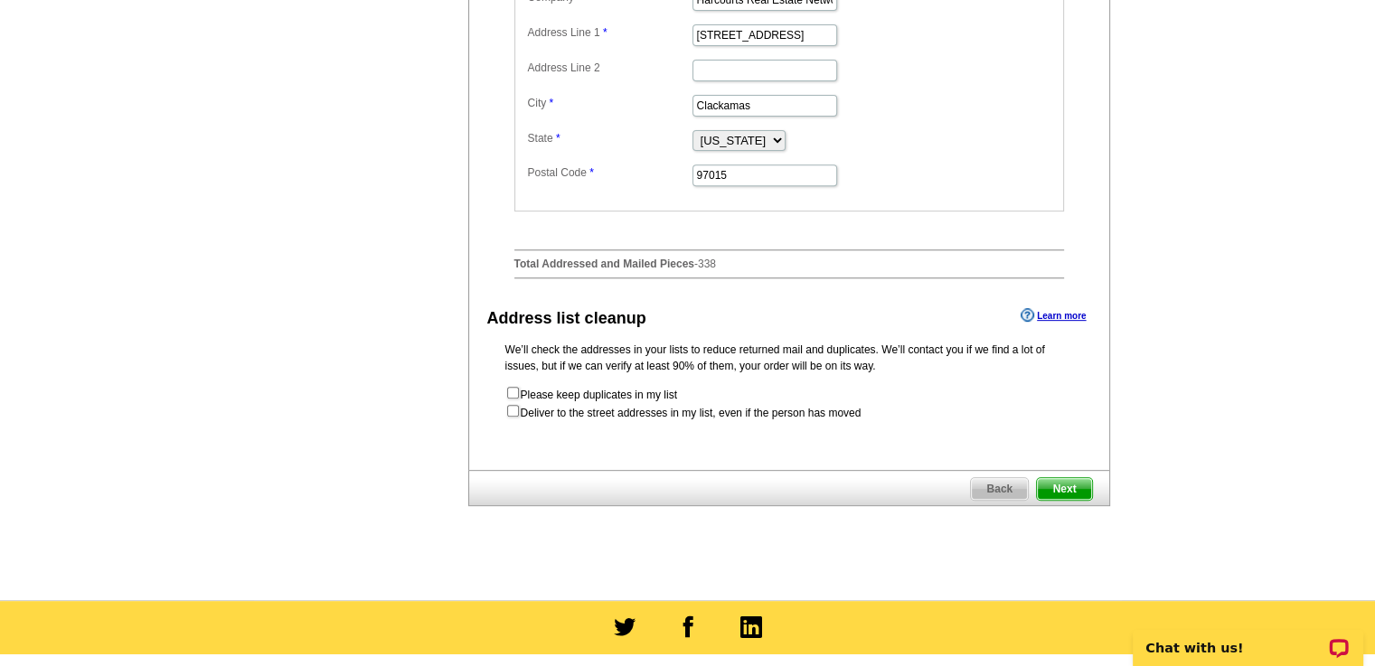
click at [1059, 487] on span "Next" at bounding box center [1064, 489] width 54 height 22
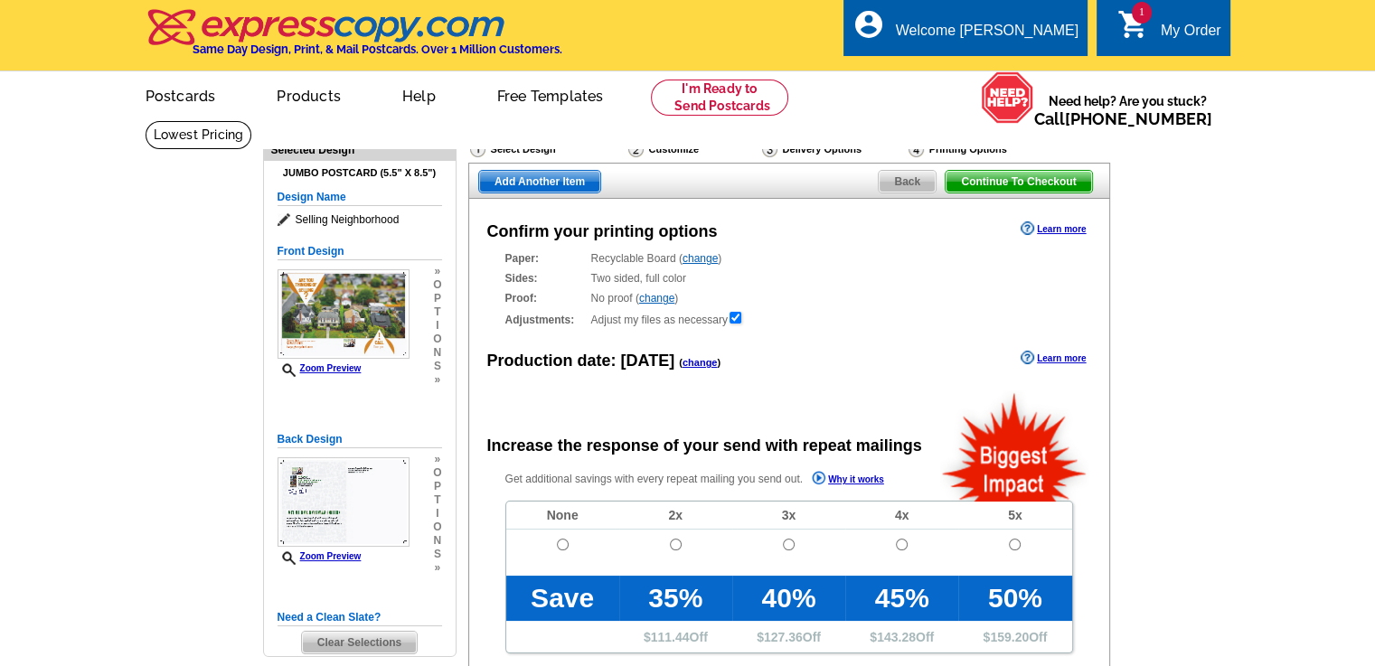
radio input "false"
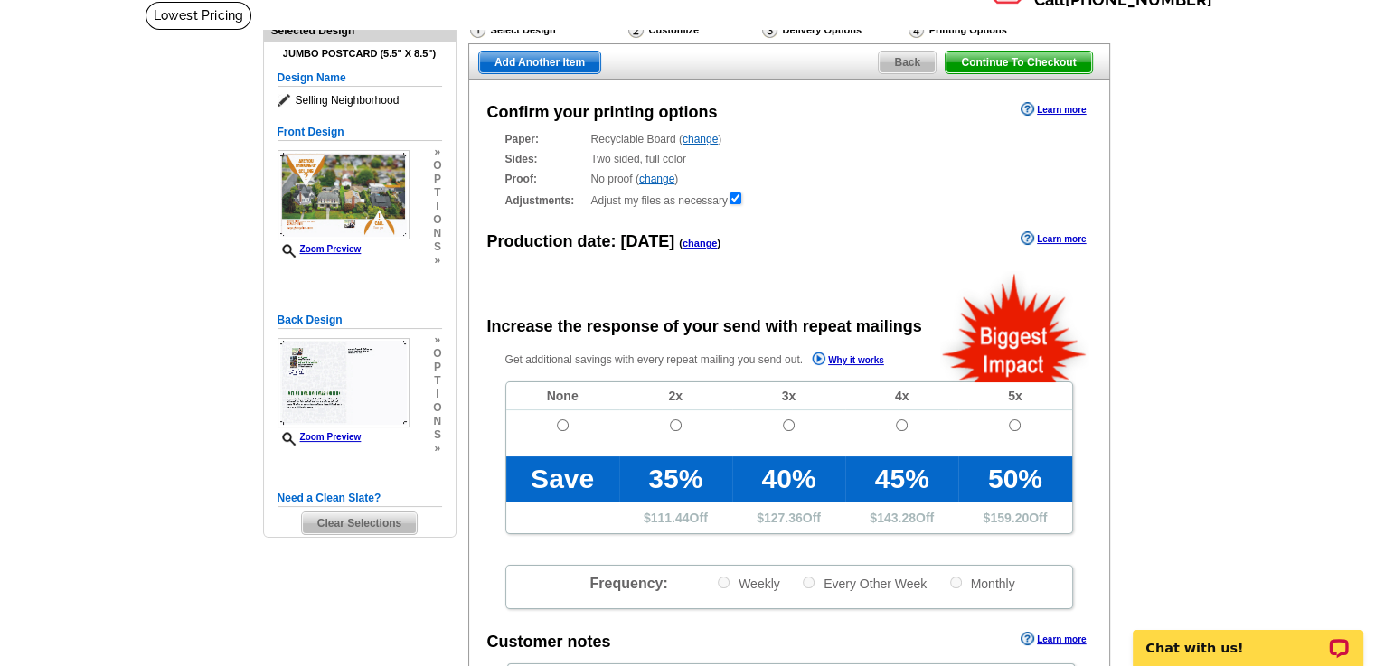
scroll to position [120, 0]
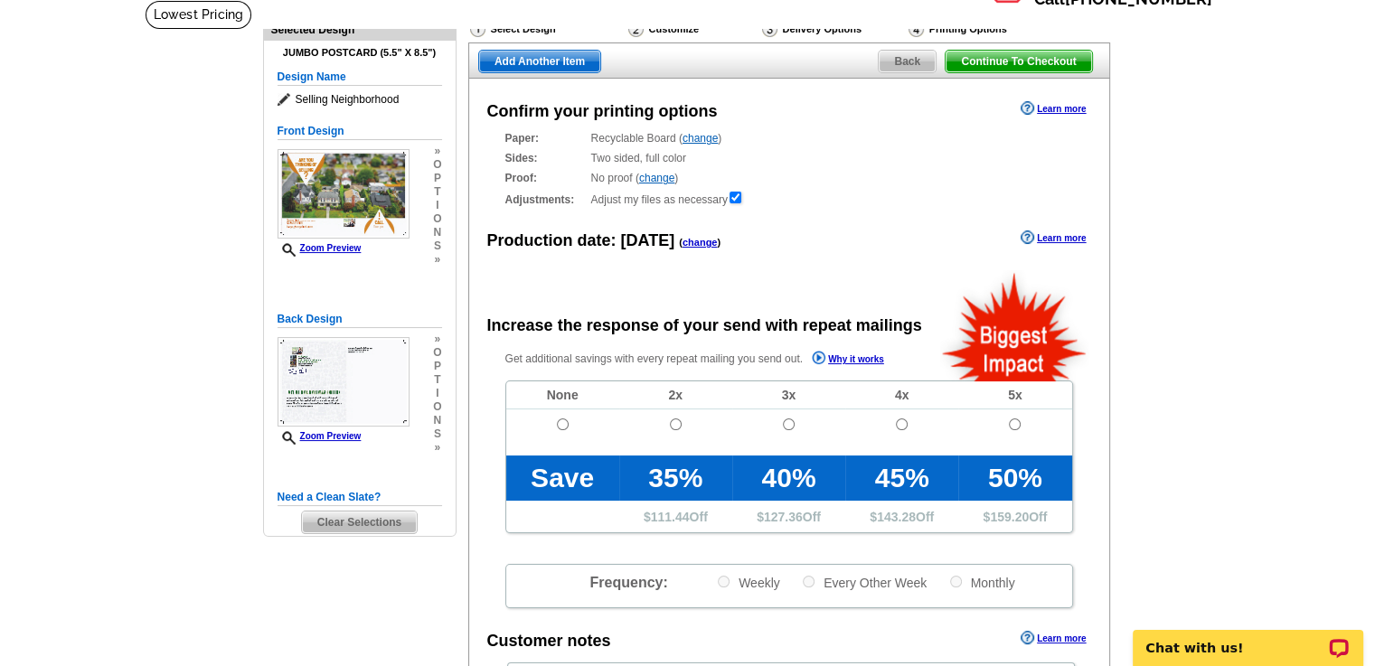
click at [905, 61] on span "Back" at bounding box center [906, 62] width 57 height 22
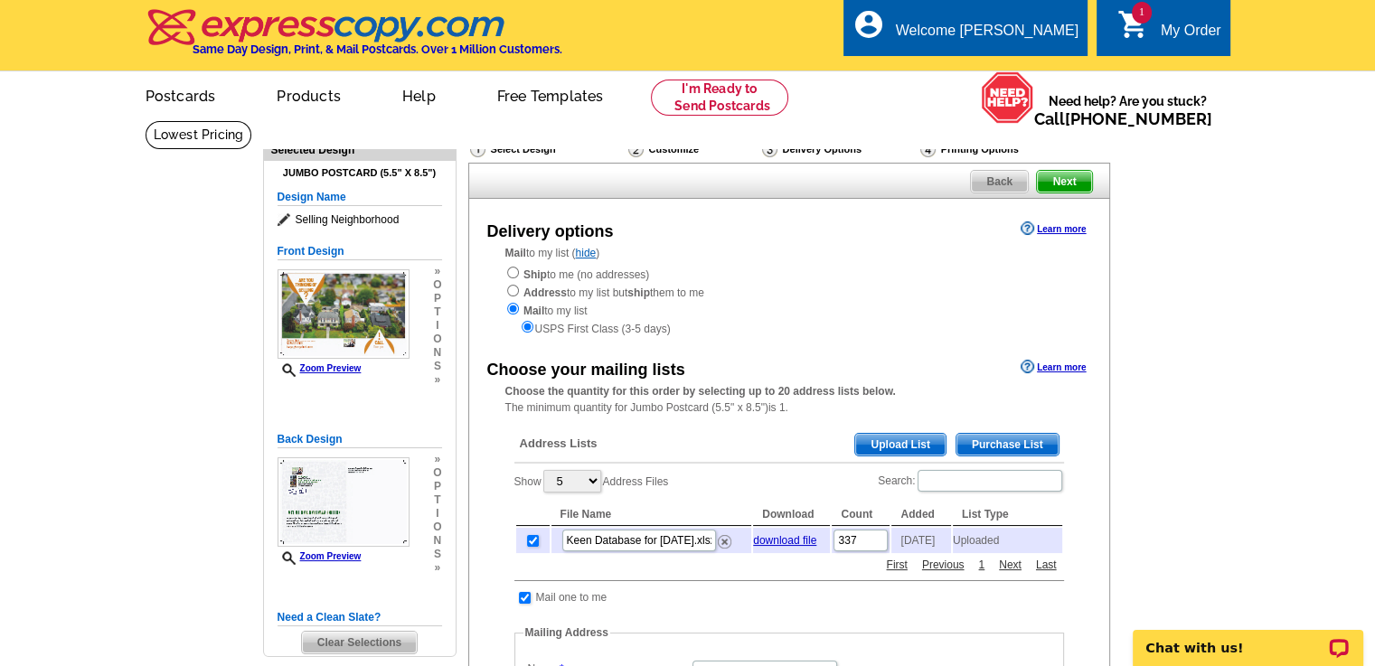
click at [1000, 181] on span "Back" at bounding box center [999, 182] width 57 height 22
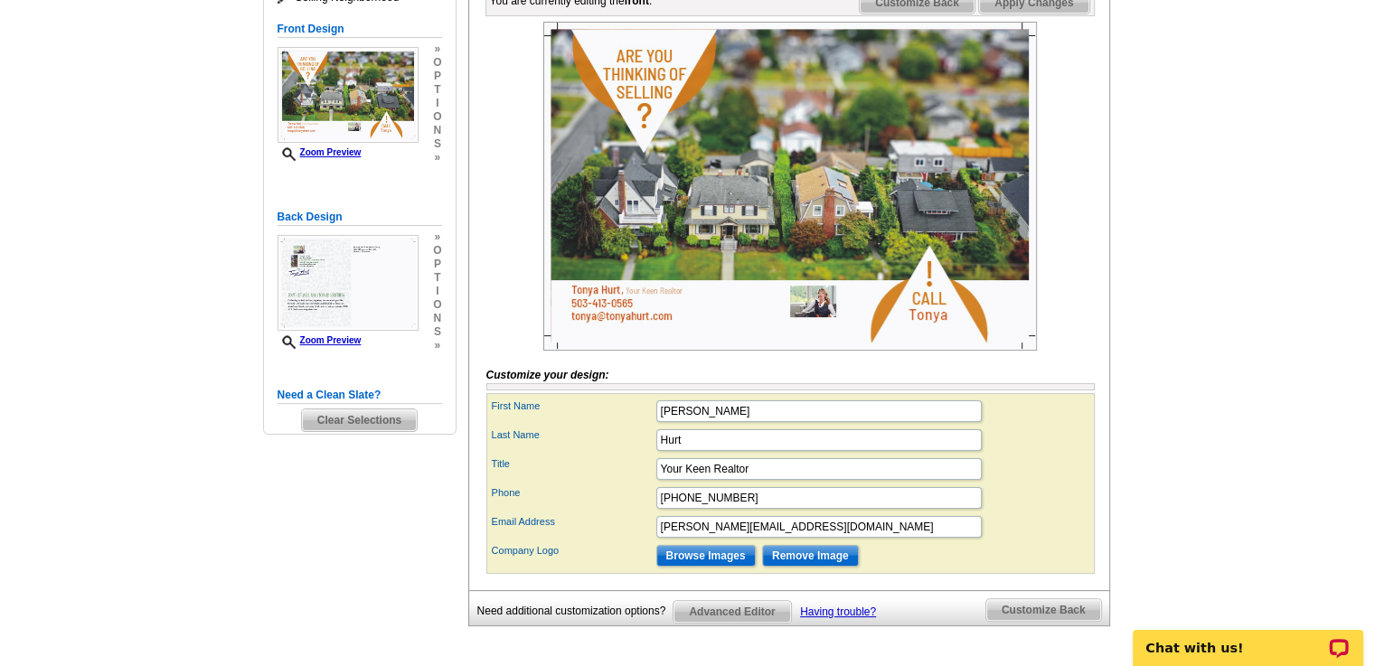
scroll to position [293, 0]
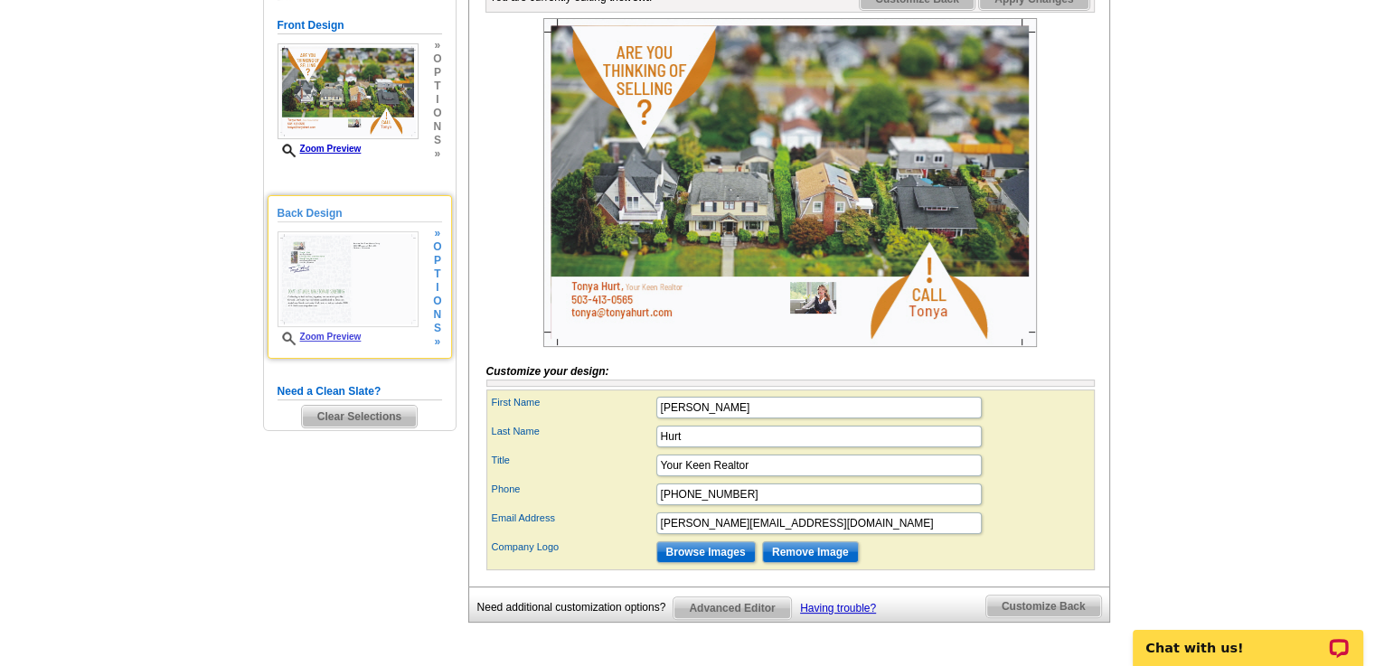
click at [388, 276] on img at bounding box center [347, 279] width 141 height 96
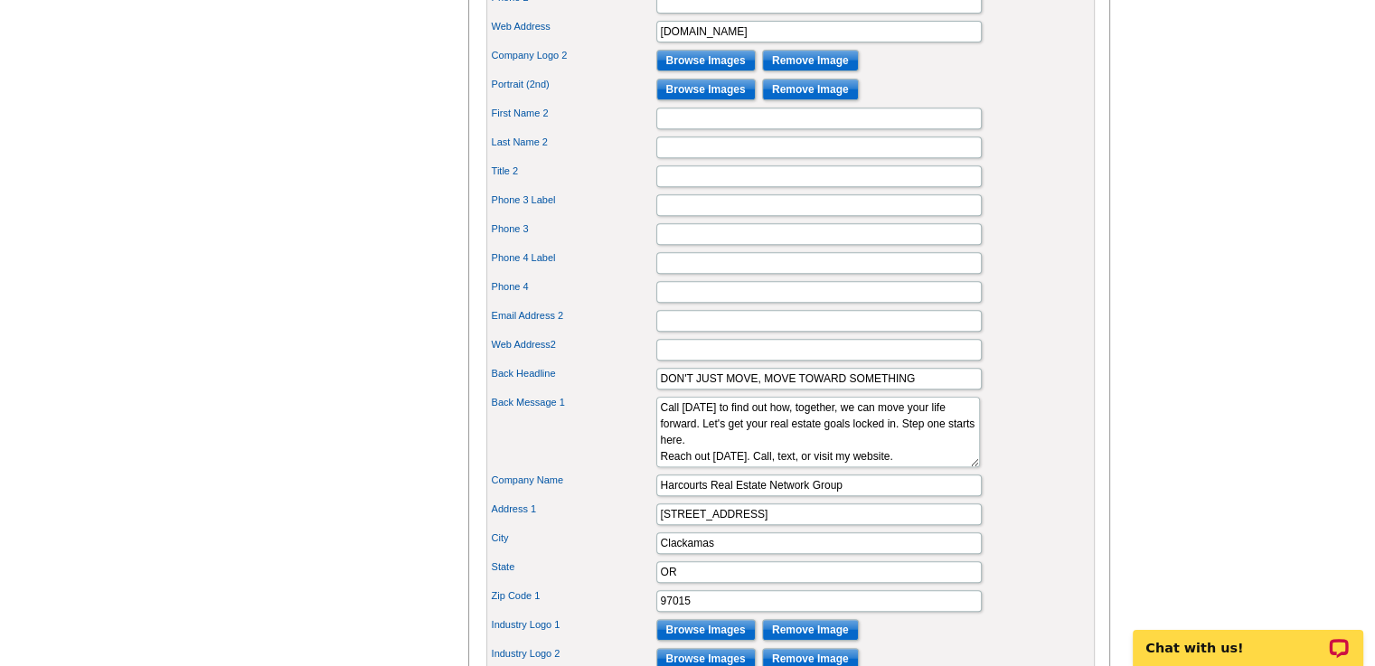
scroll to position [779, 0]
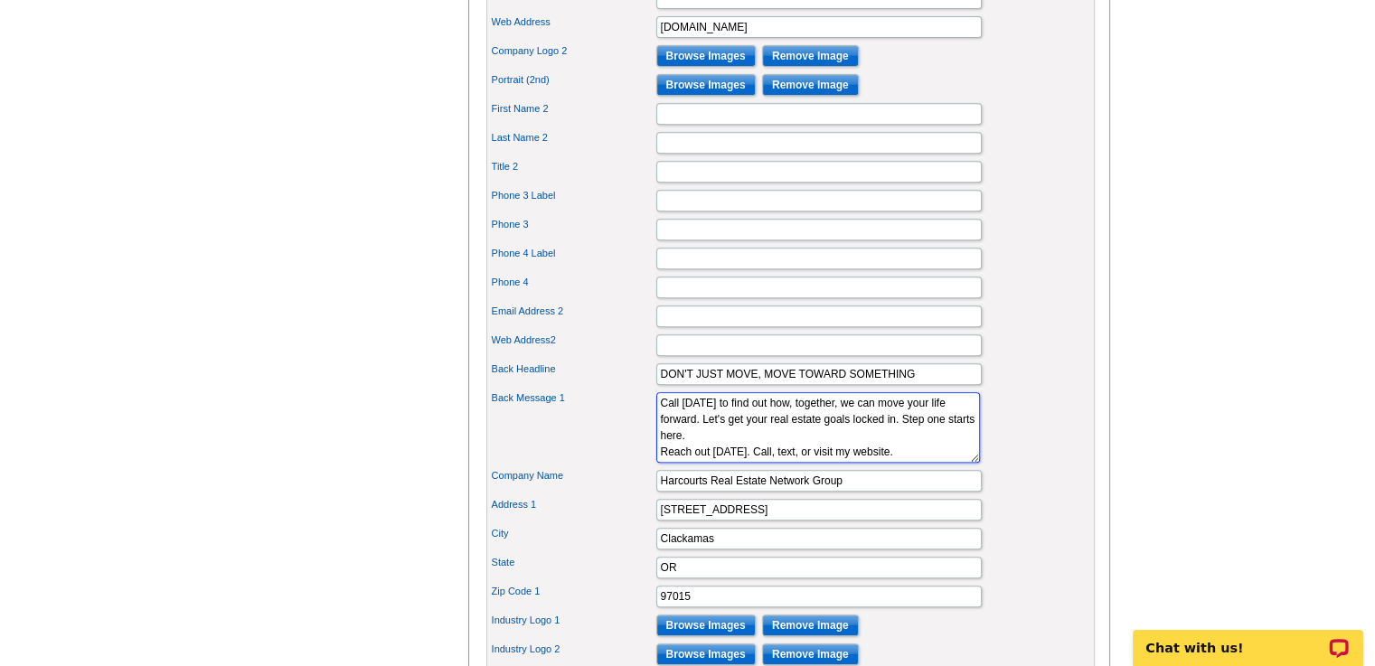
click at [889, 463] on textarea "Call today to find out how, together, we can move your life forward. Let's get …" at bounding box center [818, 427] width 324 height 70
click at [885, 463] on textarea "Call today to find out how, together, we can move your life forward. Let's get …" at bounding box center [818, 427] width 324 height 70
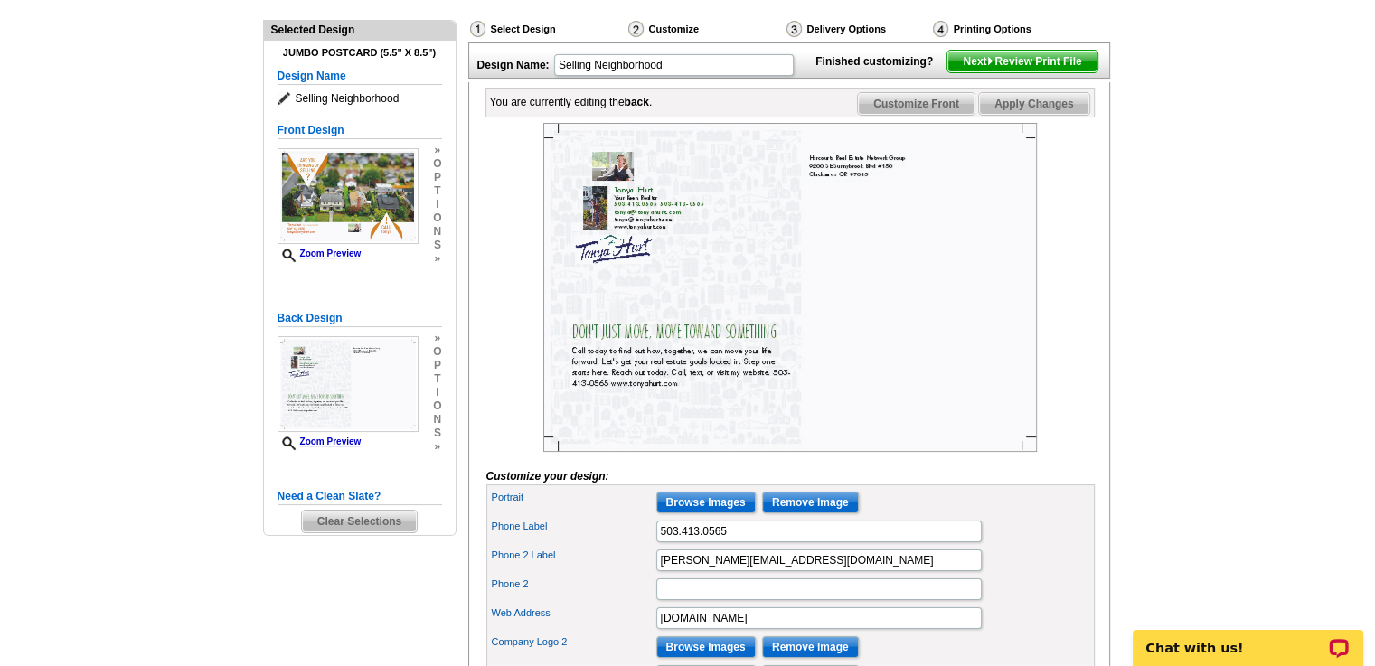
scroll to position [117, 0]
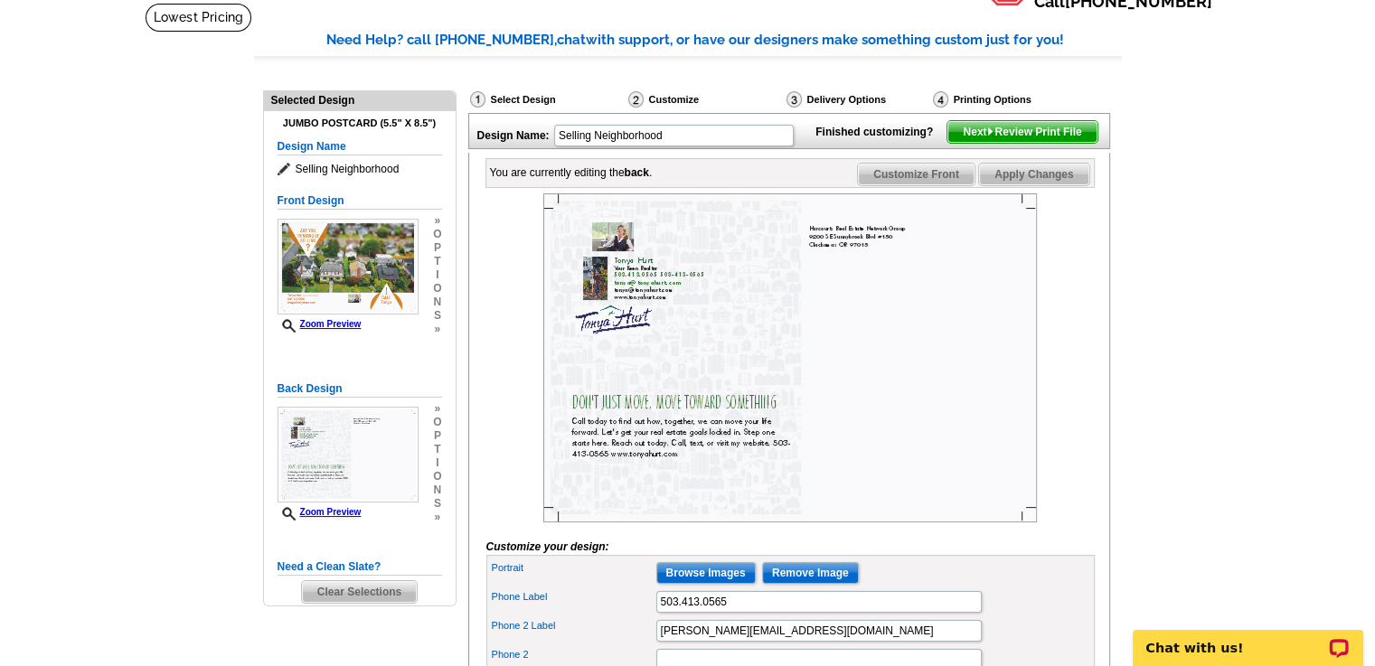
type textarea "Call today to find out how, together, we can move your life forward. Let's get …"
click at [1064, 287] on div at bounding box center [790, 357] width 608 height 329
click at [1015, 143] on span "Next Review Print File" at bounding box center [1021, 132] width 149 height 22
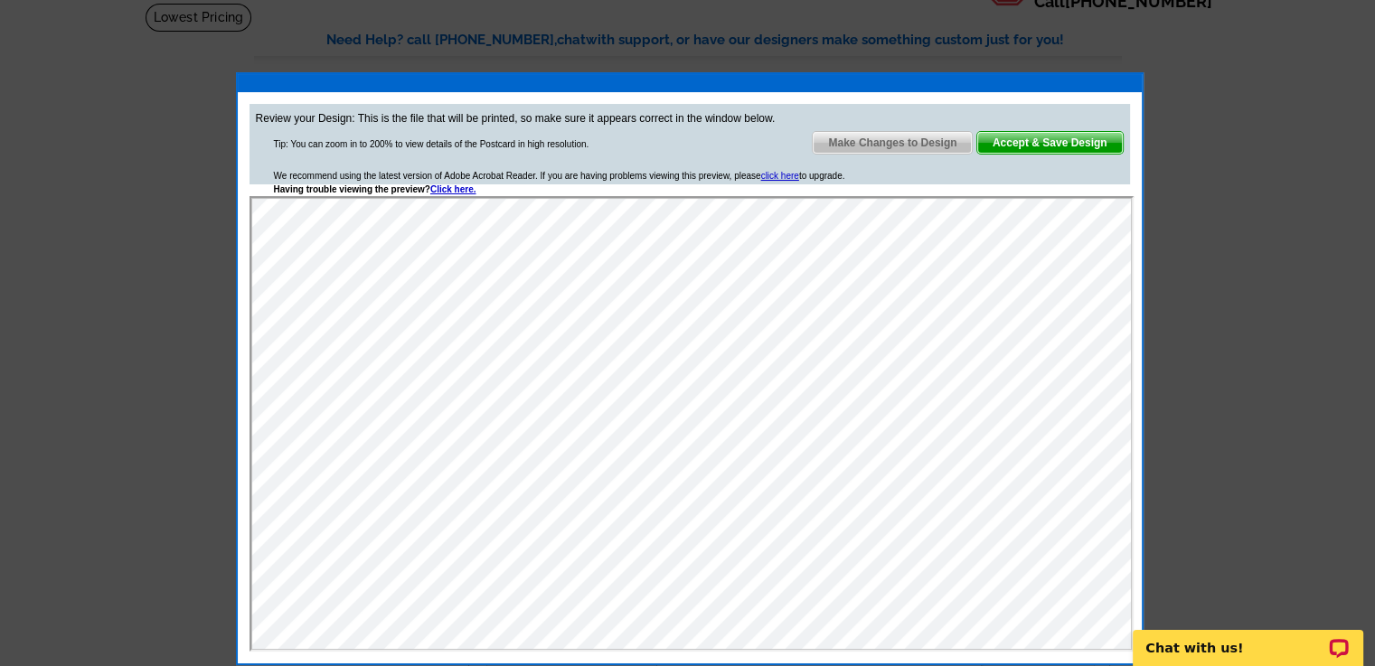
click at [1022, 141] on span "Accept & Save Design" at bounding box center [1050, 143] width 146 height 22
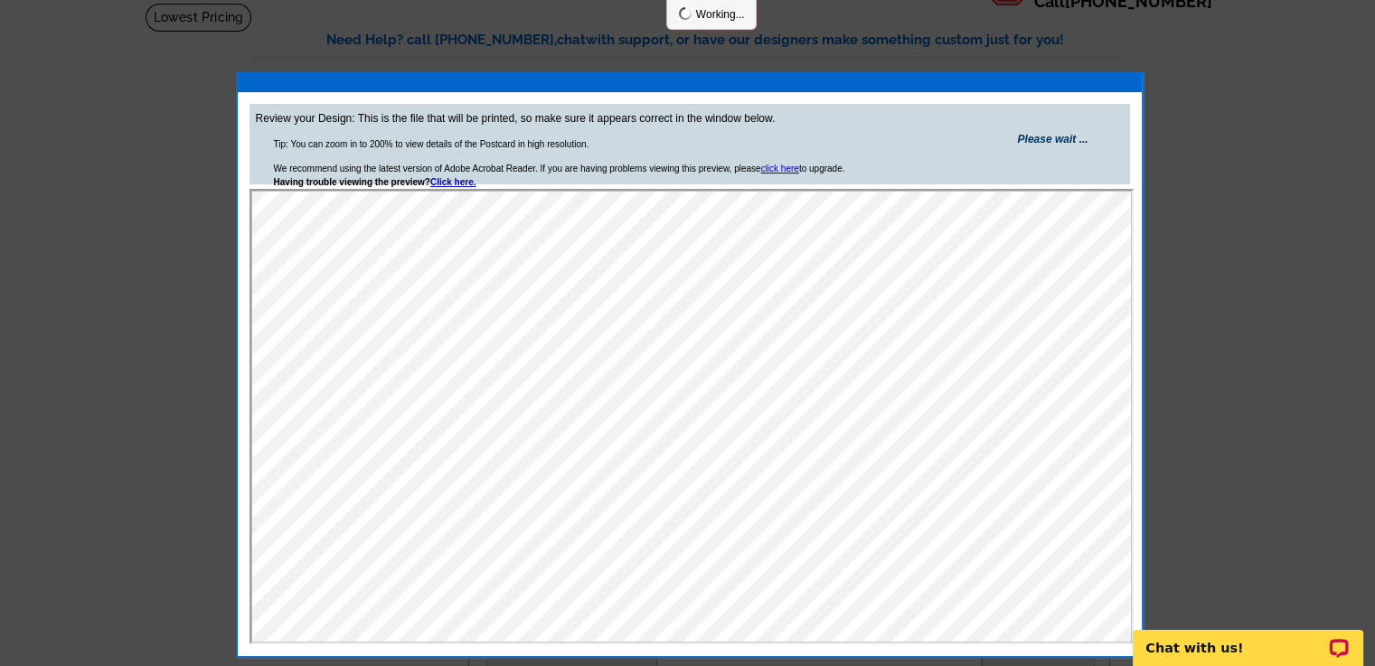
click at [1022, 141] on strong "Please wait ..." at bounding box center [1052, 139] width 70 height 13
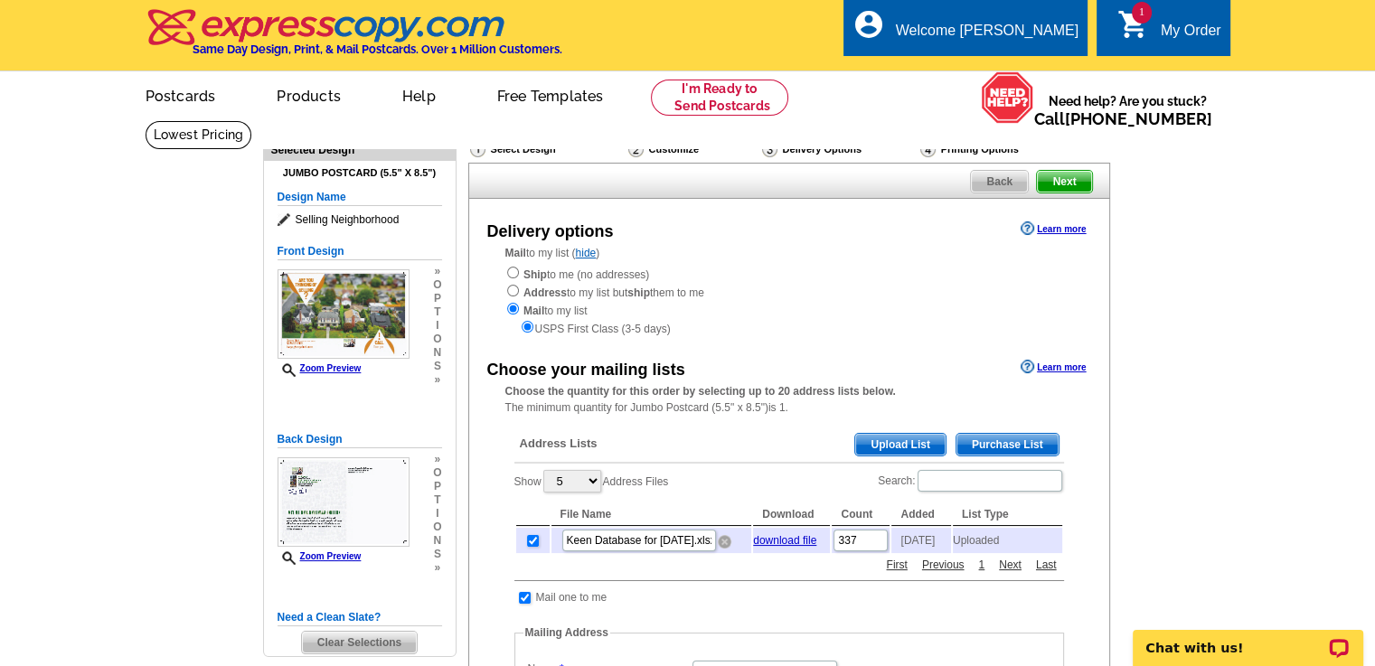
click at [723, 545] on img at bounding box center [725, 542] width 14 height 14
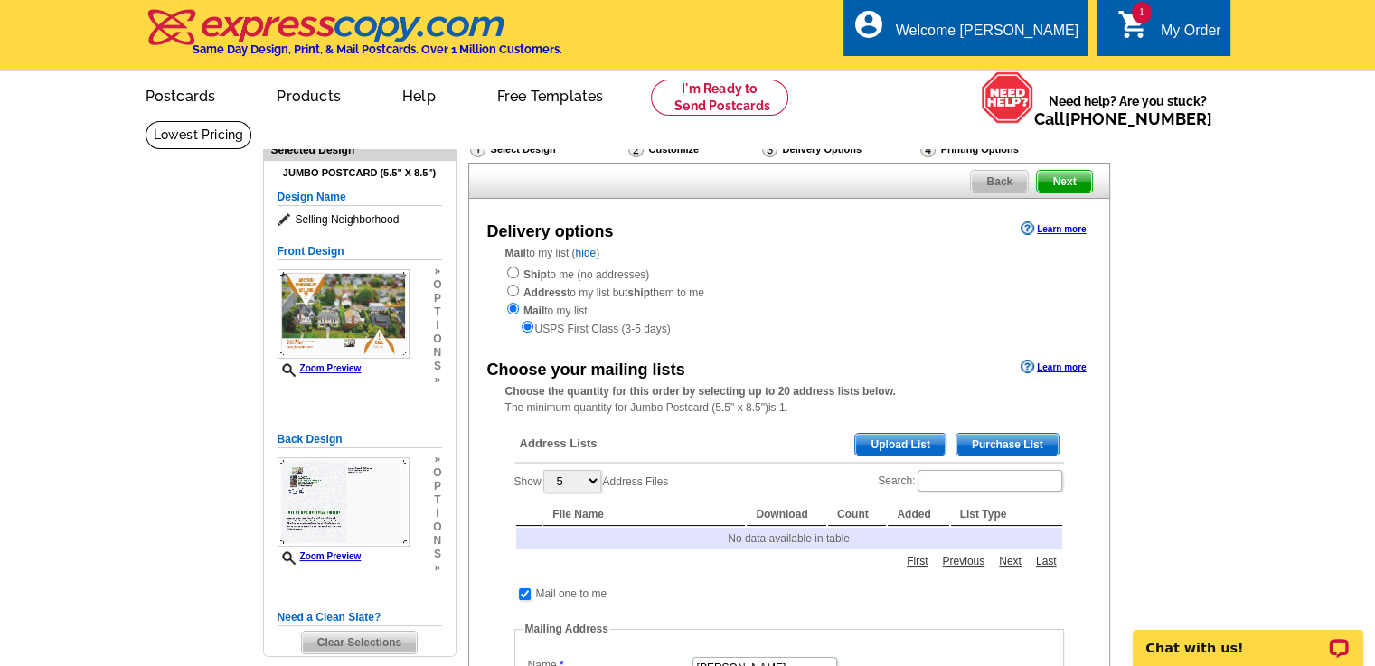
click at [870, 442] on span "Upload List" at bounding box center [899, 445] width 89 height 22
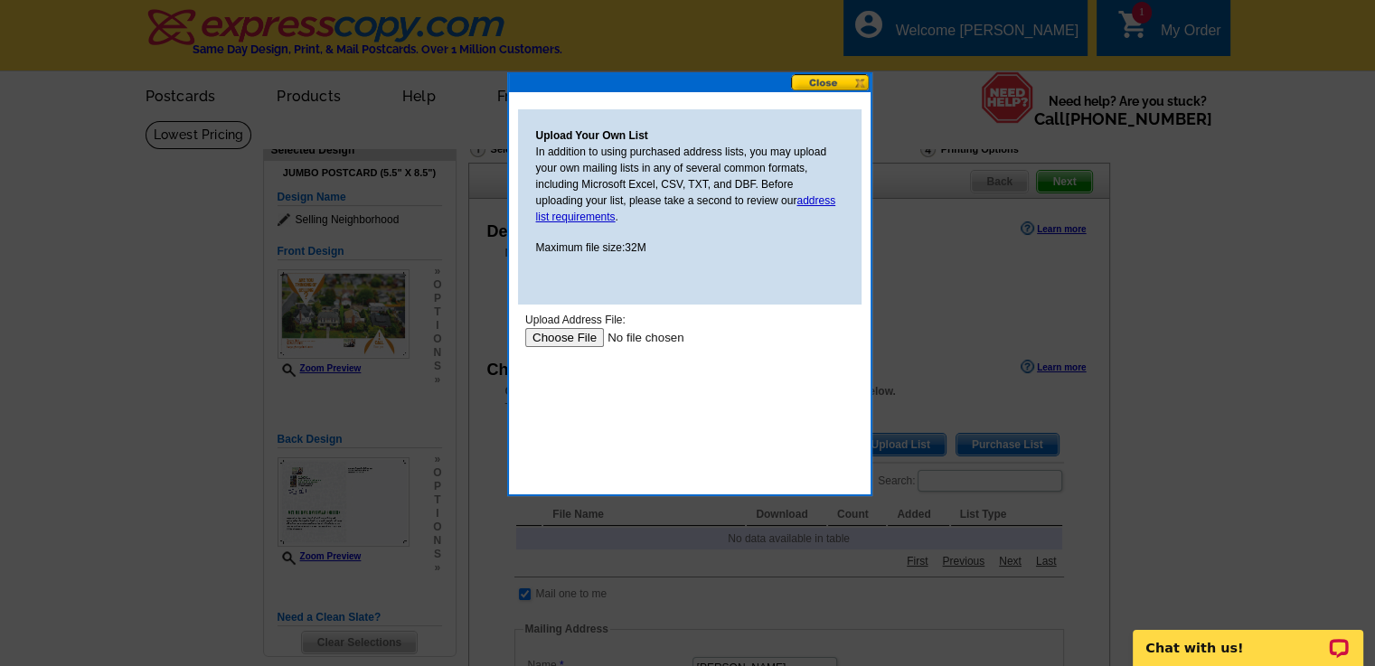
click at [564, 334] on input "file" at bounding box center [638, 337] width 229 height 19
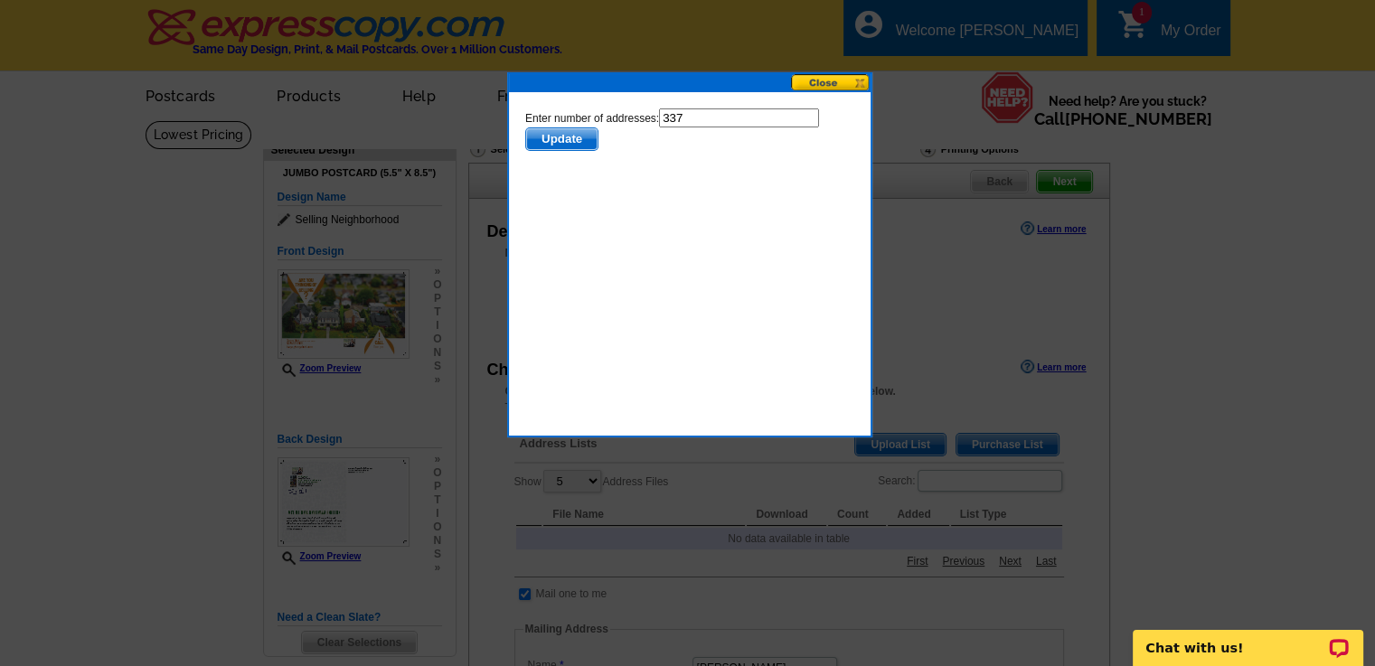
click at [578, 139] on span "Update" at bounding box center [560, 139] width 71 height 22
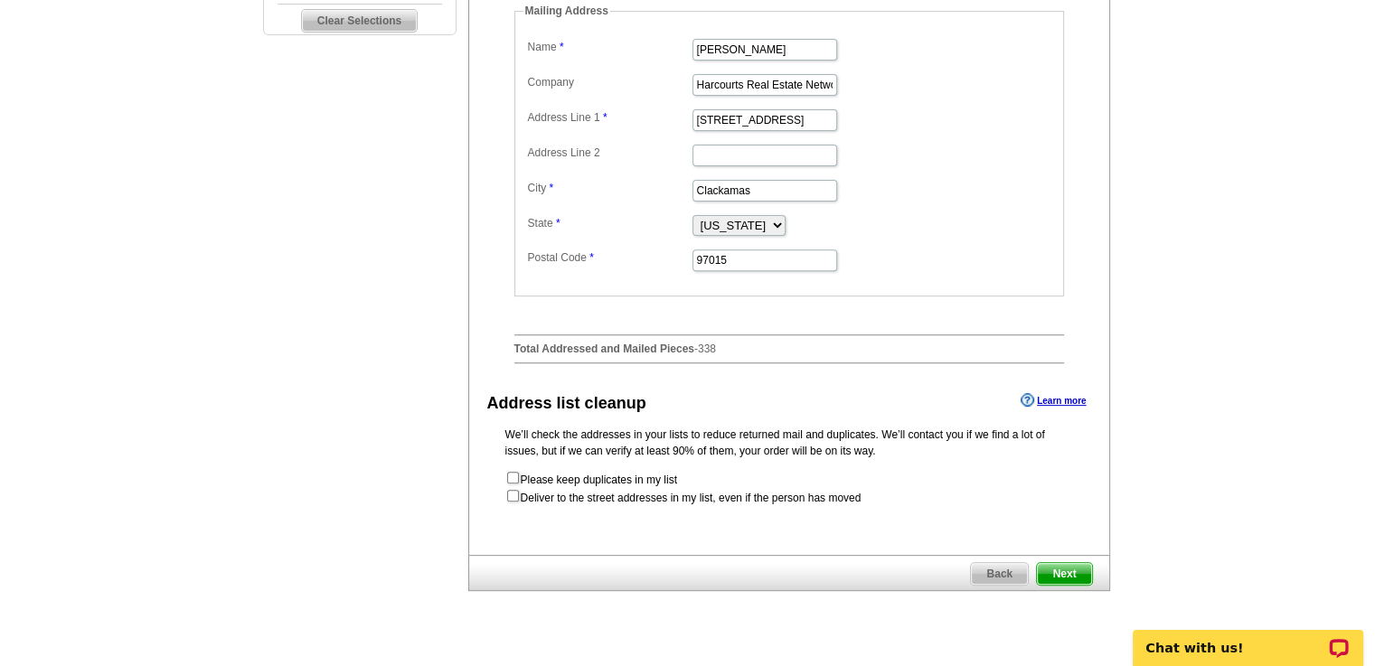
scroll to position [627, 0]
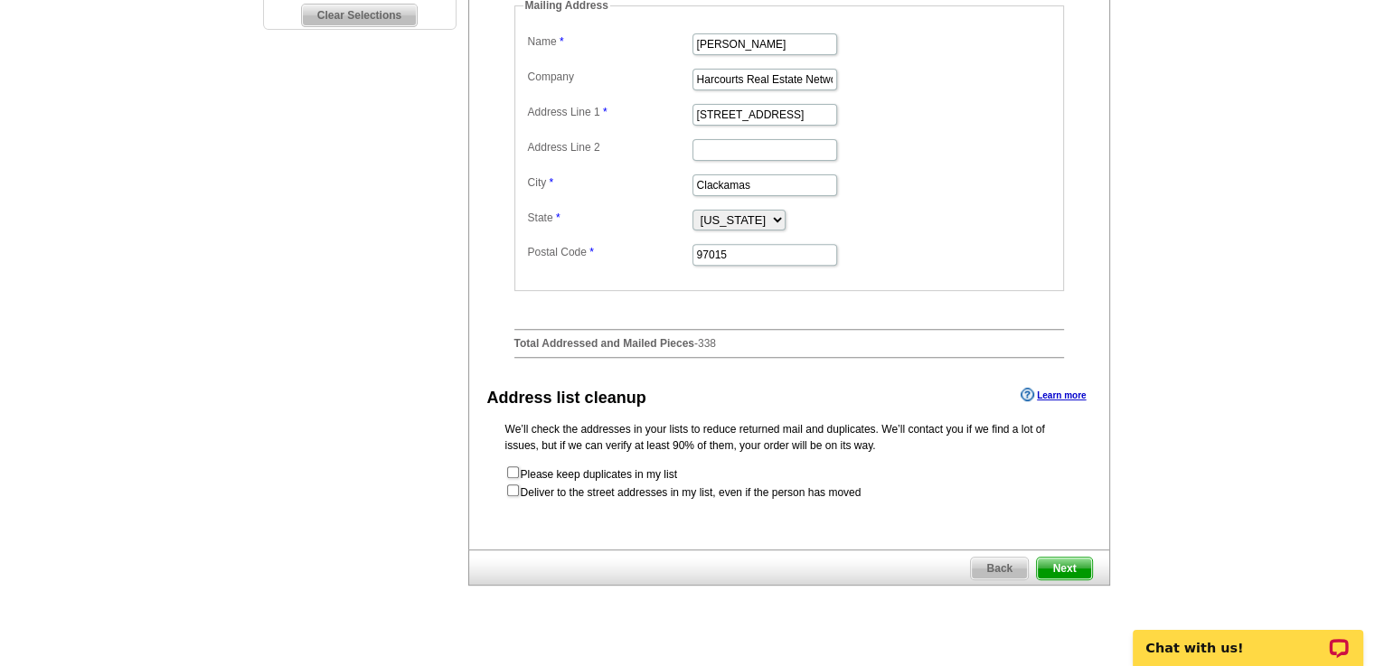
click at [1064, 568] on span "Next" at bounding box center [1064, 569] width 54 height 22
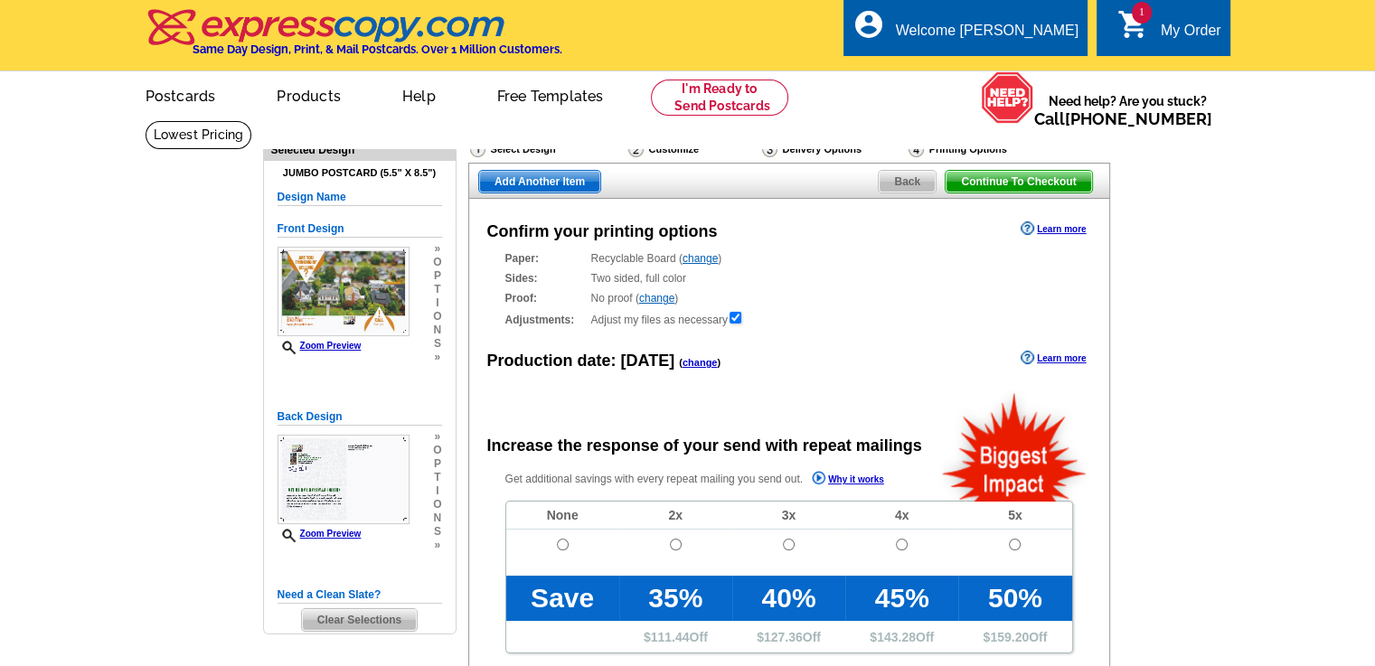
radio input "false"
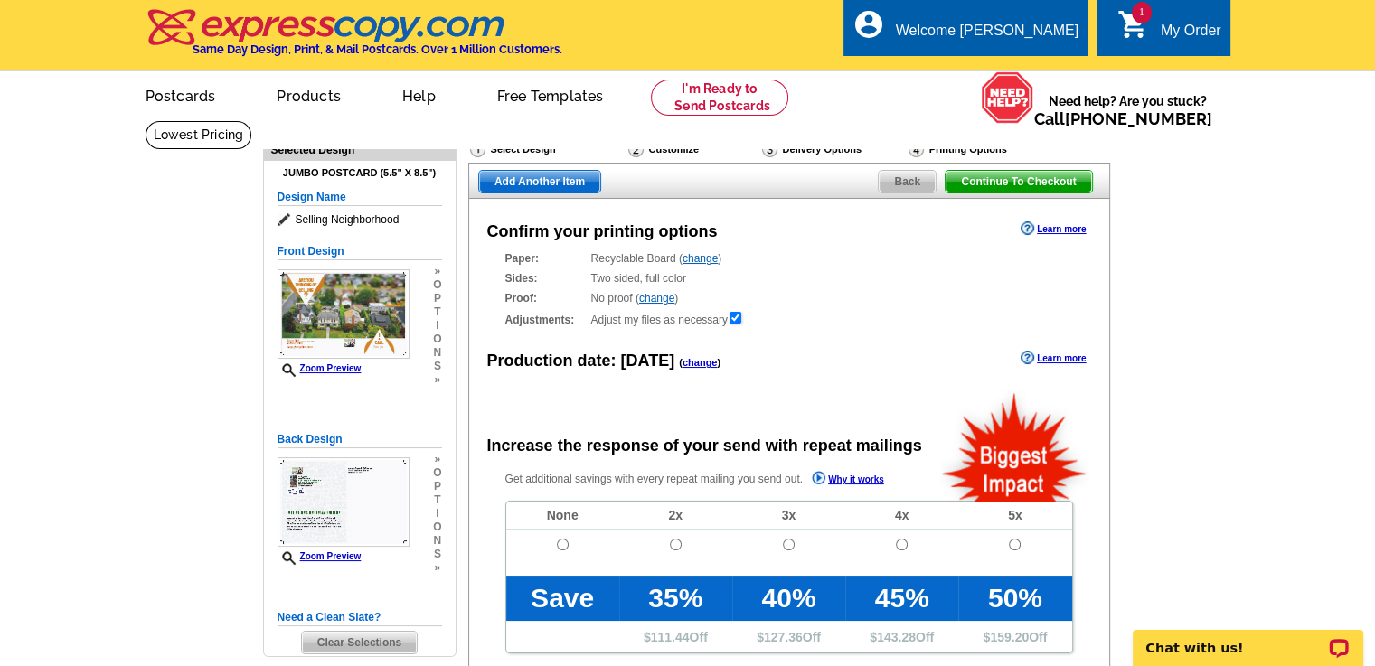
click at [1032, 178] on span "Continue To Checkout" at bounding box center [1018, 182] width 146 height 22
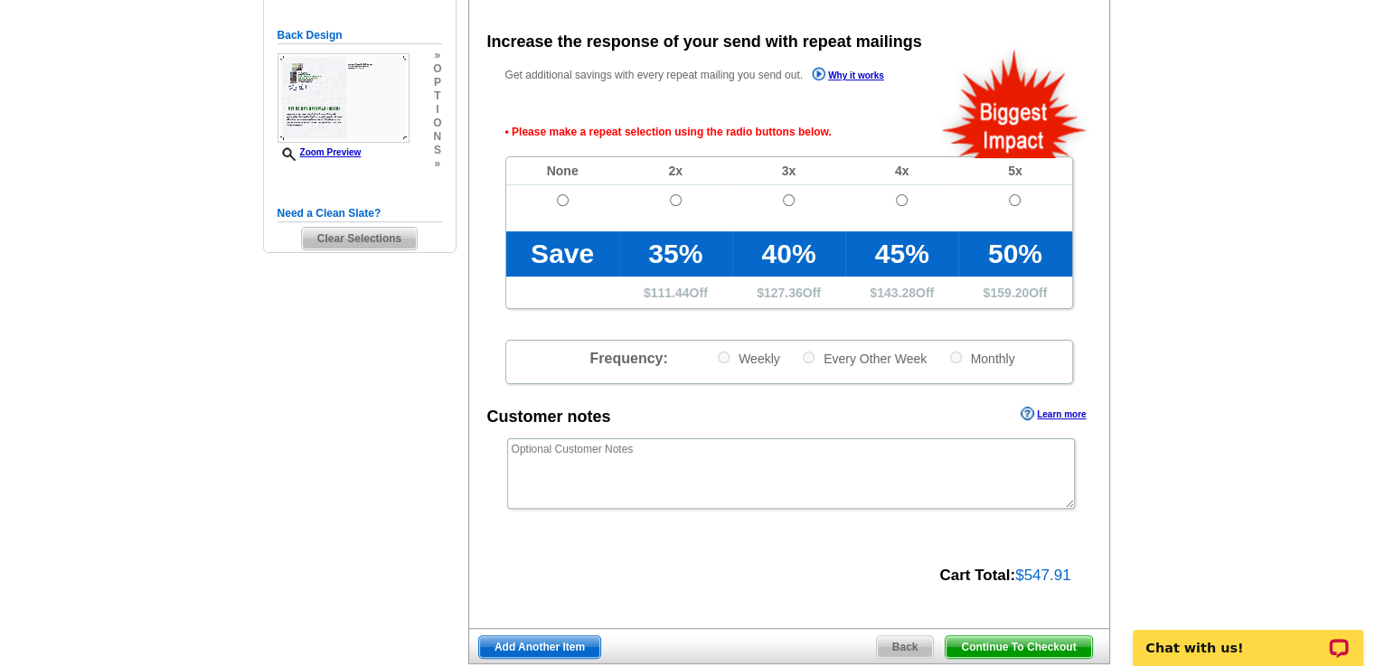
scroll to position [404, 0]
click at [990, 643] on span "Continue To Checkout" at bounding box center [1018, 647] width 146 height 22
click at [1018, 642] on span "Continue To Checkout" at bounding box center [1018, 647] width 146 height 22
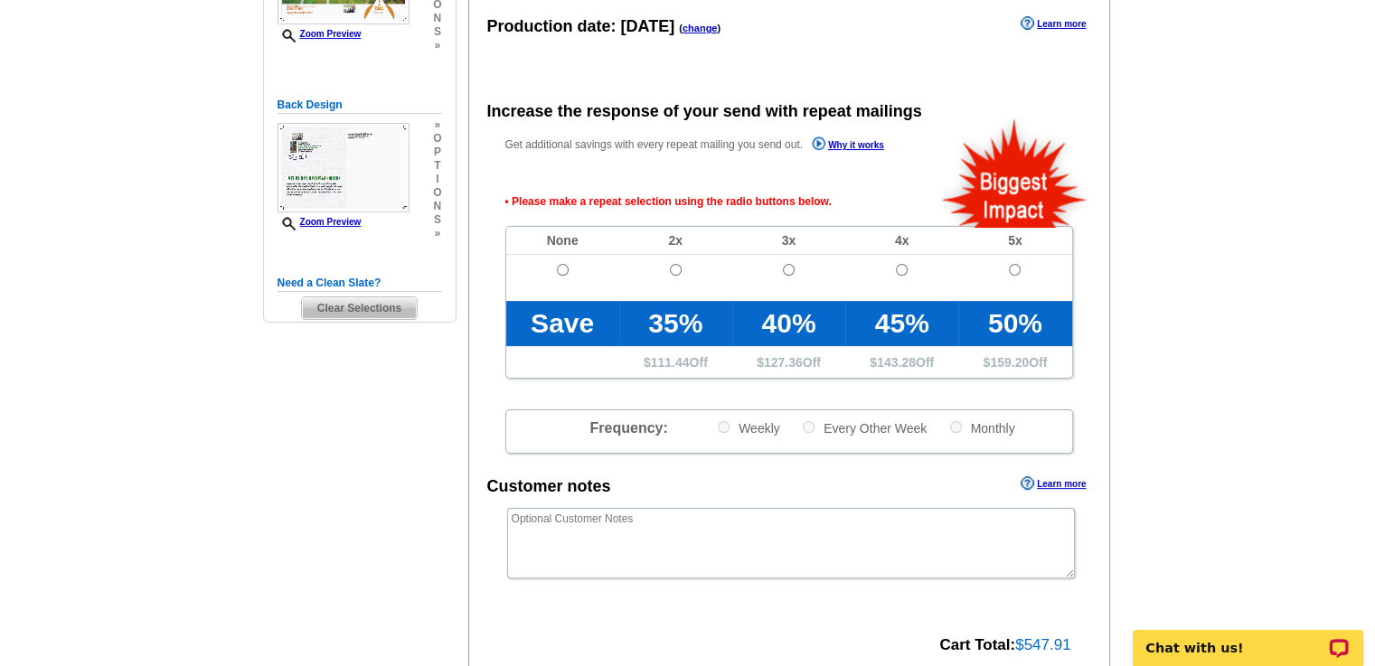
scroll to position [340, 0]
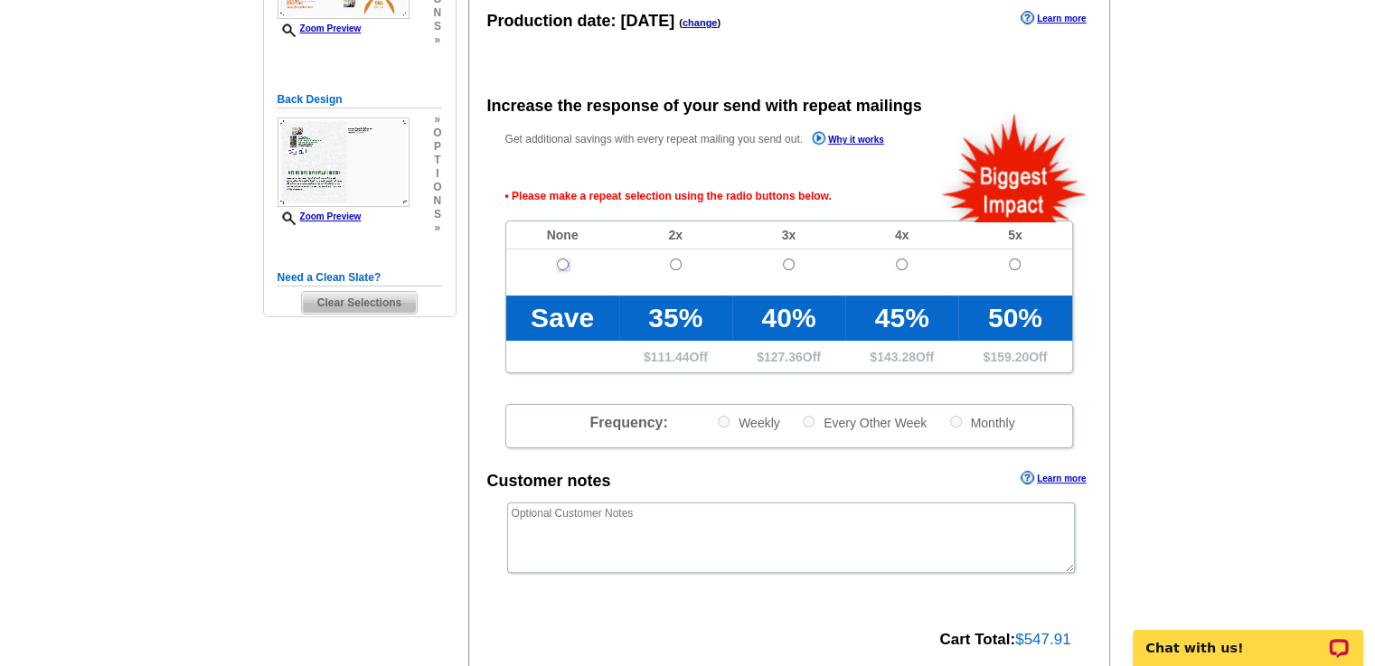
click at [561, 262] on input "radio" at bounding box center [563, 264] width 12 height 12
radio input "true"
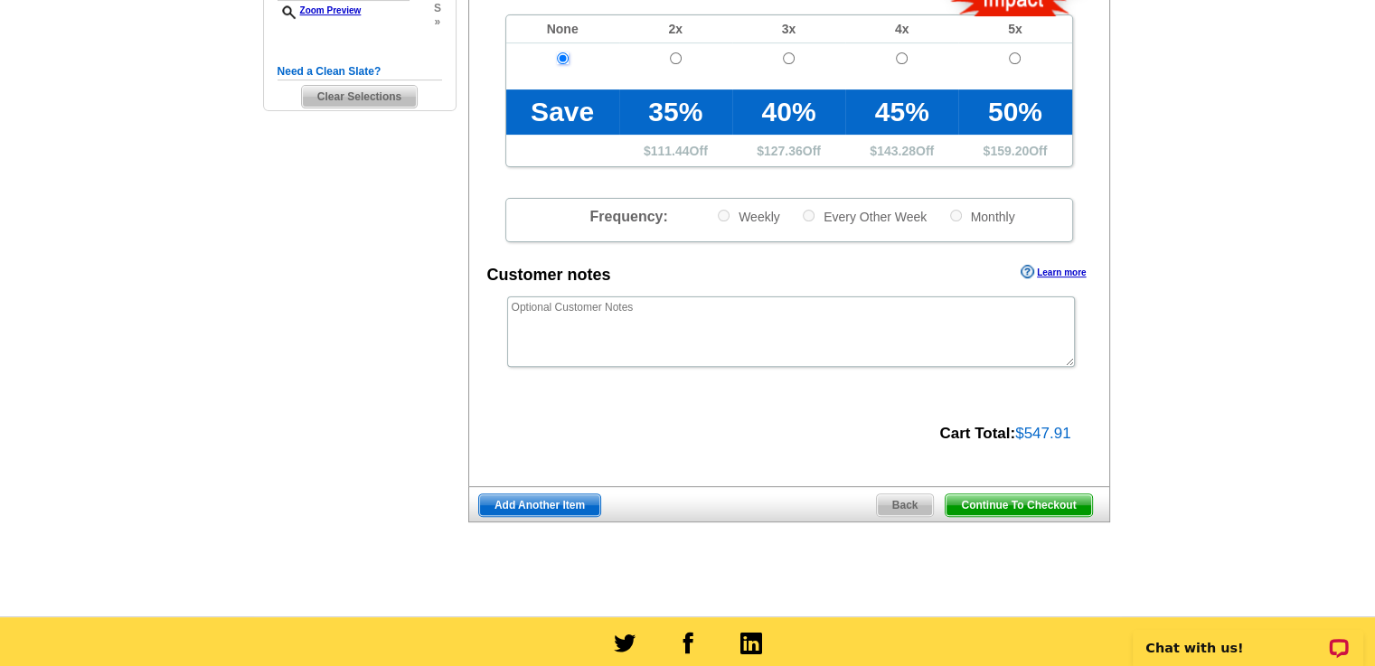
scroll to position [549, 0]
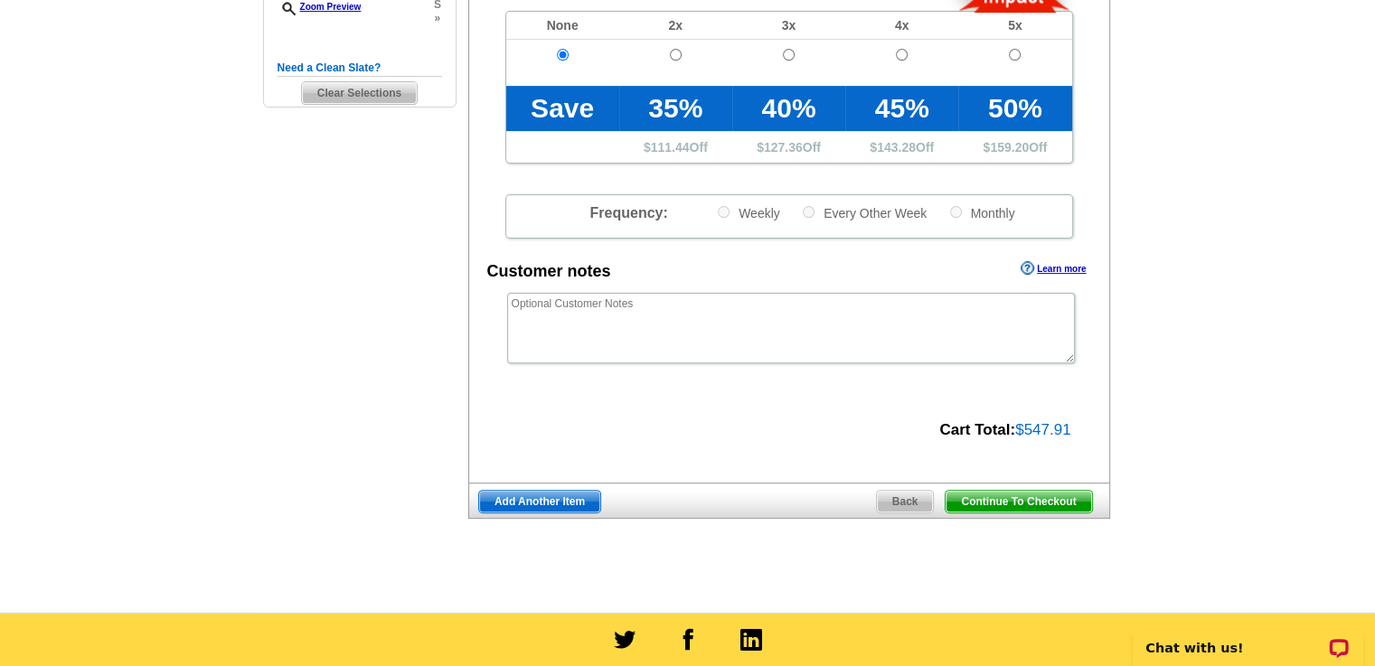
click at [997, 498] on span "Continue To Checkout" at bounding box center [1018, 502] width 146 height 22
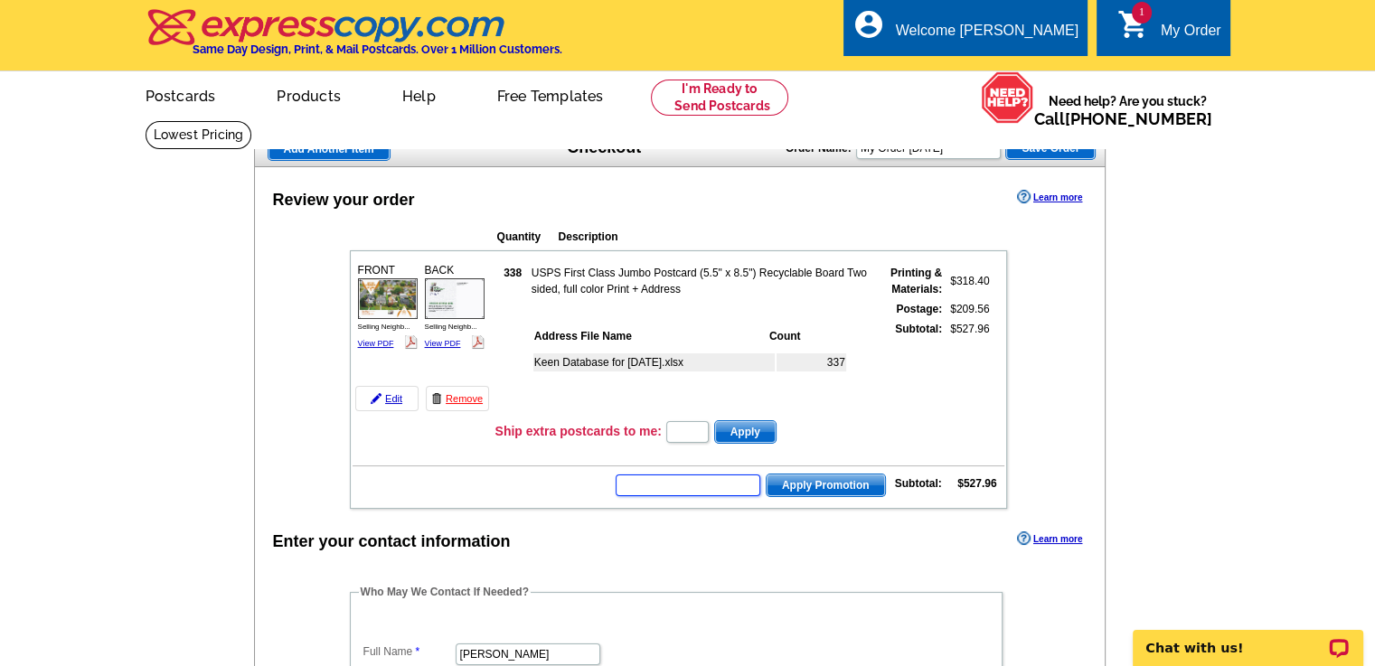
click at [742, 484] on input "text" at bounding box center [687, 485] width 145 height 22
click at [747, 433] on span "Apply" at bounding box center [745, 432] width 61 height 22
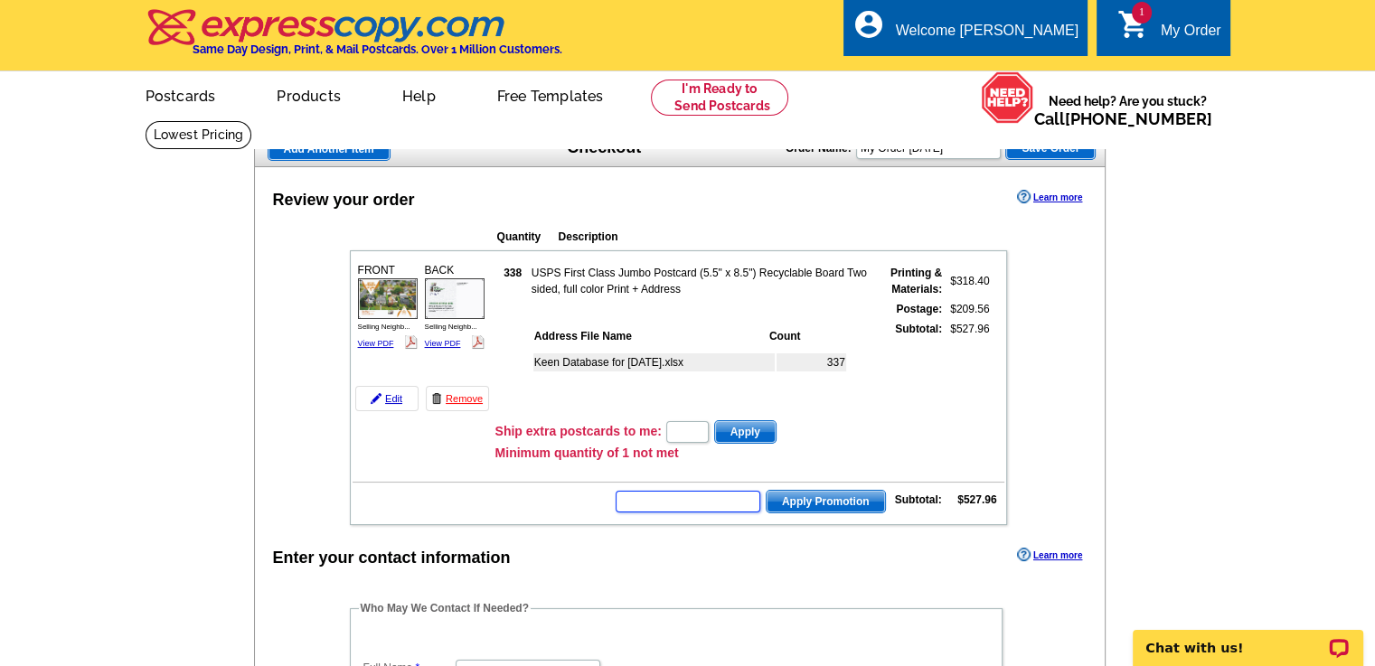
click at [672, 503] on input "text" at bounding box center [687, 502] width 145 height 22
type input "SMS50f"
click at [819, 500] on span "Apply Promotion" at bounding box center [825, 502] width 118 height 22
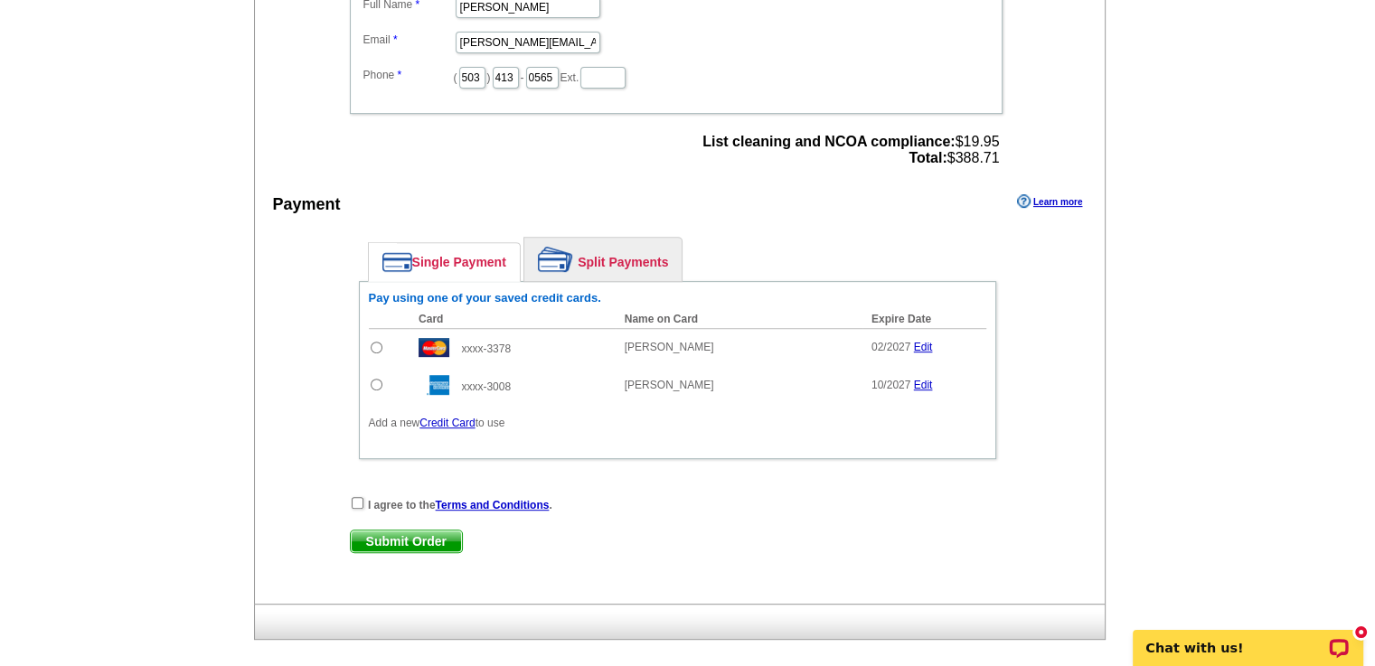
scroll to position [723, 0]
click at [355, 497] on input "checkbox" at bounding box center [358, 501] width 12 height 12
checkbox input "true"
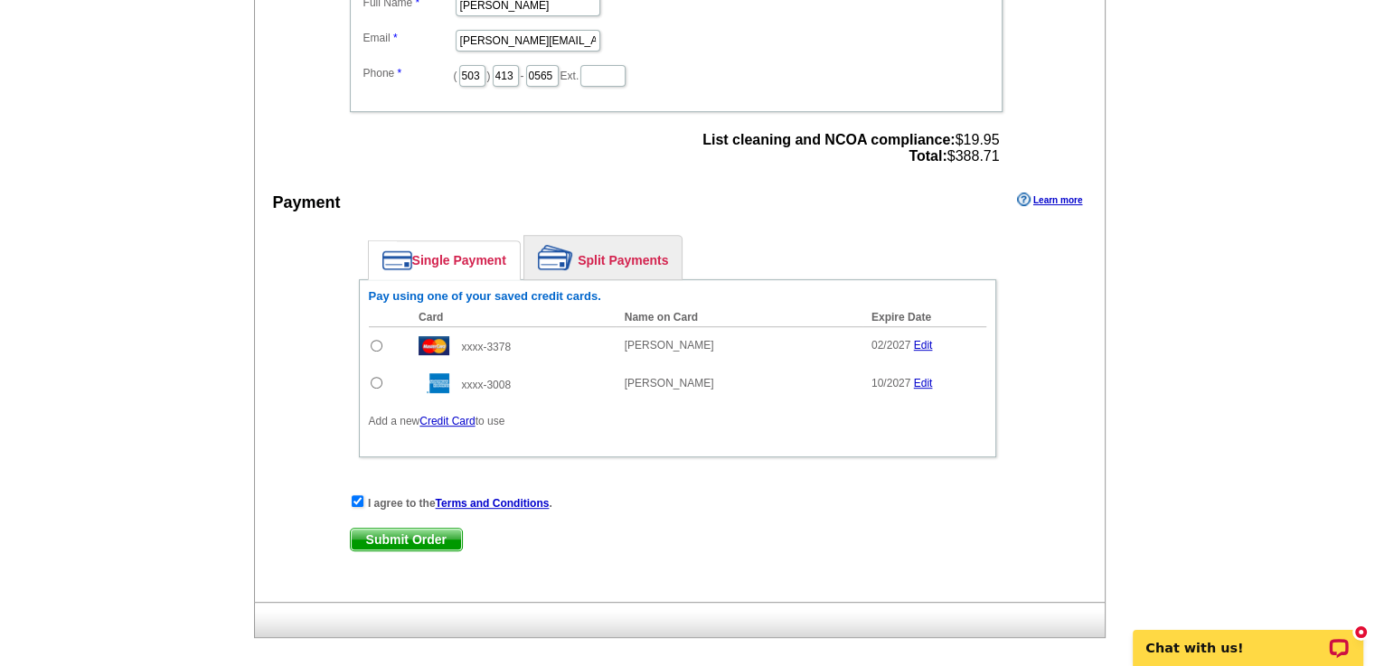
click at [462, 418] on link "Credit Card" at bounding box center [446, 421] width 55 height 13
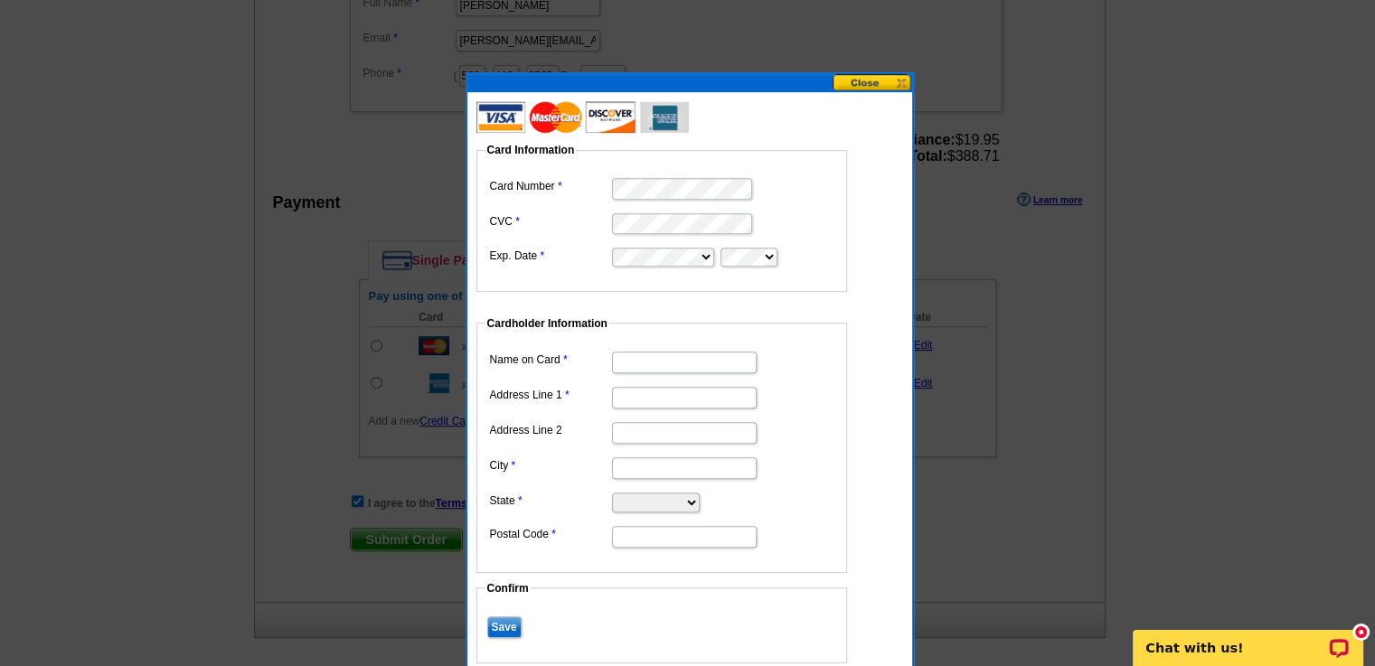
click at [660, 364] on input "Name on Card" at bounding box center [684, 363] width 145 height 22
type input "[PERSON_NAME]"
click at [698, 400] on input "Address Line 1" at bounding box center [684, 398] width 145 height 22
type input "[STREET_ADDRESS]"
type input "Beaverton"
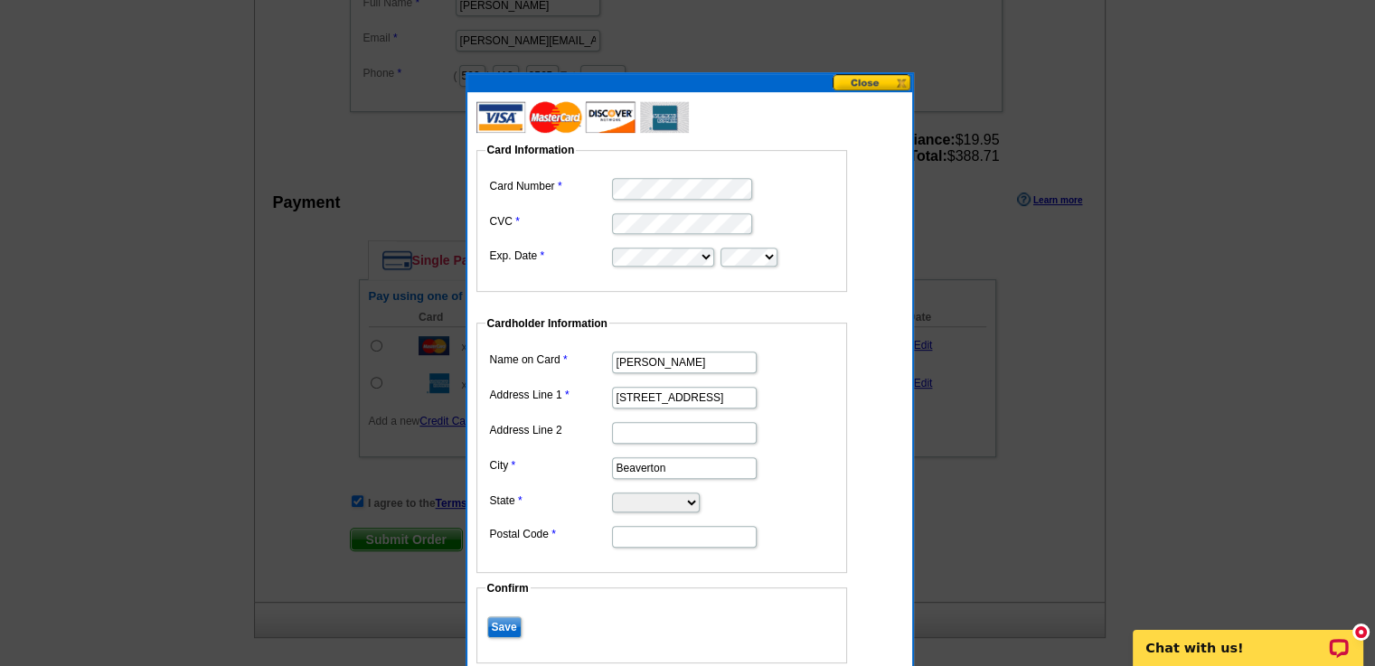
select select "OR"
type input "97007"
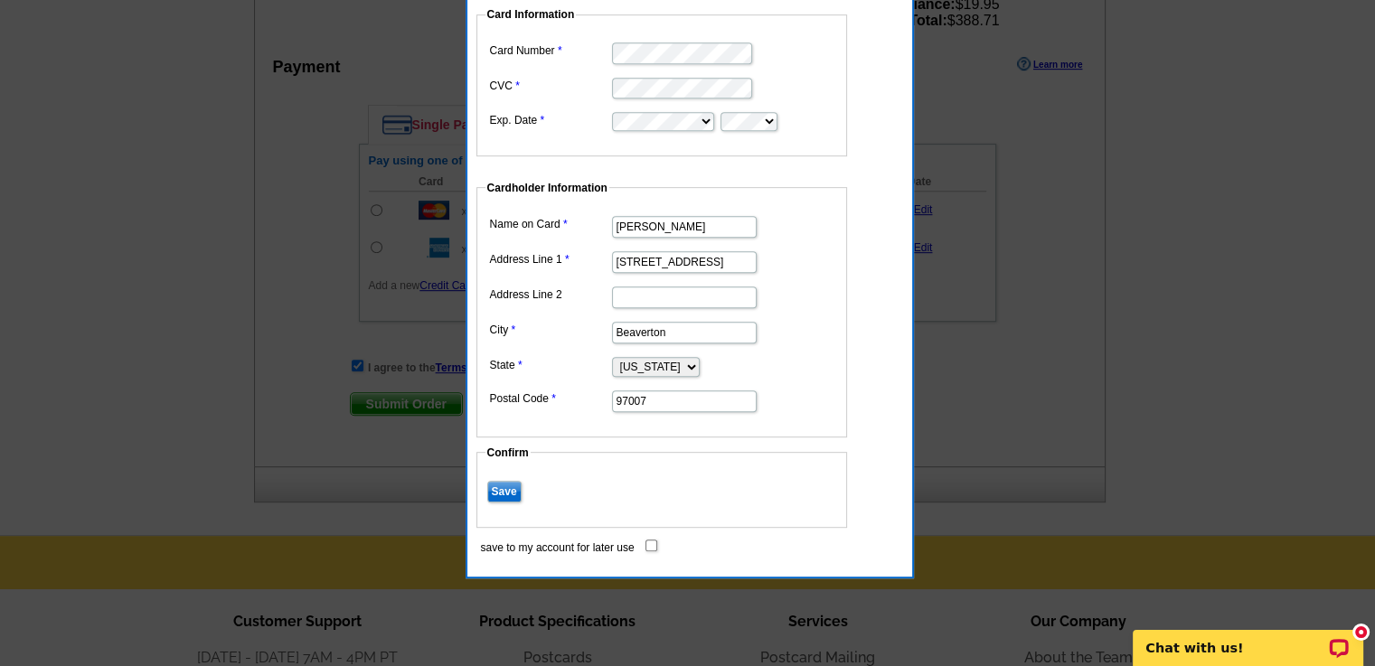
scroll to position [862, 0]
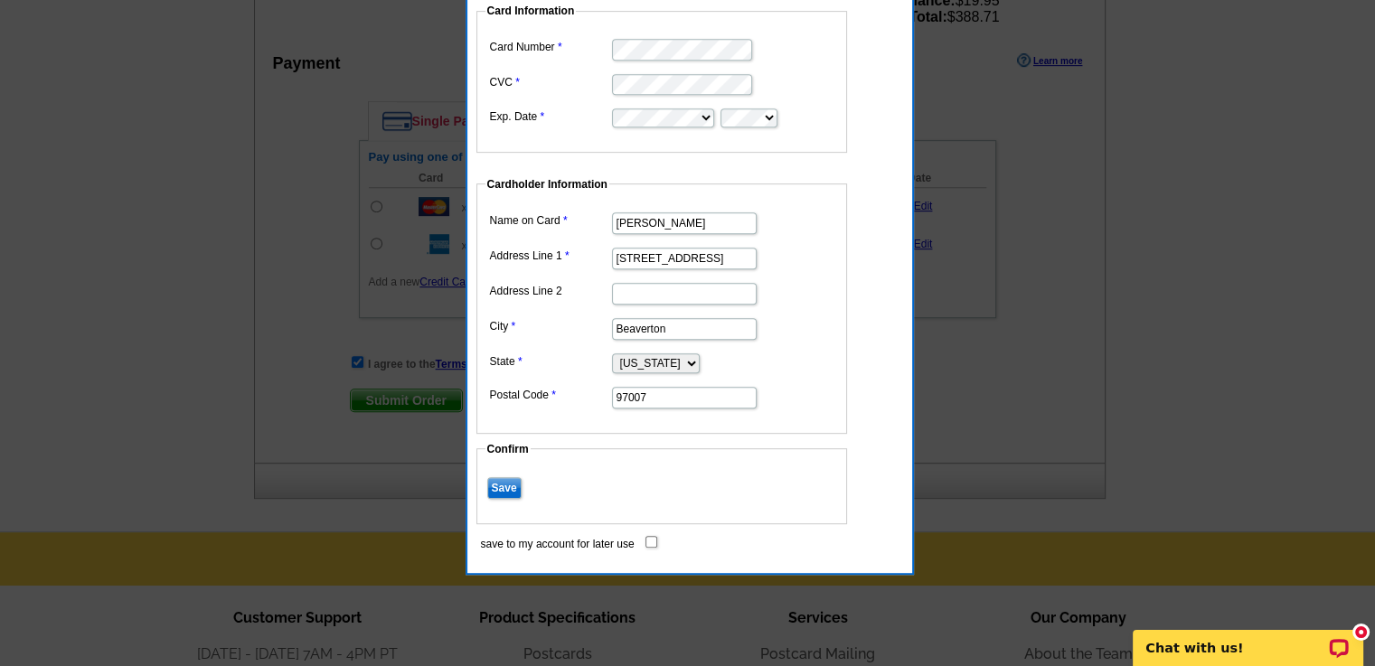
click at [502, 482] on input "Save" at bounding box center [504, 488] width 34 height 22
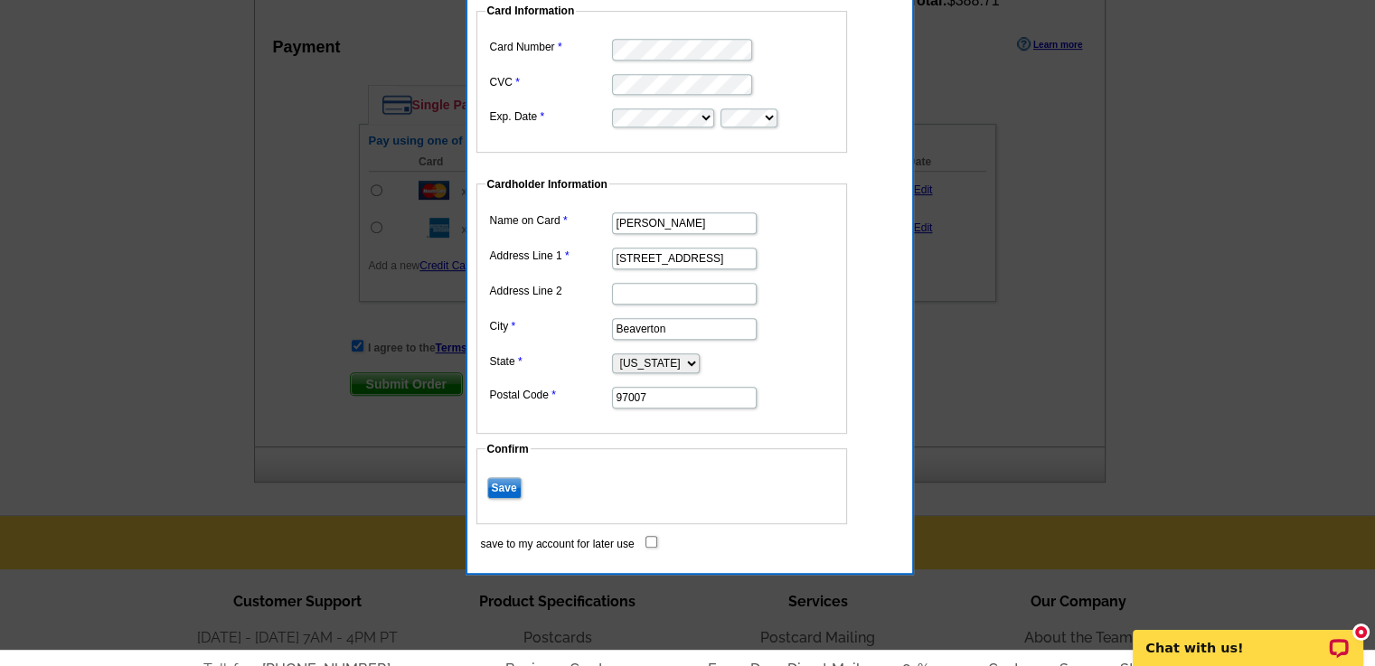
scroll to position [846, 0]
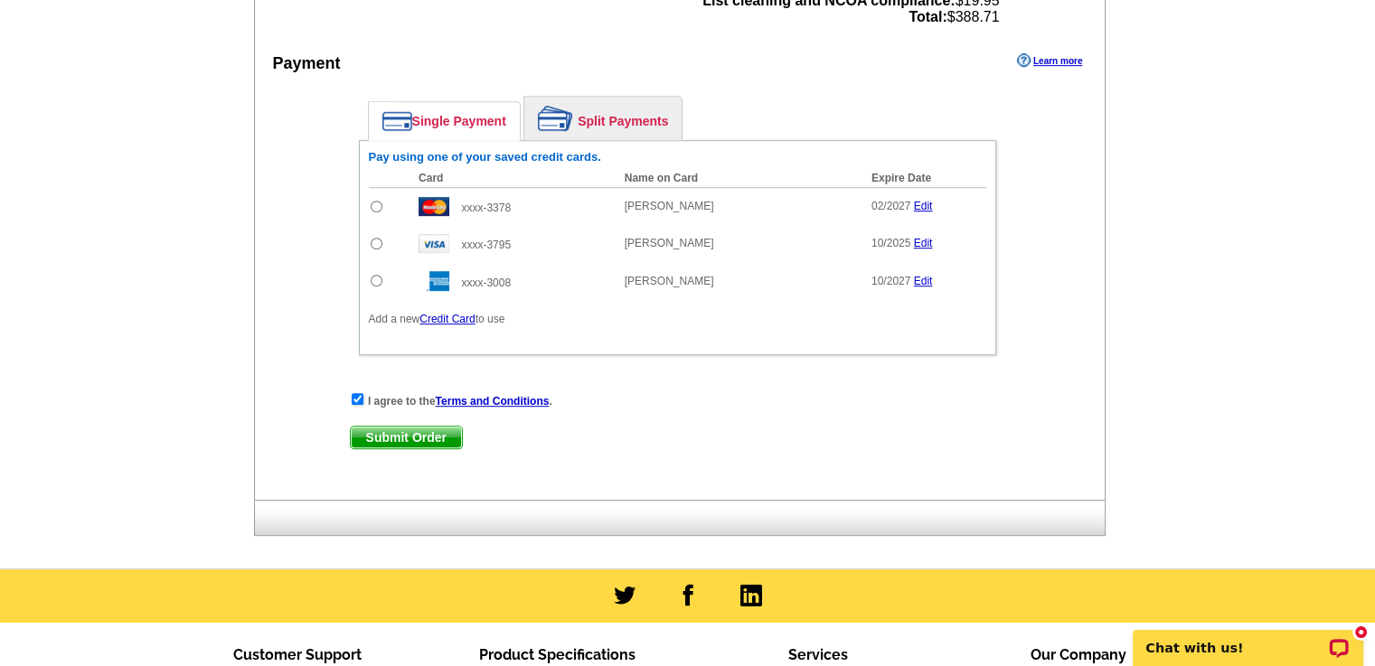
click at [372, 279] on input "radio" at bounding box center [377, 281] width 12 height 12
radio input "true"
click at [424, 430] on span "Submit Order" at bounding box center [406, 438] width 111 height 22
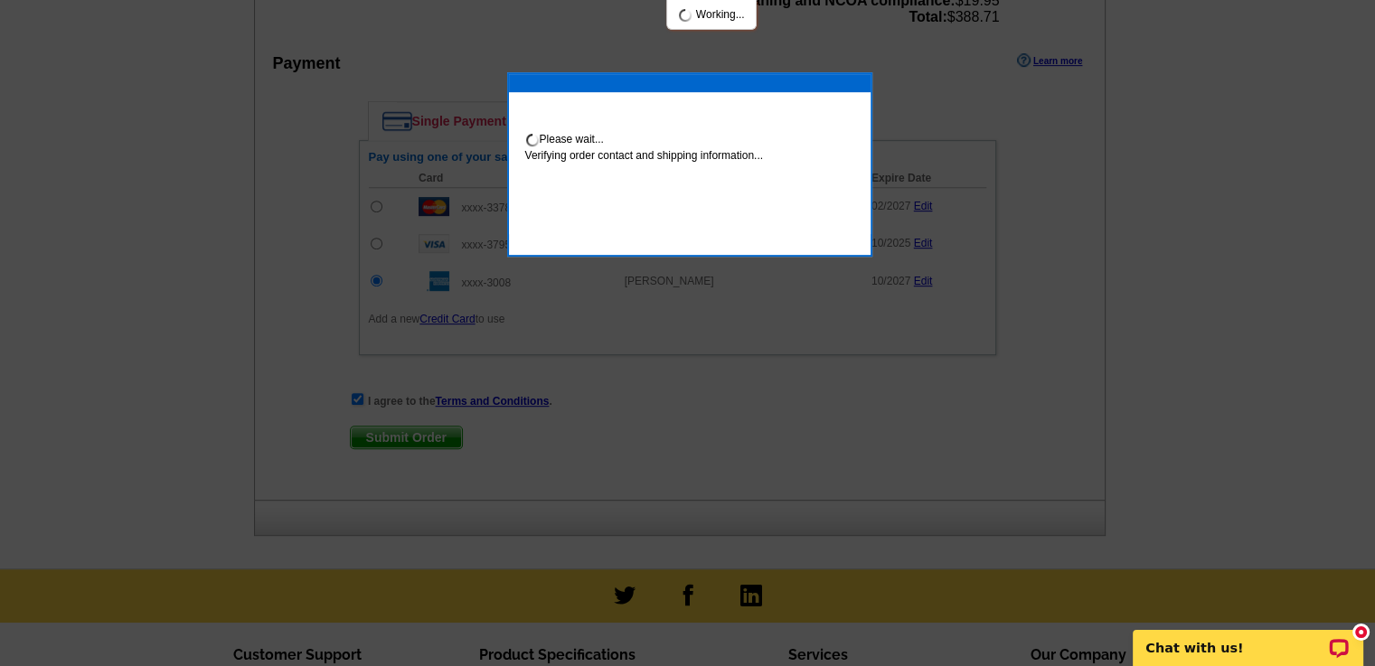
scroll to position [936, 0]
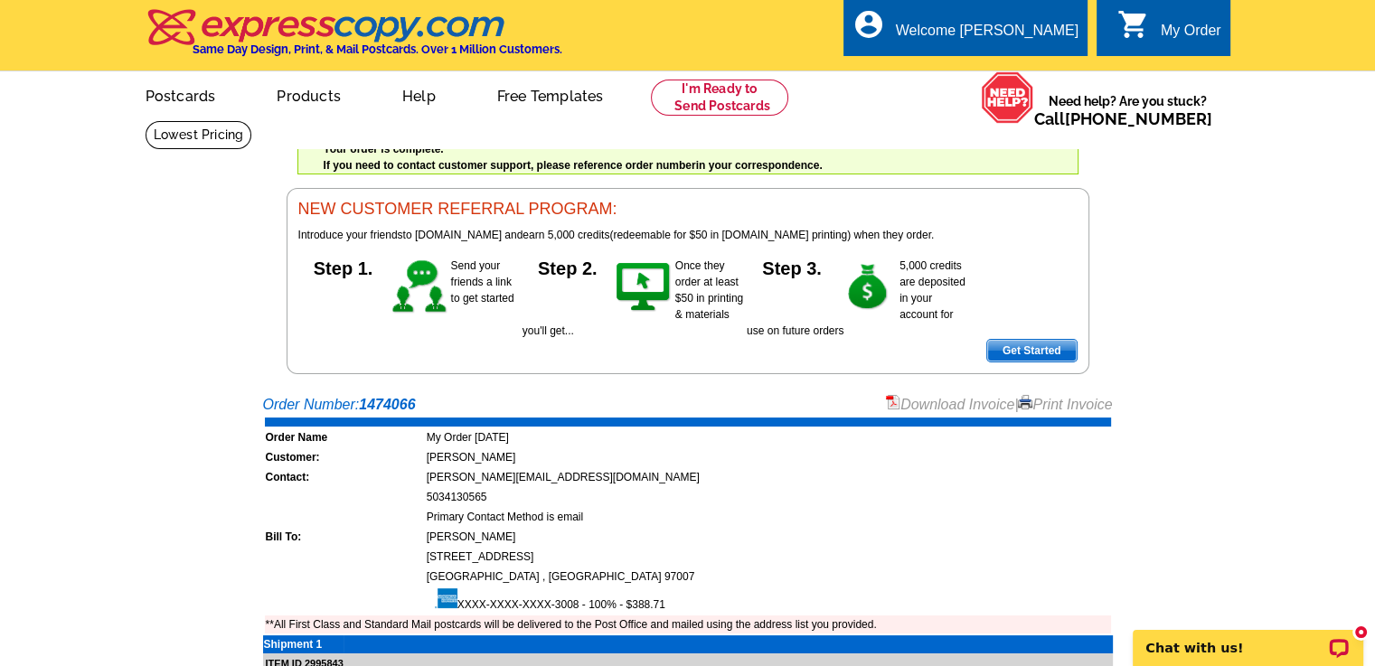
scroll to position [474, 0]
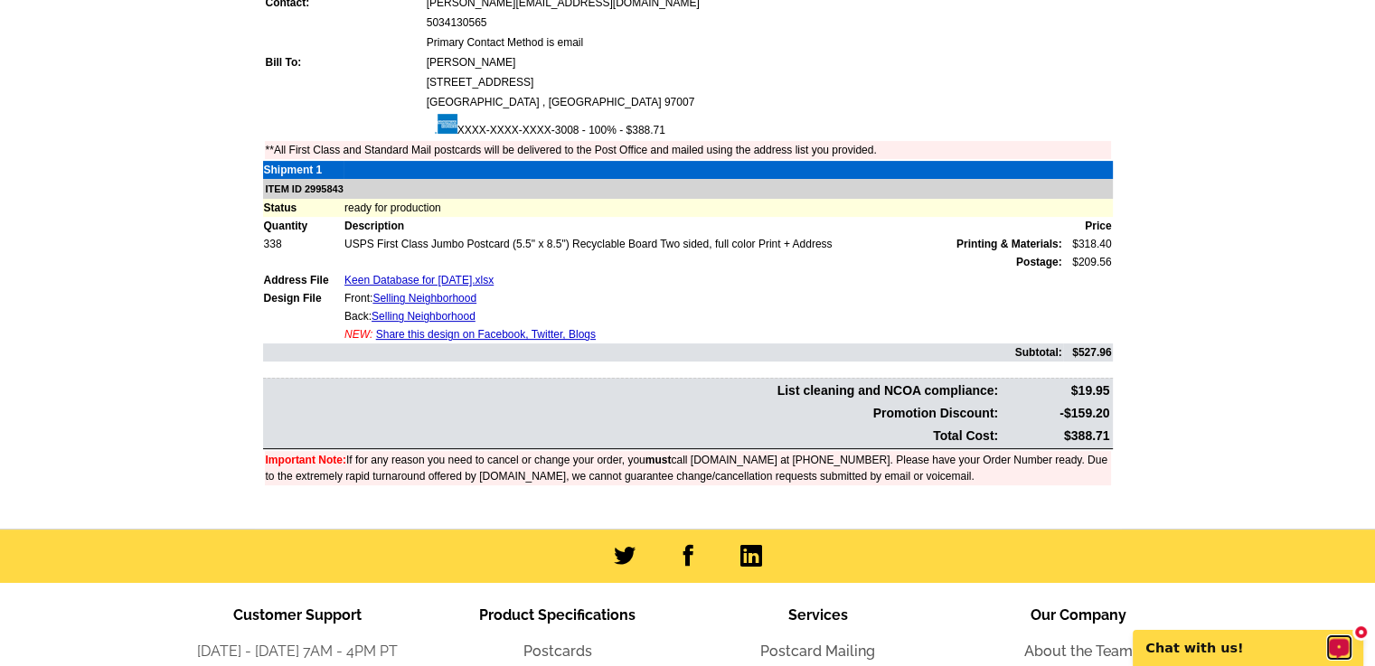
click at [1339, 640] on div "Open LiveChat chat widget" at bounding box center [1339, 646] width 23 height 23
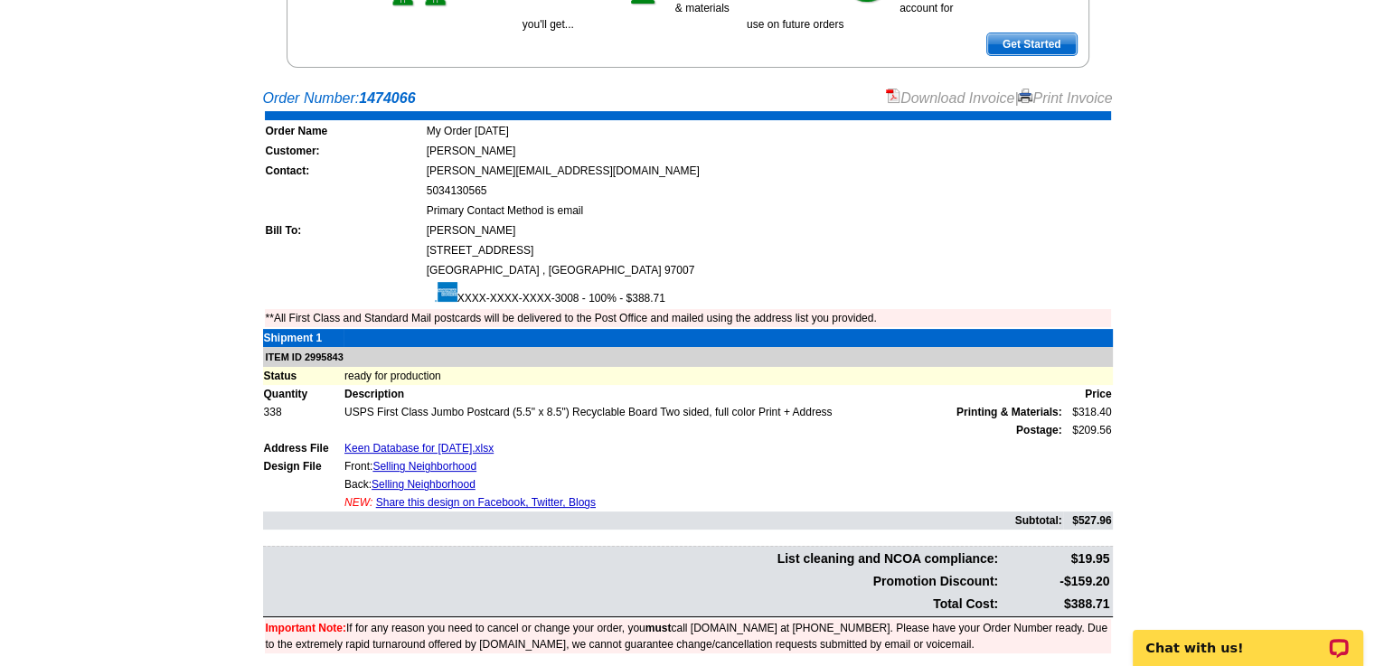
scroll to position [202, 0]
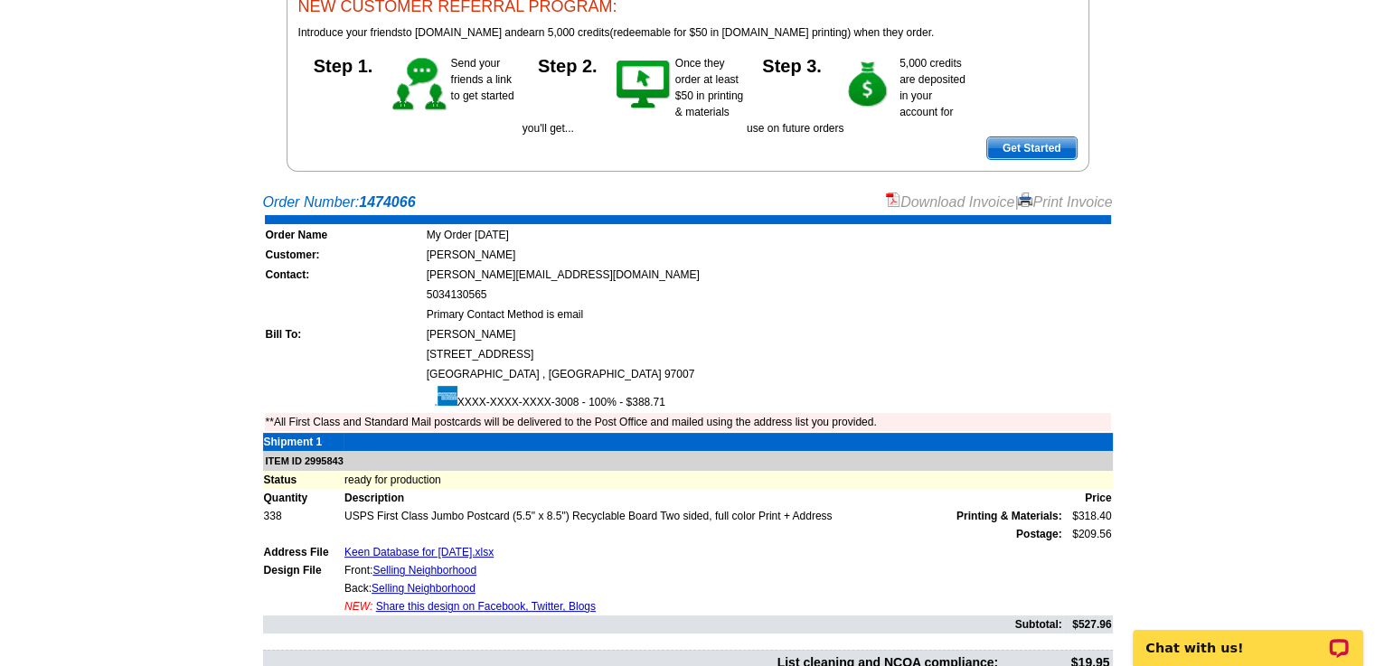
click at [1062, 200] on link "Print Invoice" at bounding box center [1065, 201] width 94 height 15
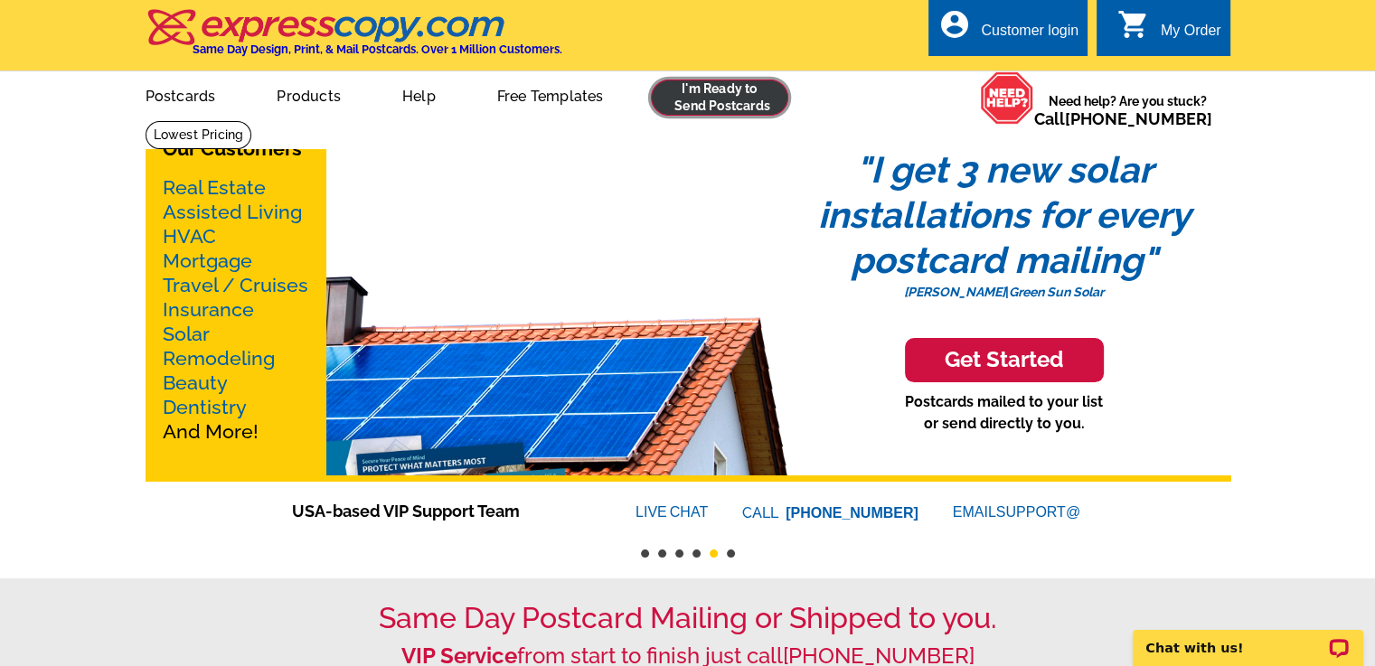
click at [719, 108] on link at bounding box center [720, 98] width 138 height 36
